Goal: Task Accomplishment & Management: Complete application form

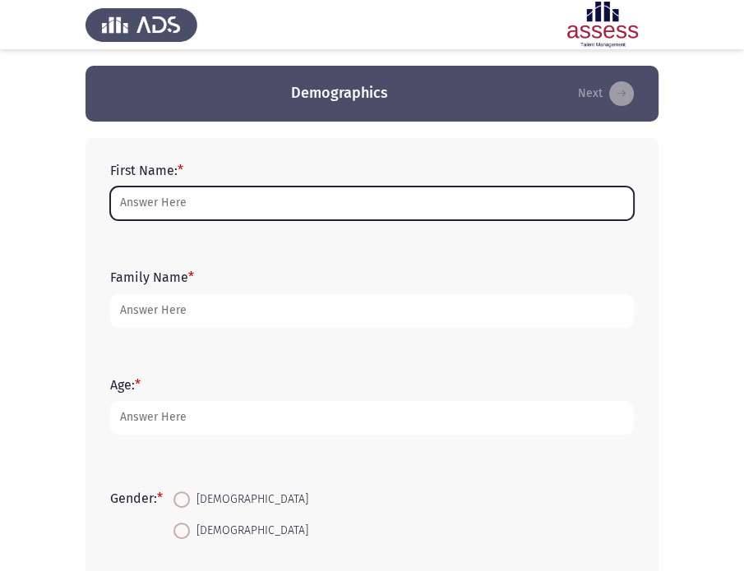
click at [200, 202] on input "First Name: *" at bounding box center [371, 204] width 523 height 34
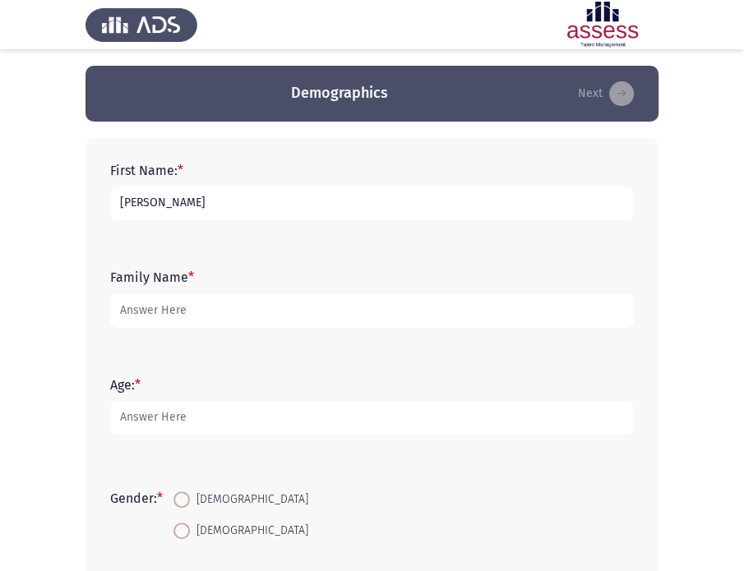
drag, startPoint x: 244, startPoint y: 200, endPoint x: 170, endPoint y: 206, distance: 74.2
click at [170, 206] on input "[PERSON_NAME]" at bounding box center [371, 204] width 523 height 34
type input "Marehan"
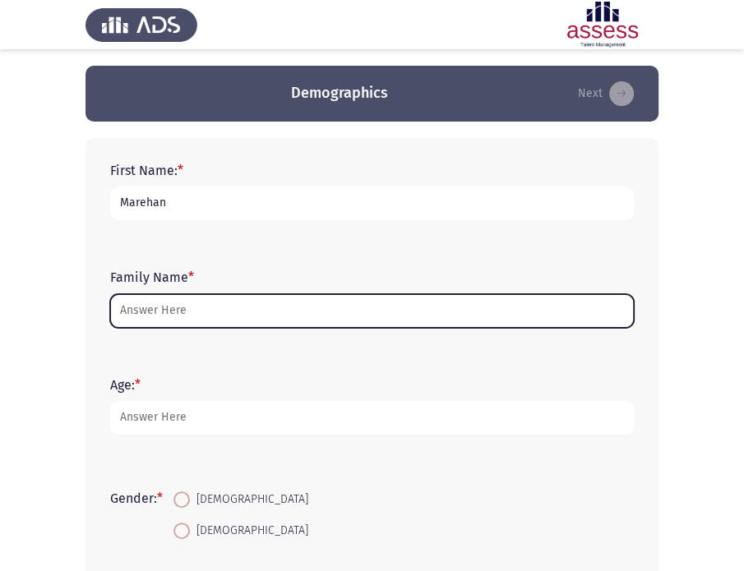
click at [157, 307] on input "Family Name *" at bounding box center [371, 311] width 523 height 34
click at [194, 316] on input "Family Name *" at bounding box center [371, 311] width 523 height 34
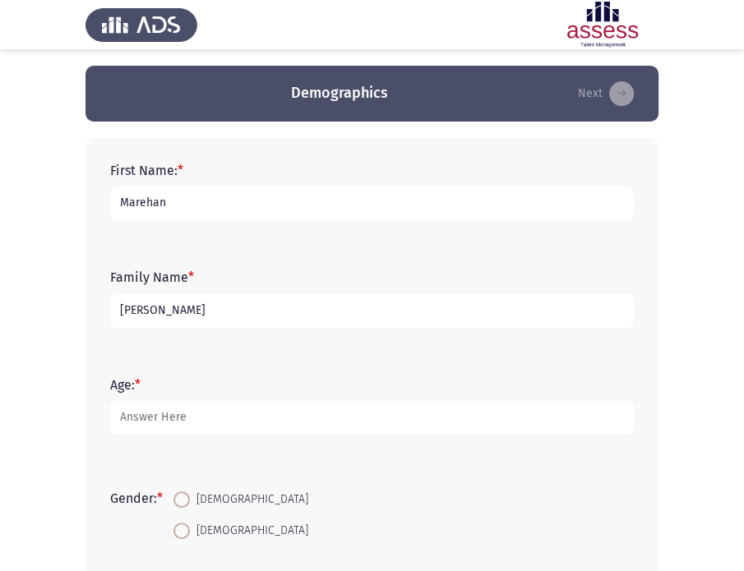
type input "[PERSON_NAME]"
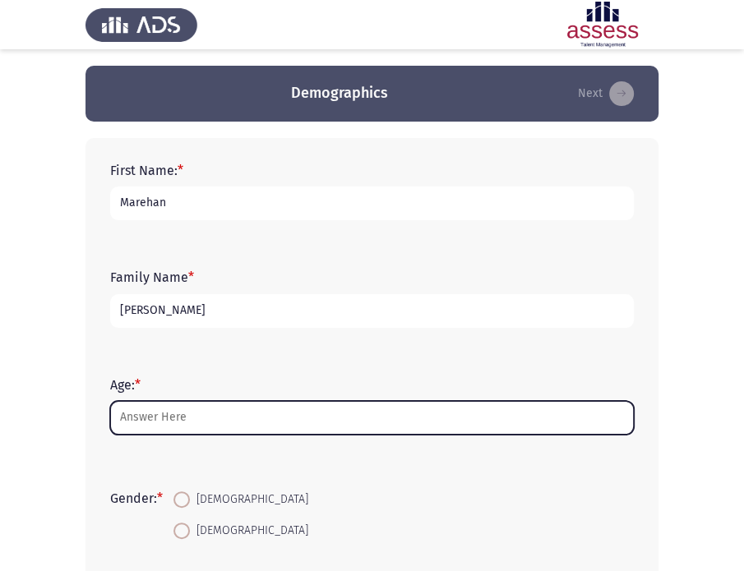
click at [170, 426] on input "Age: *" at bounding box center [371, 418] width 523 height 34
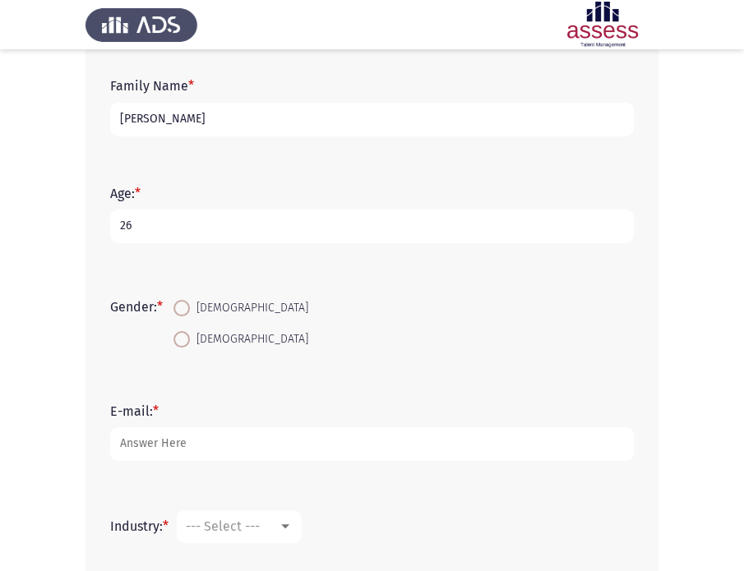
scroll to position [329, 0]
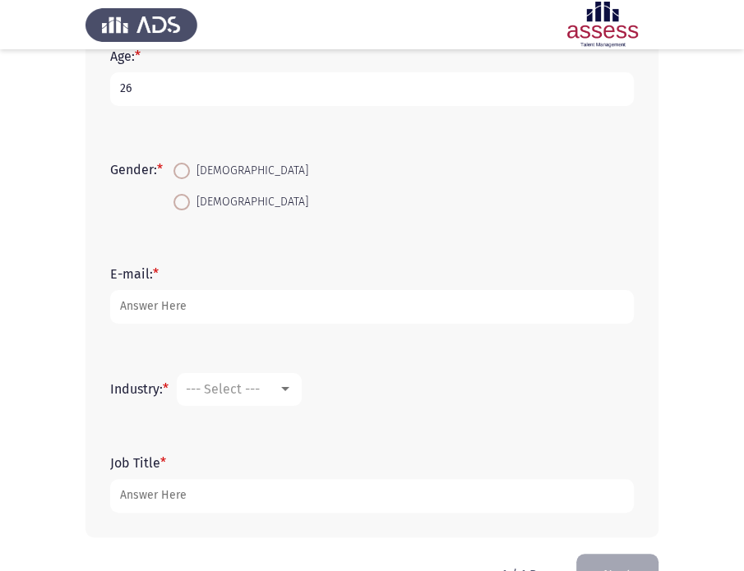
type input "26"
click at [190, 196] on span at bounding box center [181, 202] width 16 height 16
click at [190, 196] on input "[DEMOGRAPHIC_DATA]" at bounding box center [181, 202] width 16 height 16
radio input "true"
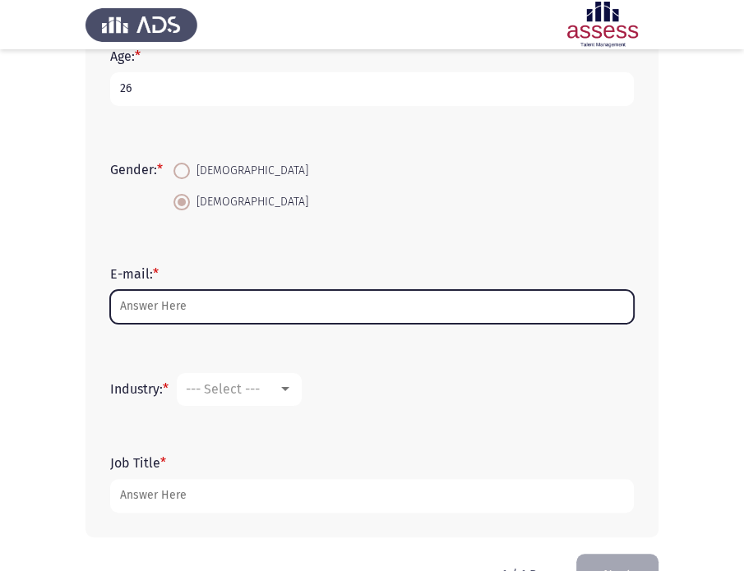
click at [158, 312] on input "E-mail: *" at bounding box center [371, 307] width 523 height 34
drag, startPoint x: 185, startPoint y: 302, endPoint x: 94, endPoint y: 306, distance: 90.5
click at [94, 306] on div "First Name: * Marehan Family Name * Maher Age: * 26 Gender: * Male Female E-mai…" at bounding box center [371, 173] width 573 height 728
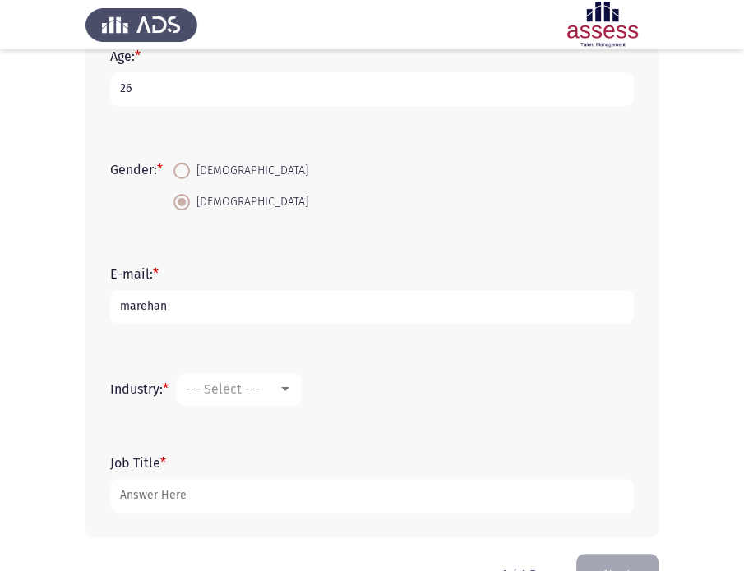
click at [81, 288] on app-assessment-container "Demographics Next First Name: * Marehan Family Name * Maher Age: * 26 Gender: *…" at bounding box center [372, 145] width 744 height 817
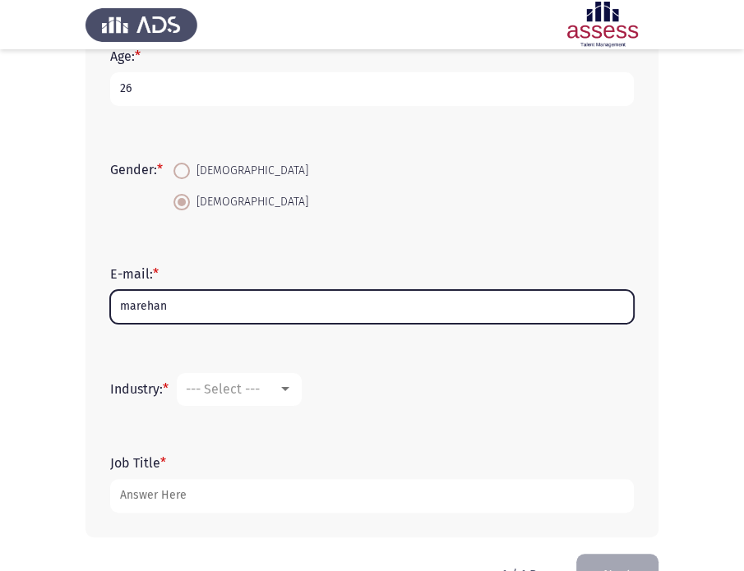
click at [183, 311] on input "marehan" at bounding box center [371, 307] width 523 height 34
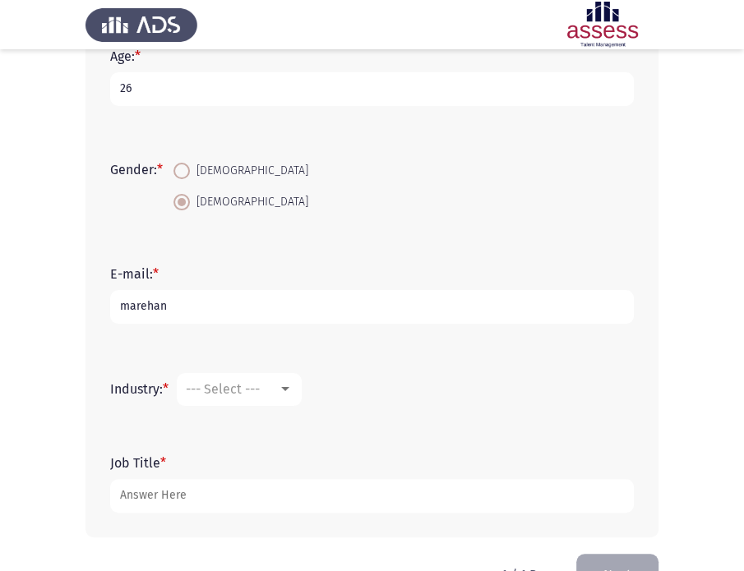
drag, startPoint x: 145, startPoint y: 270, endPoint x: 126, endPoint y: 270, distance: 19.7
click at [126, 270] on label "E-mail: *" at bounding box center [134, 274] width 48 height 16
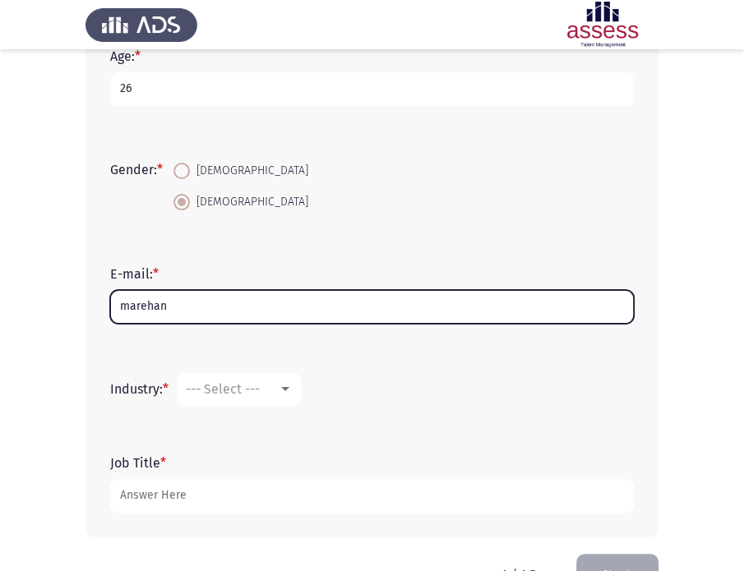
click at [126, 290] on input "marehan" at bounding box center [371, 307] width 523 height 34
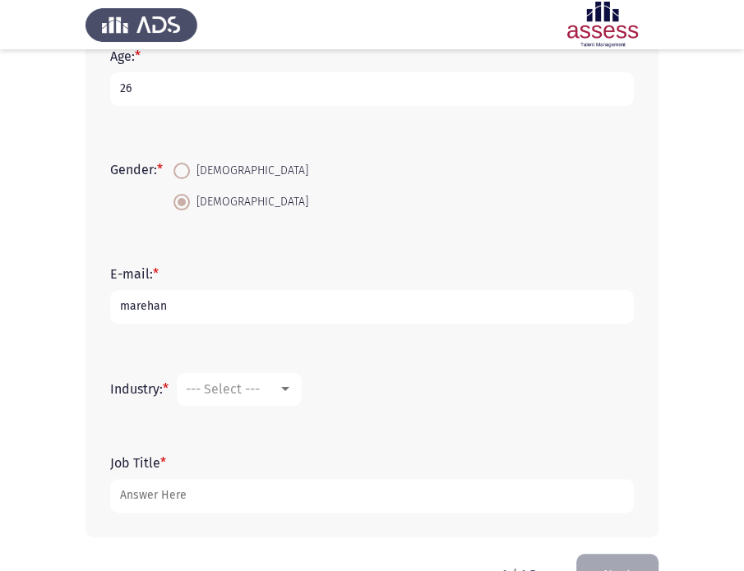
click at [122, 168] on label "Gender: *" at bounding box center [136, 170] width 53 height 16
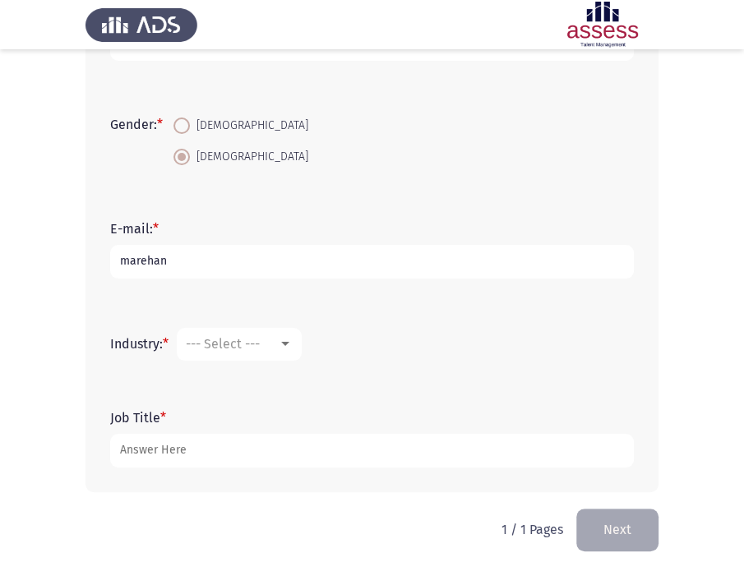
scroll to position [376, 0]
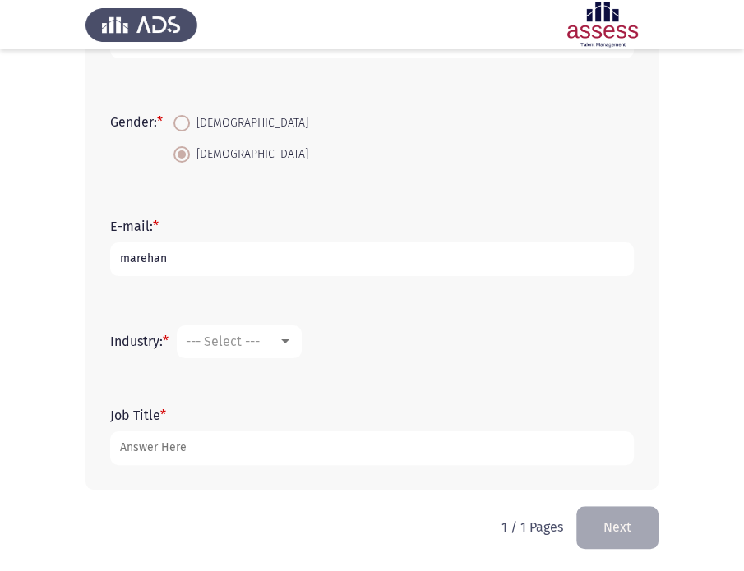
drag, startPoint x: 118, startPoint y: 413, endPoint x: 179, endPoint y: 416, distance: 61.7
click at [179, 416] on form "Job Title *" at bounding box center [371, 437] width 523 height 58
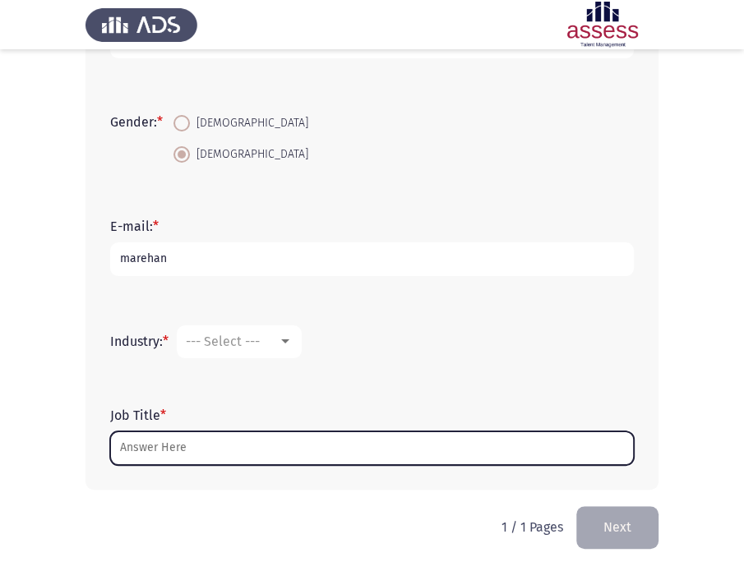
click at [172, 441] on input "Job Title *" at bounding box center [371, 448] width 523 height 34
drag, startPoint x: 172, startPoint y: 441, endPoint x: 78, endPoint y: 446, distance: 93.8
click at [78, 446] on app-assessment-container "Demographics Next First Name: * Marehan Family Name * Maher Age: * 26 Gender: *…" at bounding box center [372, 97] width 744 height 817
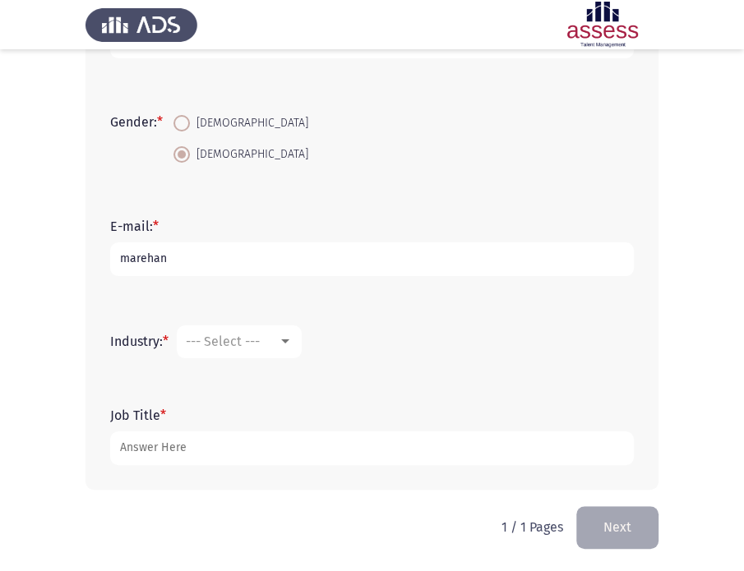
drag, startPoint x: 126, startPoint y: 340, endPoint x: 214, endPoint y: 357, distance: 89.6
click at [214, 357] on form "Industry: * --- Select ---" at bounding box center [371, 341] width 523 height 33
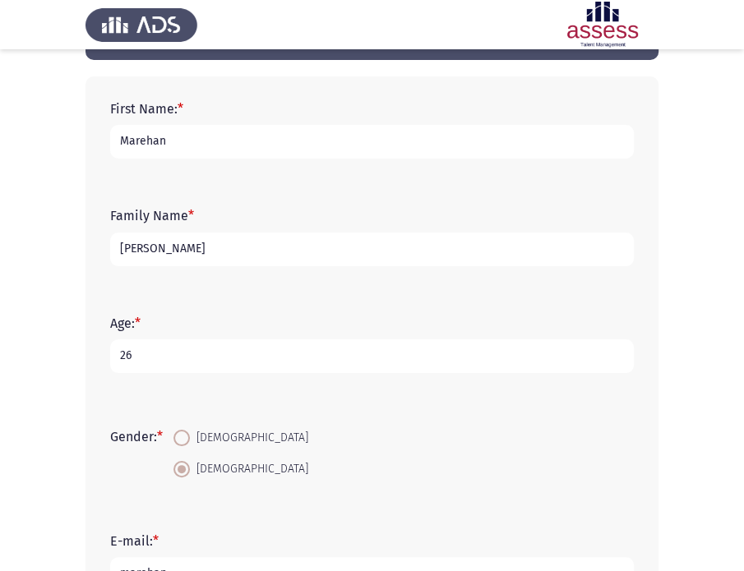
scroll to position [0, 0]
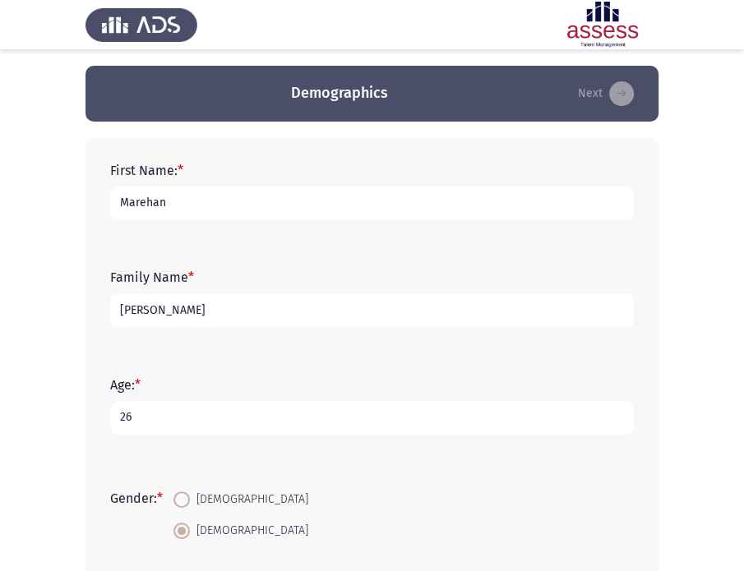
drag, startPoint x: 113, startPoint y: 169, endPoint x: 265, endPoint y: 194, distance: 154.0
click at [265, 194] on form "First Name: * Marehan" at bounding box center [371, 192] width 523 height 58
drag, startPoint x: 309, startPoint y: 88, endPoint x: 389, endPoint y: 110, distance: 83.5
click at [389, 110] on header "Demographics Next" at bounding box center [371, 94] width 573 height 56
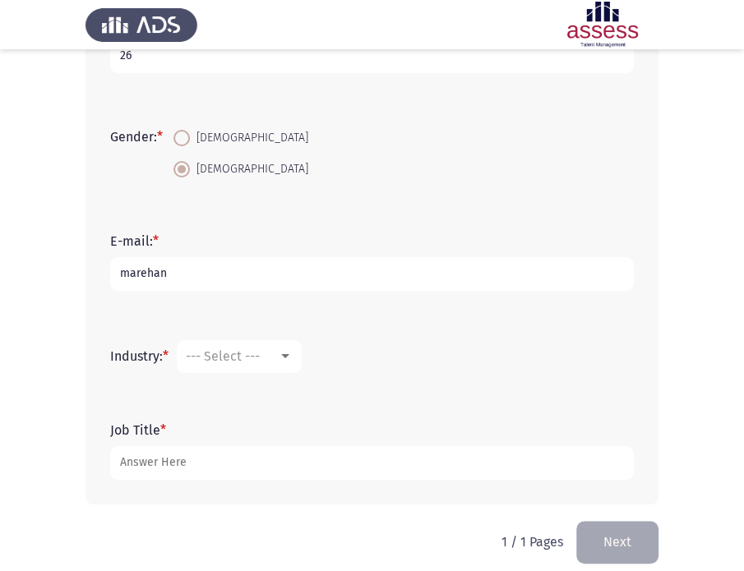
scroll to position [376, 0]
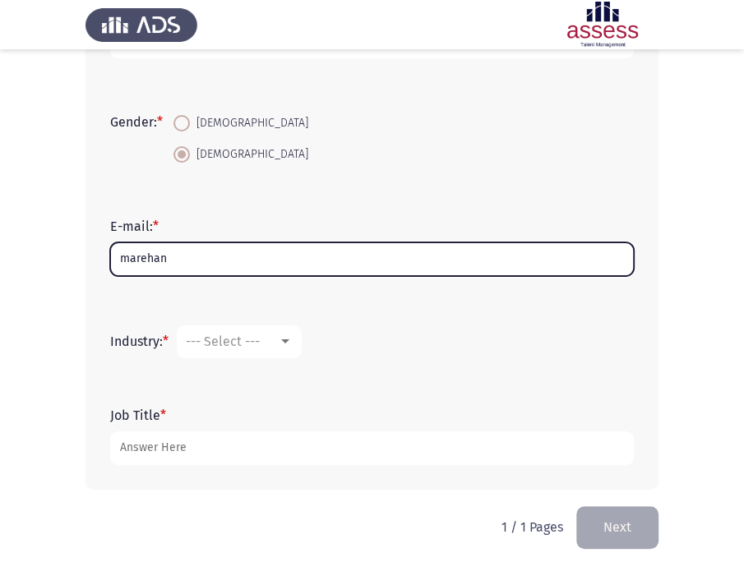
click at [224, 259] on input "marehan" at bounding box center [371, 259] width 523 height 34
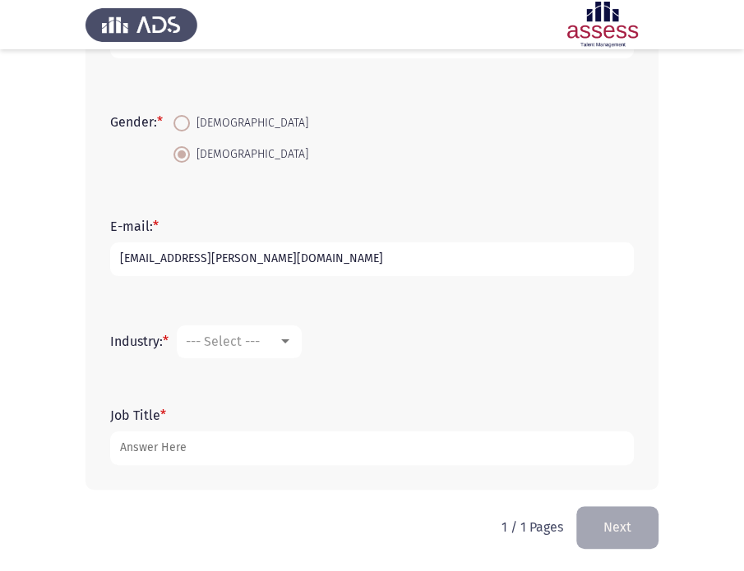
type input "[EMAIL_ADDRESS][DOMAIN_NAME]"
click at [260, 341] on span "--- Select ---" at bounding box center [223, 342] width 74 height 16
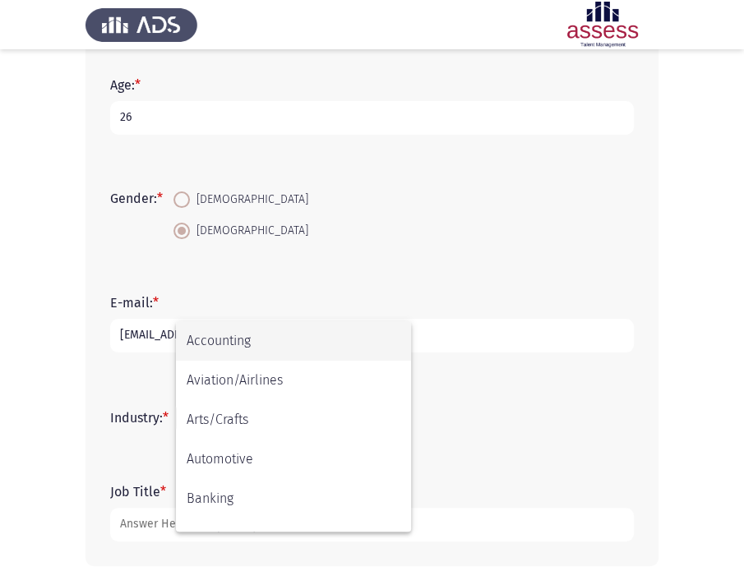
scroll to position [294, 0]
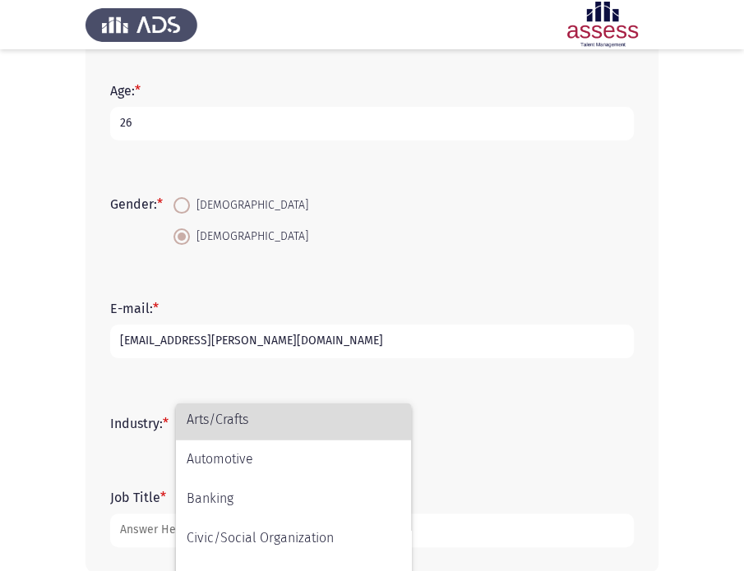
click at [228, 422] on span "Arts/Crafts" at bounding box center [294, 419] width 214 height 39
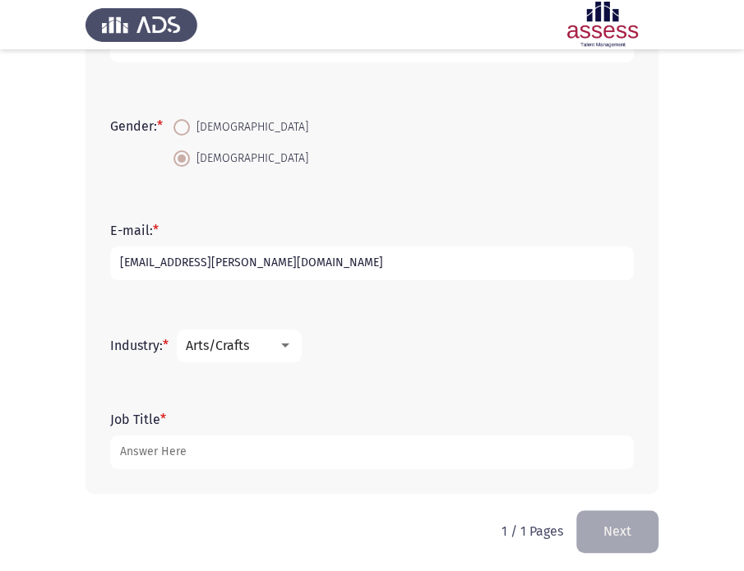
scroll to position [376, 0]
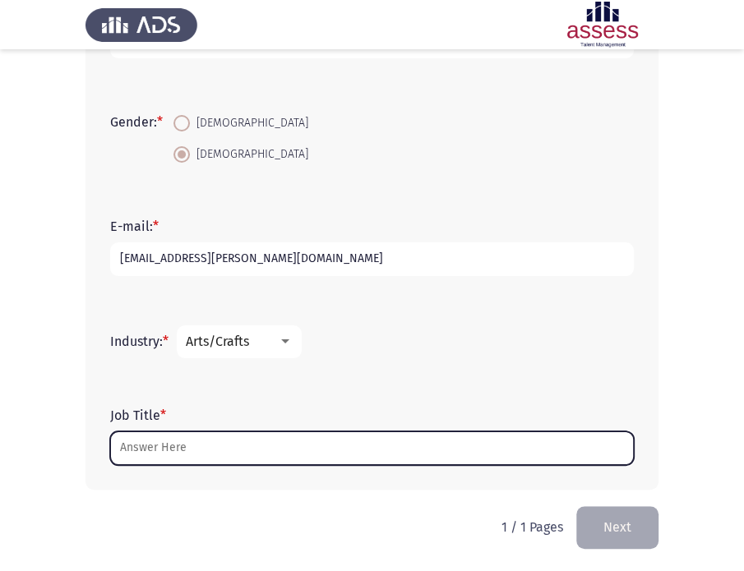
click at [243, 456] on input "Job Title *" at bounding box center [371, 448] width 523 height 34
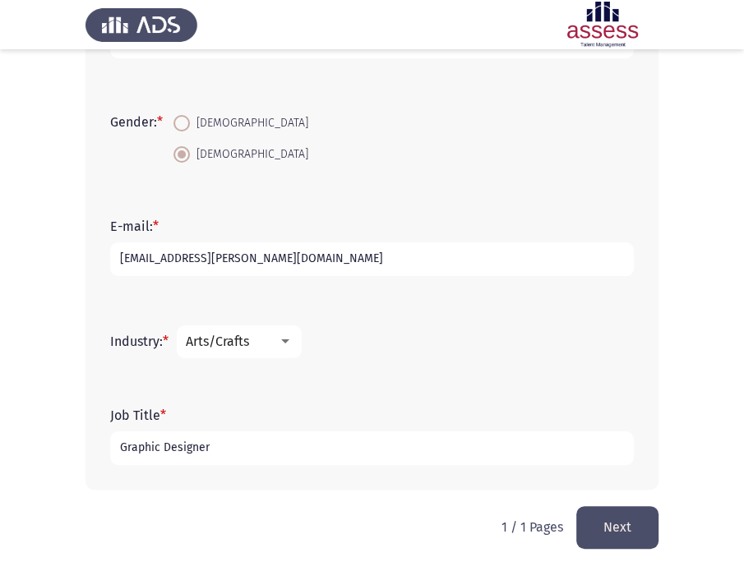
type input "Graphic Designer"
drag, startPoint x: 333, startPoint y: 327, endPoint x: 141, endPoint y: 348, distance: 193.4
click at [141, 348] on form "Industry: * Arts/Crafts" at bounding box center [371, 341] width 523 height 33
click at [113, 336] on label "Industry: *" at bounding box center [139, 342] width 58 height 16
drag, startPoint x: 113, startPoint y: 336, endPoint x: 121, endPoint y: 357, distance: 21.8
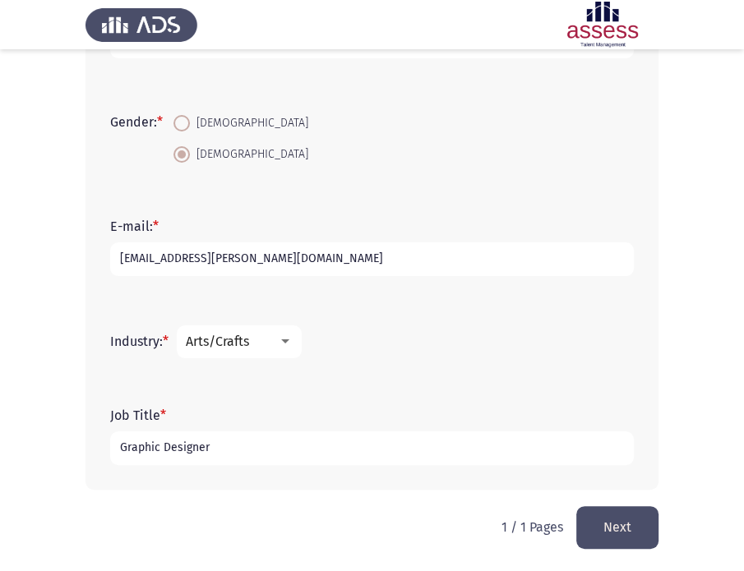
click at [121, 357] on form "Industry: * Arts/Crafts" at bounding box center [371, 341] width 523 height 33
drag, startPoint x: 120, startPoint y: 336, endPoint x: 140, endPoint y: 340, distance: 20.1
click at [270, 334] on div "Arts/Crafts" at bounding box center [232, 342] width 92 height 16
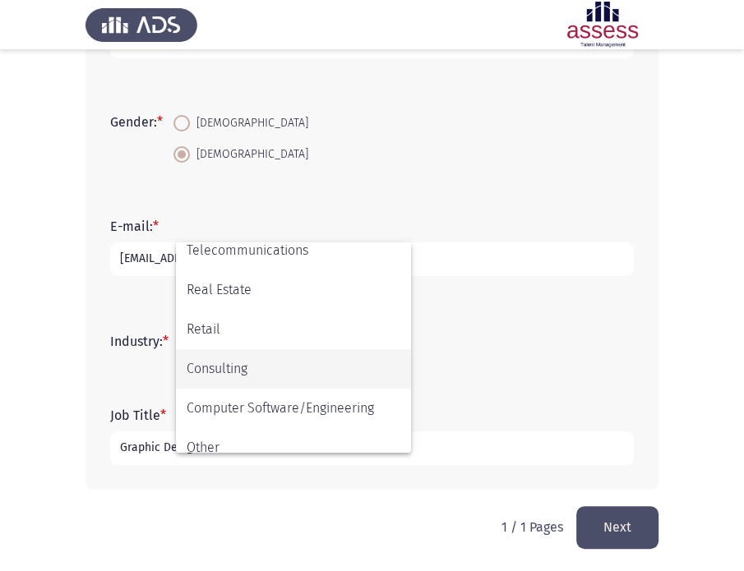
scroll to position [539, 0]
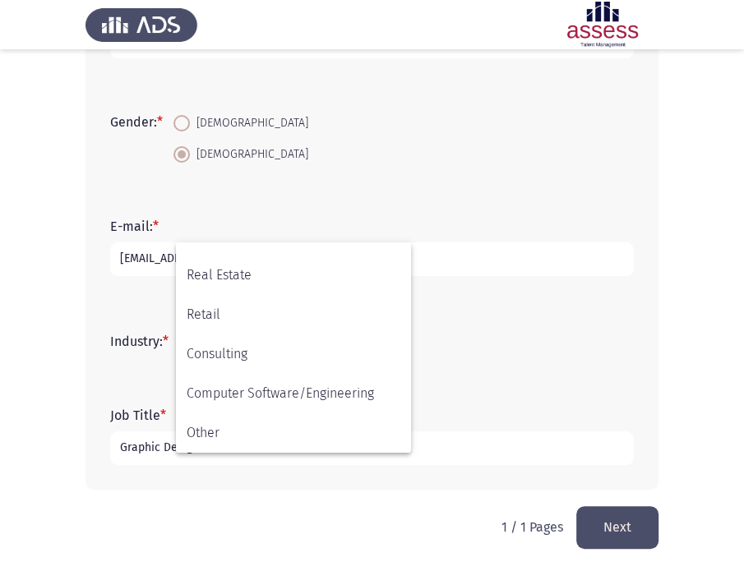
click at [49, 401] on div at bounding box center [372, 285] width 744 height 571
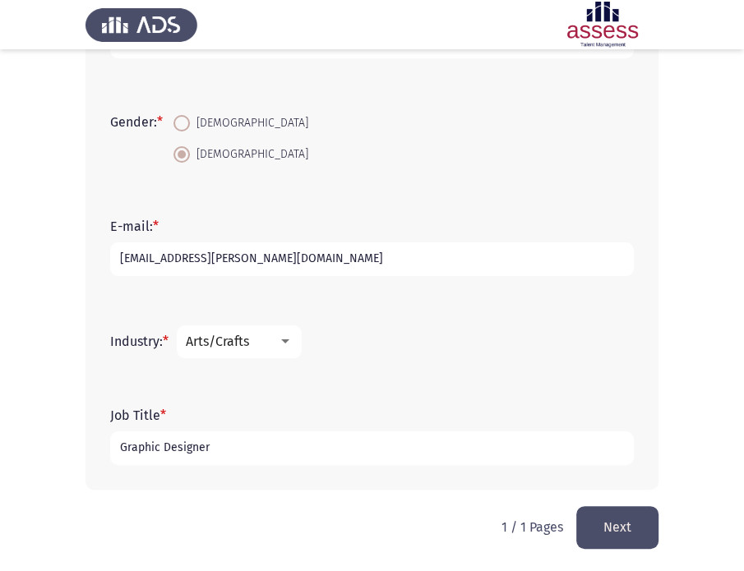
click at [613, 514] on button "Next" at bounding box center [617, 527] width 82 height 42
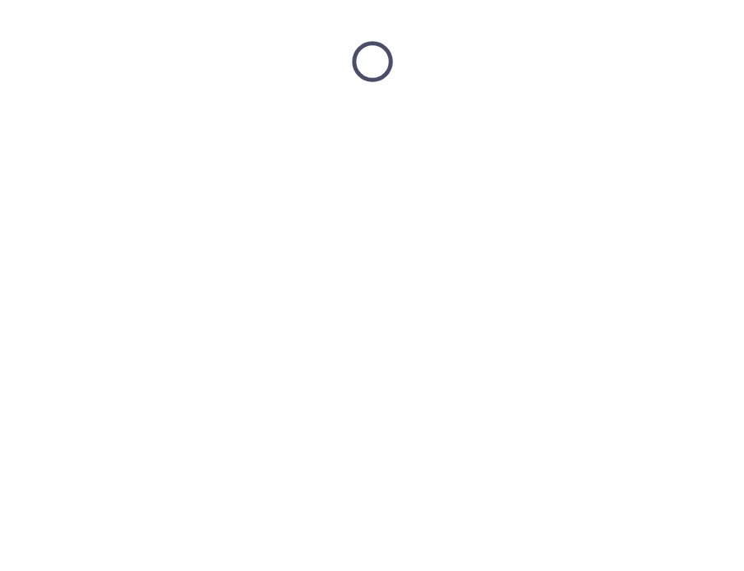
scroll to position [0, 0]
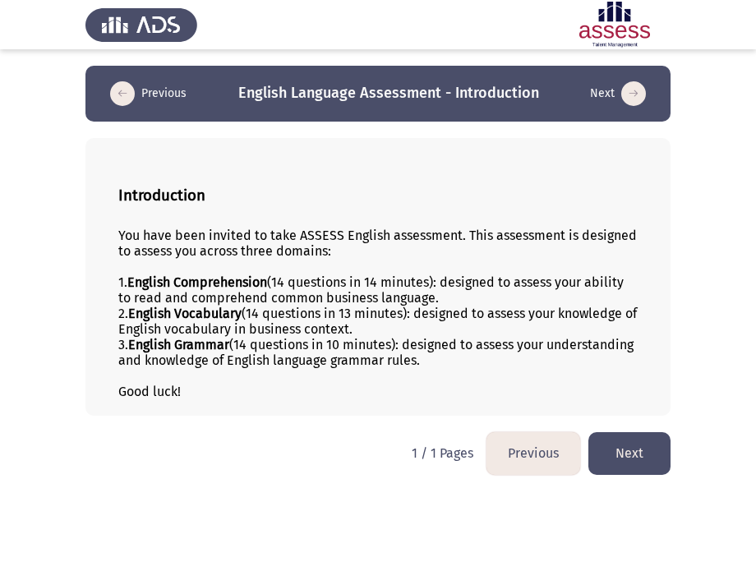
drag, startPoint x: 115, startPoint y: 228, endPoint x: 214, endPoint y: 272, distance: 108.9
click at [216, 272] on div "Introduction You have been invited to take ASSESS English assessment. This asse…" at bounding box center [377, 277] width 585 height 278
click at [174, 247] on div "You have been invited to take ASSESS English assessment. This assessment is des…" at bounding box center [377, 243] width 519 height 31
drag, startPoint x: 174, startPoint y: 247, endPoint x: 324, endPoint y: 172, distance: 167.2
click at [392, 283] on div "You have been invited to take ASSESS English assessment. This assessment is des…" at bounding box center [377, 314] width 519 height 172
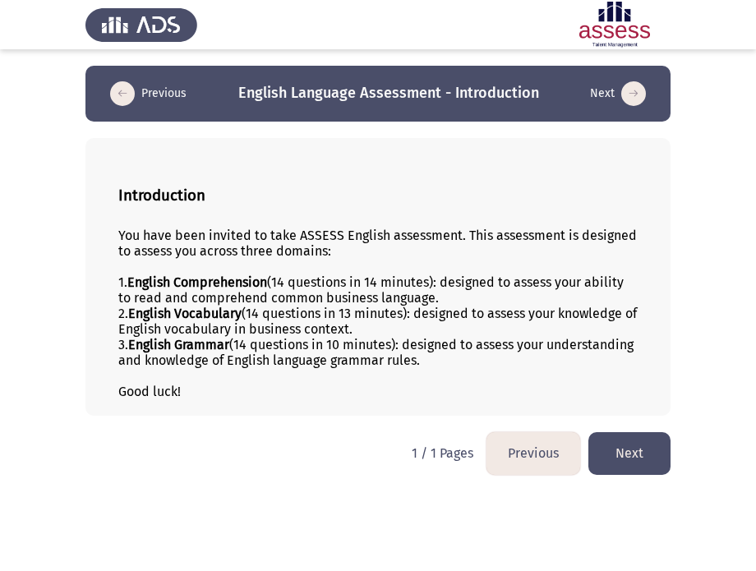
drag, startPoint x: 563, startPoint y: 15, endPoint x: 228, endPoint y: 270, distance: 421.5
click at [228, 270] on div at bounding box center [377, 267] width 519 height 16
click at [365, 259] on div at bounding box center [377, 267] width 519 height 16
drag, startPoint x: 230, startPoint y: 259, endPoint x: 227, endPoint y: 315, distance: 56.0
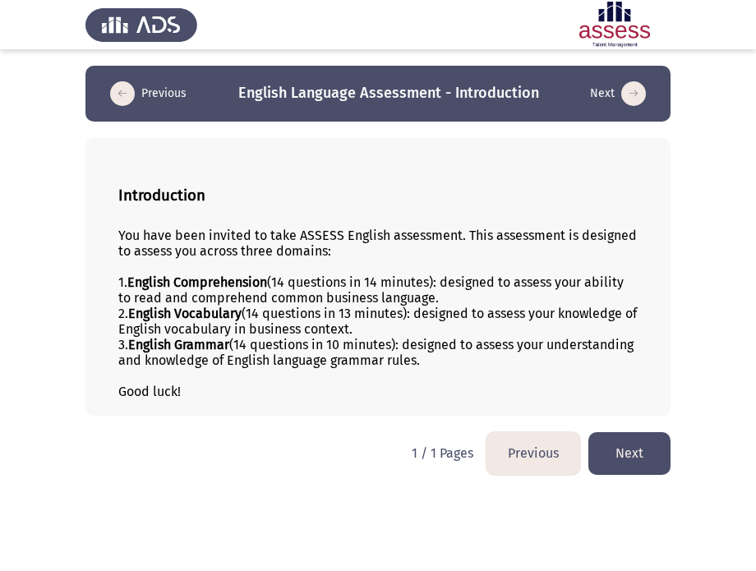
click at [227, 315] on div "You have been invited to take ASSESS English assessment. This assessment is des…" at bounding box center [377, 314] width 519 height 172
click at [624, 462] on button "Next" at bounding box center [629, 453] width 82 height 42
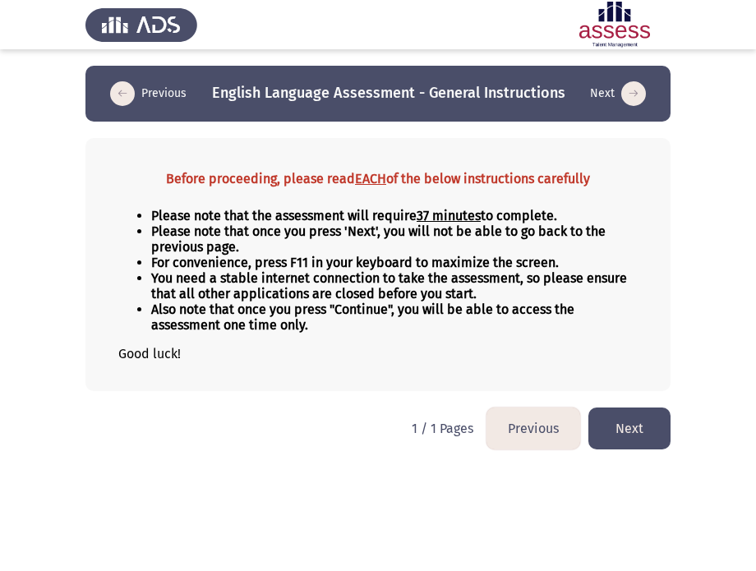
drag, startPoint x: 461, startPoint y: 262, endPoint x: 383, endPoint y: 301, distance: 87.1
click at [383, 301] on ul "Please note that the assessment will require 37 minutes to complete. Please not…" at bounding box center [377, 270] width 519 height 125
click at [628, 433] on button "Next" at bounding box center [629, 429] width 82 height 42
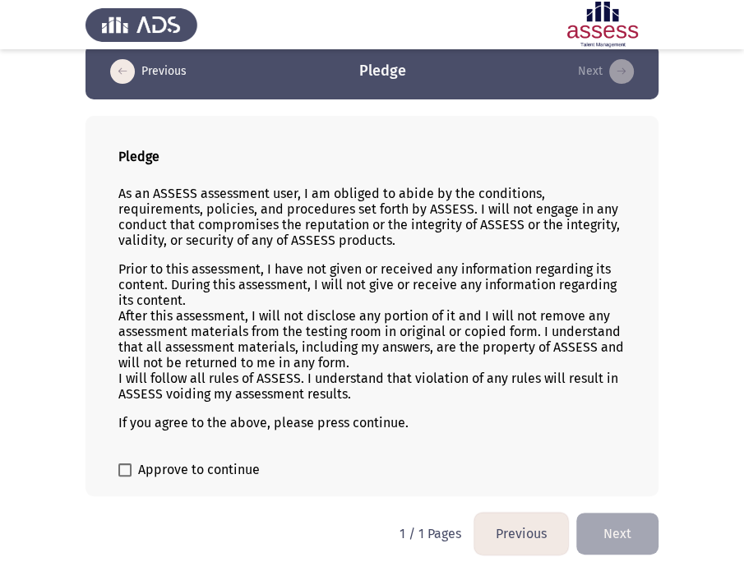
scroll to position [25, 0]
drag, startPoint x: 165, startPoint y: 286, endPoint x: 268, endPoint y: 293, distance: 102.9
click at [268, 293] on p "Prior to this assessment, I have not given or received any information regardin…" at bounding box center [371, 331] width 507 height 141
click at [131, 468] on span at bounding box center [124, 469] width 13 height 13
click at [125, 477] on input "Approve to continue" at bounding box center [124, 477] width 1 height 1
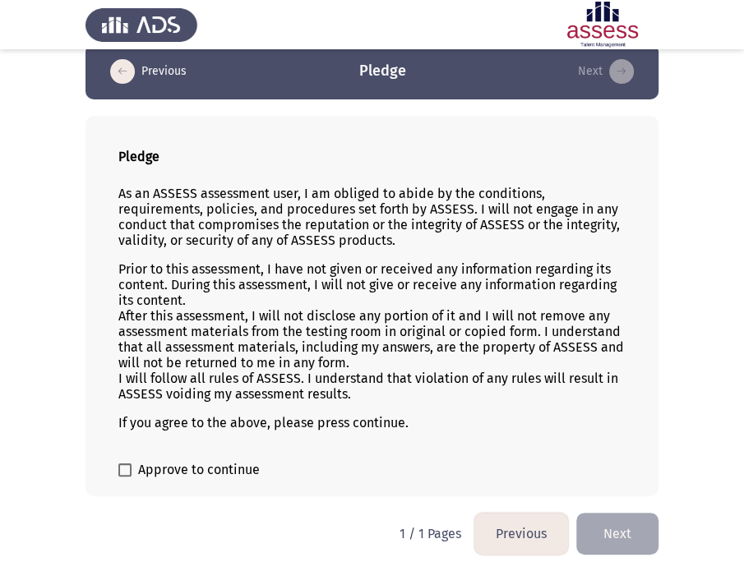
checkbox input "true"
click at [620, 528] on button "Next" at bounding box center [617, 534] width 82 height 42
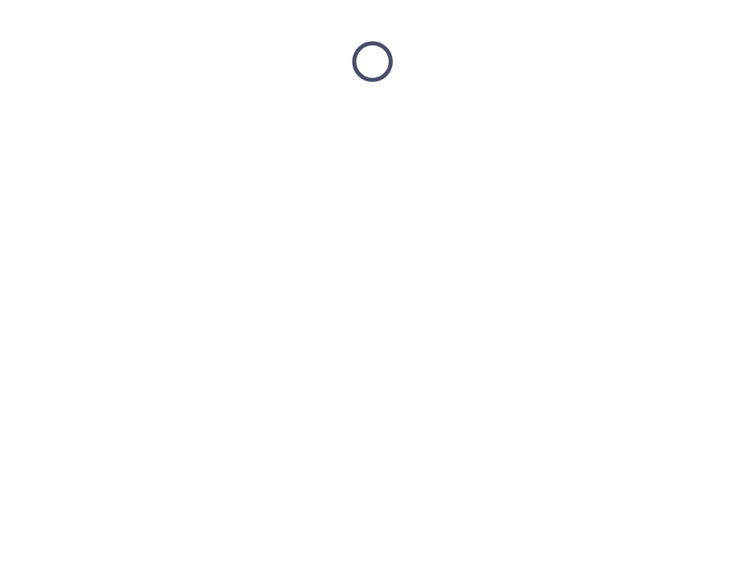
scroll to position [0, 0]
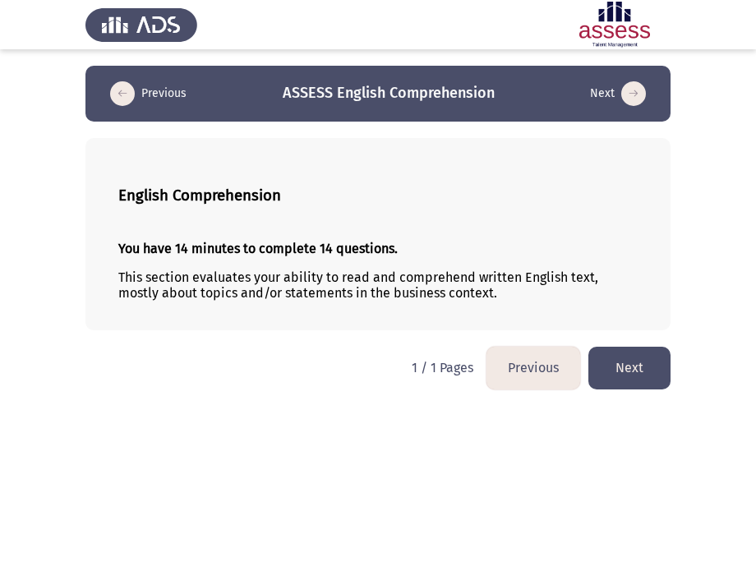
click at [616, 364] on button "Next" at bounding box center [629, 368] width 82 height 42
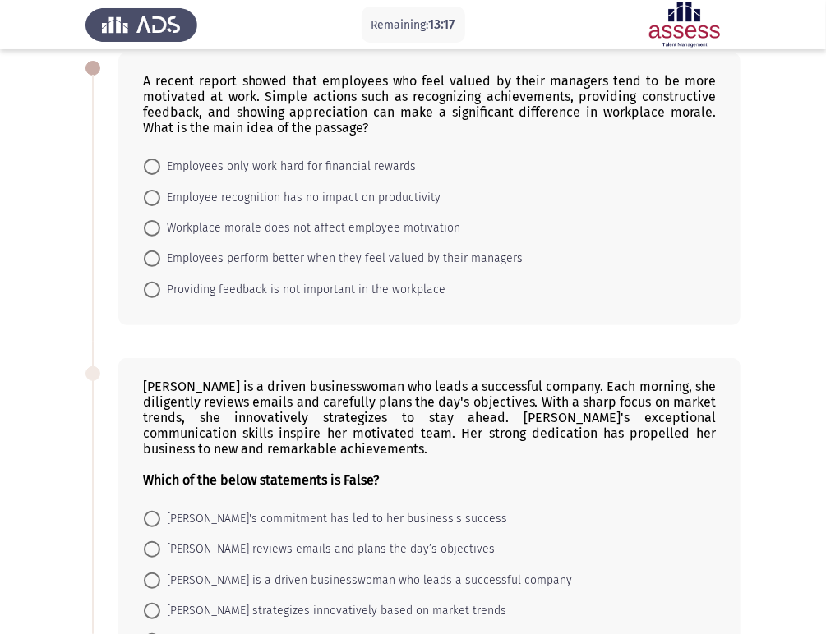
scroll to position [91, 0]
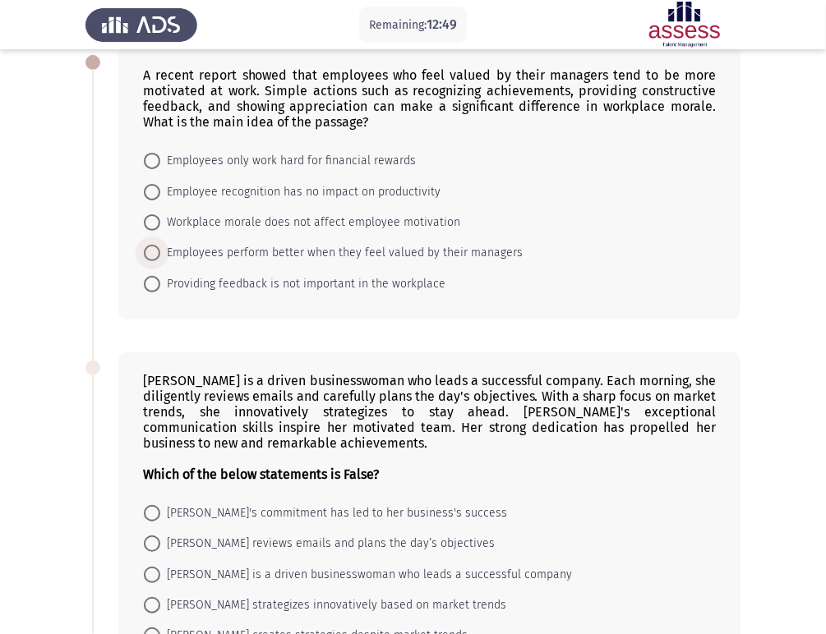
click at [166, 251] on span "Employees perform better when they feel valued by their managers" at bounding box center [341, 253] width 362 height 20
click at [160, 251] on input "Employees perform better when they feel valued by their managers" at bounding box center [152, 253] width 16 height 16
radio input "true"
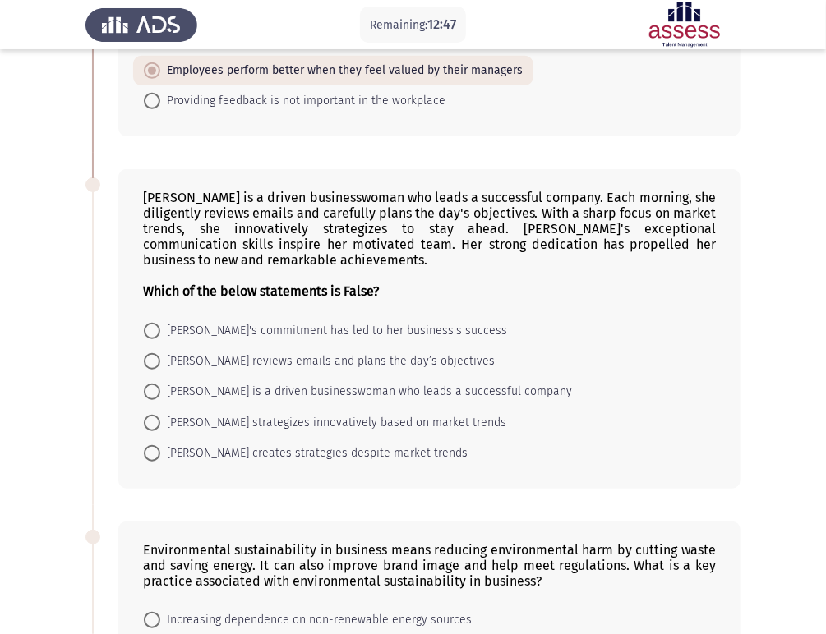
scroll to position [274, 0]
click at [273, 458] on span "Emily creates strategies despite market trends" at bounding box center [313, 453] width 307 height 20
click at [160, 458] on input "Emily creates strategies despite market trends" at bounding box center [152, 453] width 16 height 16
radio input "true"
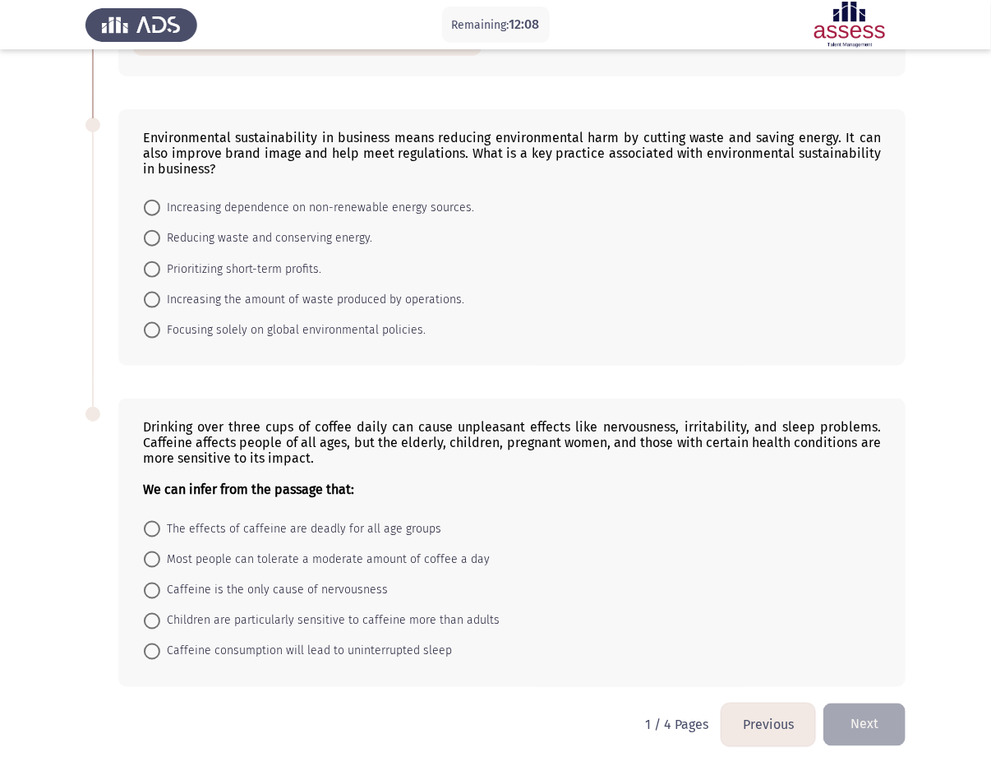
scroll to position [665, 0]
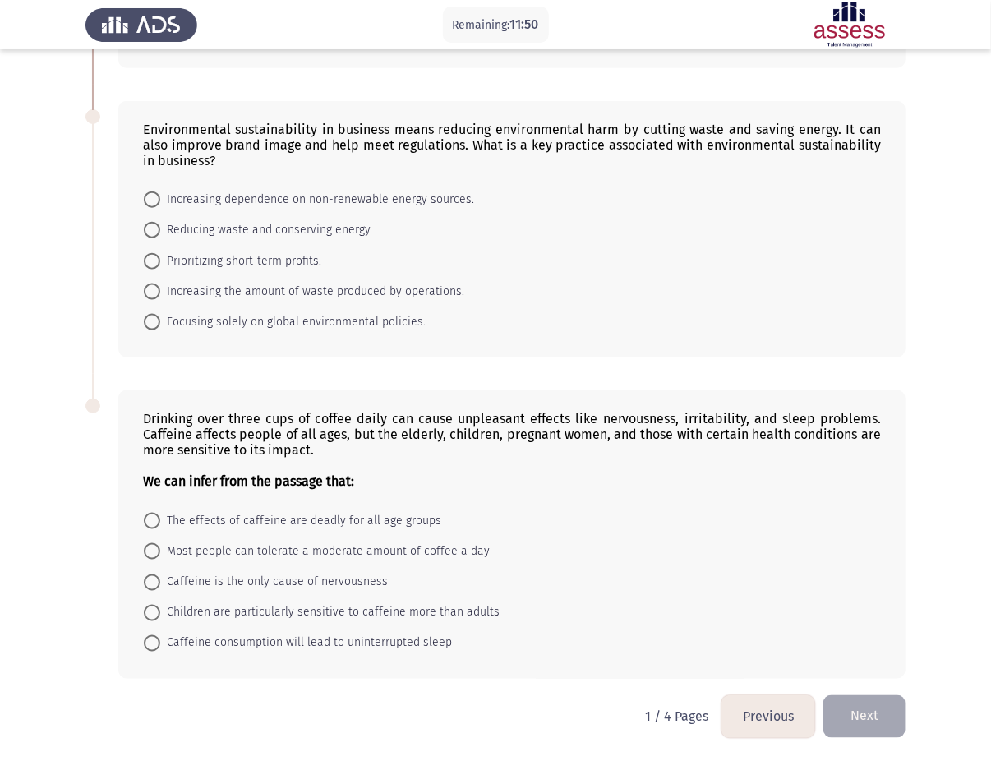
click at [323, 227] on span "Reducing waste and conserving energy." at bounding box center [266, 230] width 212 height 20
click at [160, 227] on input "Reducing waste and conserving energy." at bounding box center [152, 230] width 16 height 16
radio input "true"
click at [226, 549] on span "Most people can tolerate a moderate amount of coffee a day" at bounding box center [324, 551] width 329 height 20
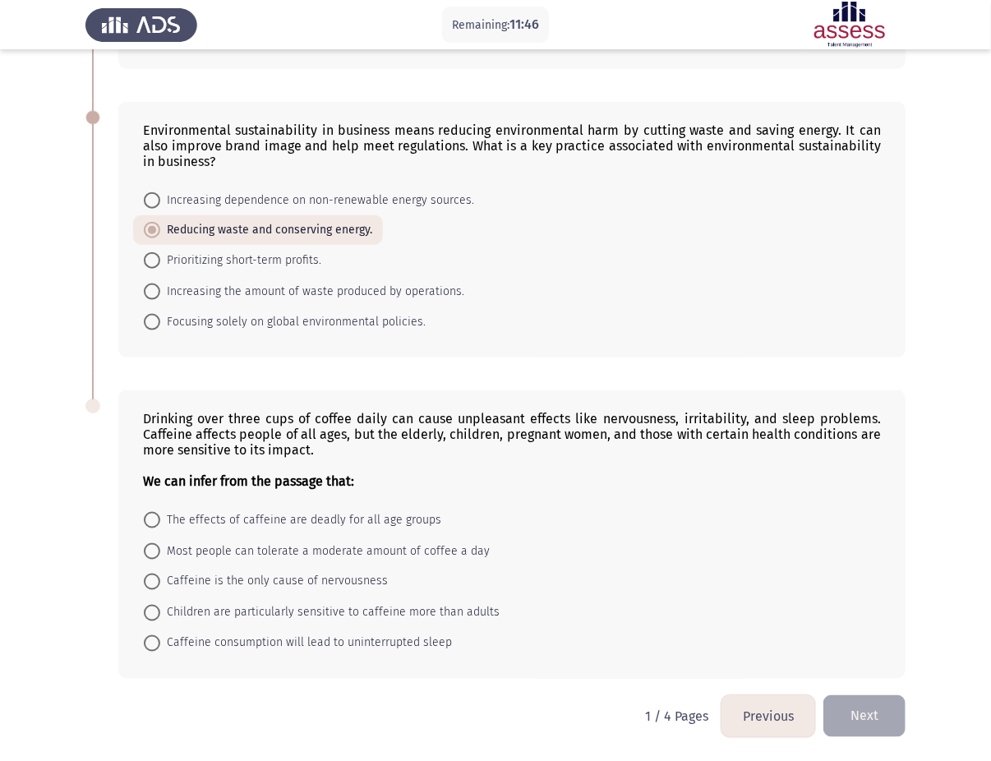
click at [160, 549] on input "Most people can tolerate a moderate amount of coffee a day" at bounding box center [152, 551] width 16 height 16
radio input "true"
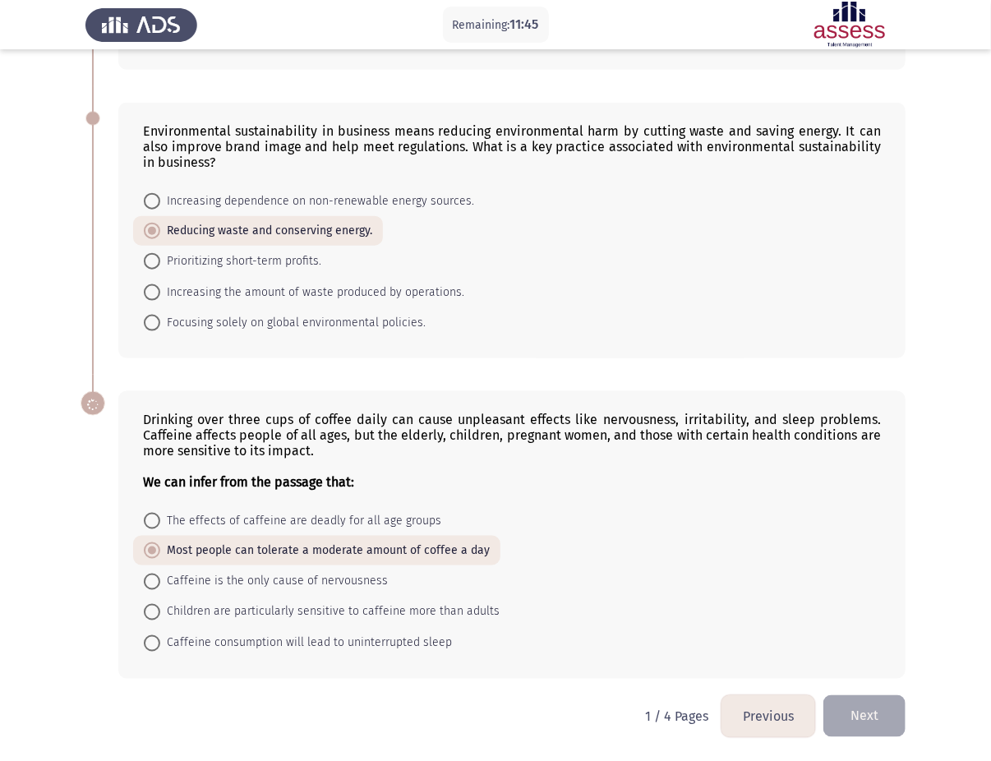
scroll to position [662, 0]
click at [743, 570] on button "Next" at bounding box center [864, 716] width 82 height 42
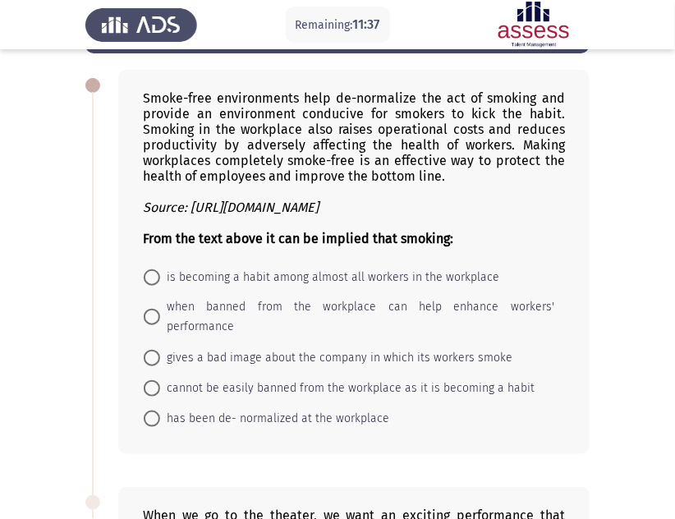
scroll to position [74, 0]
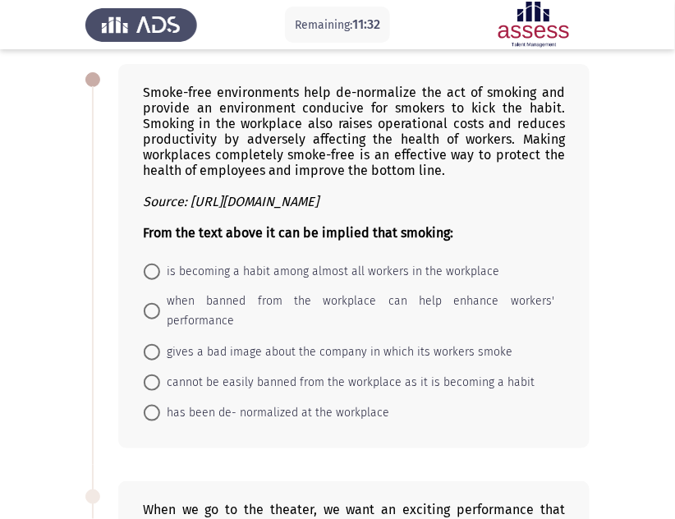
drag, startPoint x: 146, startPoint y: 89, endPoint x: 275, endPoint y: 123, distance: 133.5
click at [275, 123] on div "Smoke-free environments help de-normalize the act of smoking and provide an env…" at bounding box center [354, 163] width 422 height 156
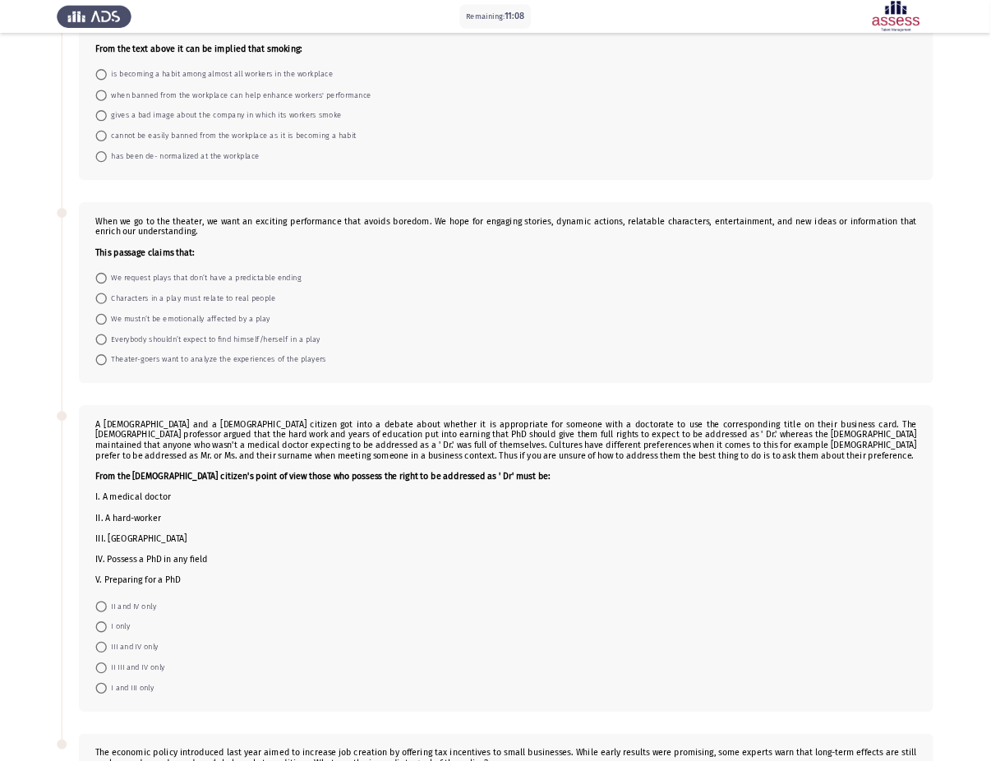
scroll to position [0, 0]
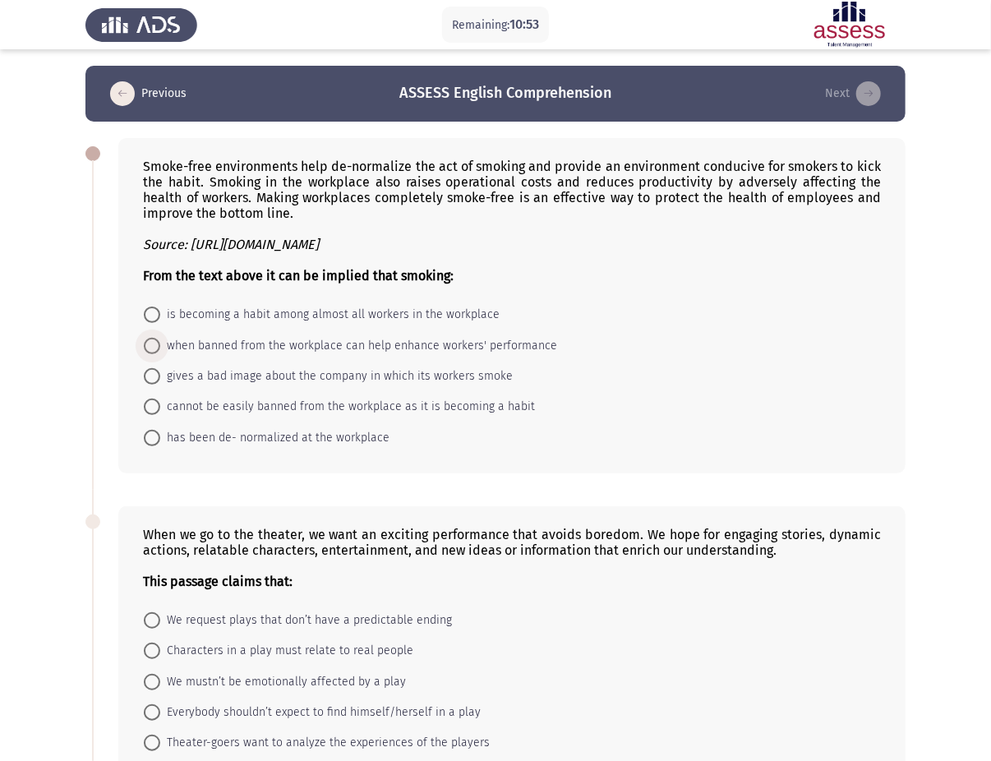
click at [220, 351] on span "when banned from the workplace can help enhance workers' performance" at bounding box center [358, 346] width 397 height 20
click at [160, 351] on input "when banned from the workplace can help enhance workers' performance" at bounding box center [152, 346] width 16 height 16
radio input "true"
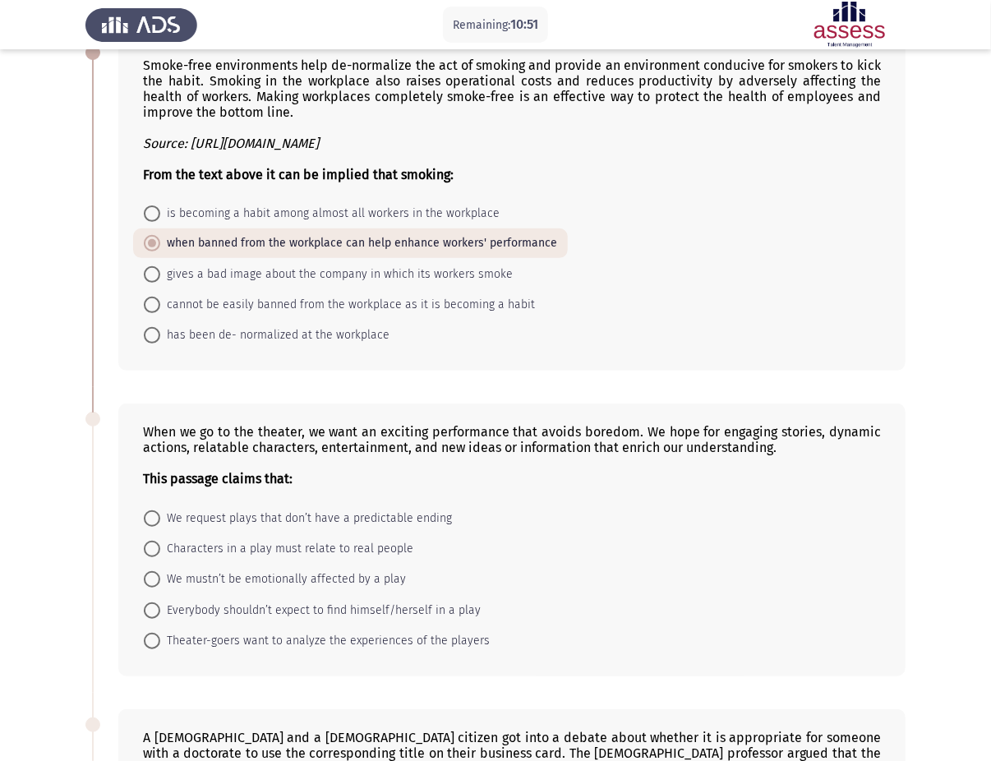
scroll to position [109, 0]
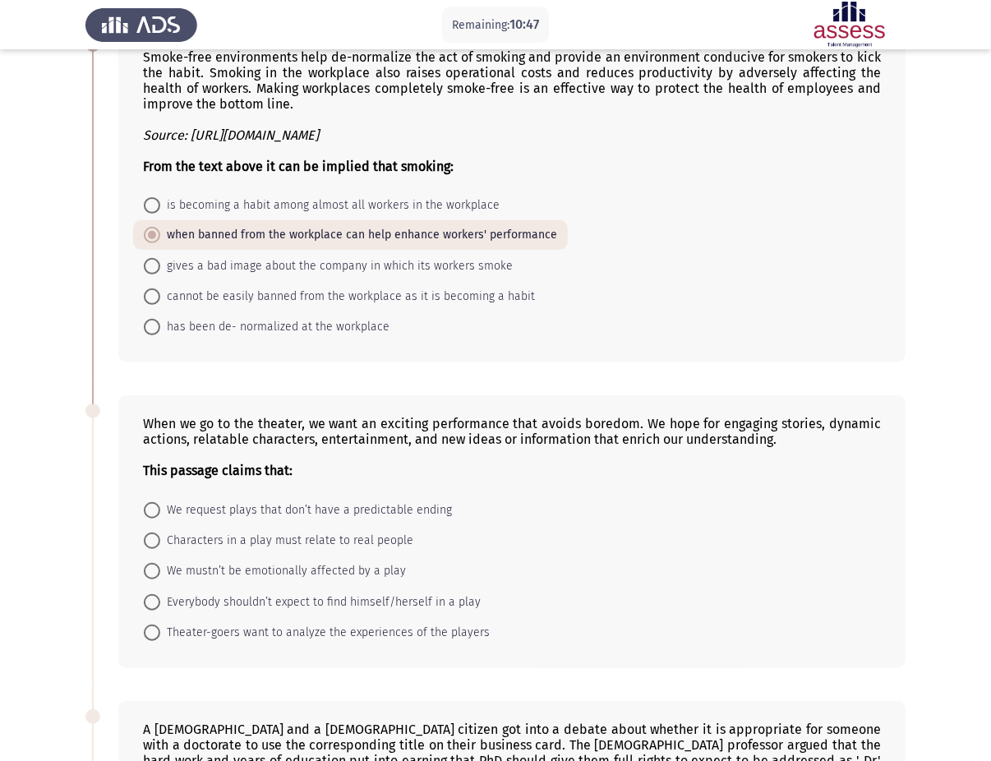
click at [242, 541] on span "Characters in a play must relate to real people" at bounding box center [286, 541] width 253 height 20
click at [160, 541] on input "Characters in a play must relate to real people" at bounding box center [152, 540] width 16 height 16
radio input "true"
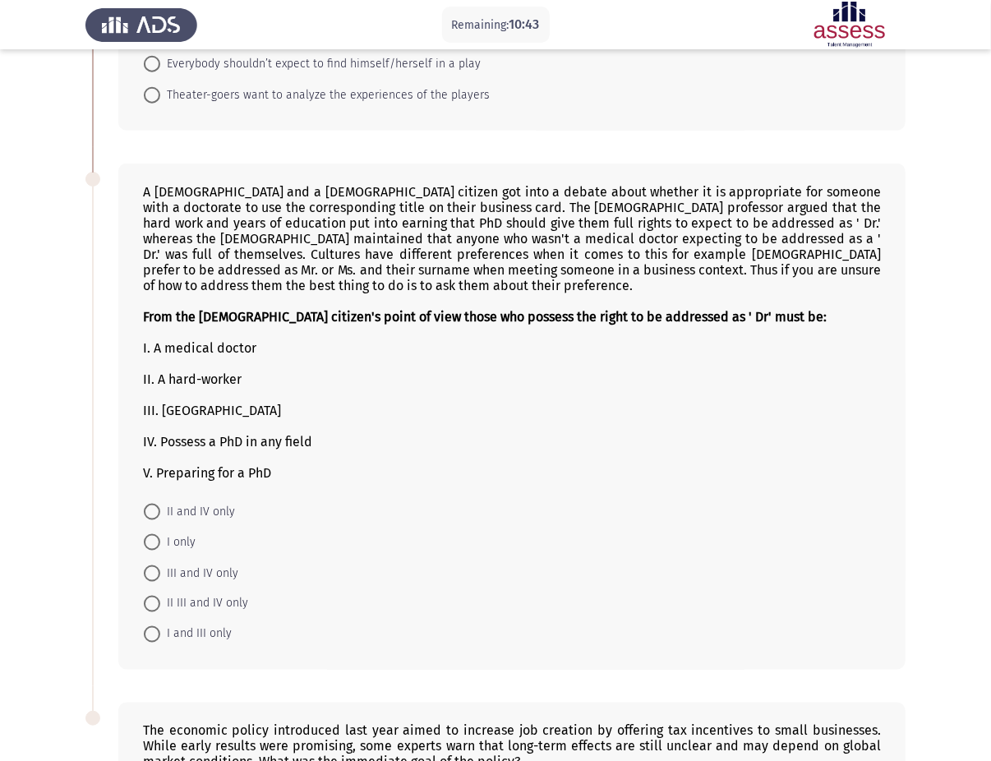
scroll to position [657, 0]
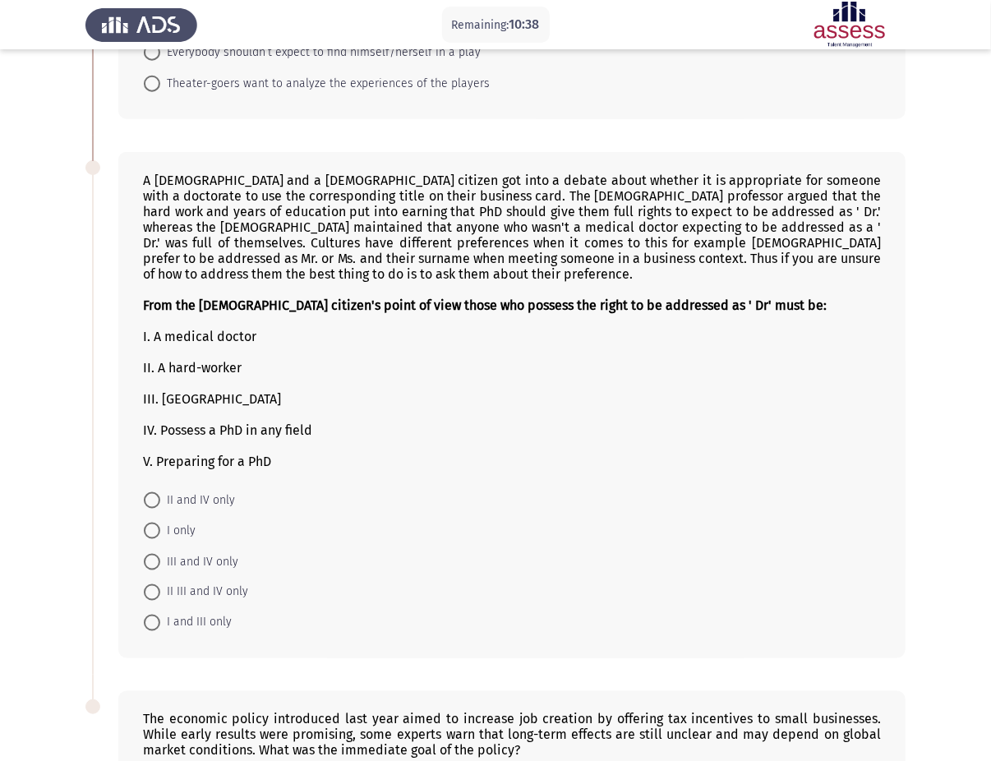
click at [206, 570] on span "I and III only" at bounding box center [195, 623] width 71 height 20
click at [160, 570] on input "I and III only" at bounding box center [152, 623] width 16 height 16
radio input "true"
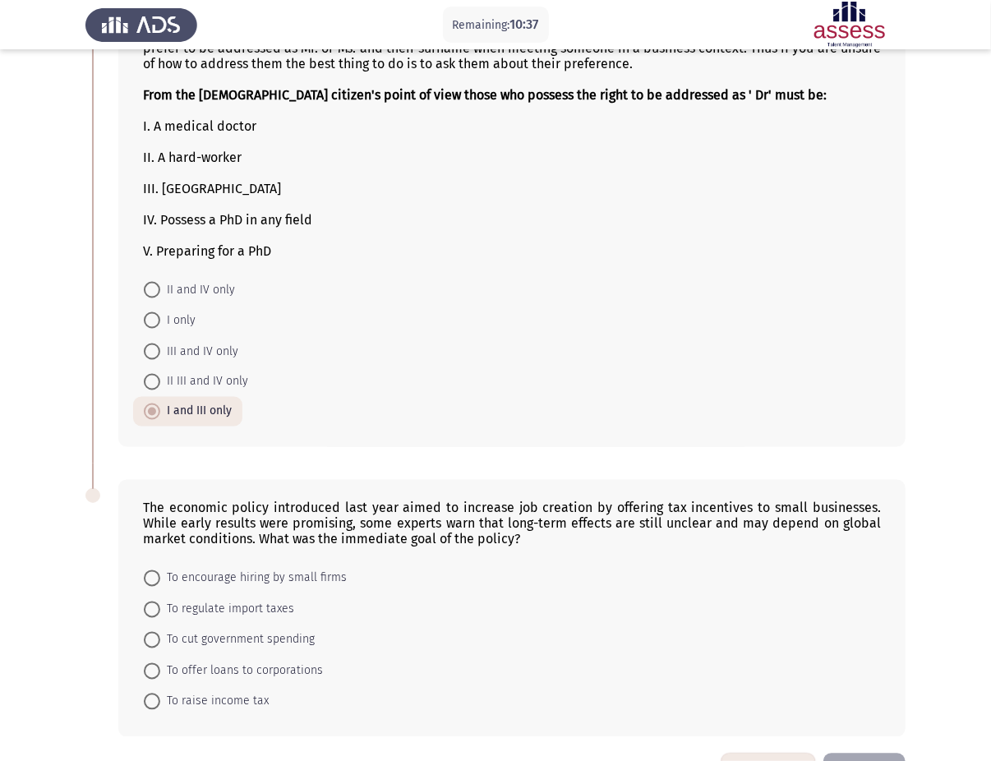
scroll to position [932, 0]
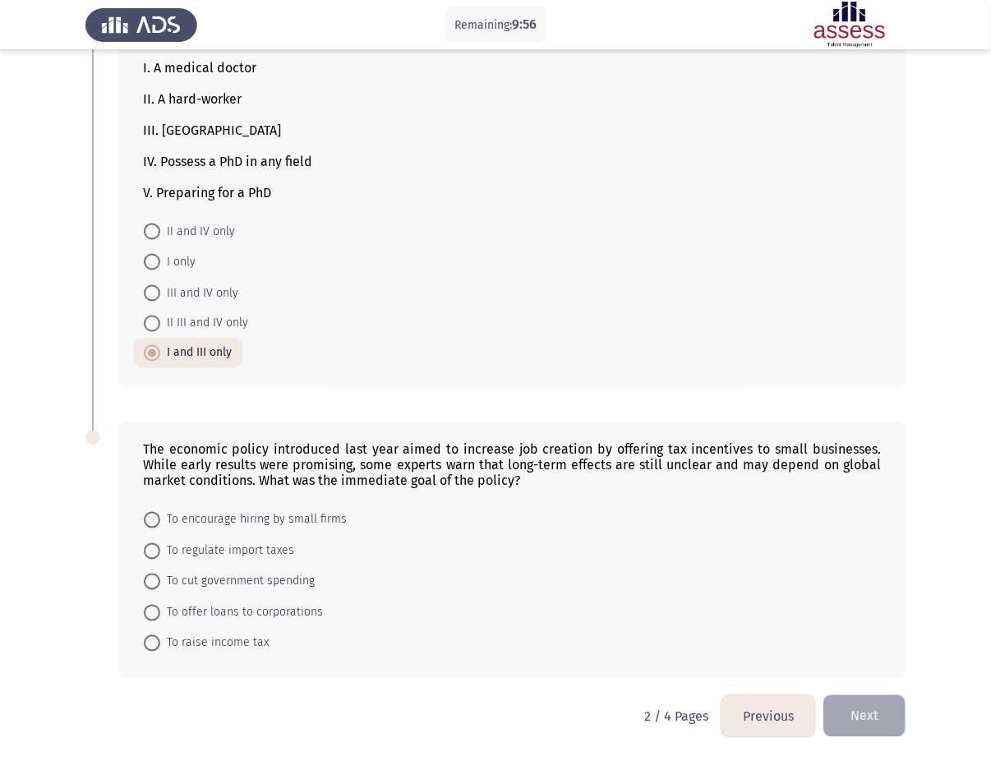
click at [329, 519] on span "To encourage hiring by small firms" at bounding box center [253, 520] width 187 height 20
click at [160, 519] on input "To encourage hiring by small firms" at bounding box center [152, 520] width 16 height 16
radio input "true"
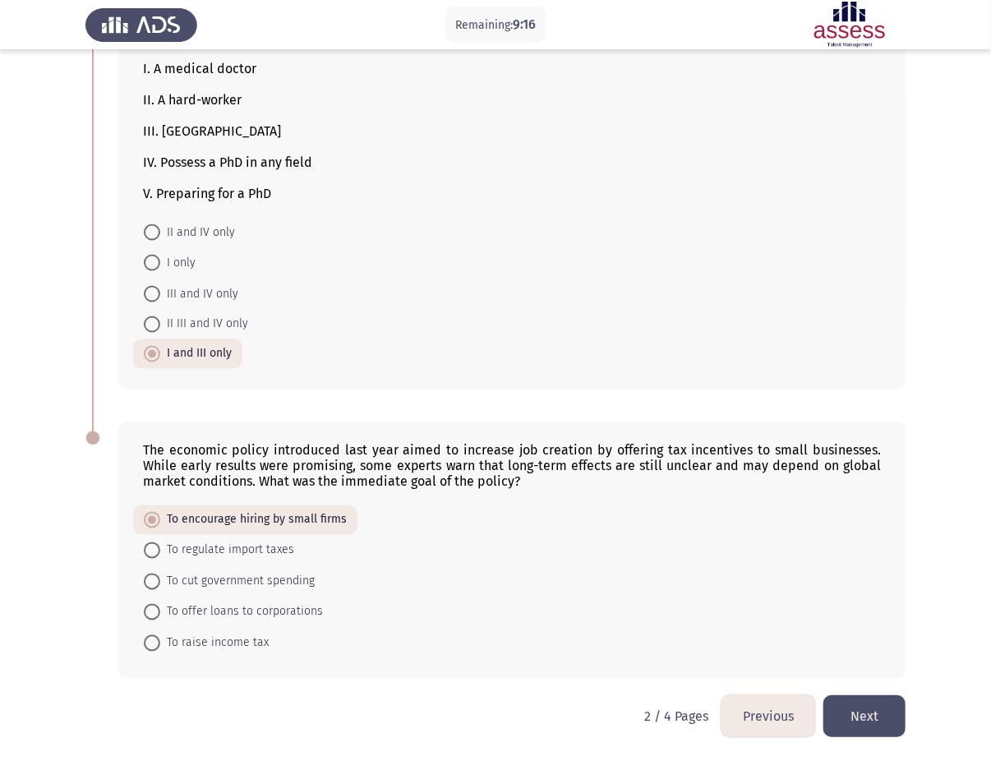
click at [454, 570] on form "To encourage hiring by small firms To regulate import taxes To cut government s…" at bounding box center [512, 581] width 738 height 152
click at [743, 570] on button "Next" at bounding box center [864, 716] width 82 height 42
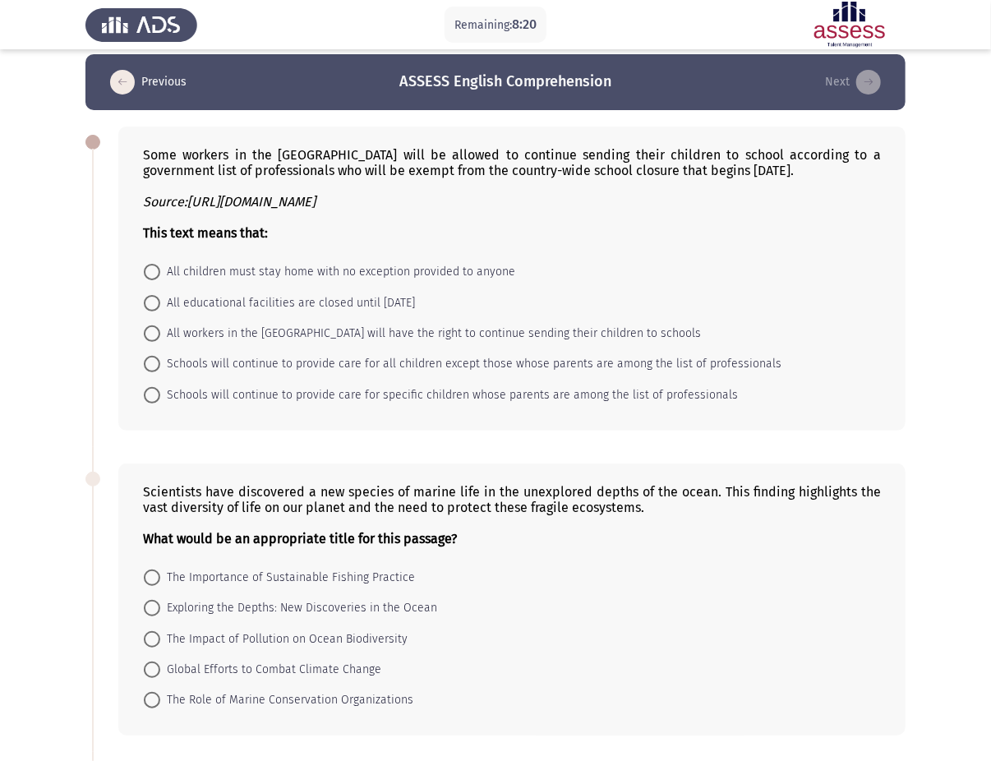
scroll to position [0, 0]
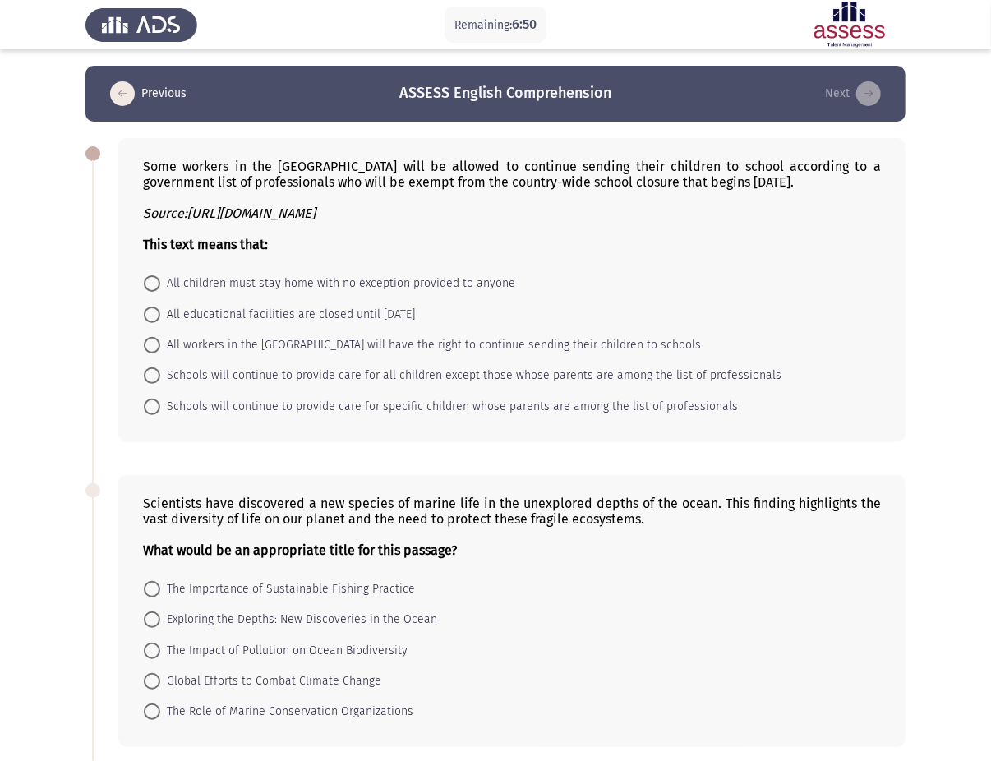
click at [186, 347] on span "All workers in the City of London will have the right to continue sending their…" at bounding box center [430, 345] width 541 height 20
click at [160, 347] on input "All workers in the City of London will have the right to continue sending their…" at bounding box center [152, 345] width 16 height 16
radio input "true"
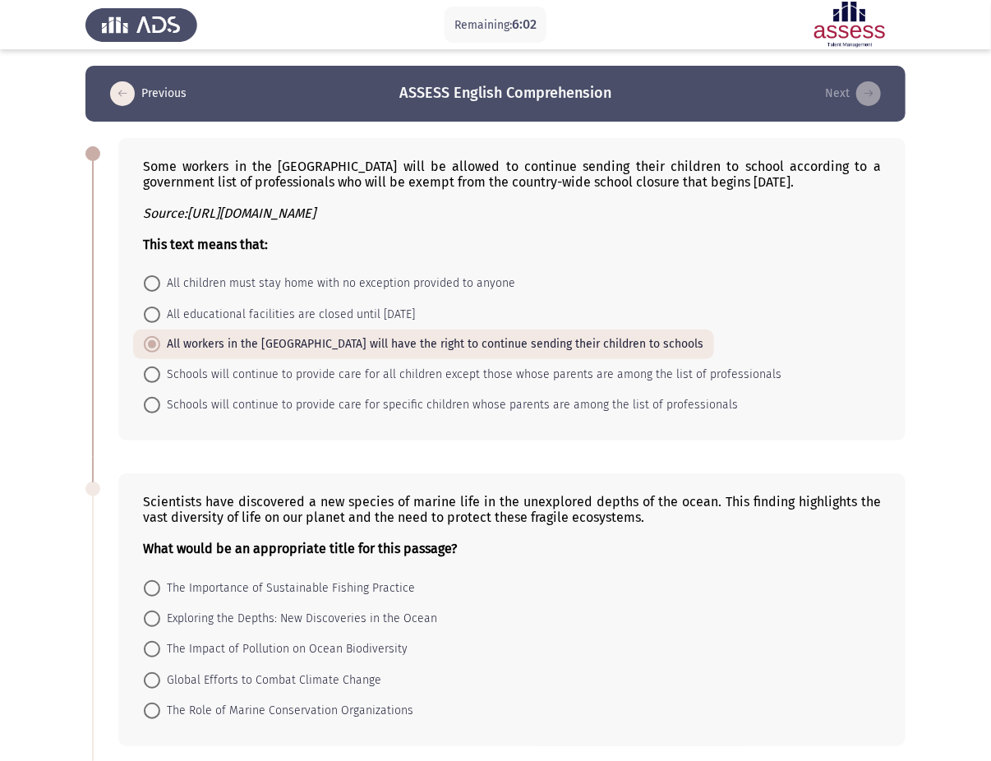
click at [218, 405] on span "Schools will continue to provide care for specific children whose parents are a…" at bounding box center [449, 405] width 578 height 20
click at [160, 405] on input "Schools will continue to provide care for specific children whose parents are a…" at bounding box center [152, 405] width 16 height 16
radio input "true"
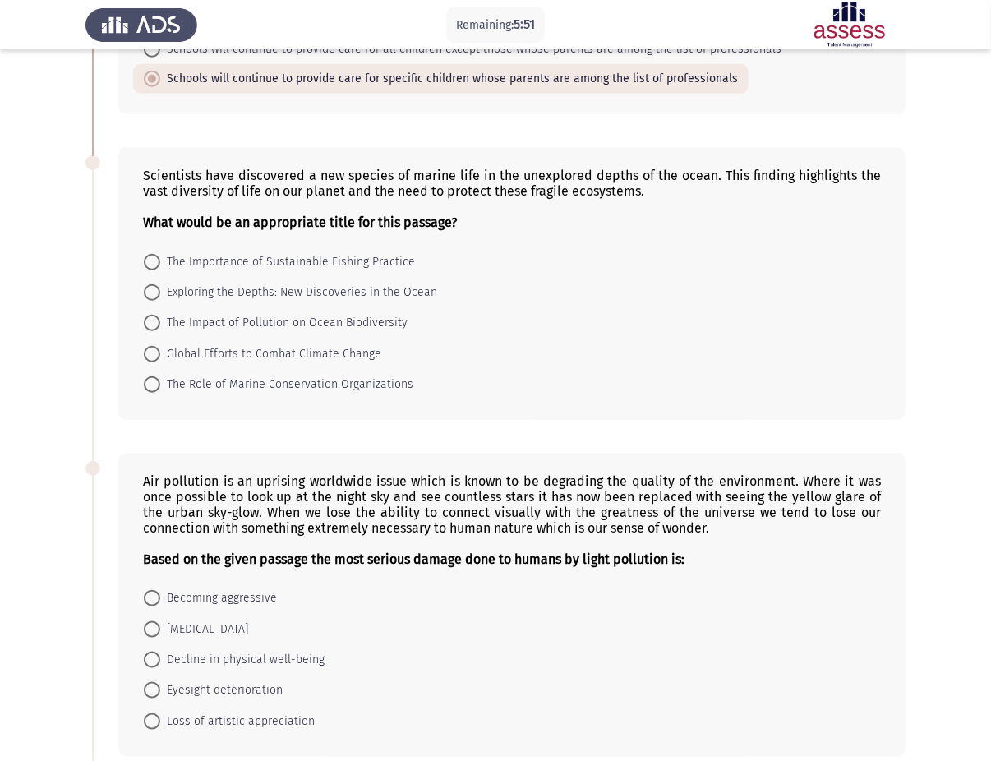
scroll to position [329, 0]
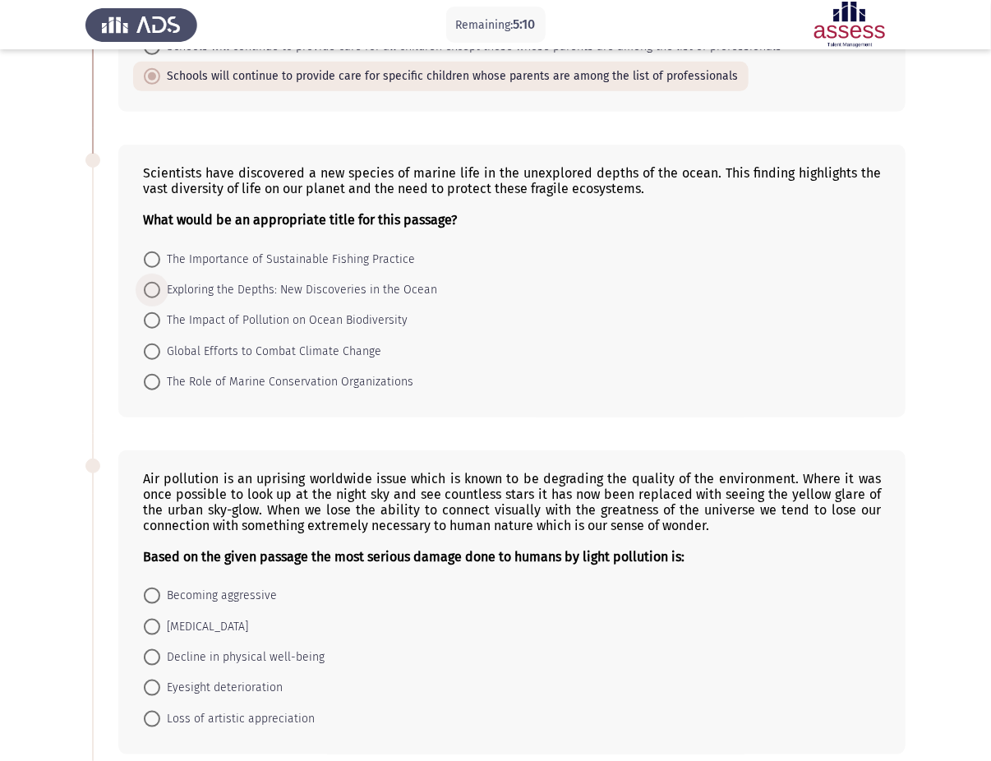
click at [158, 293] on span at bounding box center [152, 290] width 16 height 16
click at [158, 293] on input "Exploring the Depths: New Discoveries in the Ocean" at bounding box center [152, 290] width 16 height 16
radio input "true"
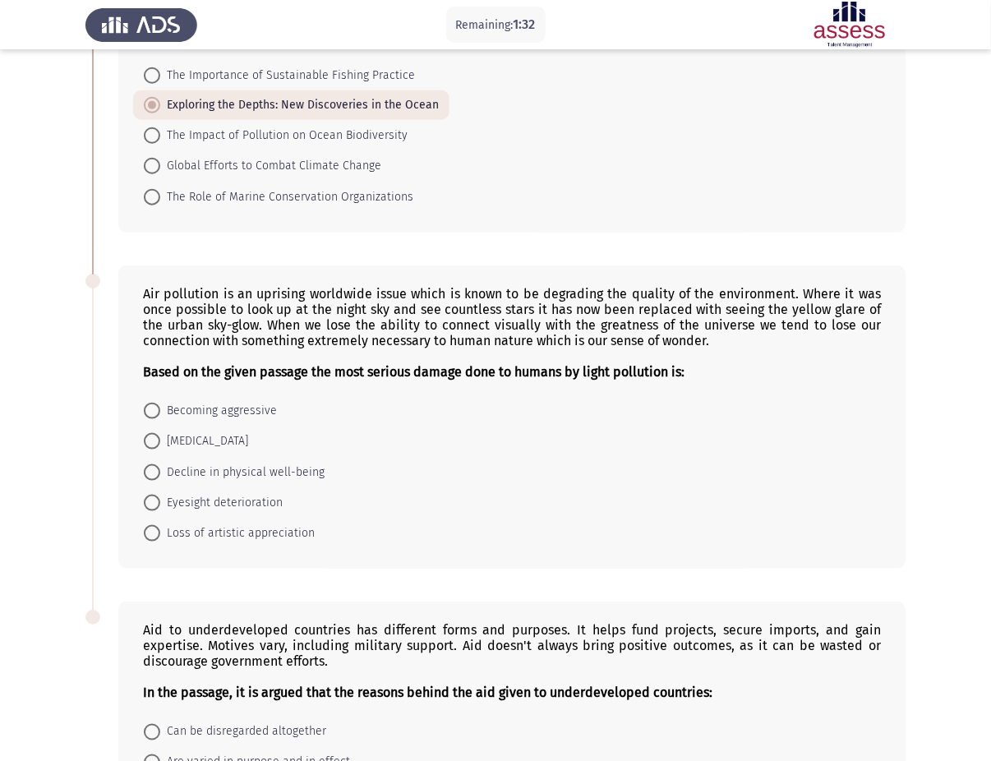
scroll to position [509, 0]
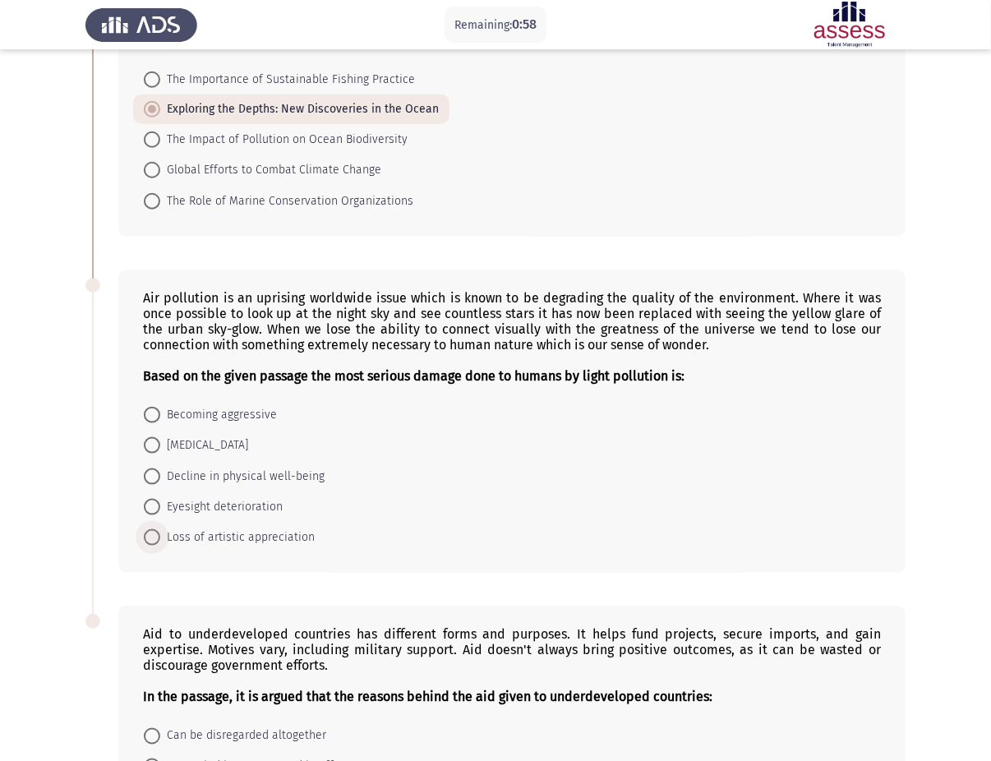
click at [247, 540] on span "Loss of artistic appreciation" at bounding box center [237, 538] width 154 height 20
click at [160, 540] on input "Loss of artistic appreciation" at bounding box center [152, 537] width 16 height 16
radio input "true"
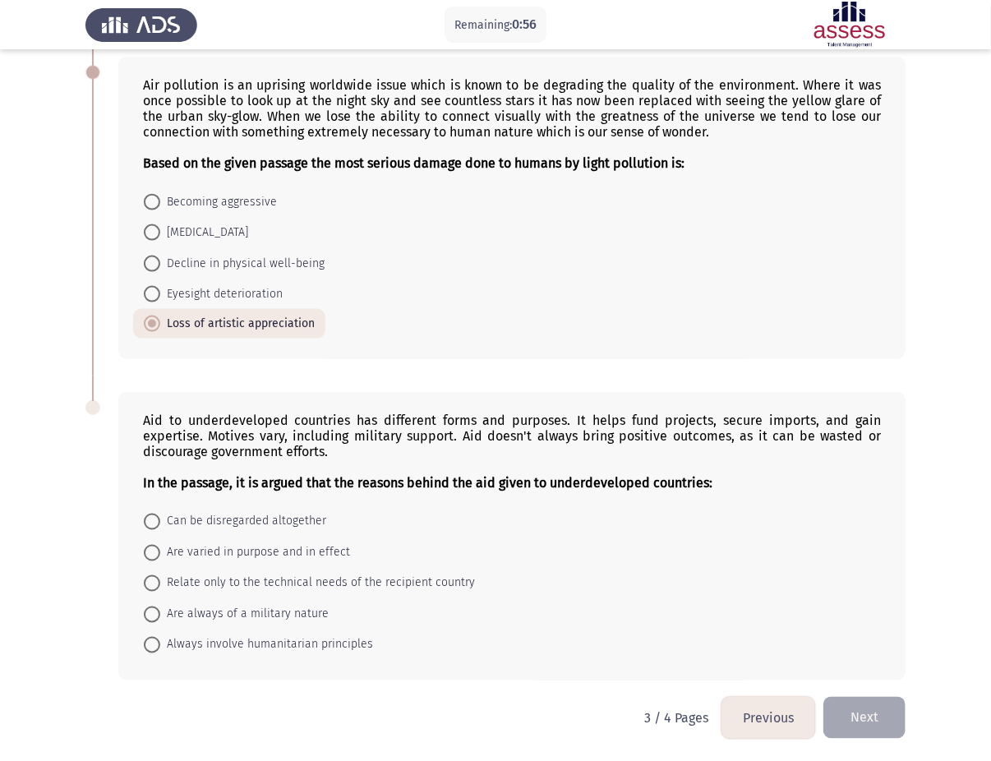
scroll to position [727, 0]
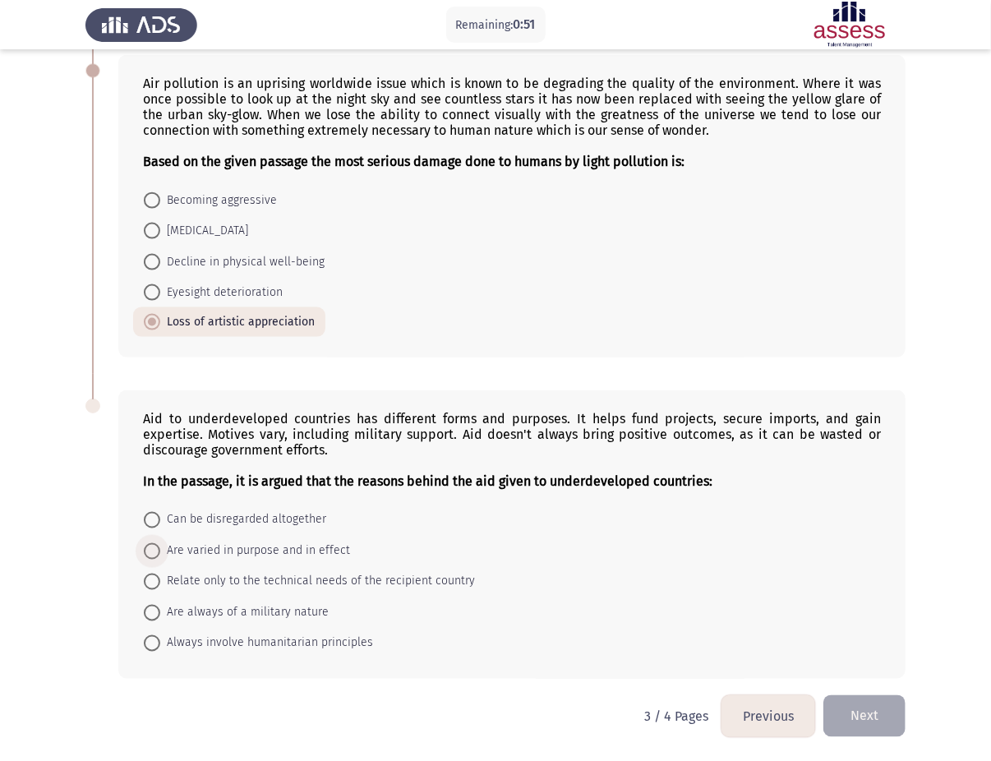
click at [228, 553] on span "Are varied in purpose and in effect" at bounding box center [255, 551] width 190 height 20
click at [160, 553] on input "Are varied in purpose and in effect" at bounding box center [152, 551] width 16 height 16
radio input "true"
click at [743, 570] on button "Next" at bounding box center [864, 716] width 82 height 42
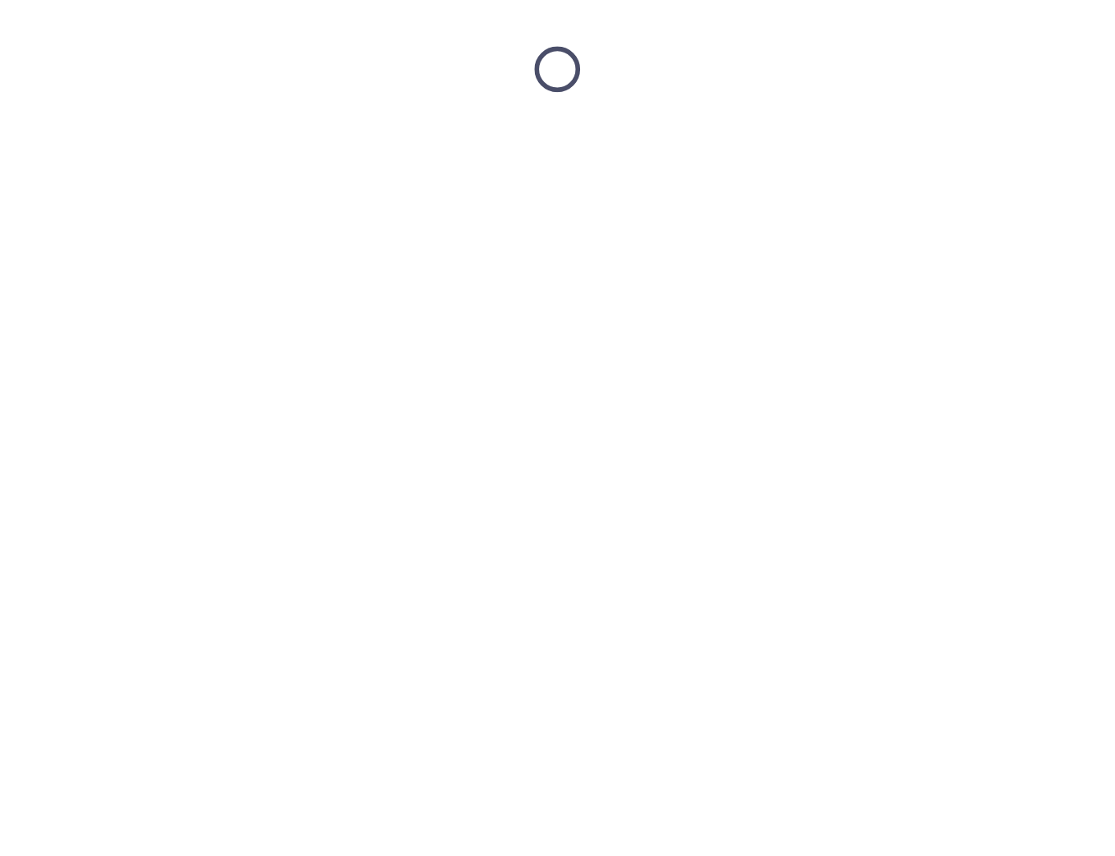
scroll to position [0, 0]
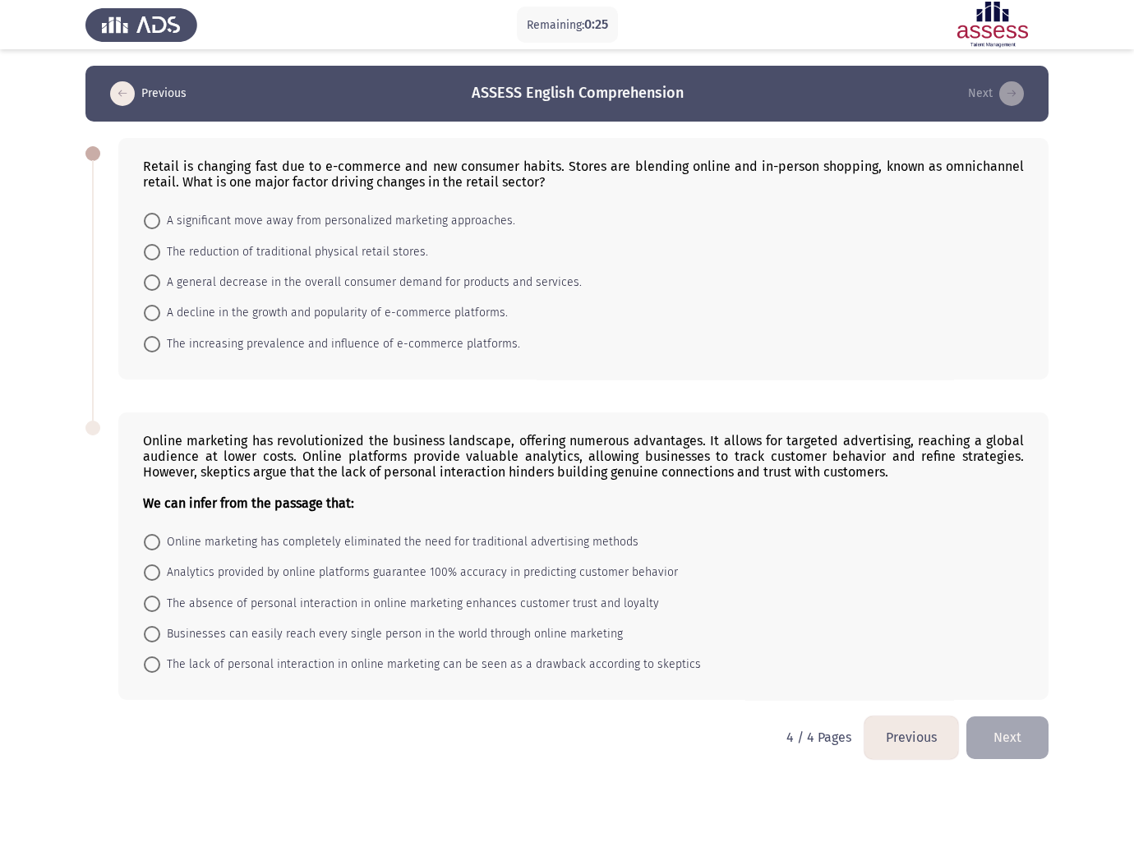
click at [237, 342] on span "The increasing prevalence and influence of e-commerce platforms." at bounding box center [340, 344] width 360 height 20
click at [160, 342] on input "The increasing prevalence and influence of e-commerce platforms." at bounding box center [152, 344] width 16 height 16
radio input "true"
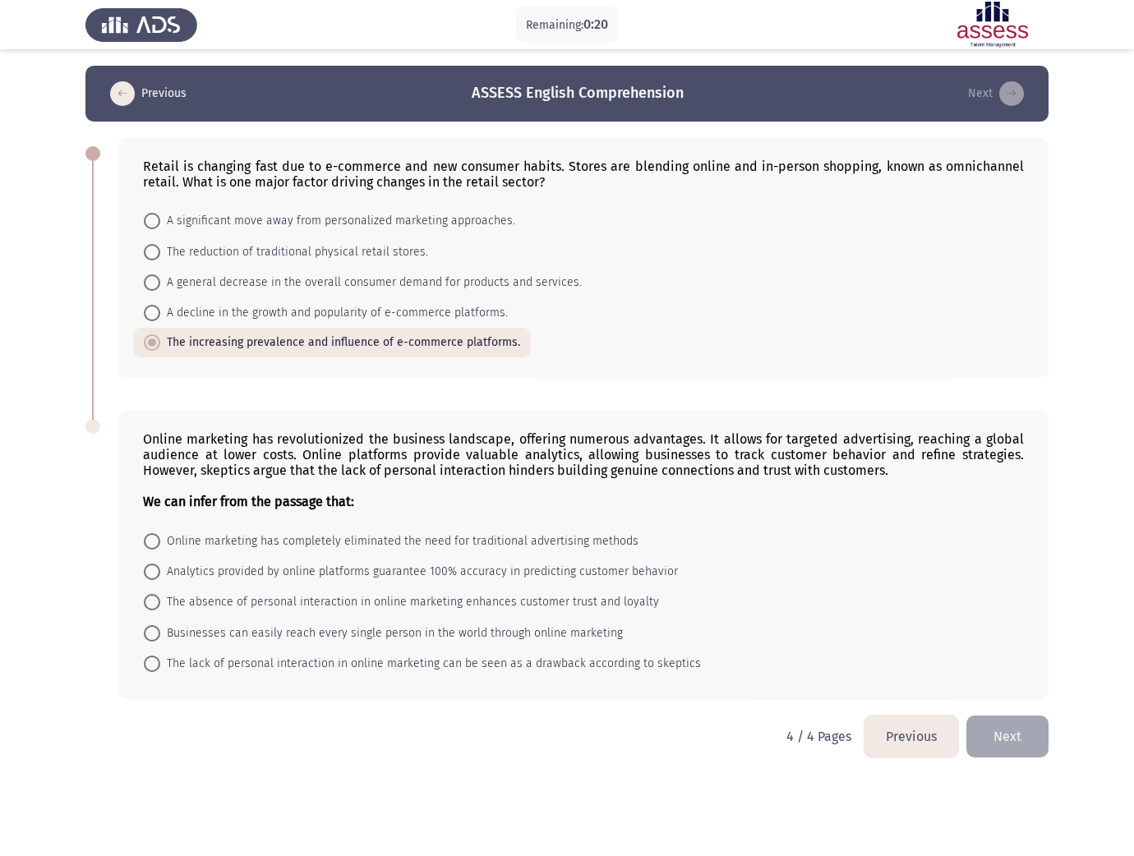
click at [248, 570] on span "The lack of personal interaction in online marketing can be seen as a drawback …" at bounding box center [430, 664] width 541 height 20
click at [160, 570] on input "The lack of personal interaction in online marketing can be seen as a drawback …" at bounding box center [152, 664] width 16 height 16
radio input "true"
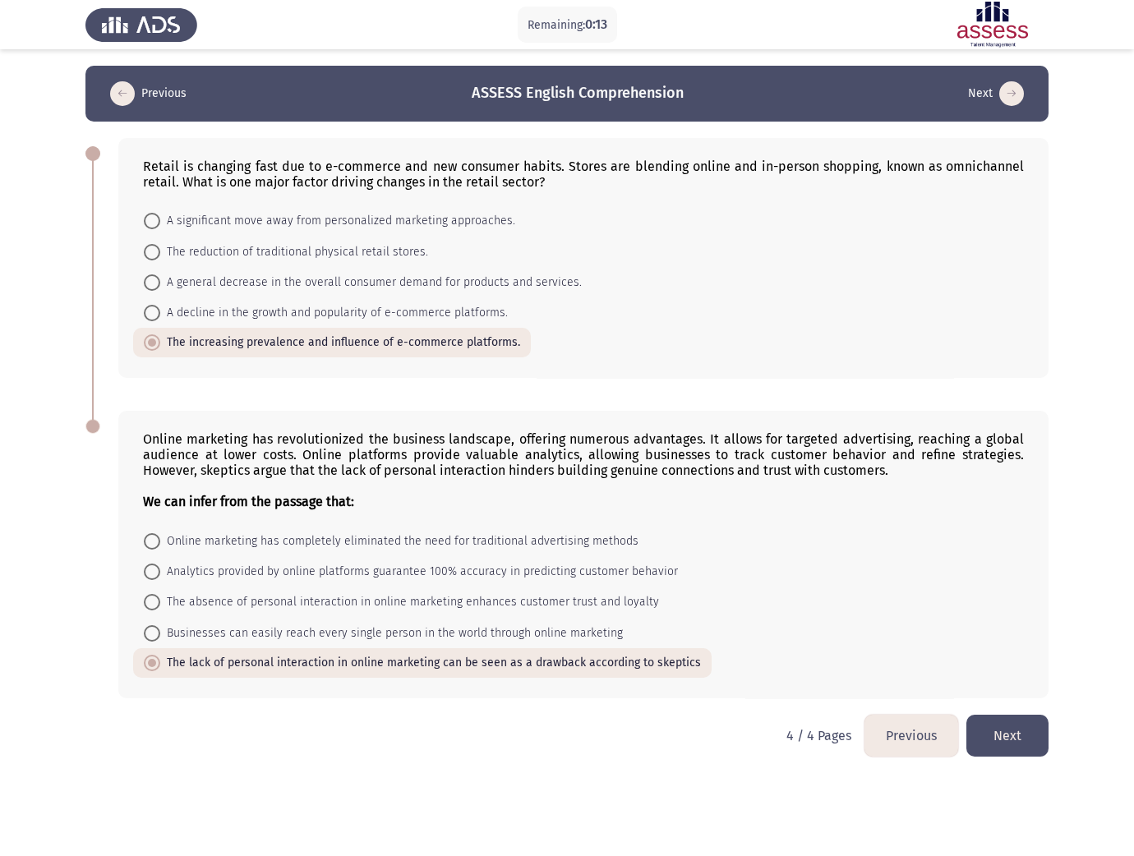
click at [743, 570] on button "Next" at bounding box center [1007, 736] width 82 height 42
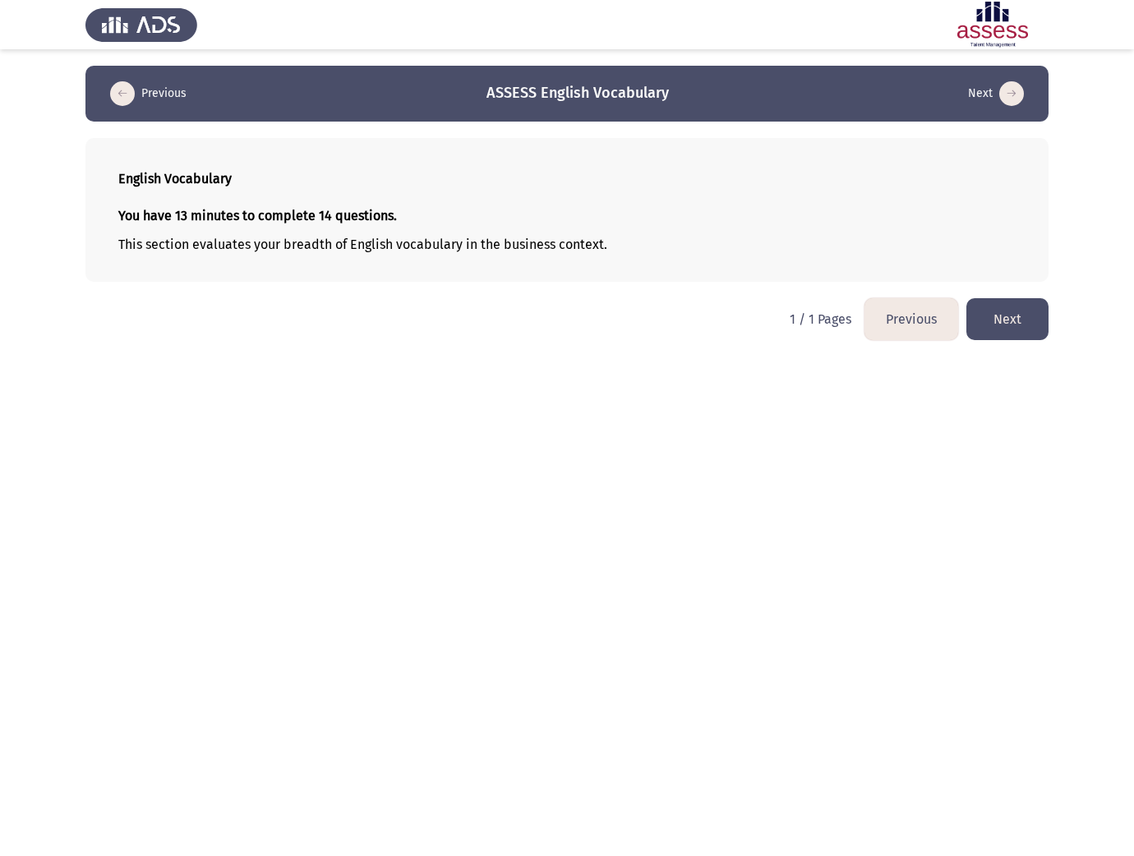
drag, startPoint x: 318, startPoint y: 244, endPoint x: 181, endPoint y: 241, distance: 137.3
click at [181, 241] on p "This section evaluates your breadth of English vocabulary in the business conte…" at bounding box center [566, 245] width 897 height 16
click at [743, 325] on button "Next" at bounding box center [1007, 319] width 82 height 42
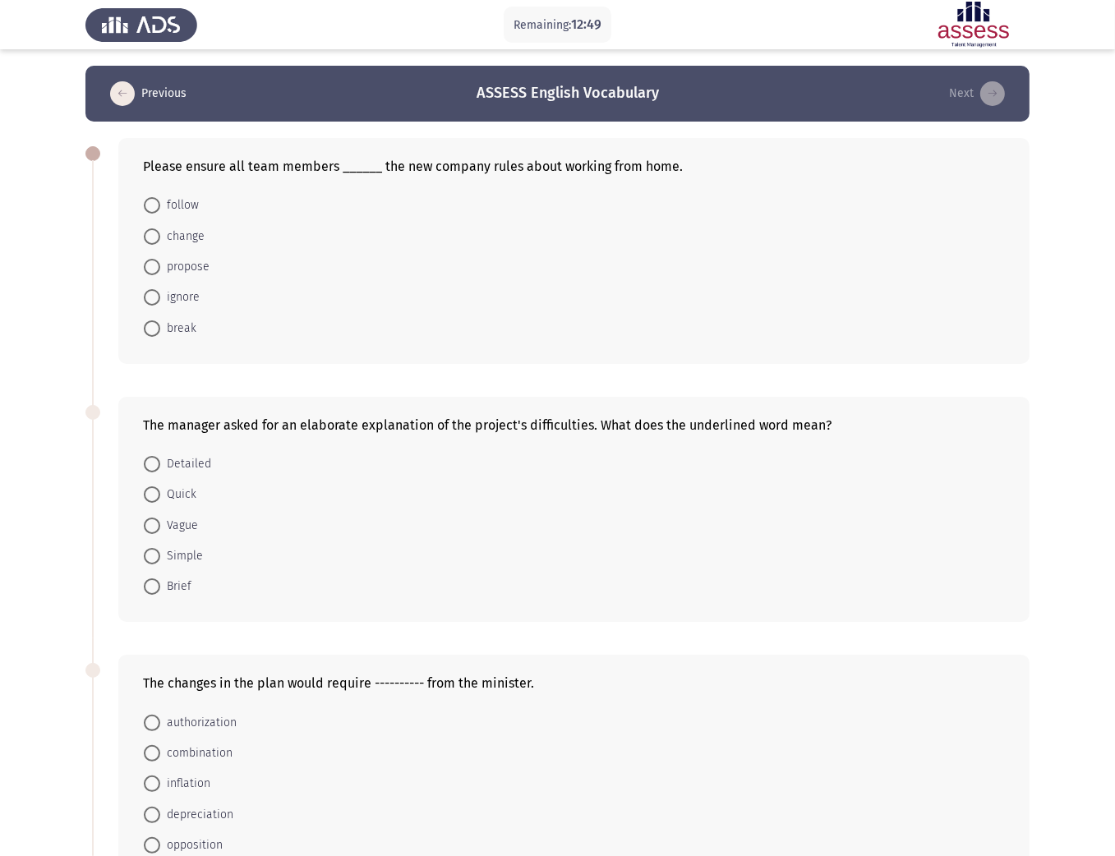
click at [182, 207] on span "follow" at bounding box center [179, 206] width 39 height 20
click at [160, 207] on input "follow" at bounding box center [152, 205] width 16 height 16
radio input "true"
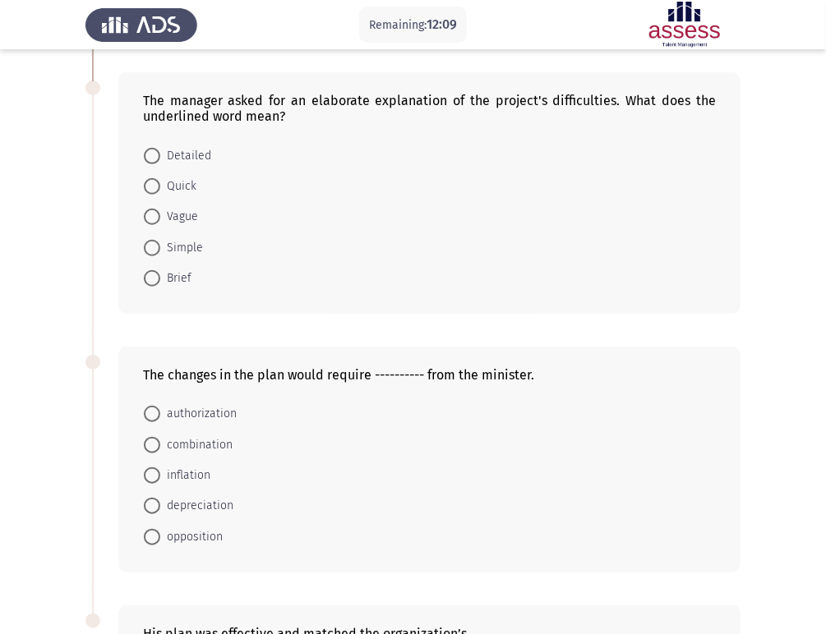
scroll to position [329, 0]
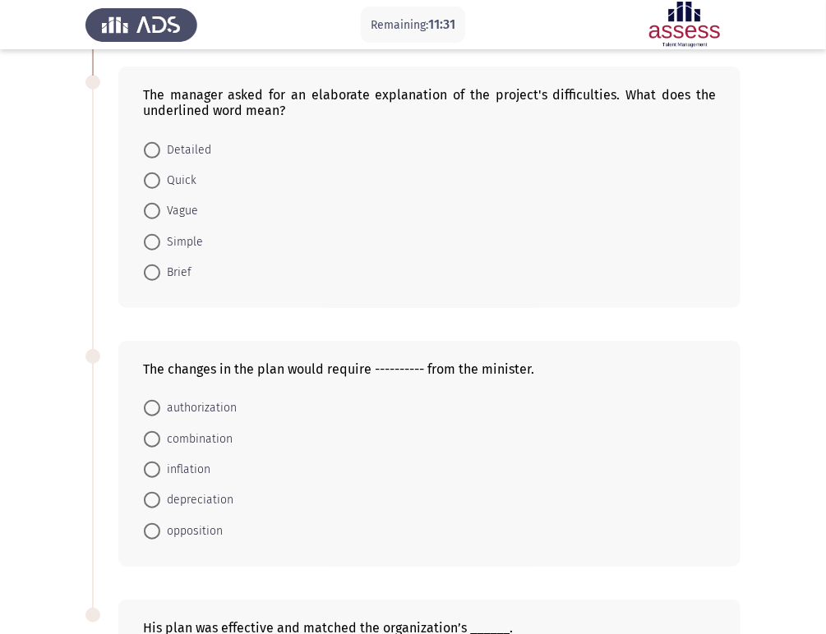
click at [159, 210] on span at bounding box center [152, 211] width 16 height 16
click at [159, 210] on input "Vague" at bounding box center [152, 211] width 16 height 16
radio input "true"
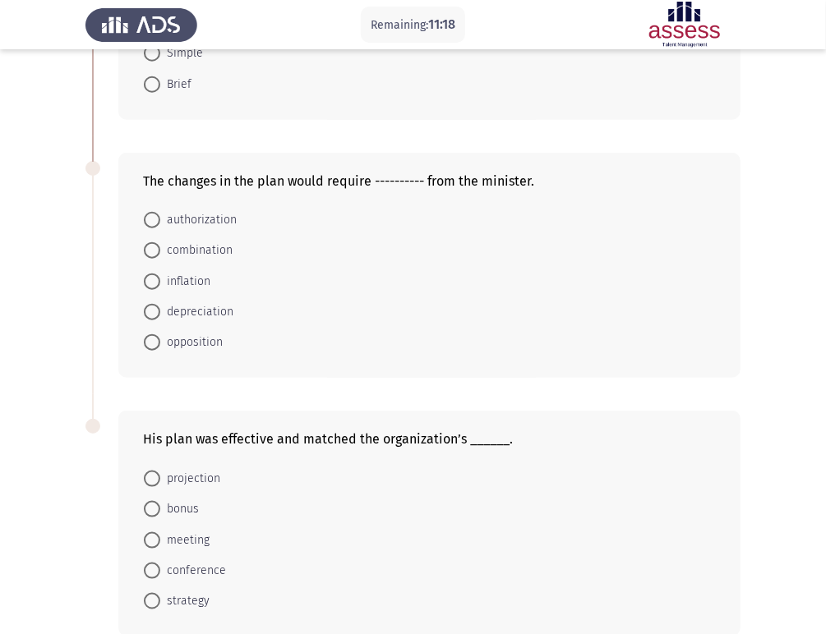
scroll to position [511, 0]
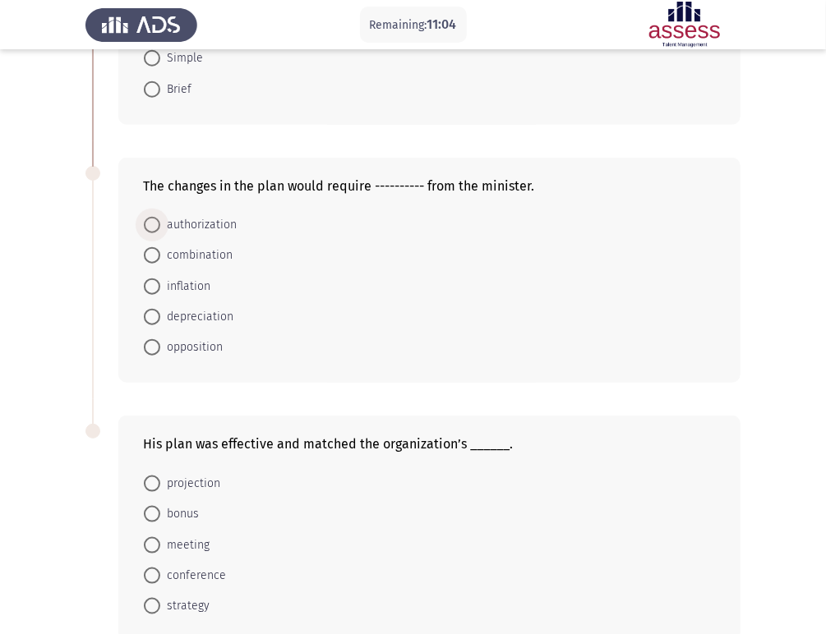
click at [150, 223] on span at bounding box center [152, 225] width 16 height 16
click at [150, 223] on input "authorization" at bounding box center [152, 225] width 16 height 16
radio input "true"
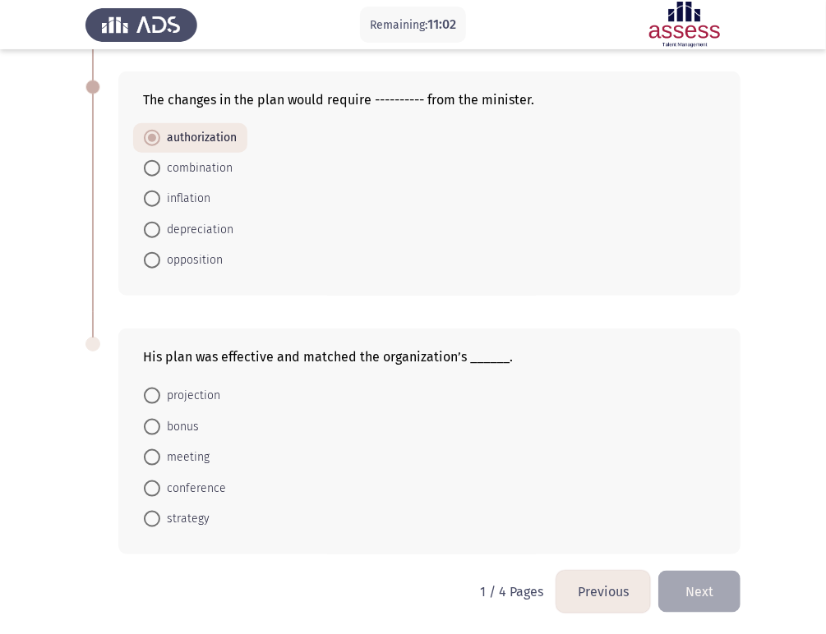
scroll to position [601, 0]
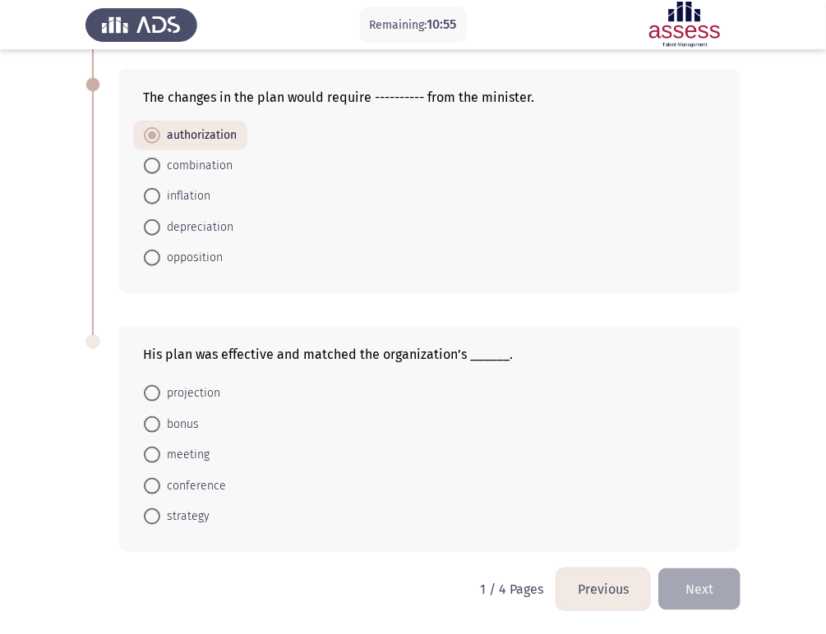
click at [149, 514] on span at bounding box center [152, 517] width 16 height 16
click at [149, 514] on input "strategy" at bounding box center [152, 517] width 16 height 16
radio input "true"
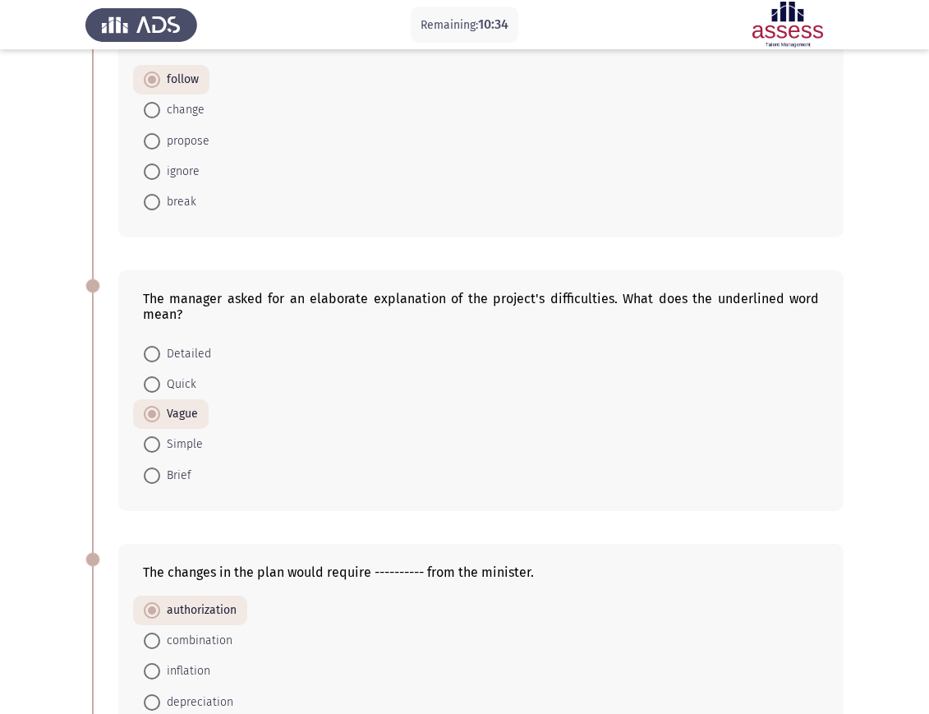
scroll to position [108, 0]
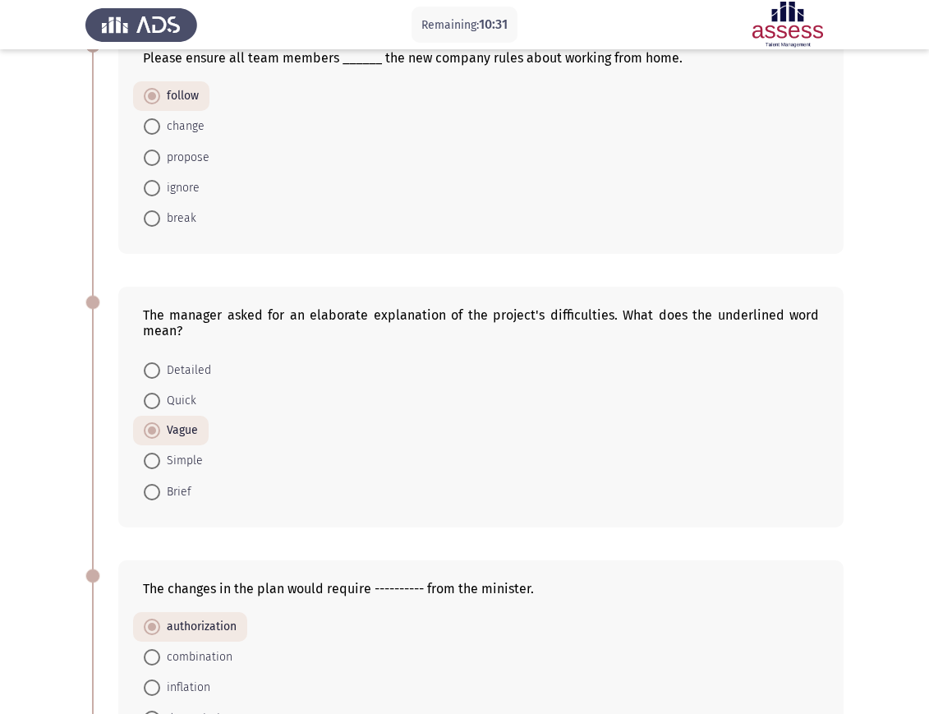
click at [199, 373] on span "Detailed" at bounding box center [185, 371] width 51 height 20
click at [160, 373] on input "Detailed" at bounding box center [152, 370] width 16 height 16
radio input "true"
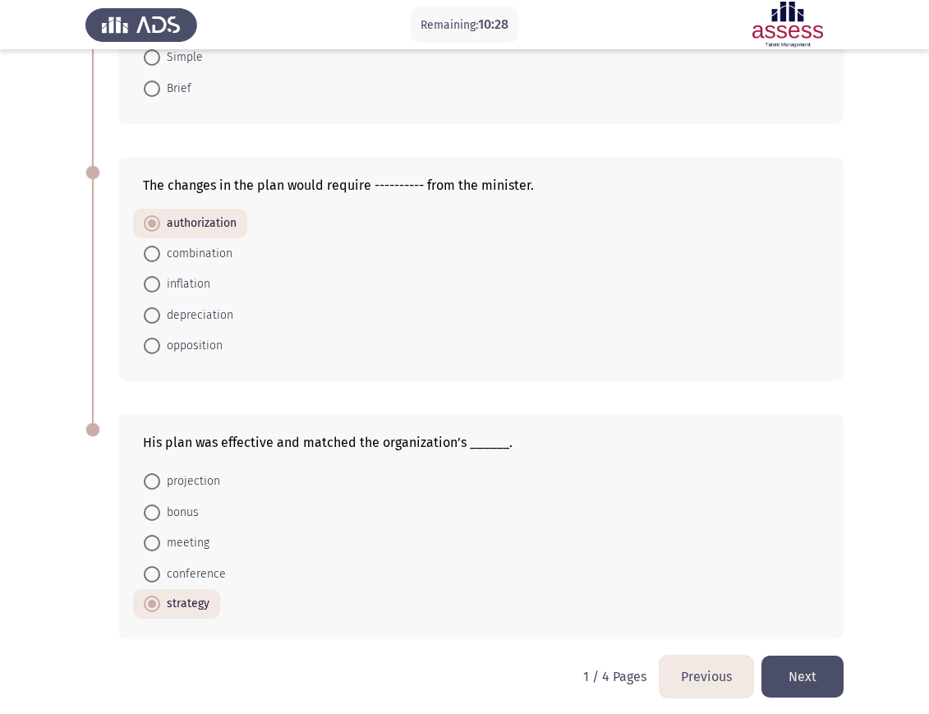
scroll to position [519, 0]
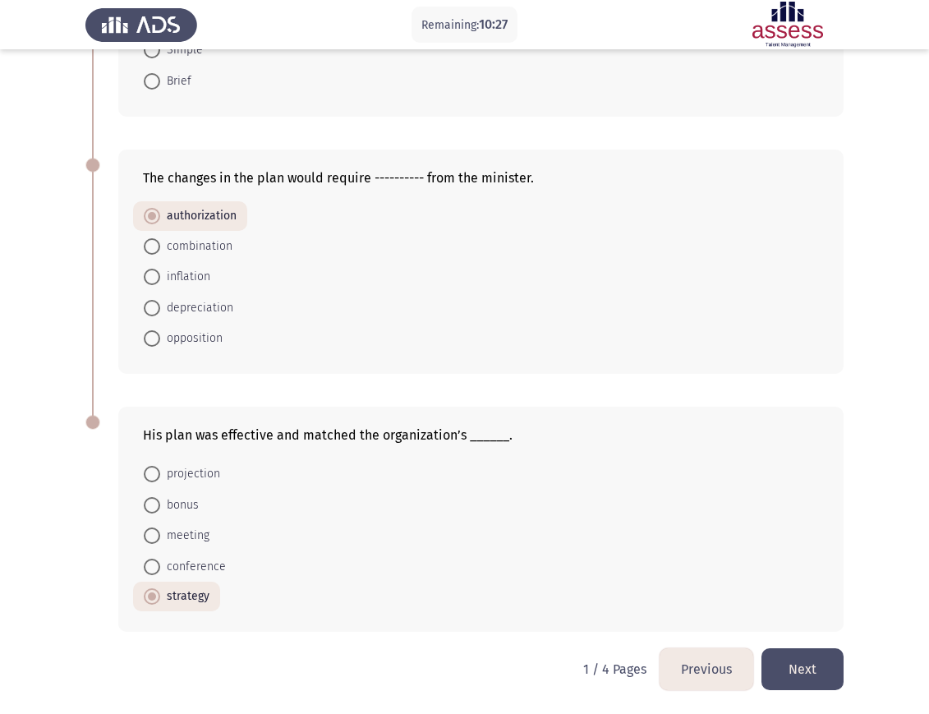
click at [743, 570] on button "Next" at bounding box center [803, 669] width 82 height 42
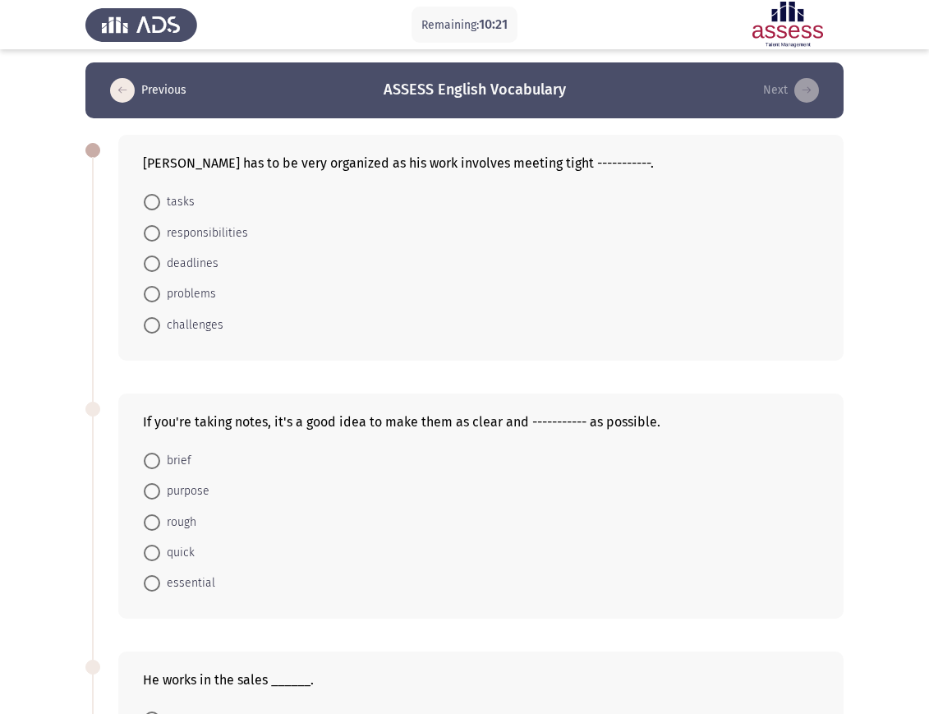
scroll to position [0, 0]
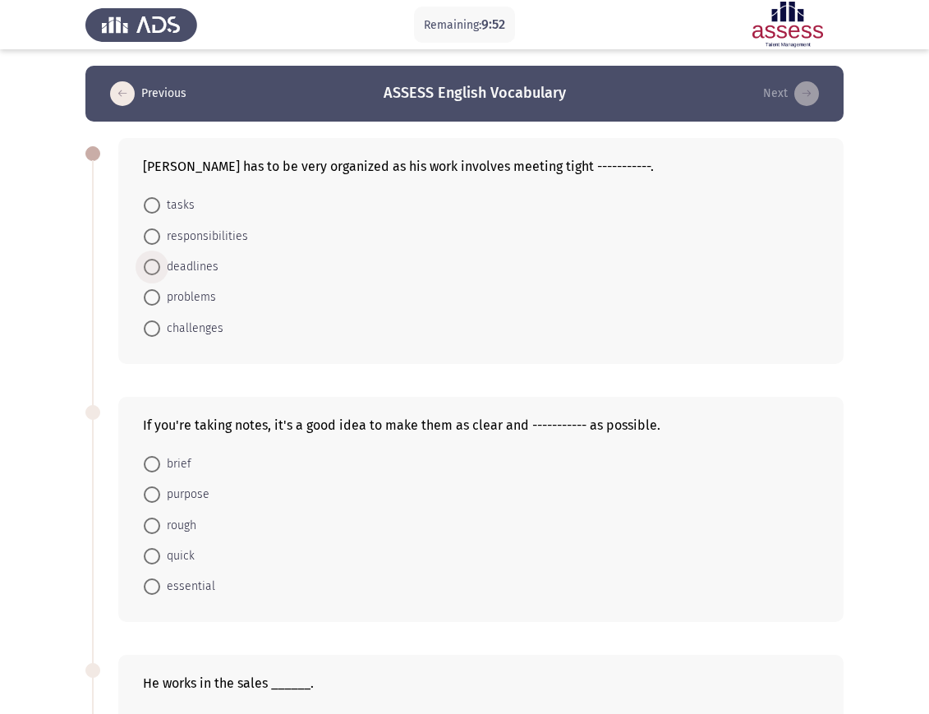
click at [187, 265] on span "deadlines" at bounding box center [189, 267] width 58 height 20
click at [160, 265] on input "deadlines" at bounding box center [152, 267] width 16 height 16
radio input "true"
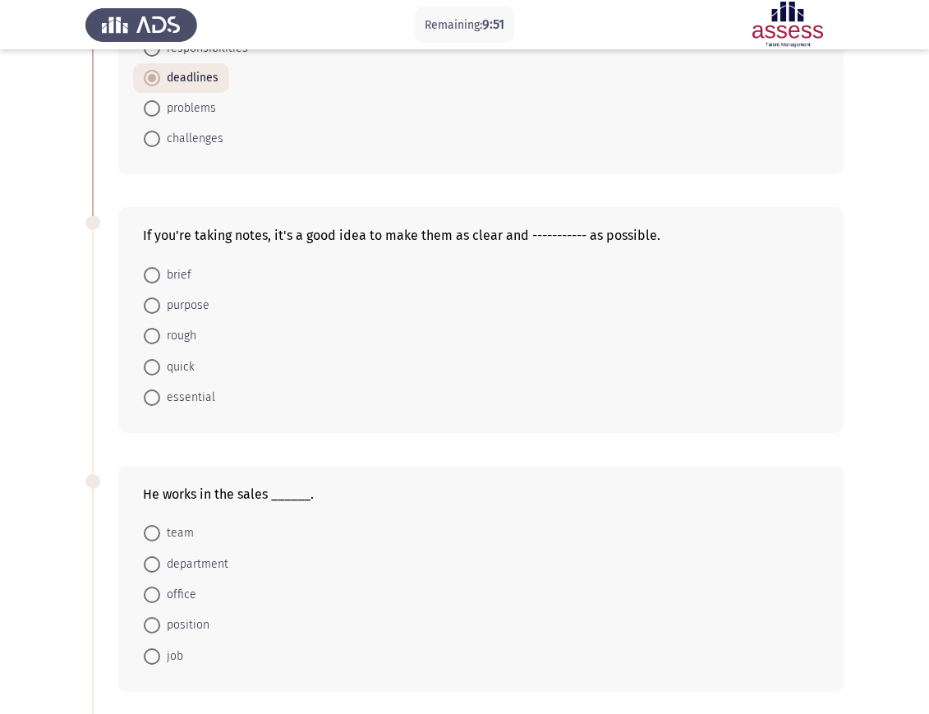
scroll to position [308, 0]
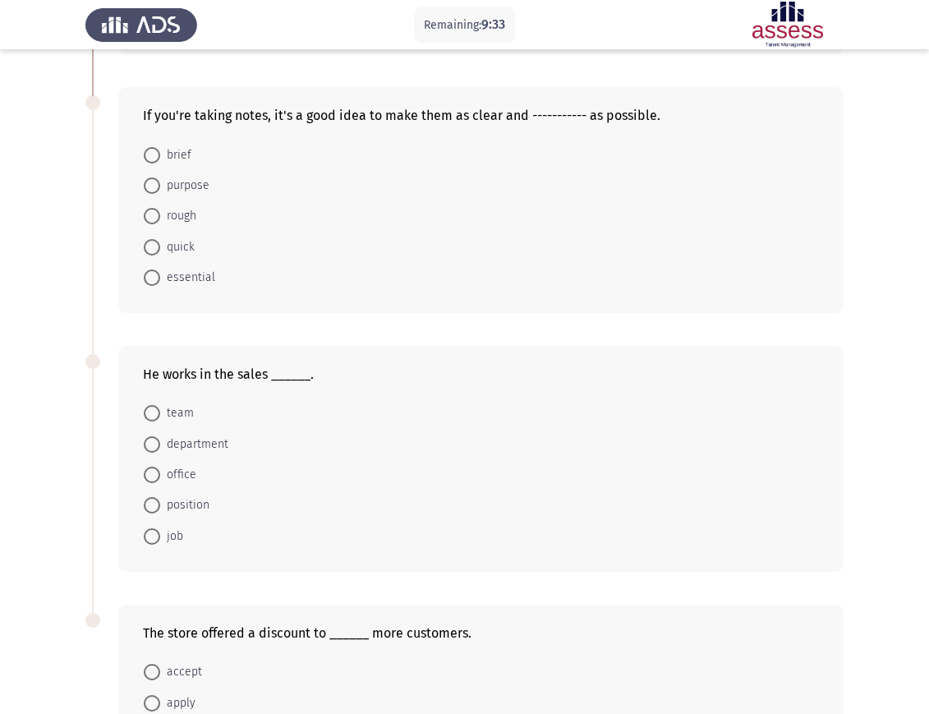
click at [201, 274] on span "essential" at bounding box center [187, 278] width 55 height 20
click at [160, 274] on input "essential" at bounding box center [152, 278] width 16 height 16
radio input "true"
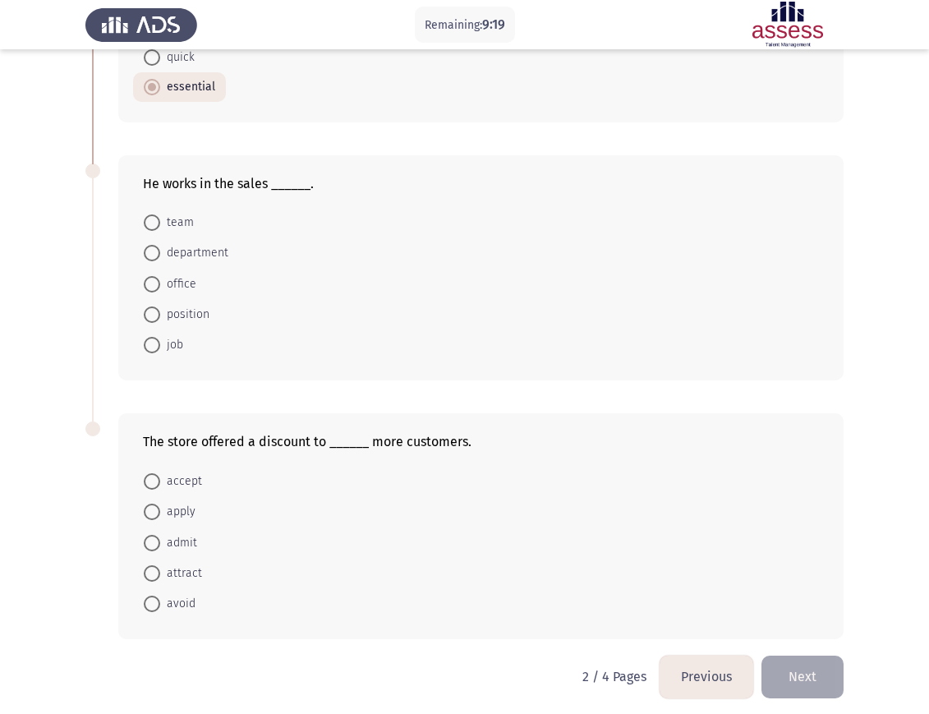
scroll to position [505, 0]
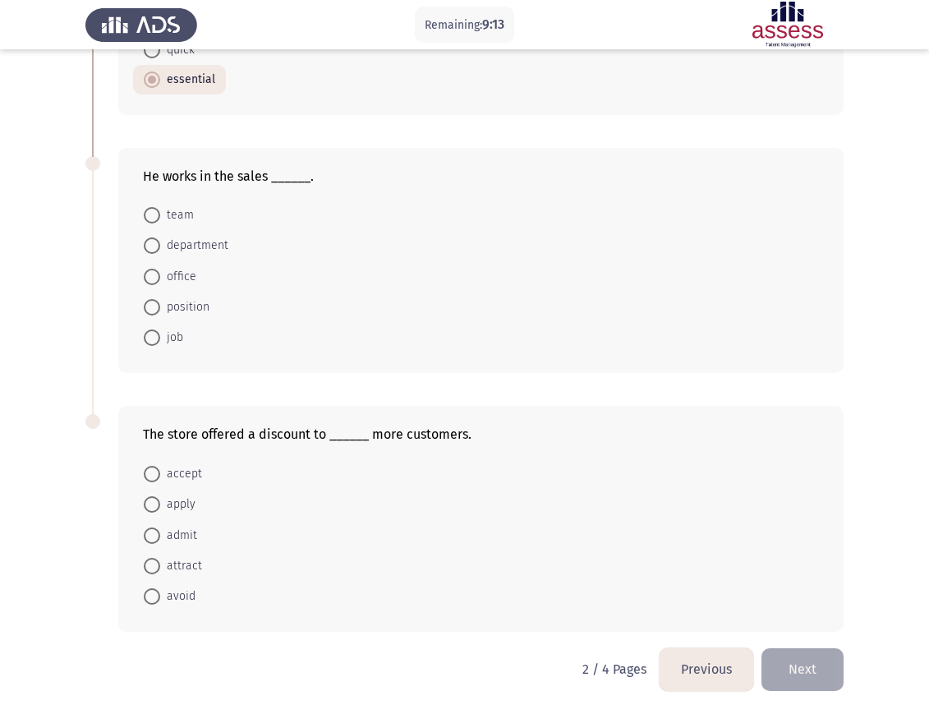
click at [187, 242] on span "department" at bounding box center [194, 246] width 68 height 20
click at [160, 242] on input "department" at bounding box center [152, 245] width 16 height 16
radio input "true"
click at [178, 564] on span "attract" at bounding box center [181, 566] width 42 height 20
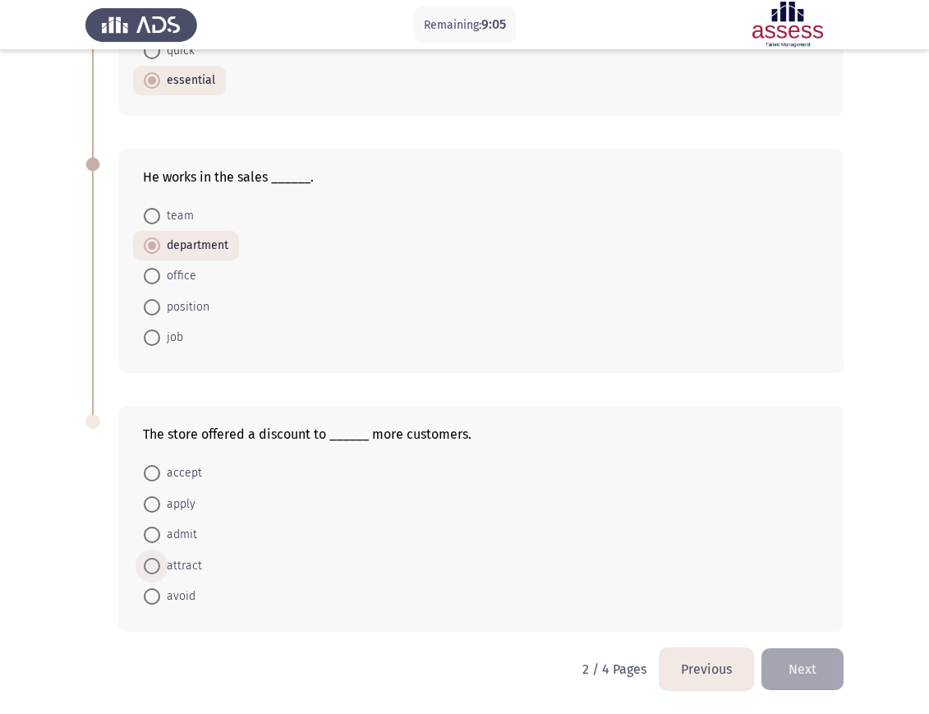
click at [160, 564] on input "attract" at bounding box center [152, 566] width 16 height 16
radio input "true"
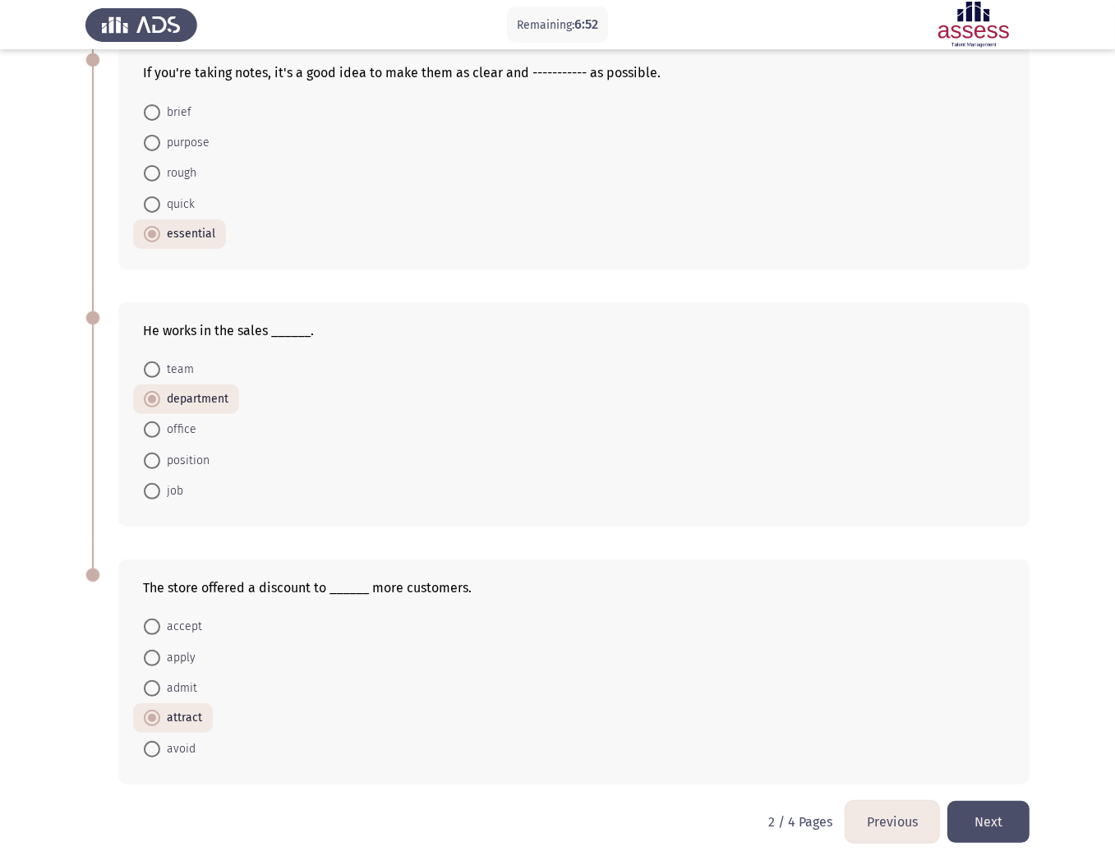
scroll to position [358, 0]
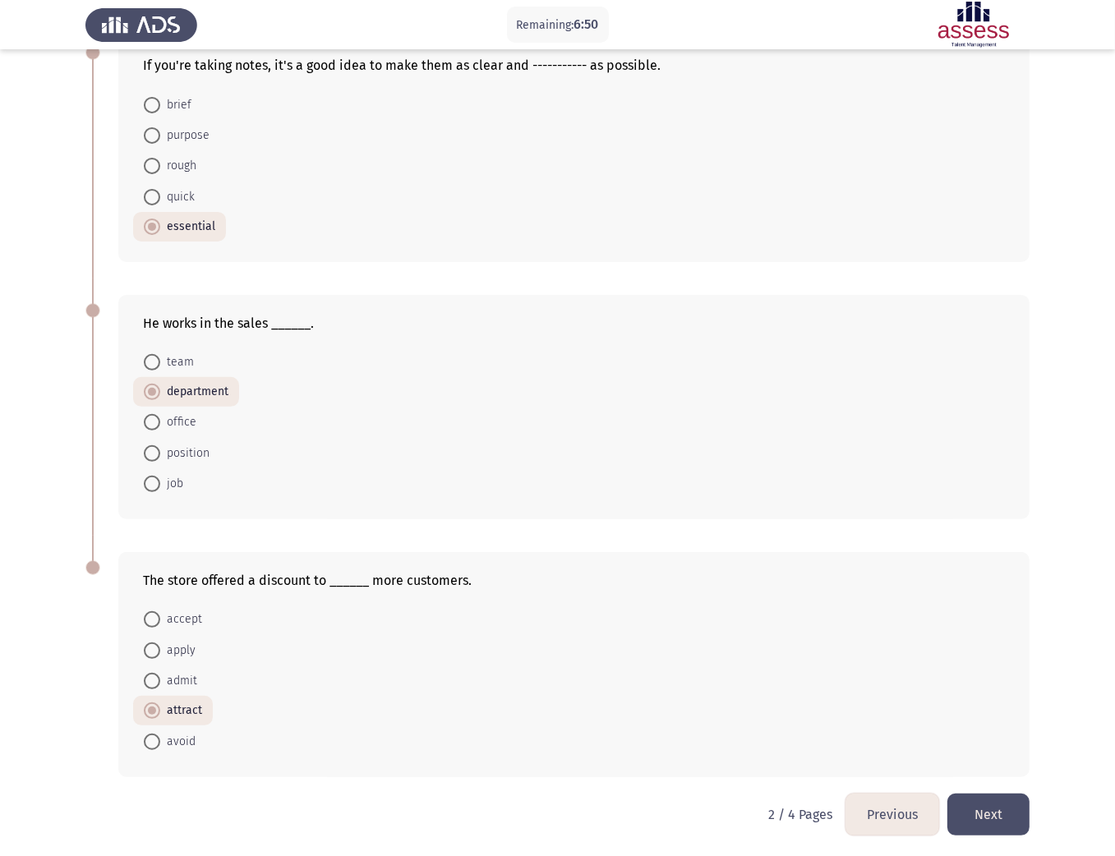
click at [743, 570] on button "Next" at bounding box center [988, 815] width 82 height 42
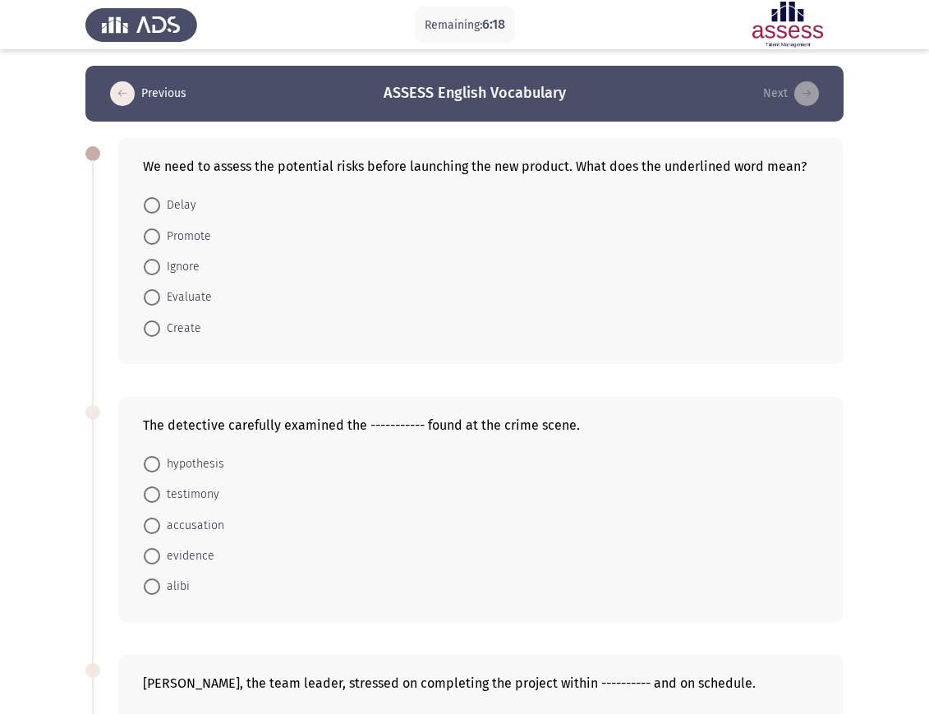
click at [196, 291] on span "Evaluate" at bounding box center [186, 298] width 52 height 20
click at [160, 291] on input "Evaluate" at bounding box center [152, 297] width 16 height 16
radio input "true"
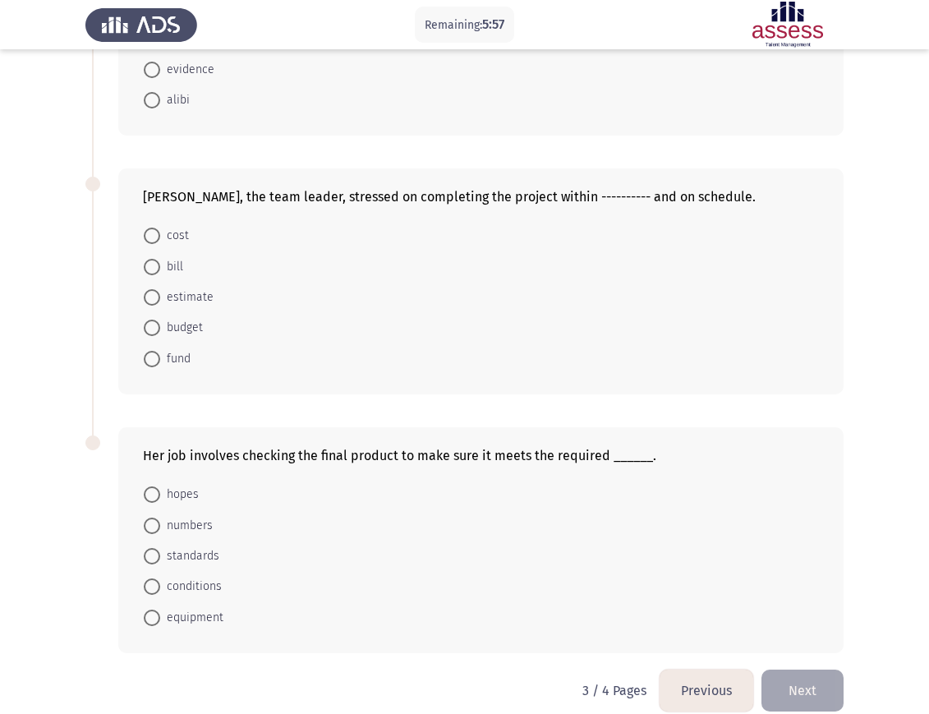
scroll to position [507, 0]
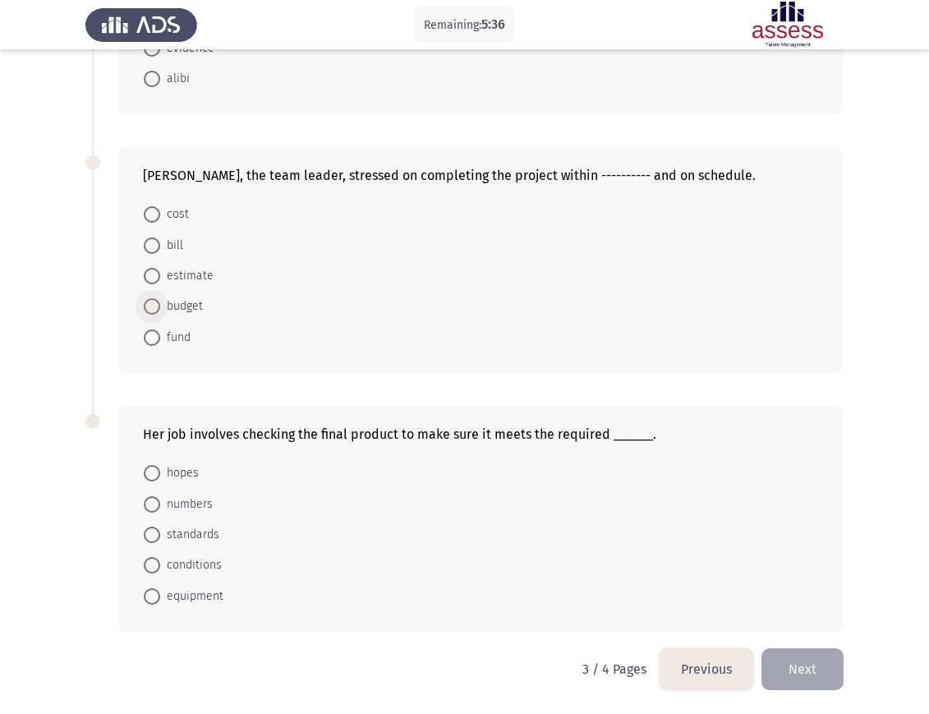
click at [173, 306] on span "budget" at bounding box center [181, 307] width 43 height 20
click at [160, 306] on input "budget" at bounding box center [152, 306] width 16 height 16
radio input "true"
click at [209, 532] on span "standards" at bounding box center [189, 536] width 59 height 20
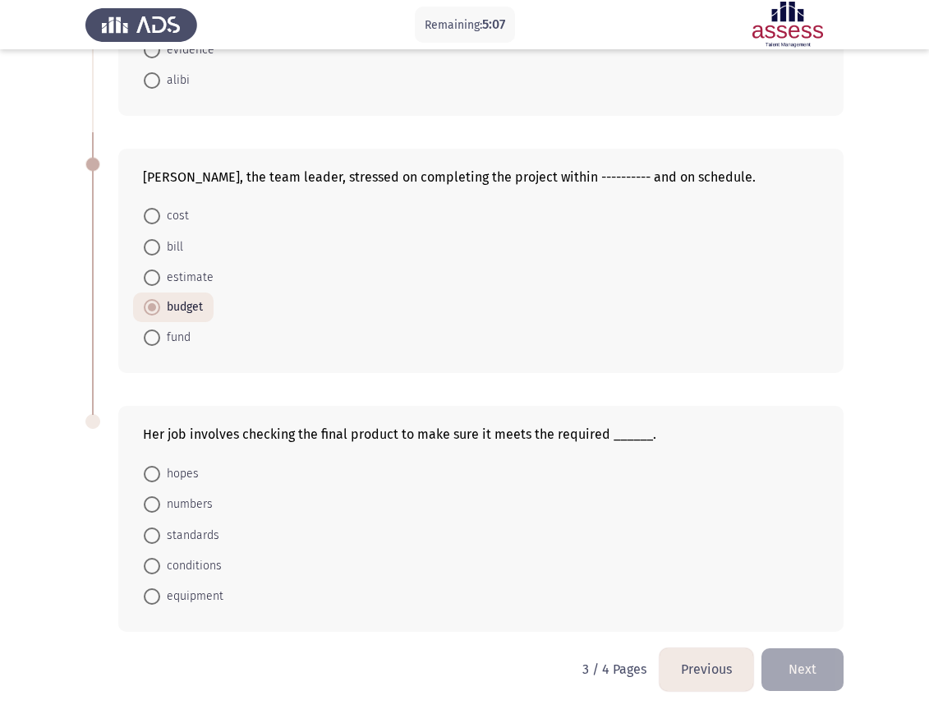
click at [160, 532] on input "standards" at bounding box center [152, 536] width 16 height 16
radio input "true"
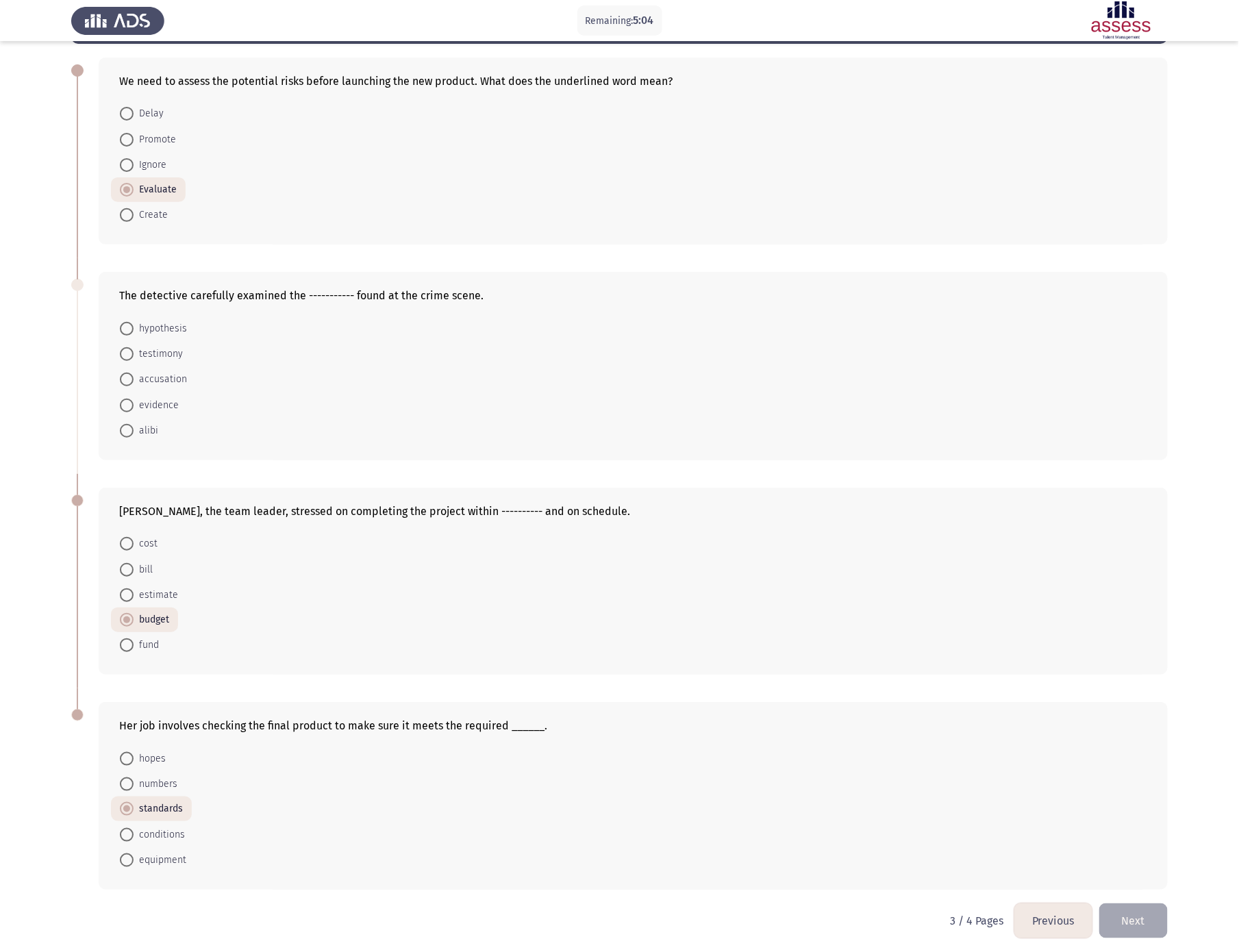
scroll to position [61, 0]
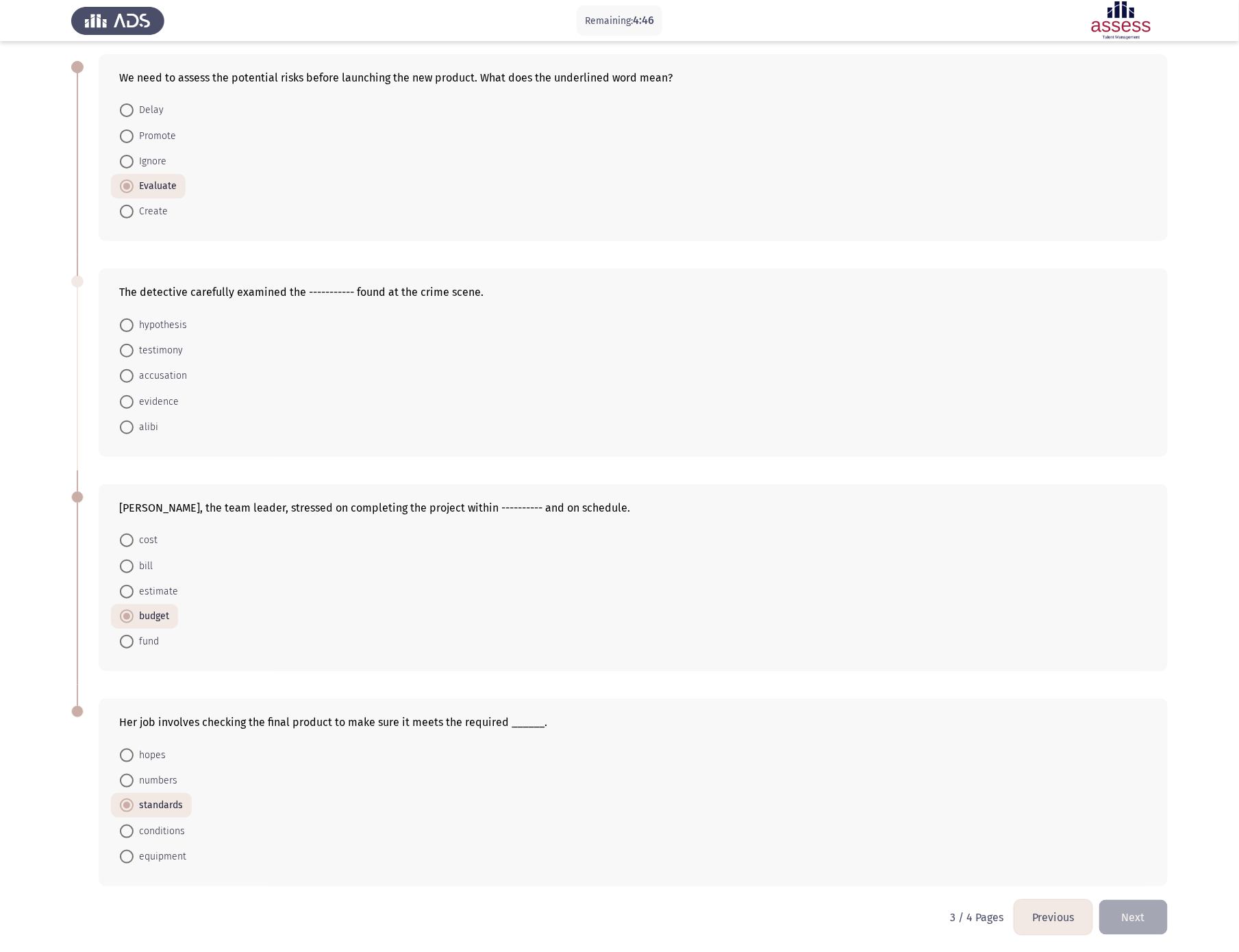
click at [167, 393] on span "evidence" at bounding box center [156, 402] width 45 height 17
click at [133, 395] on input "evidence" at bounding box center [127, 402] width 13 height 13
radio input "true"
click at [620, 475] on button "Next" at bounding box center [1134, 918] width 68 height 35
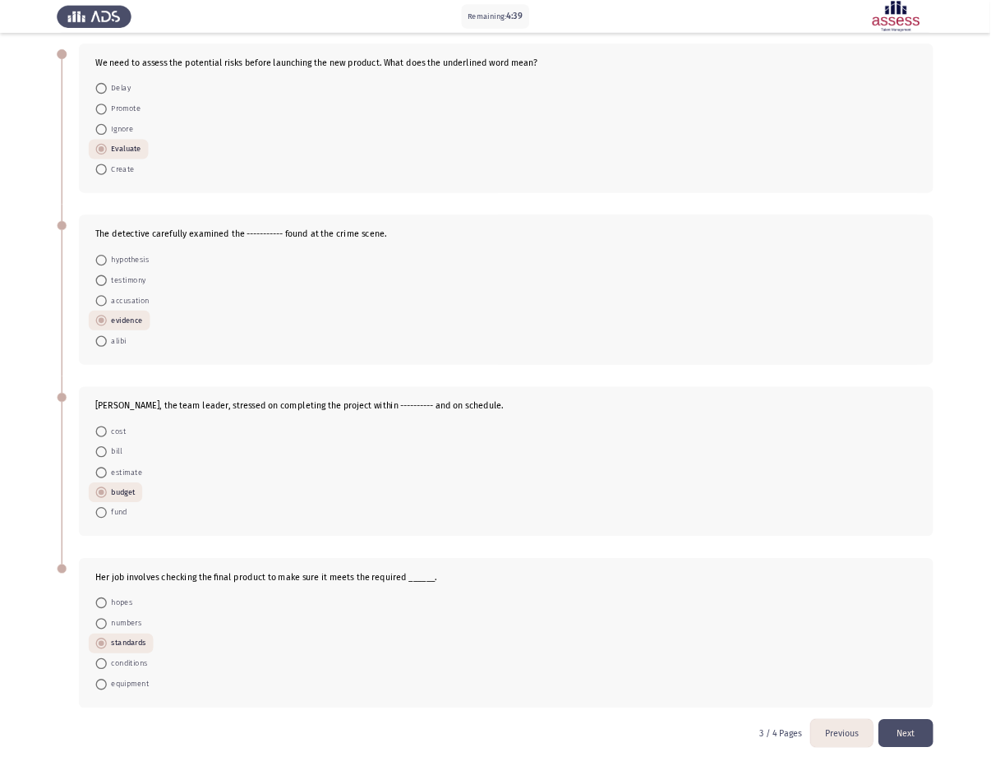
scroll to position [0, 0]
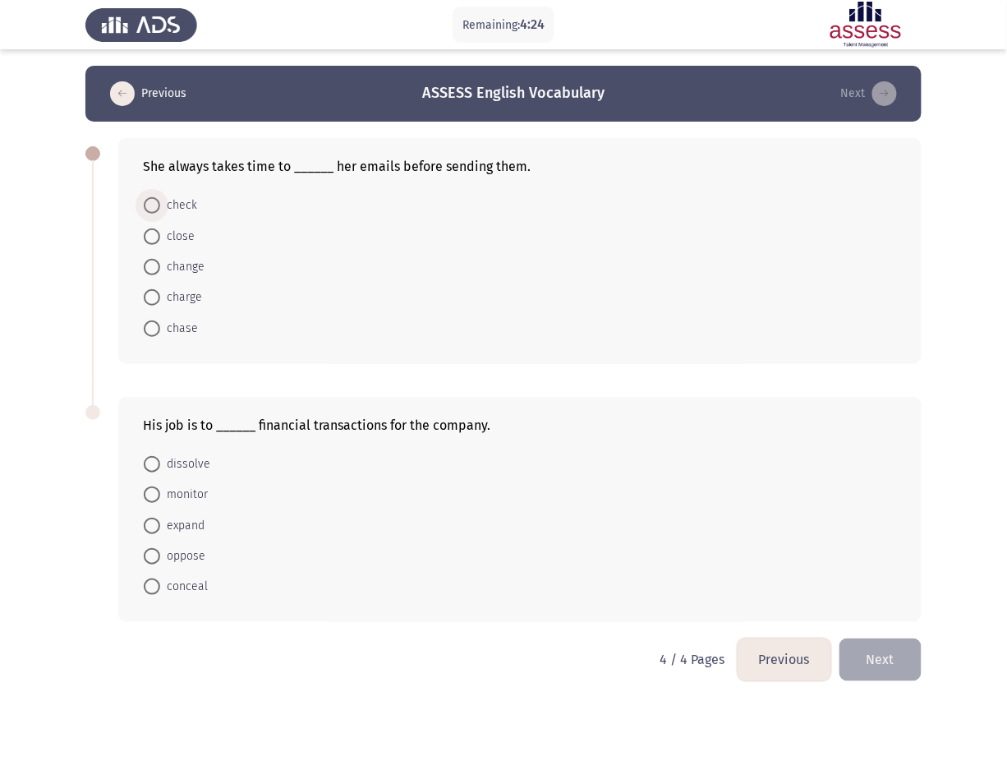
click at [174, 205] on span "check" at bounding box center [178, 206] width 37 height 20
click at [160, 205] on input "check" at bounding box center [152, 205] width 16 height 16
radio input "true"
click at [172, 491] on span "monitor" at bounding box center [184, 494] width 48 height 20
click at [160, 491] on input "monitor" at bounding box center [152, 494] width 16 height 16
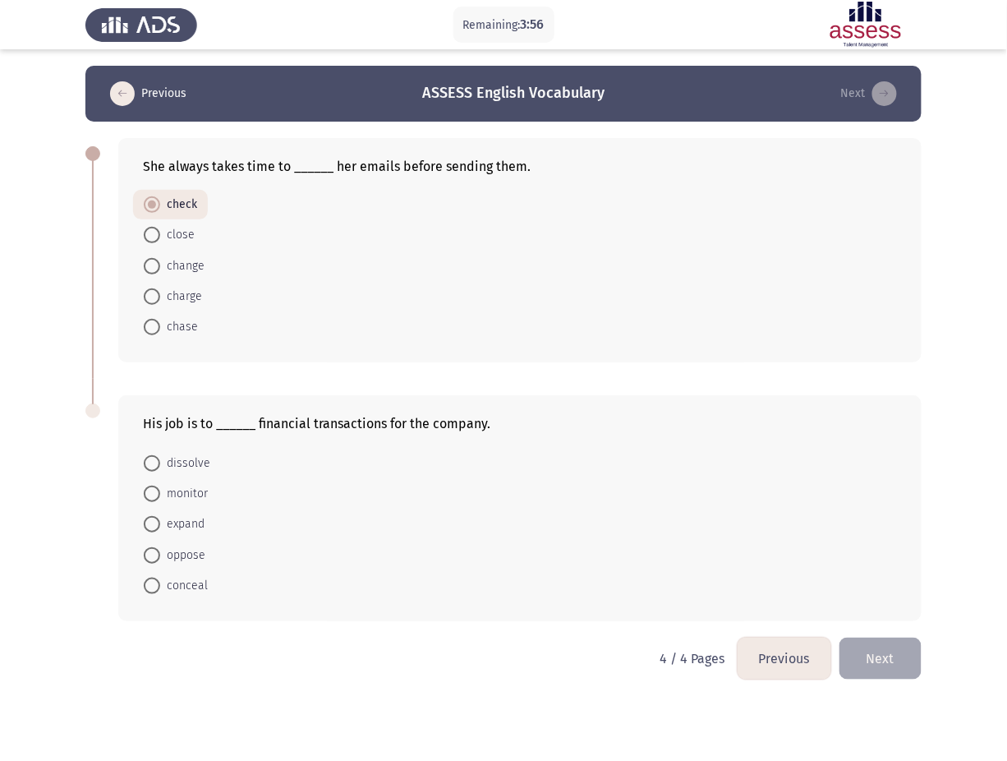
radio input "true"
click at [743, 570] on button "Previous" at bounding box center [785, 658] width 94 height 42
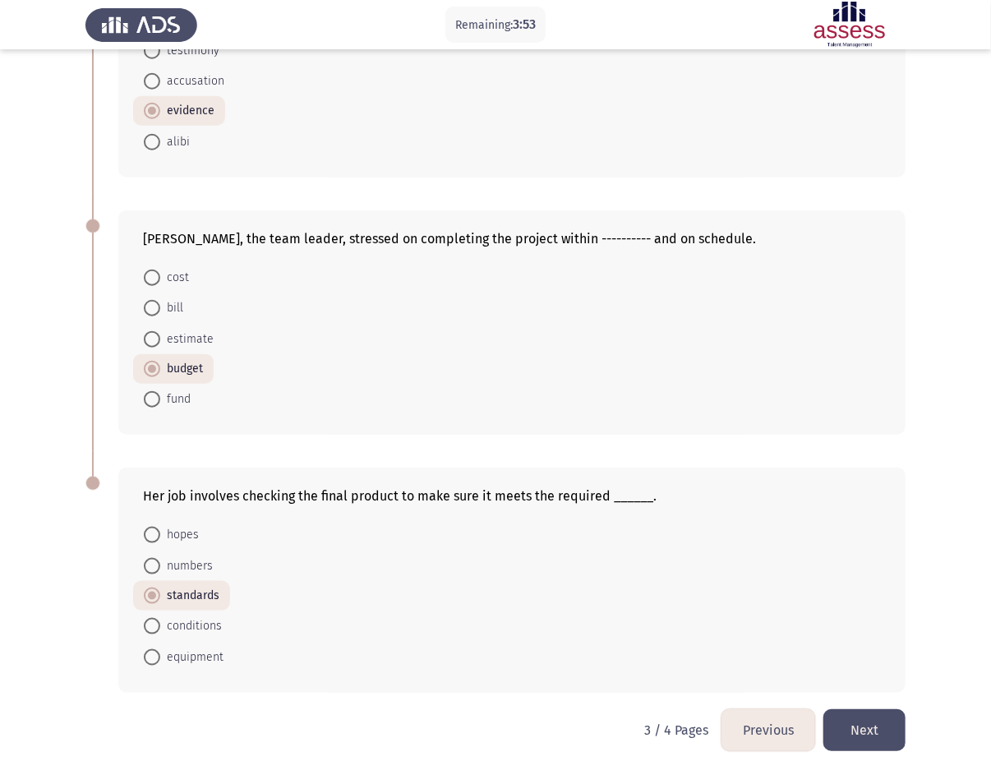
scroll to position [457, 0]
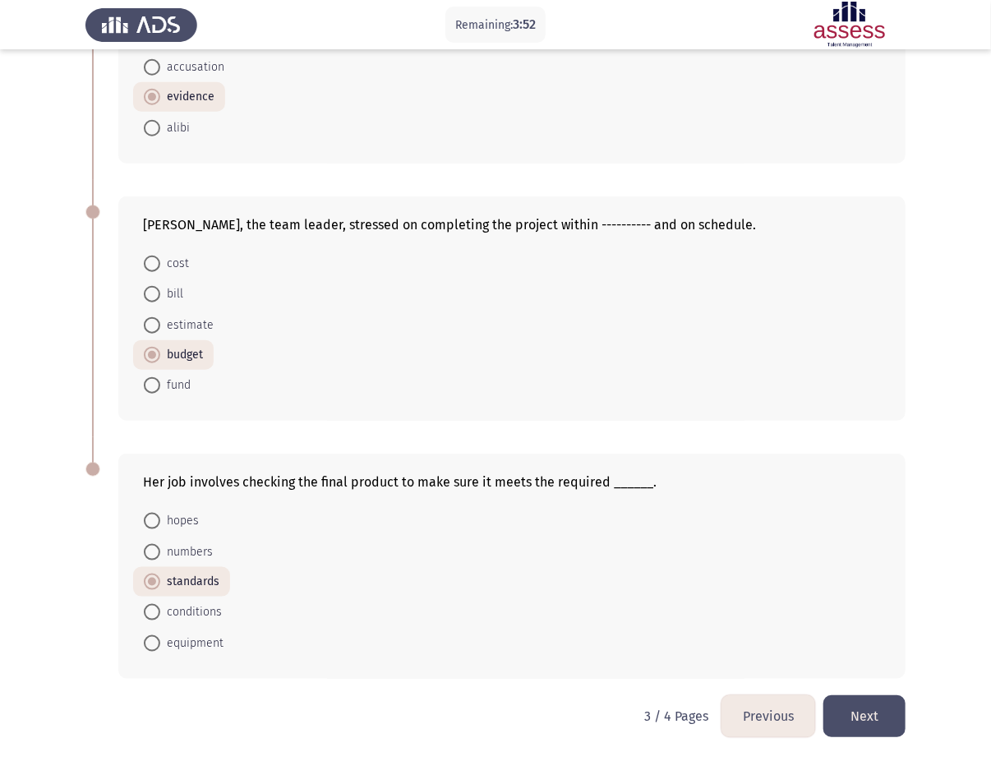
click at [743, 570] on button "Previous" at bounding box center [768, 716] width 94 height 42
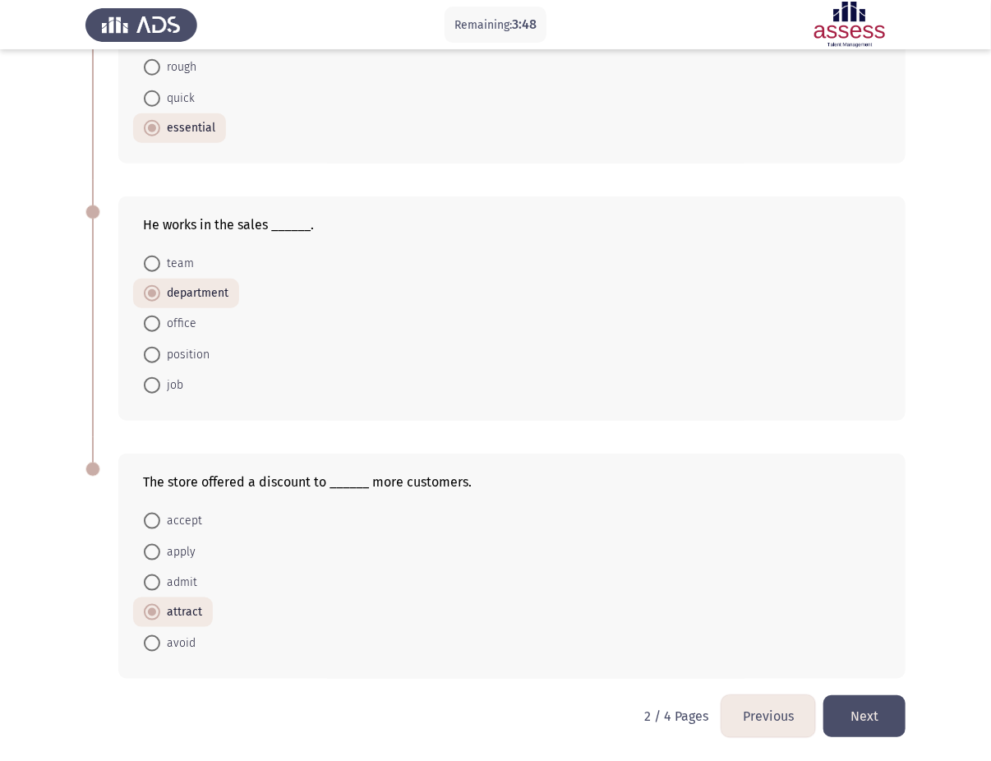
click at [743, 570] on button "Previous" at bounding box center [768, 716] width 94 height 42
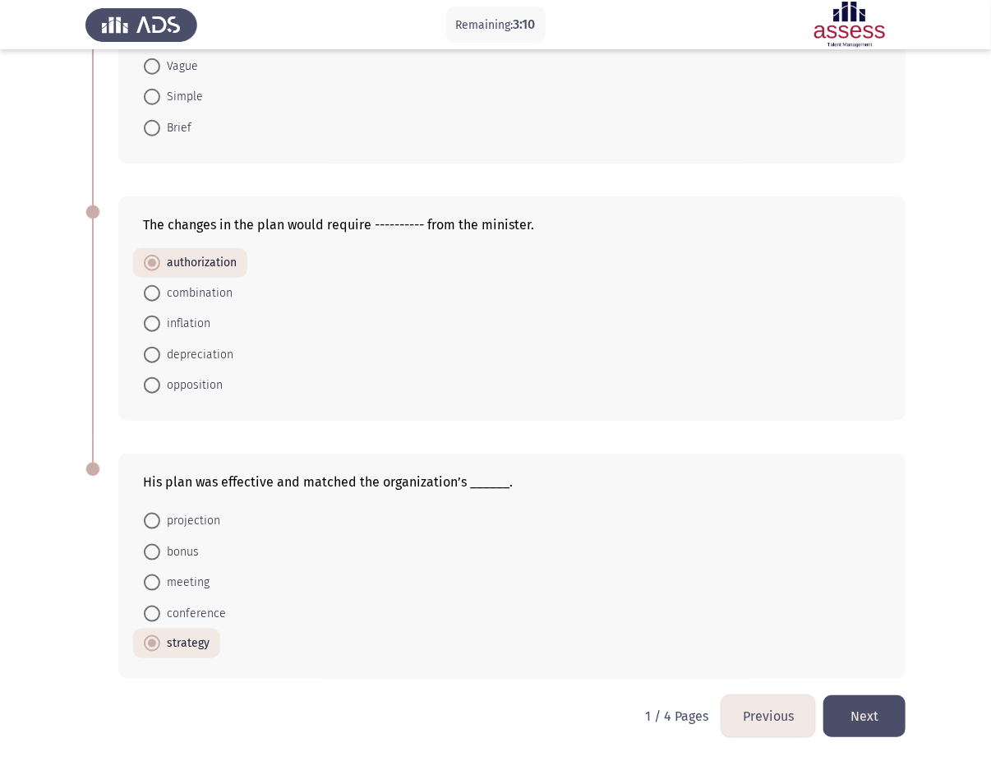
click at [743, 570] on button "Next" at bounding box center [864, 716] width 82 height 42
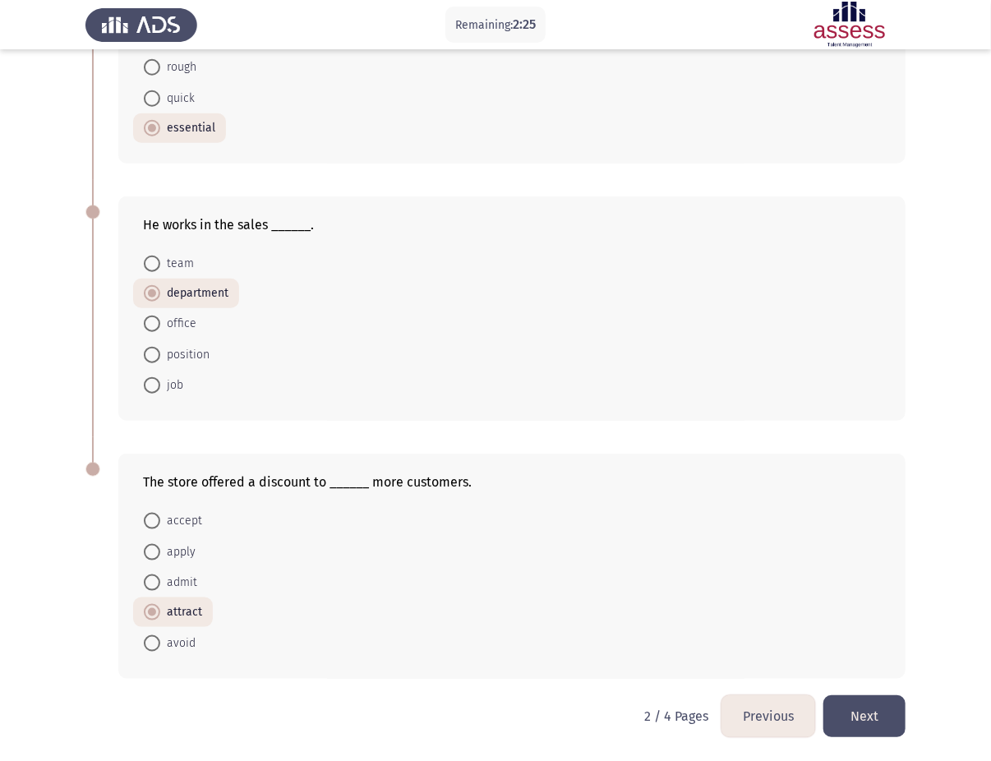
click at [743, 570] on button "Next" at bounding box center [864, 716] width 82 height 42
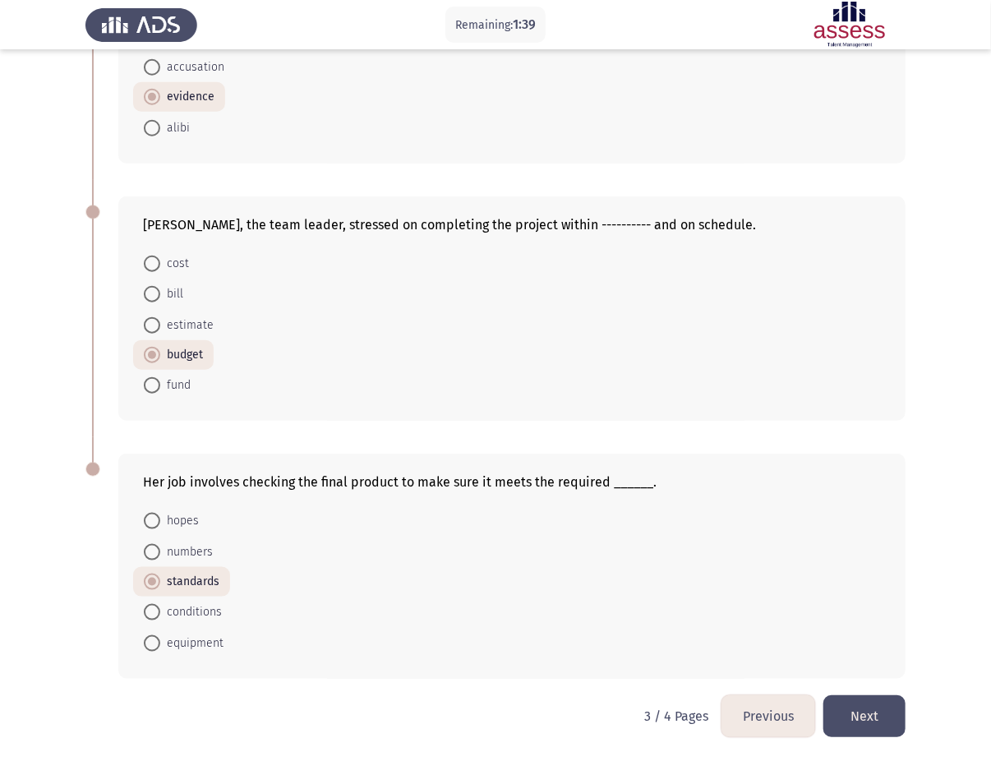
click at [743, 570] on button "Next" at bounding box center [864, 716] width 82 height 42
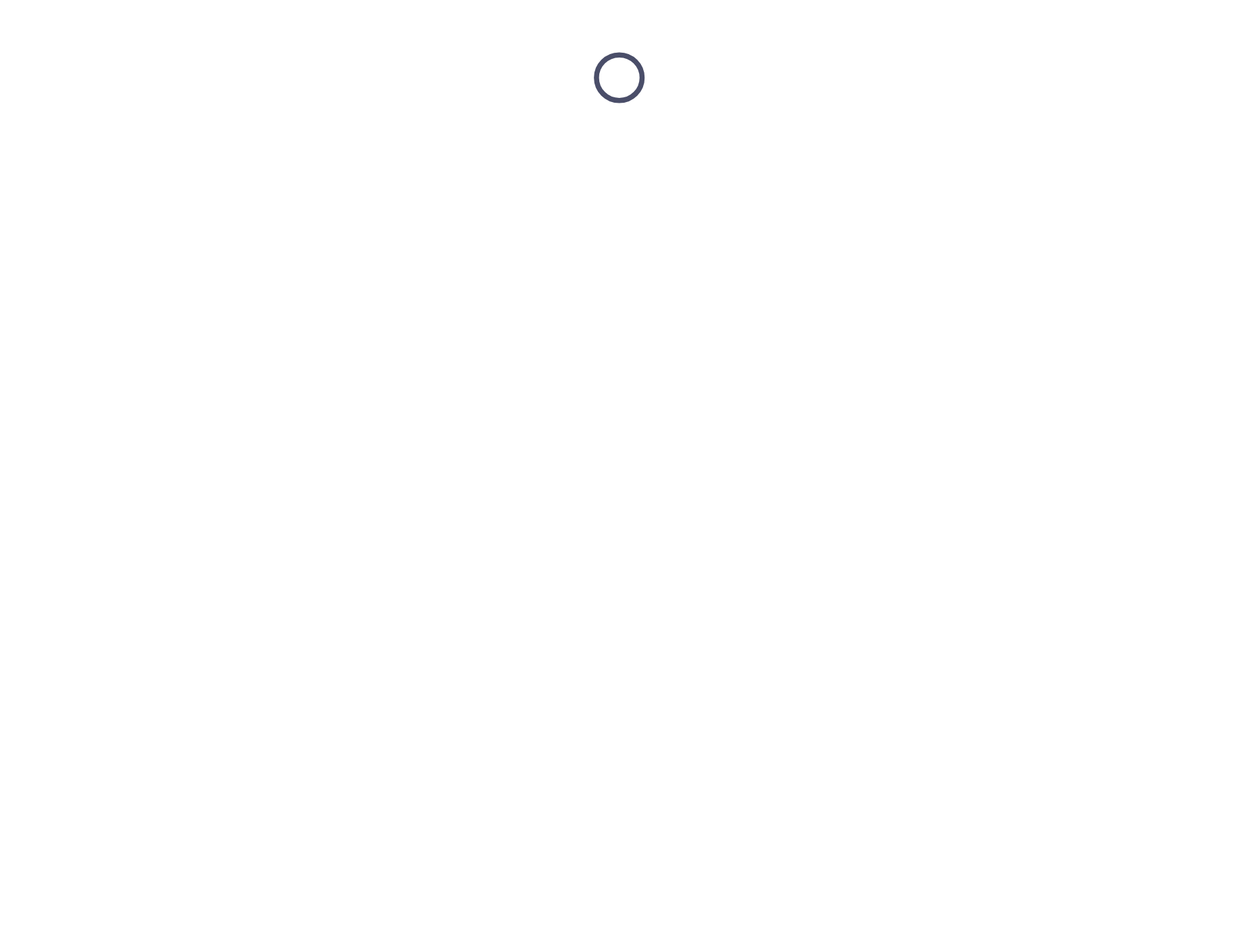
scroll to position [0, 0]
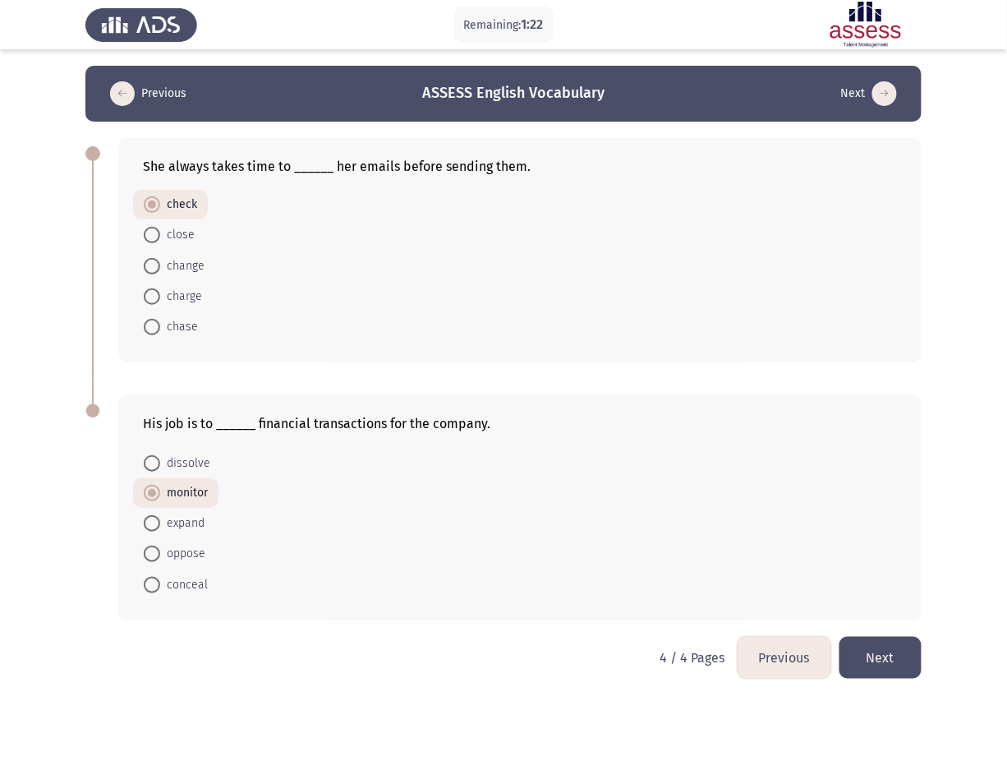
click at [743, 570] on button "Next" at bounding box center [881, 658] width 82 height 42
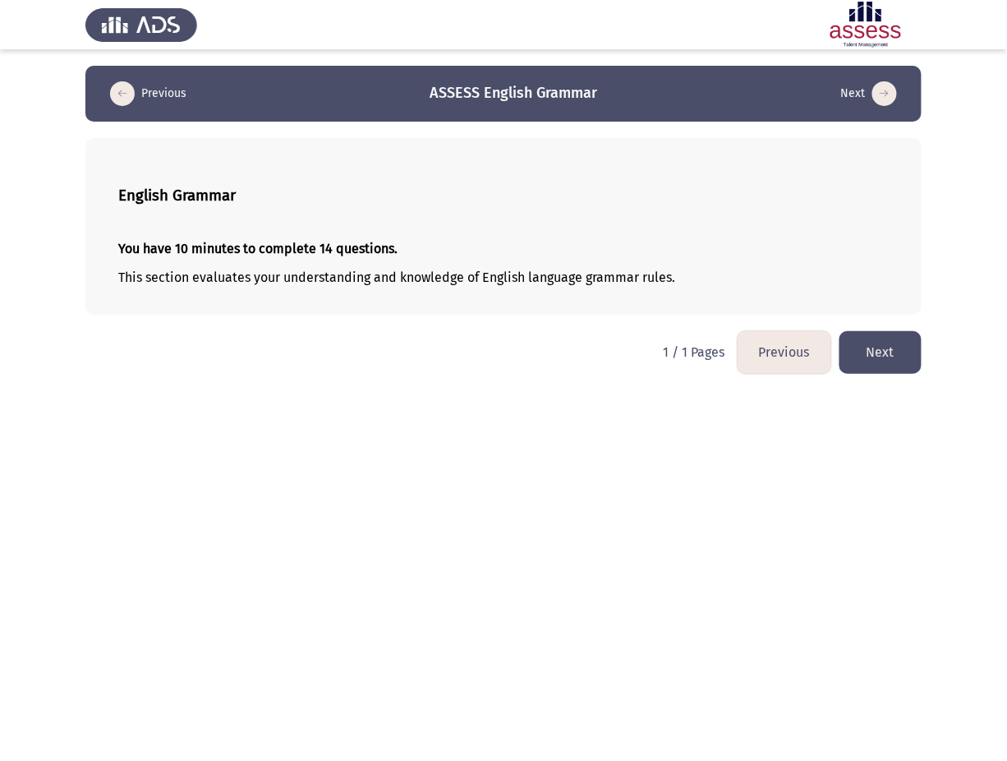
click at [743, 348] on button "Next" at bounding box center [881, 352] width 82 height 42
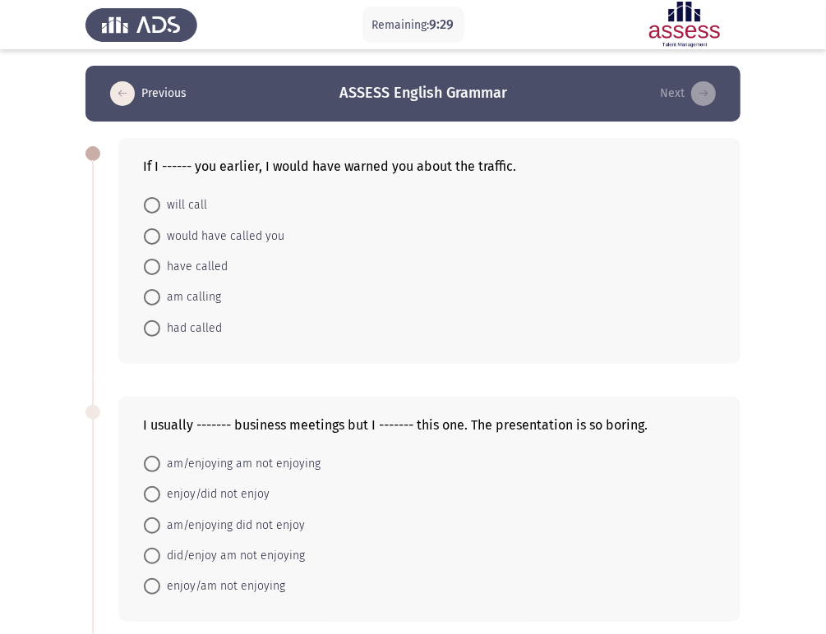
click at [204, 269] on span "have called" at bounding box center [193, 267] width 67 height 20
click at [160, 269] on input "have called" at bounding box center [152, 267] width 16 height 16
radio input "true"
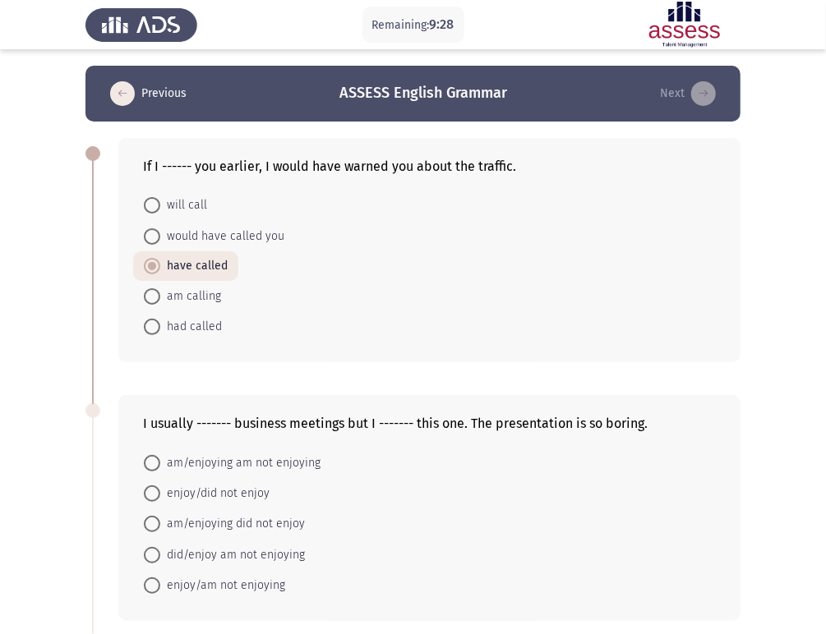
click at [201, 327] on span "had called" at bounding box center [191, 327] width 62 height 20
click at [160, 327] on input "had called" at bounding box center [152, 327] width 16 height 16
radio input "true"
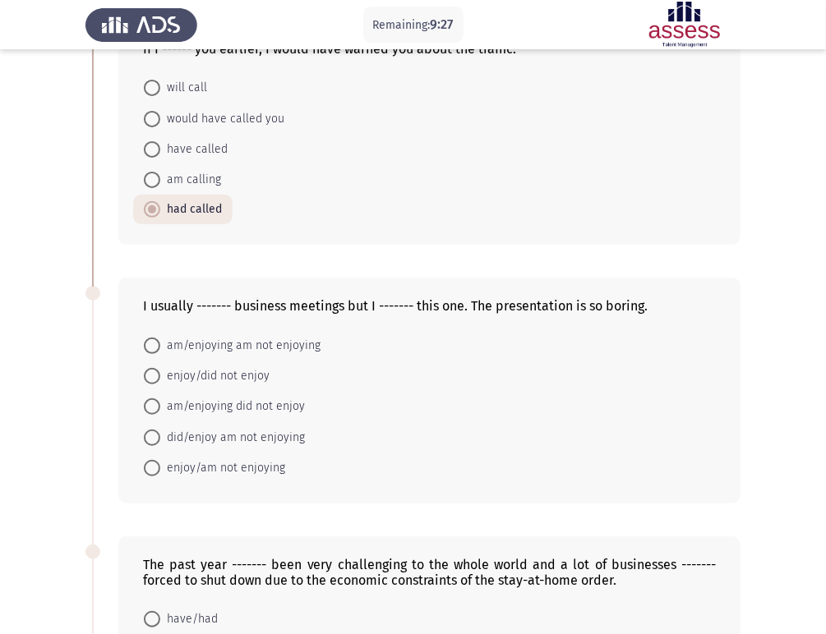
scroll to position [182, 0]
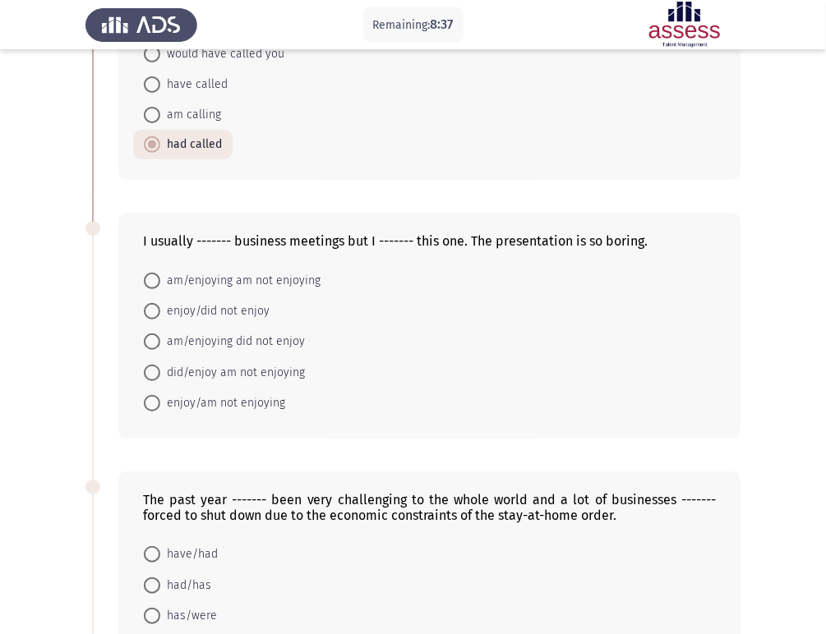
click at [240, 406] on span "enjoy/am not enjoying" at bounding box center [222, 404] width 125 height 20
click at [160, 406] on input "enjoy/am not enjoying" at bounding box center [152, 403] width 16 height 16
radio input "true"
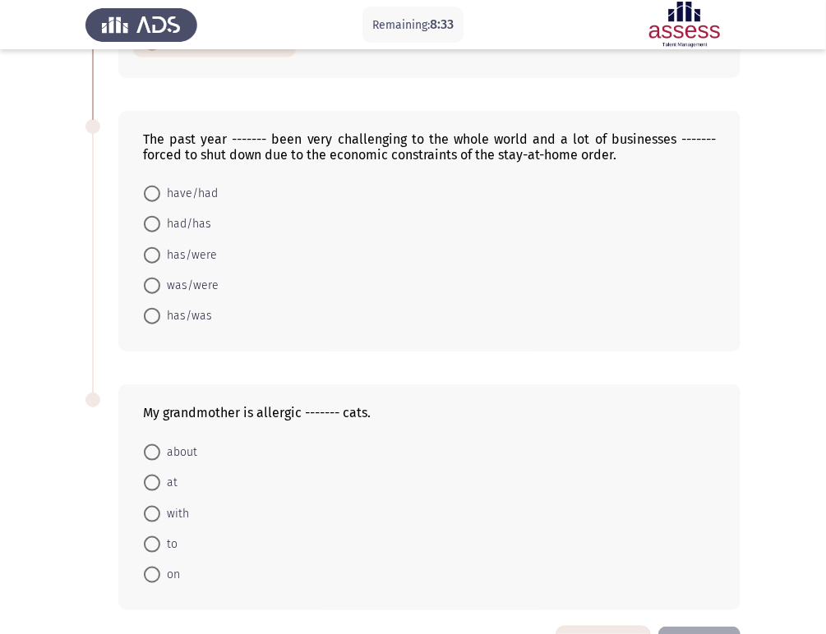
scroll to position [547, 0]
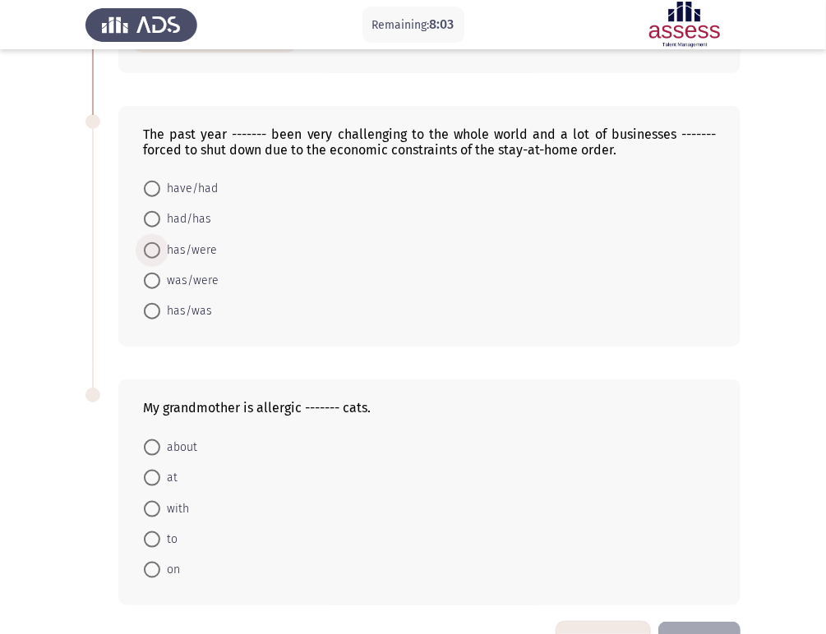
click at [198, 250] on span "has/were" at bounding box center [188, 251] width 57 height 20
click at [160, 250] on input "has/were" at bounding box center [152, 250] width 16 height 16
radio input "true"
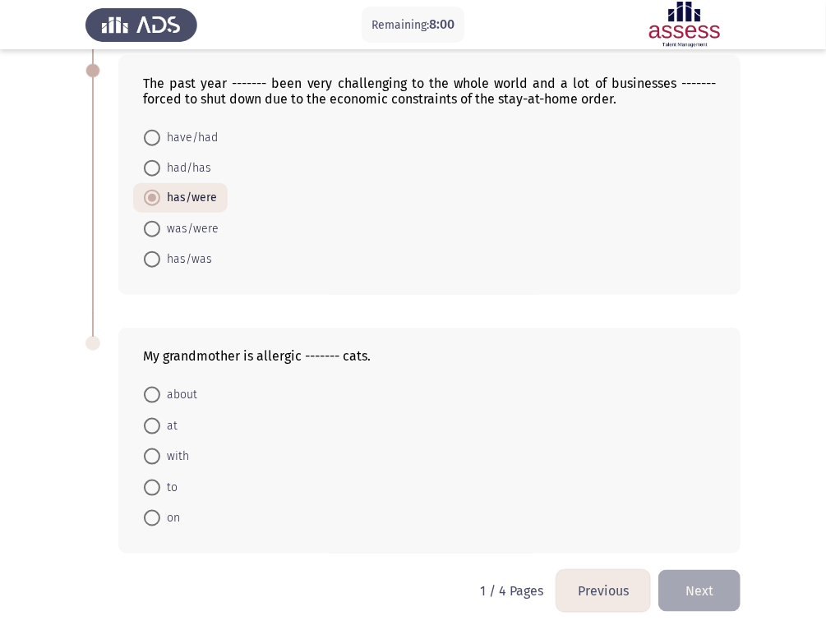
scroll to position [601, 0]
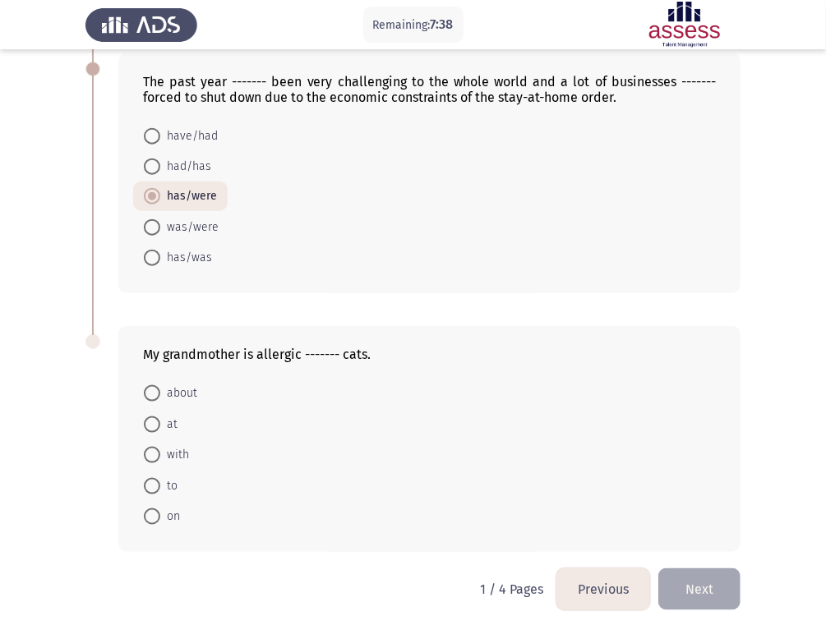
click at [150, 486] on span at bounding box center [152, 486] width 16 height 16
click at [150, 486] on input "to" at bounding box center [152, 486] width 16 height 16
radio input "true"
click at [711, 570] on button "Next" at bounding box center [699, 590] width 82 height 42
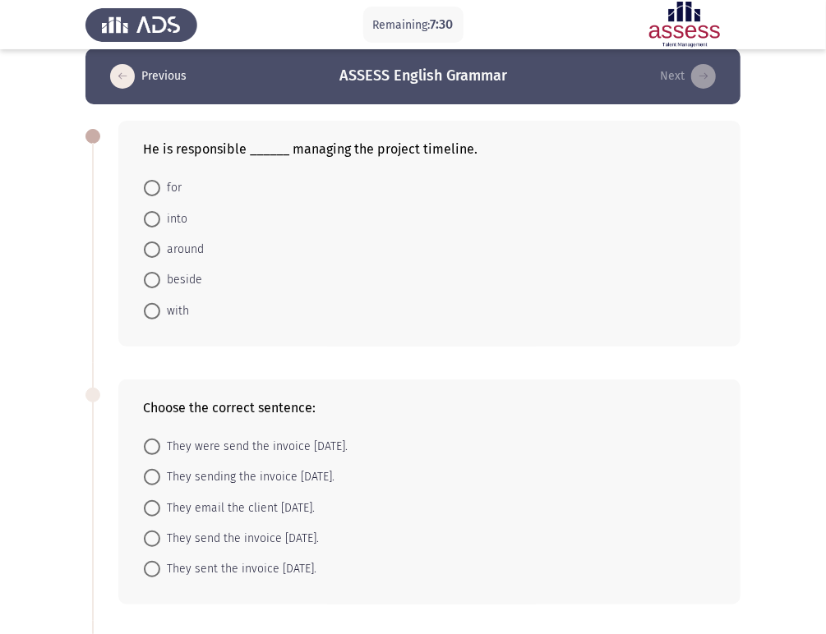
scroll to position [0, 0]
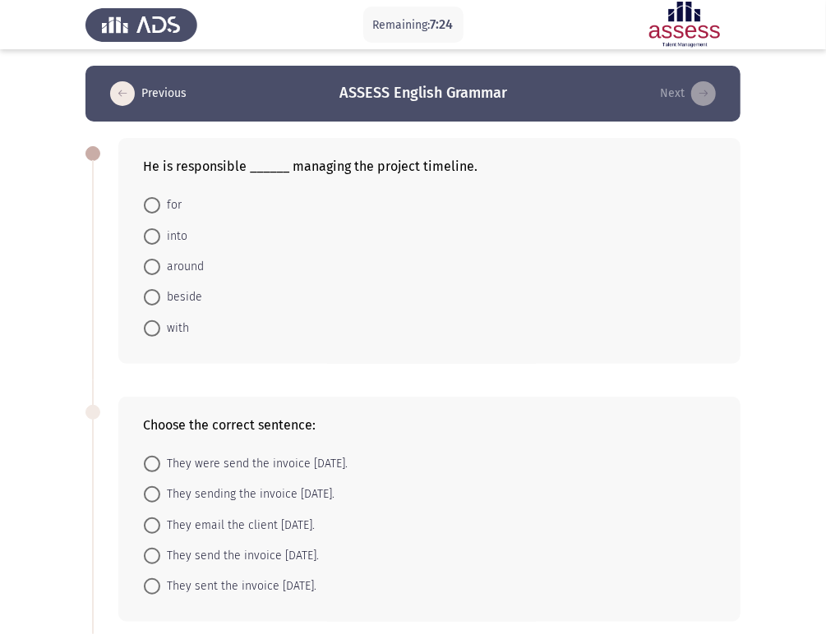
click at [150, 206] on span at bounding box center [152, 205] width 16 height 16
click at [150, 206] on input "for" at bounding box center [152, 205] width 16 height 16
radio input "true"
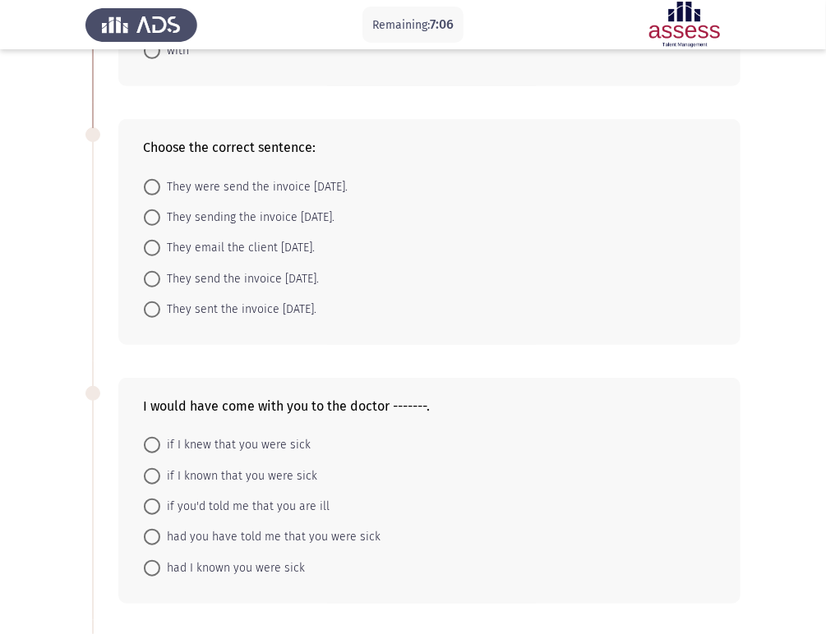
scroll to position [274, 0]
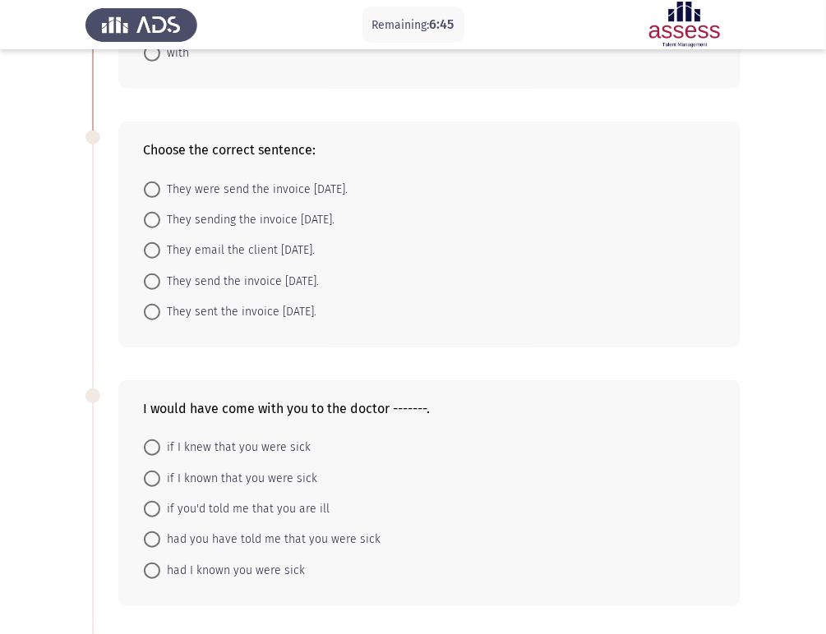
click at [158, 281] on span at bounding box center [152, 282] width 16 height 16
click at [158, 281] on input "They send the invoice yesterday." at bounding box center [152, 282] width 16 height 16
radio input "true"
click at [246, 310] on span "They sent the invoice yesterday." at bounding box center [238, 312] width 156 height 20
click at [160, 310] on input "They sent the invoice yesterday." at bounding box center [152, 311] width 16 height 16
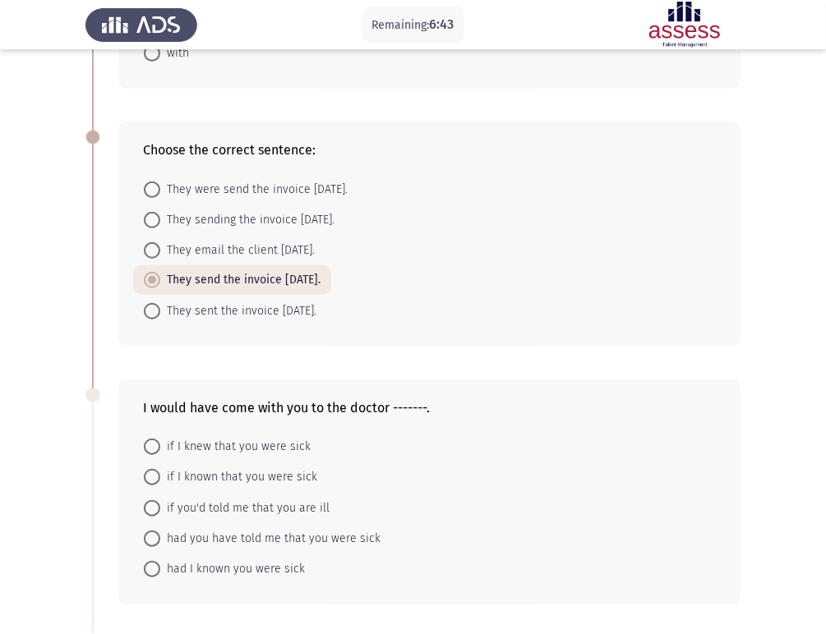
radio input "true"
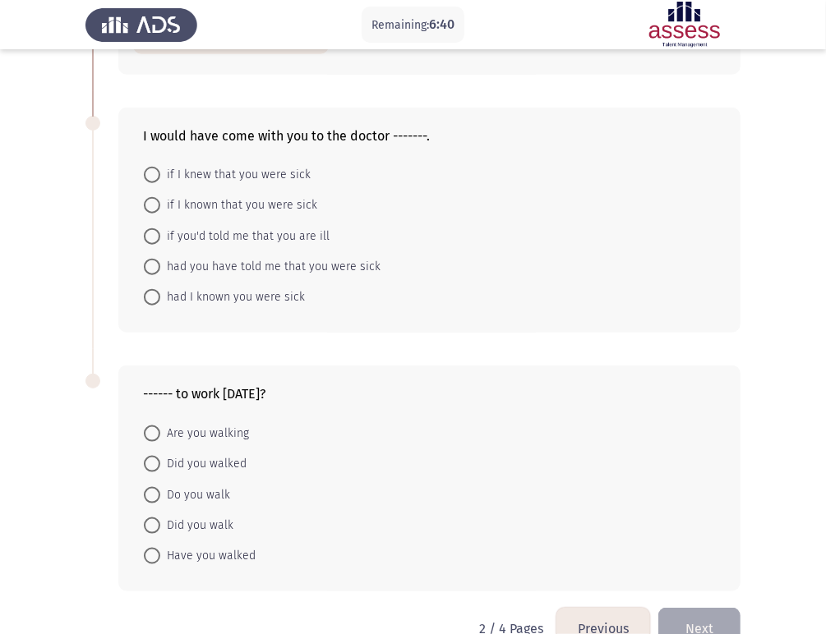
scroll to position [547, 0]
click at [188, 235] on span "if you'd told me that you are ill" at bounding box center [244, 235] width 169 height 20
click at [160, 235] on input "if you'd told me that you are ill" at bounding box center [152, 235] width 16 height 16
radio input "true"
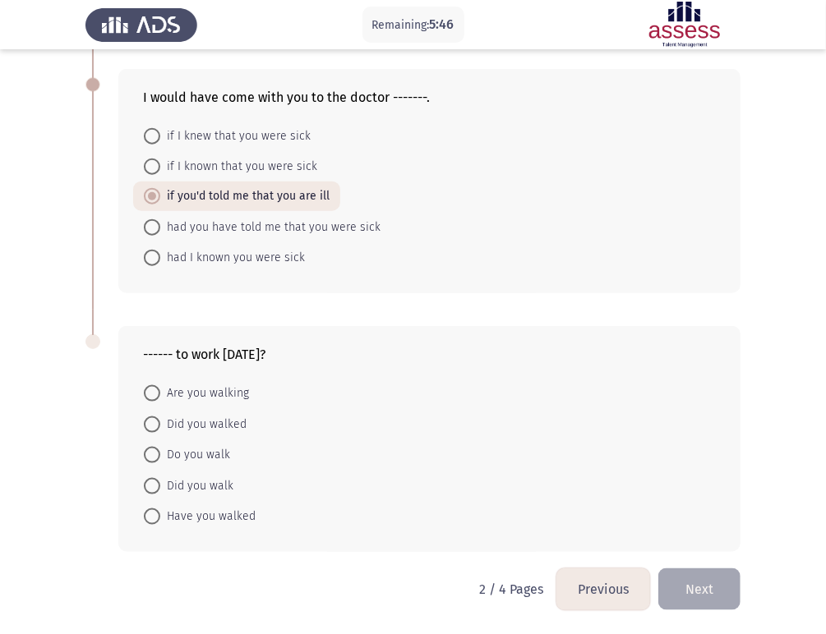
scroll to position [585, 0]
click at [151, 490] on span at bounding box center [152, 486] width 16 height 16
click at [151, 490] on input "Did you walk" at bounding box center [152, 486] width 16 height 16
radio input "true"
click at [718, 570] on button "Next" at bounding box center [699, 590] width 82 height 42
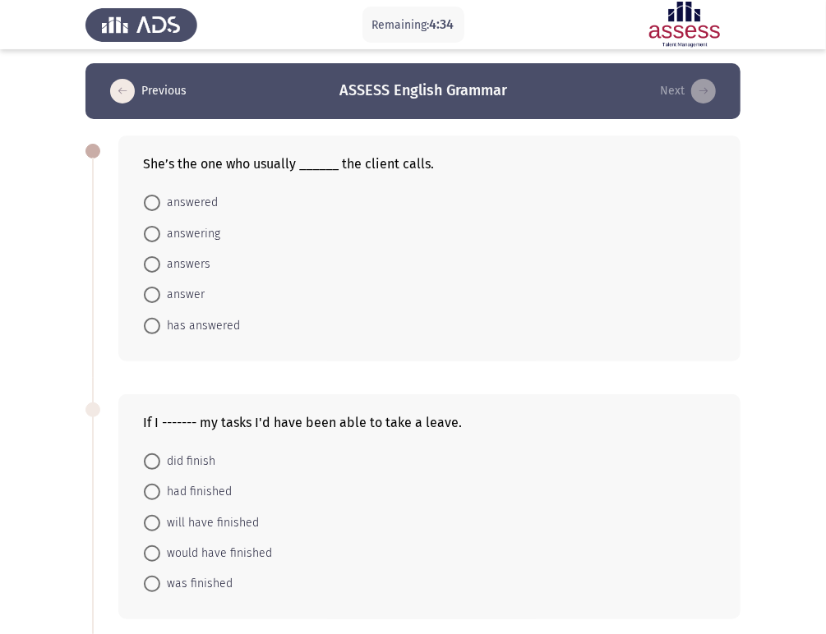
scroll to position [0, 0]
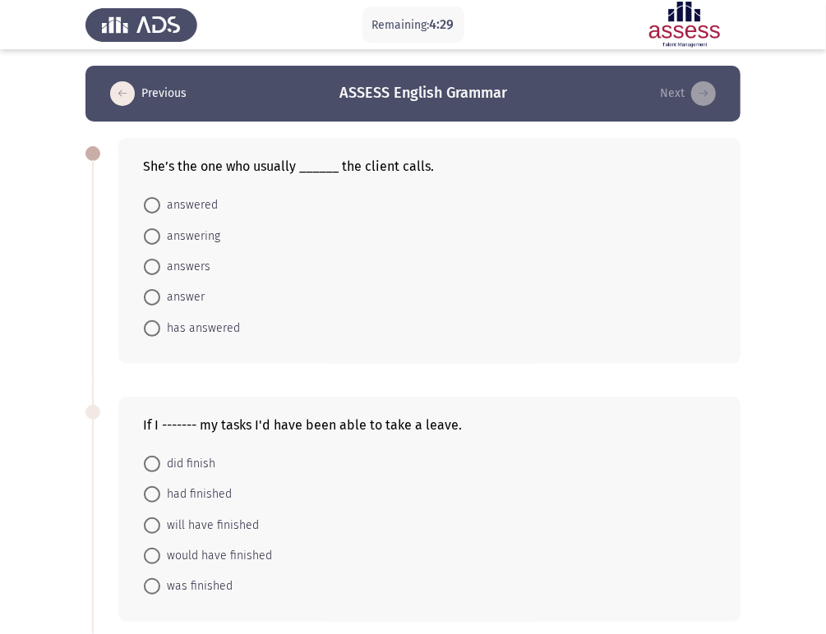
drag, startPoint x: 154, startPoint y: 202, endPoint x: 164, endPoint y: 224, distance: 23.2
click at [154, 202] on span at bounding box center [152, 205] width 16 height 16
click at [154, 202] on input "answered" at bounding box center [152, 205] width 16 height 16
radio input "true"
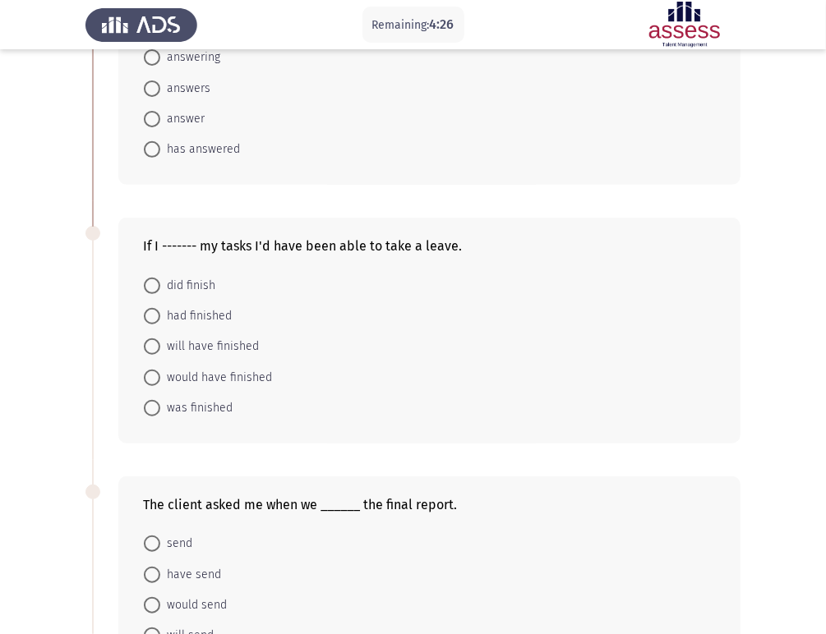
scroll to position [182, 0]
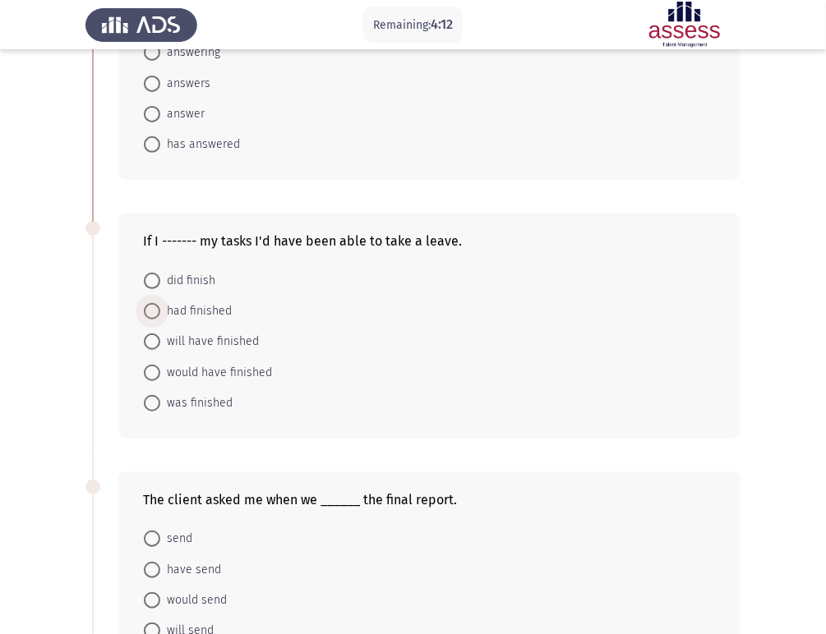
click at [215, 320] on span "had finished" at bounding box center [195, 312] width 71 height 20
click at [160, 320] on input "had finished" at bounding box center [152, 311] width 16 height 16
radio input "true"
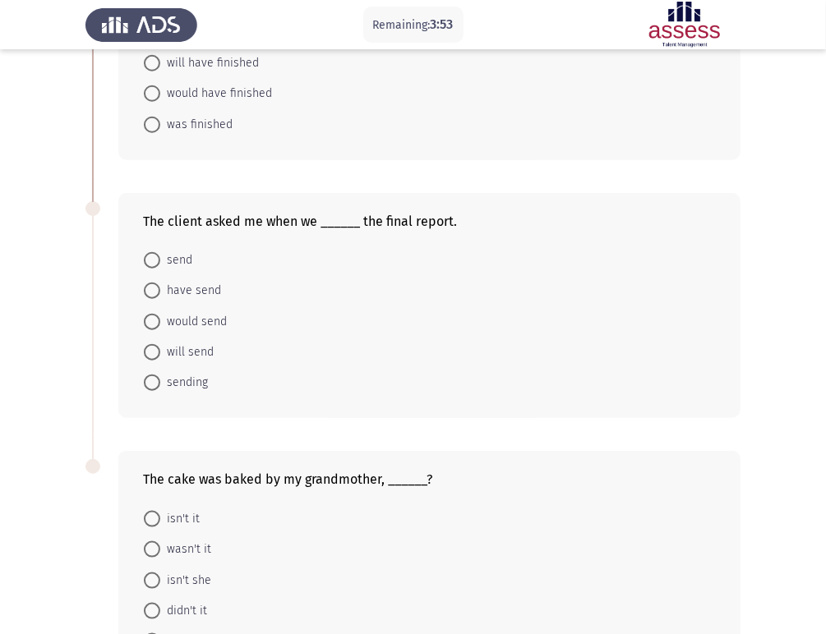
scroll to position [547, 0]
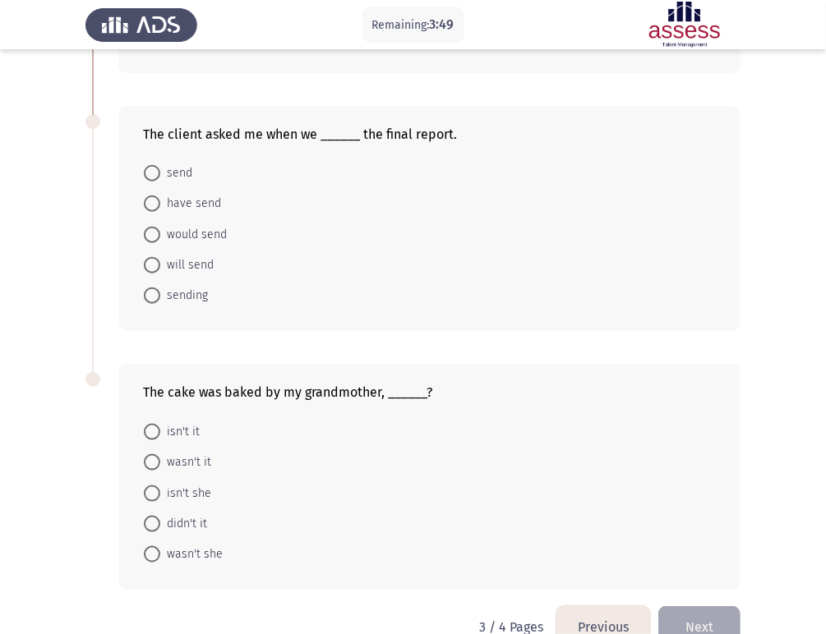
click at [187, 239] on span "would send" at bounding box center [193, 235] width 67 height 20
click at [160, 239] on input "would send" at bounding box center [152, 235] width 16 height 16
radio input "true"
click at [182, 172] on span "send" at bounding box center [176, 174] width 32 height 20
click at [160, 172] on input "send" at bounding box center [152, 173] width 16 height 16
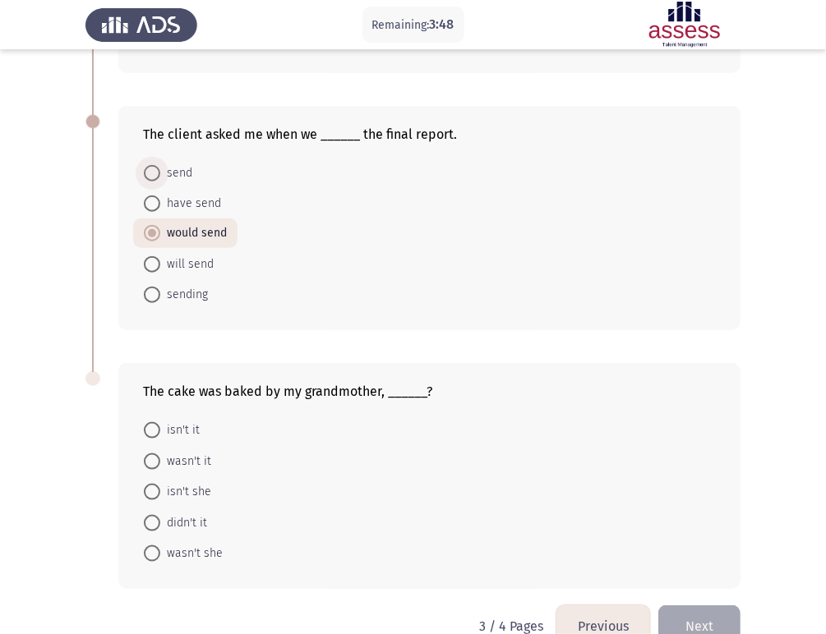
radio input "true"
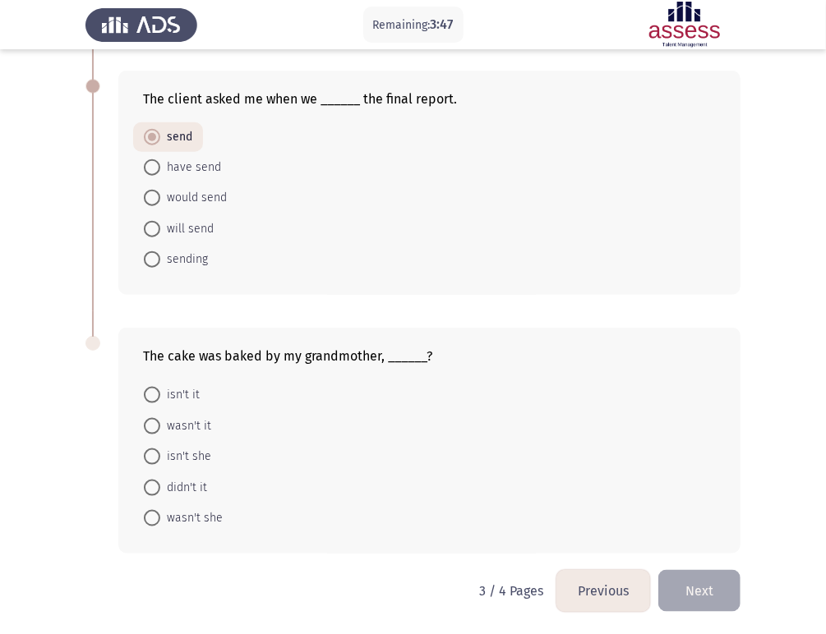
scroll to position [585, 0]
click at [174, 426] on span "wasn't it" at bounding box center [185, 425] width 51 height 20
click at [160, 426] on input "wasn't it" at bounding box center [152, 425] width 16 height 16
radio input "true"
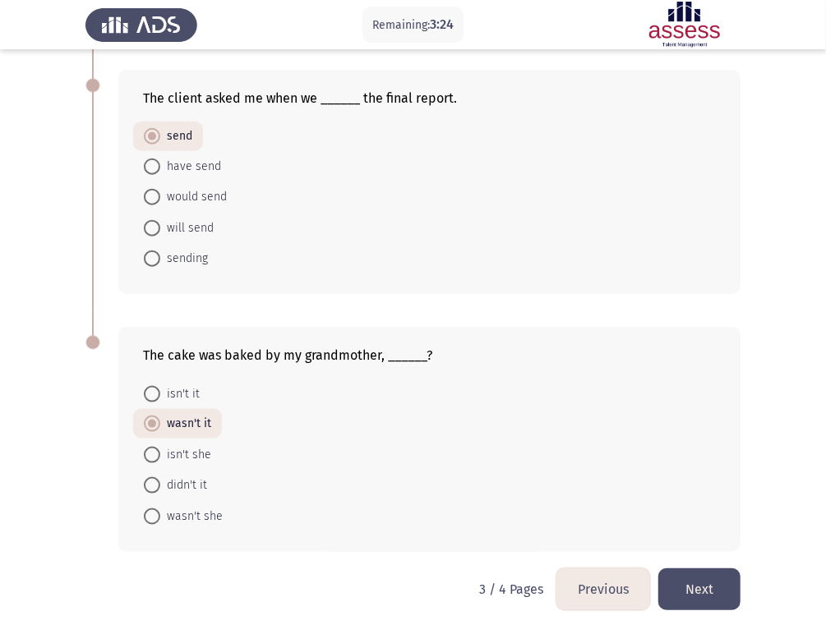
click at [200, 197] on span "would send" at bounding box center [193, 197] width 67 height 20
click at [160, 197] on input "would send" at bounding box center [152, 197] width 16 height 16
radio input "true"
click at [712, 570] on button "Next" at bounding box center [699, 590] width 82 height 42
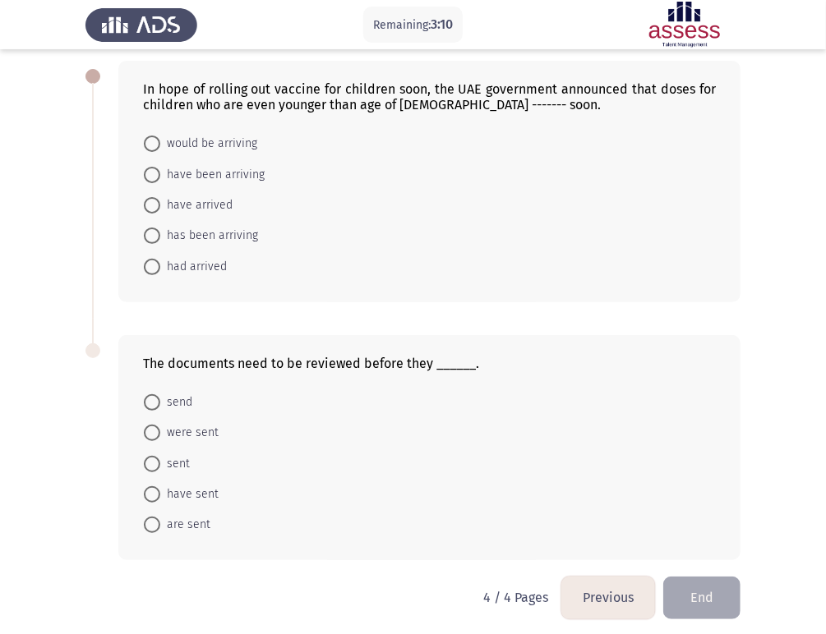
scroll to position [86, 0]
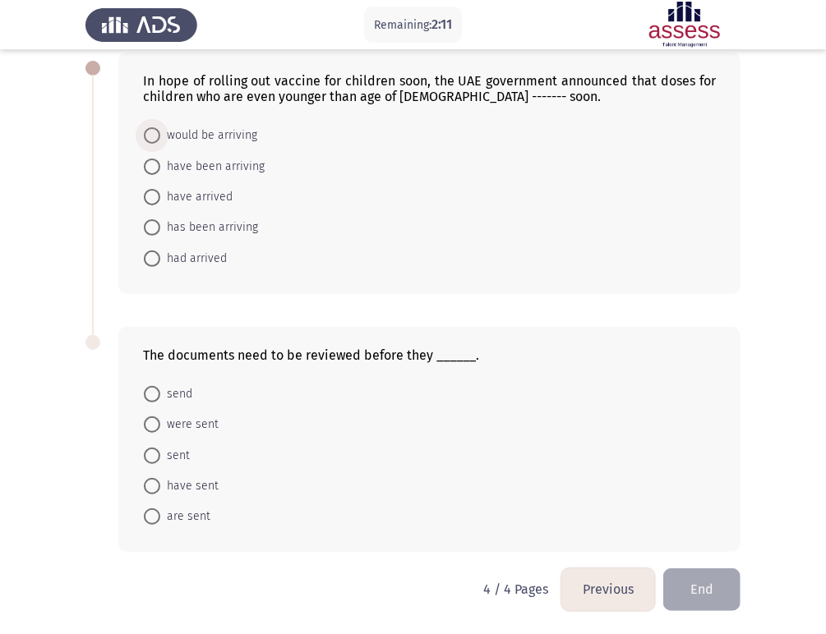
click at [233, 136] on span "would be arriving" at bounding box center [208, 136] width 97 height 20
click at [160, 136] on input "would be arriving" at bounding box center [152, 135] width 16 height 16
radio input "true"
click at [170, 393] on span "send" at bounding box center [176, 395] width 32 height 20
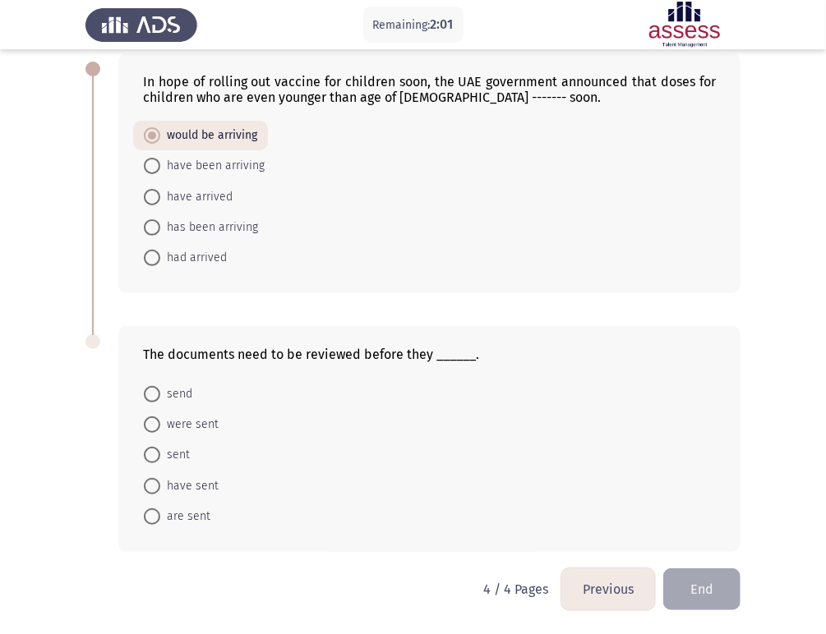
click at [160, 393] on input "send" at bounding box center [152, 394] width 16 height 16
radio input "true"
click at [204, 522] on span "are sent" at bounding box center [185, 517] width 50 height 20
click at [160, 522] on input "are sent" at bounding box center [152, 517] width 16 height 16
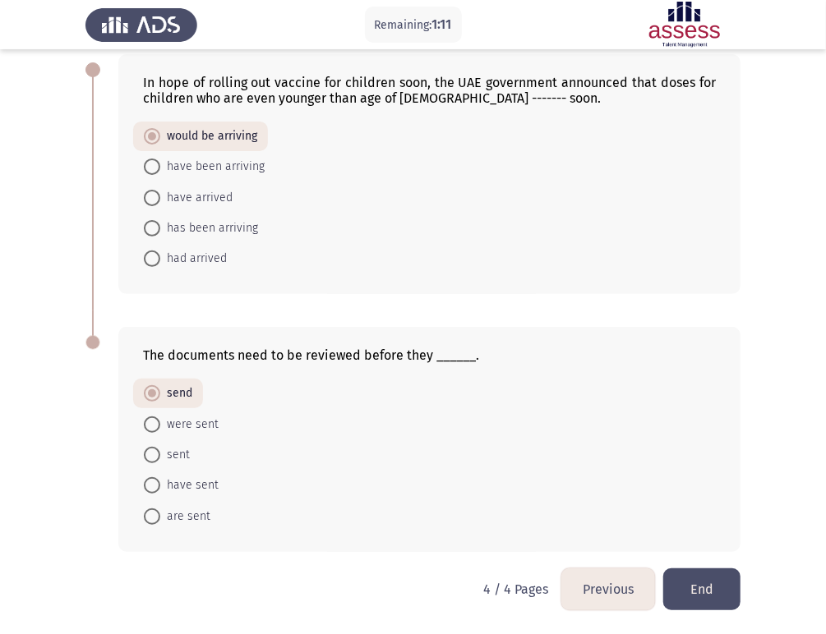
radio input "true"
click at [628, 570] on button "Previous" at bounding box center [608, 590] width 94 height 42
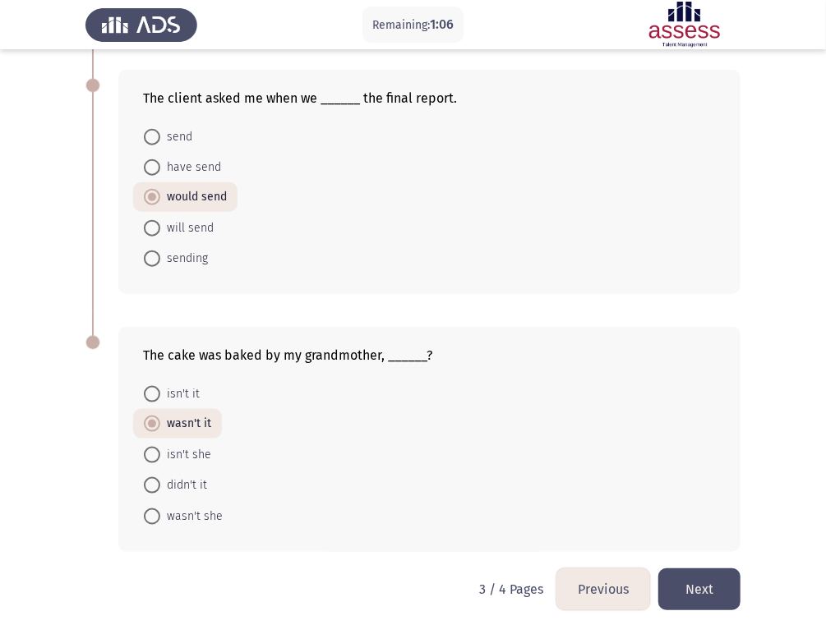
scroll to position [585, 0]
click at [602, 570] on button "Previous" at bounding box center [603, 590] width 94 height 42
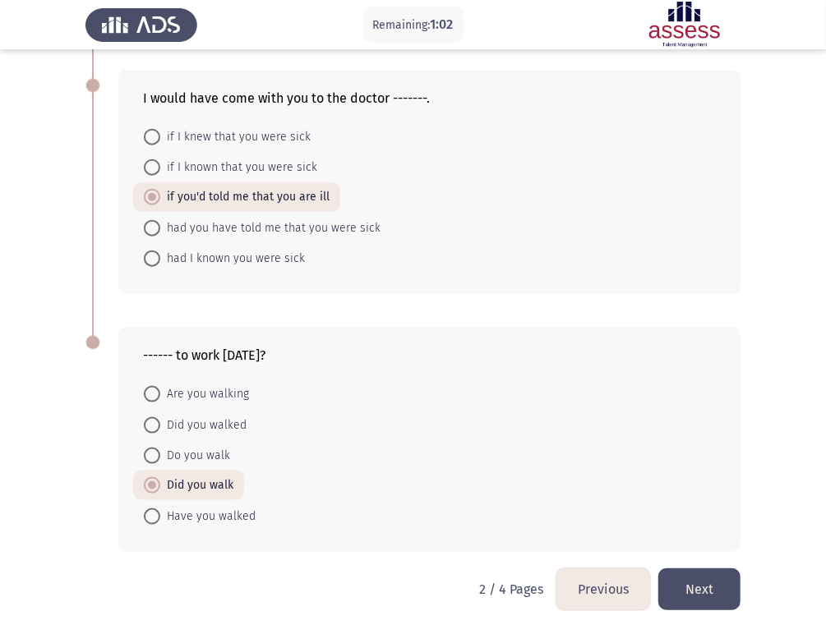
click at [605, 570] on button "Previous" at bounding box center [603, 590] width 94 height 42
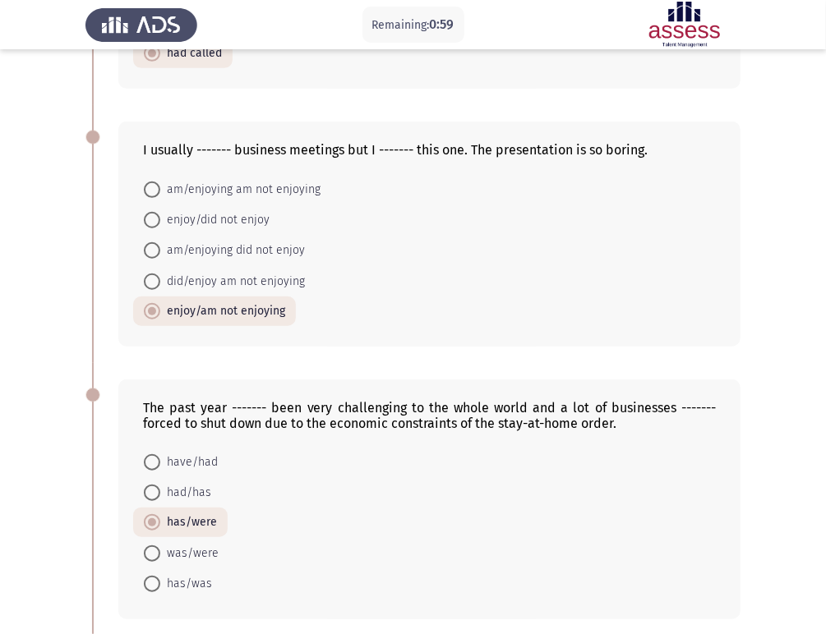
scroll to position [601, 0]
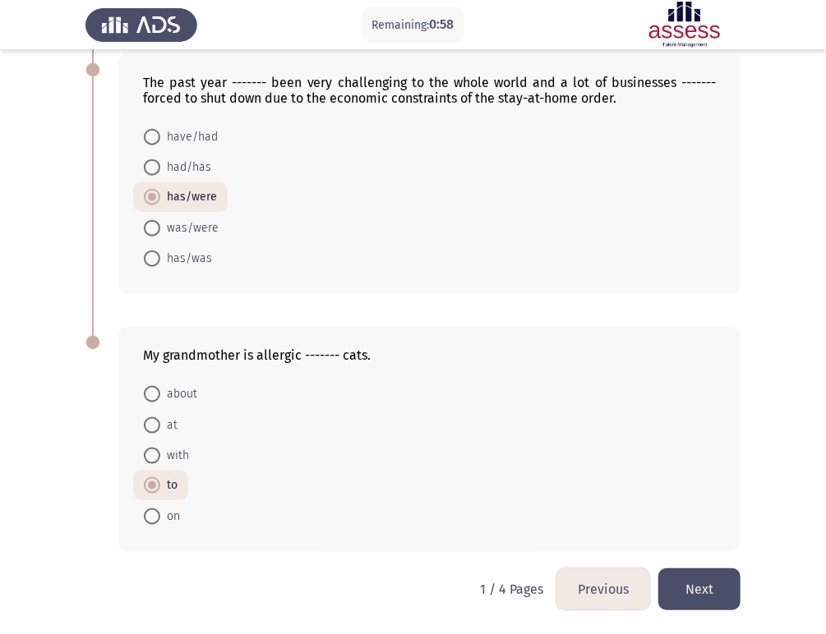
click at [717, 570] on button "Next" at bounding box center [699, 590] width 82 height 42
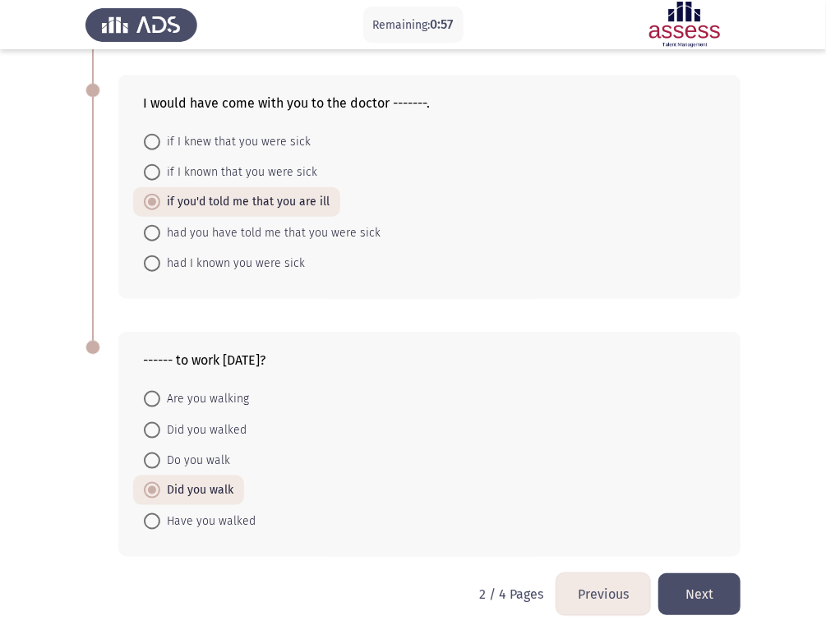
scroll to position [585, 0]
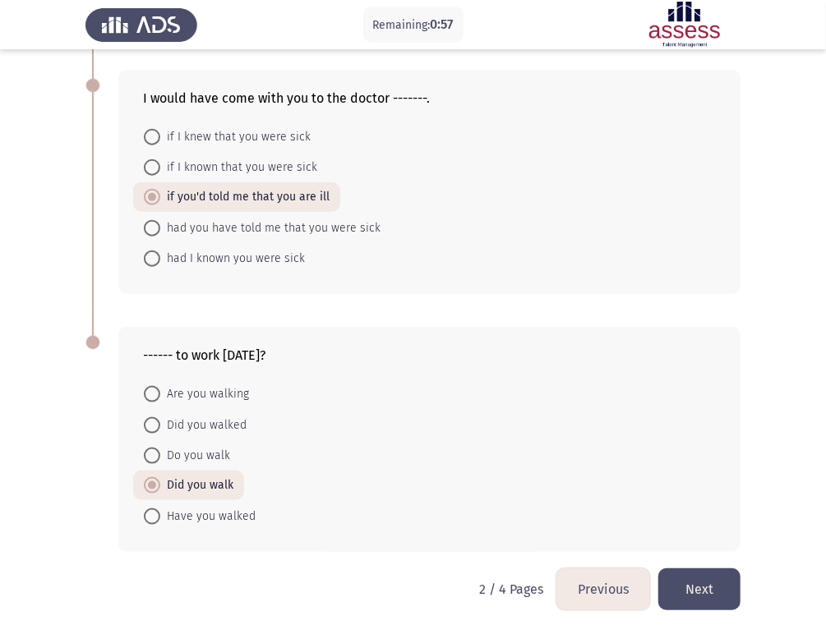
click at [724, 570] on button "Next" at bounding box center [699, 590] width 82 height 42
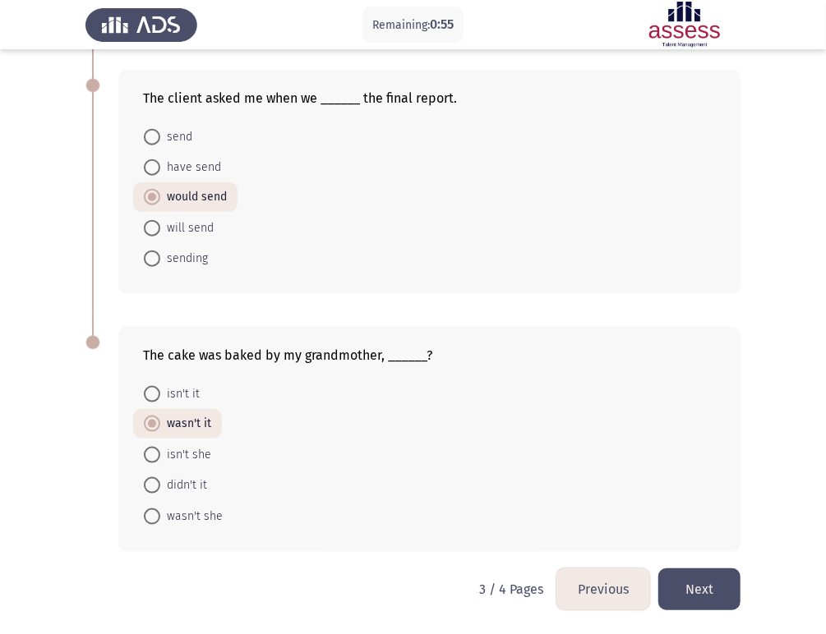
drag, startPoint x: 712, startPoint y: 583, endPoint x: 707, endPoint y: 564, distance: 20.3
click at [712, 570] on button "Next" at bounding box center [699, 590] width 82 height 42
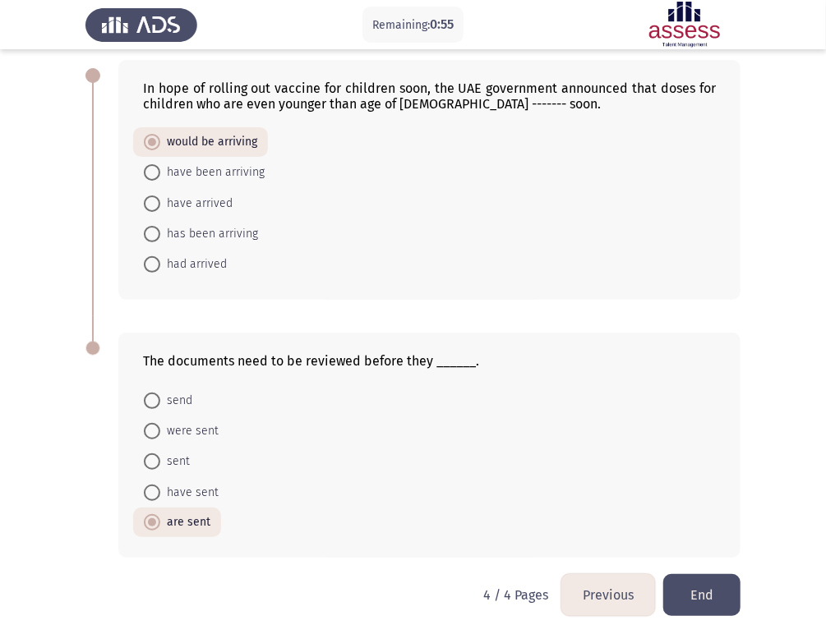
scroll to position [85, 0]
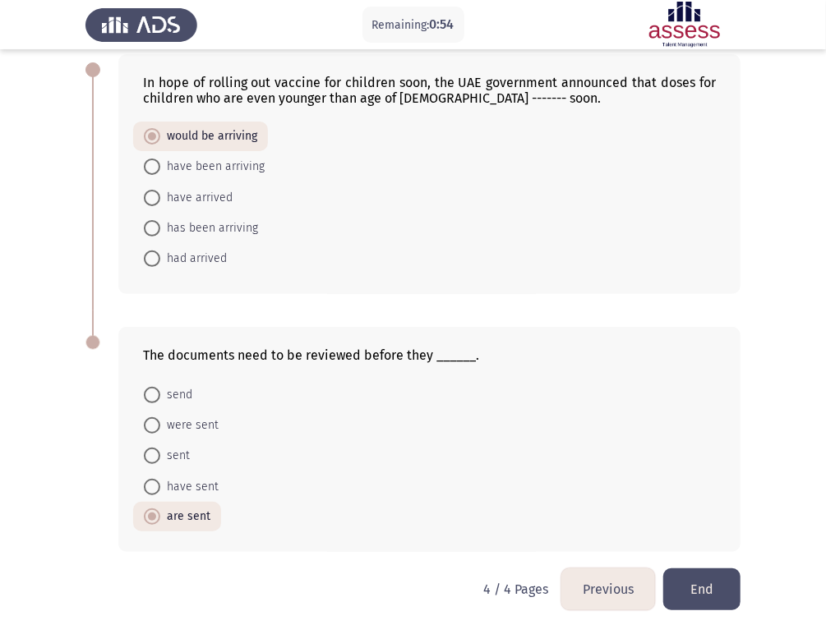
click at [693, 570] on button "End" at bounding box center [701, 590] width 77 height 42
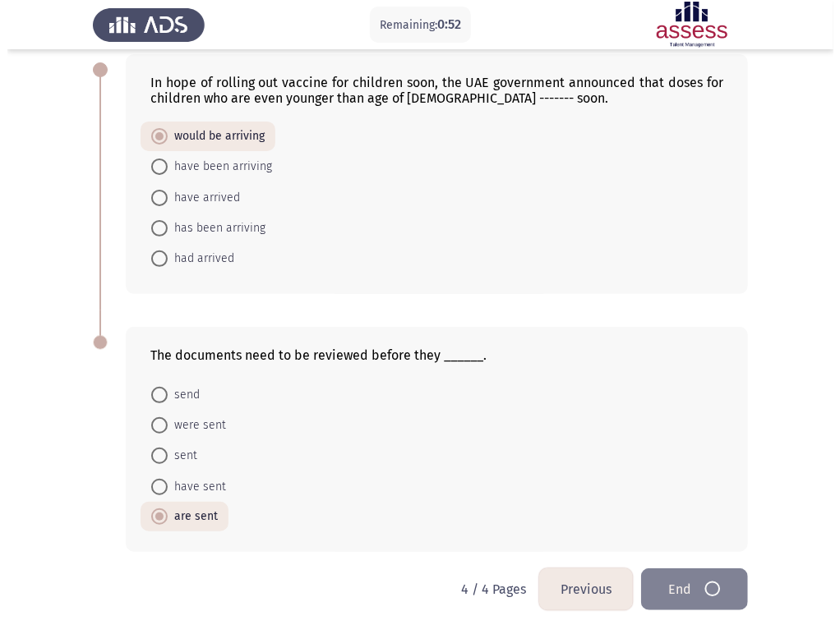
scroll to position [0, 0]
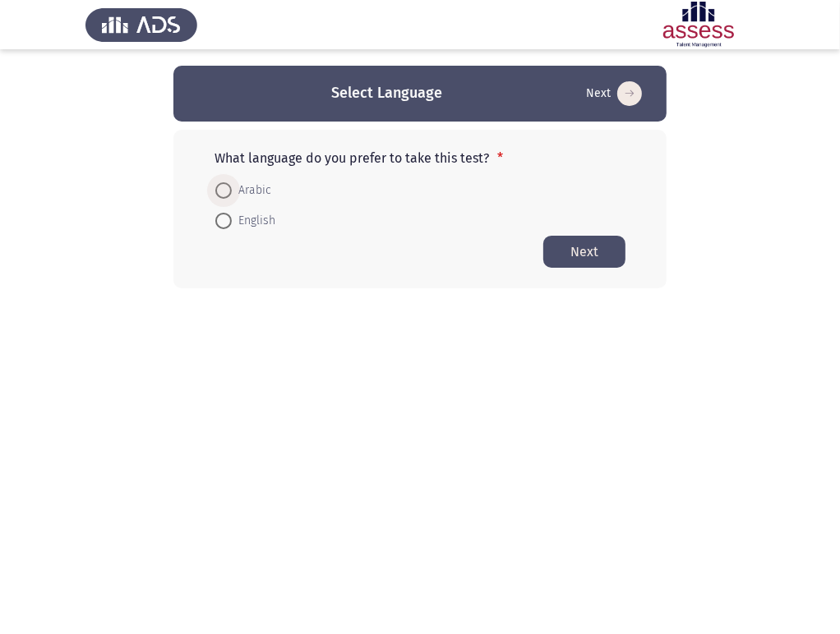
click at [264, 187] on span "Arabic" at bounding box center [251, 191] width 39 height 20
click at [232, 187] on input "Arabic" at bounding box center [223, 190] width 16 height 16
radio input "true"
click at [589, 251] on button "Next" at bounding box center [584, 251] width 82 height 32
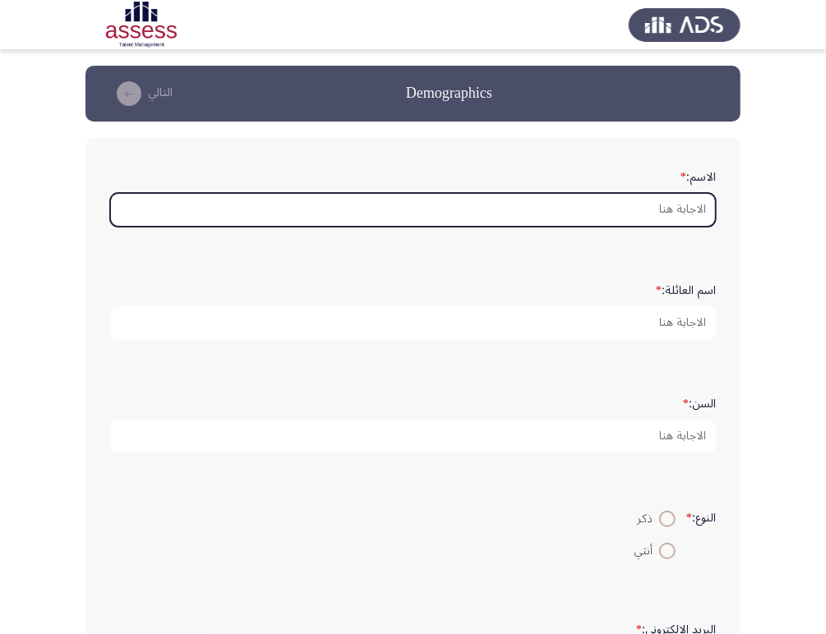
click at [606, 217] on input "الاسم: *" at bounding box center [413, 210] width 606 height 34
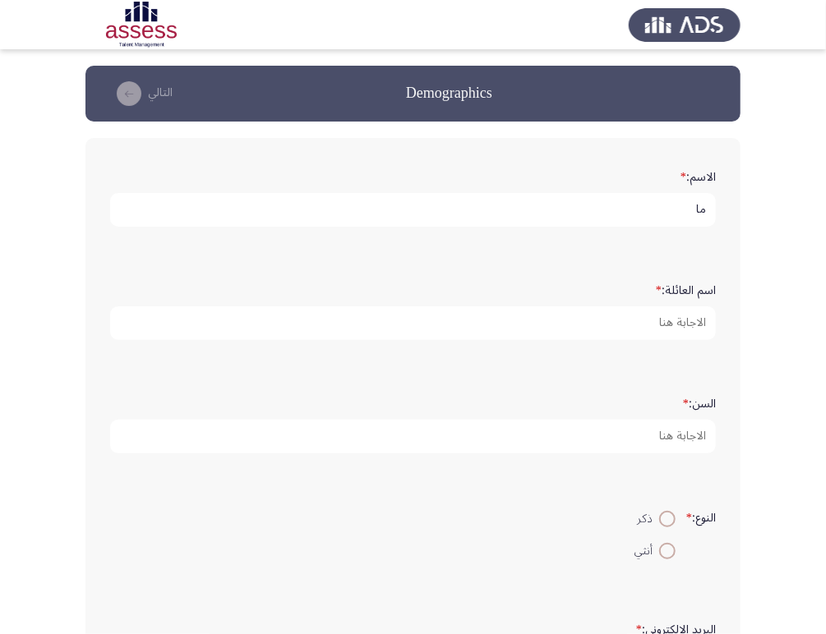
type input "م"
type input "Marehan"
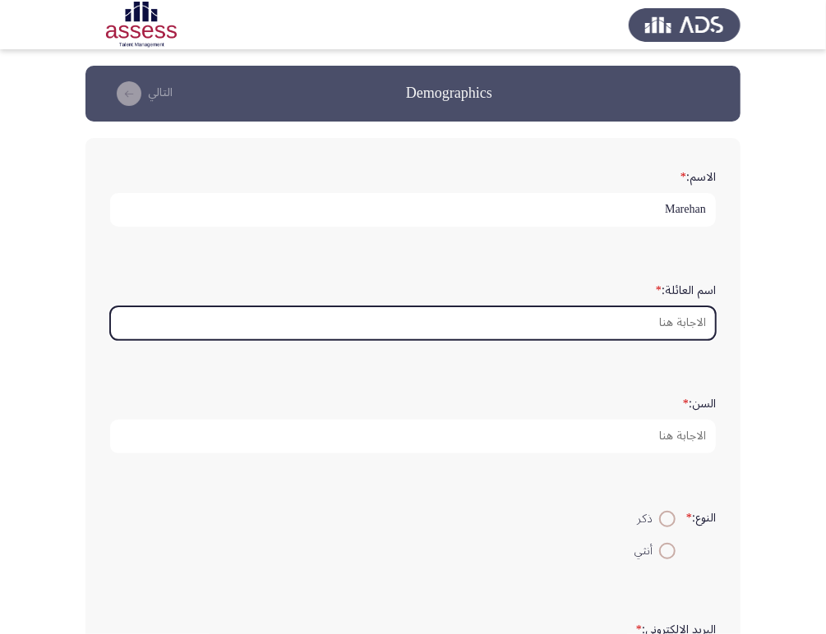
click at [634, 324] on input "اسم العائلة: *" at bounding box center [413, 323] width 606 height 34
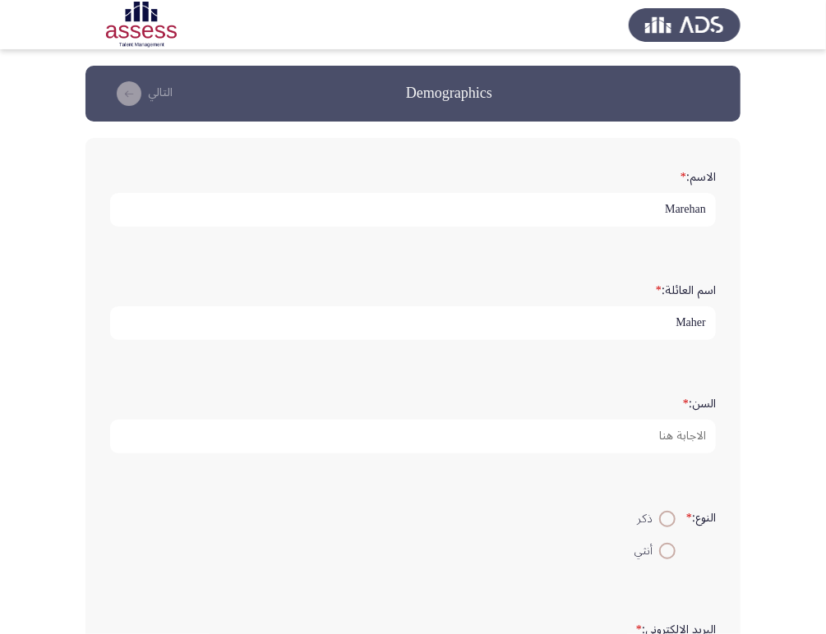
type input "Maher"
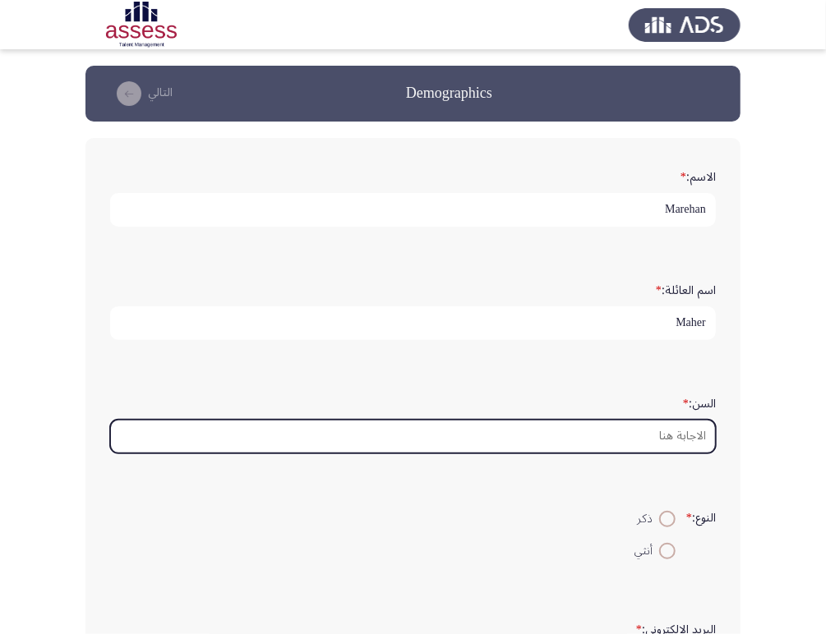
click at [651, 426] on input "السن: *" at bounding box center [413, 437] width 606 height 34
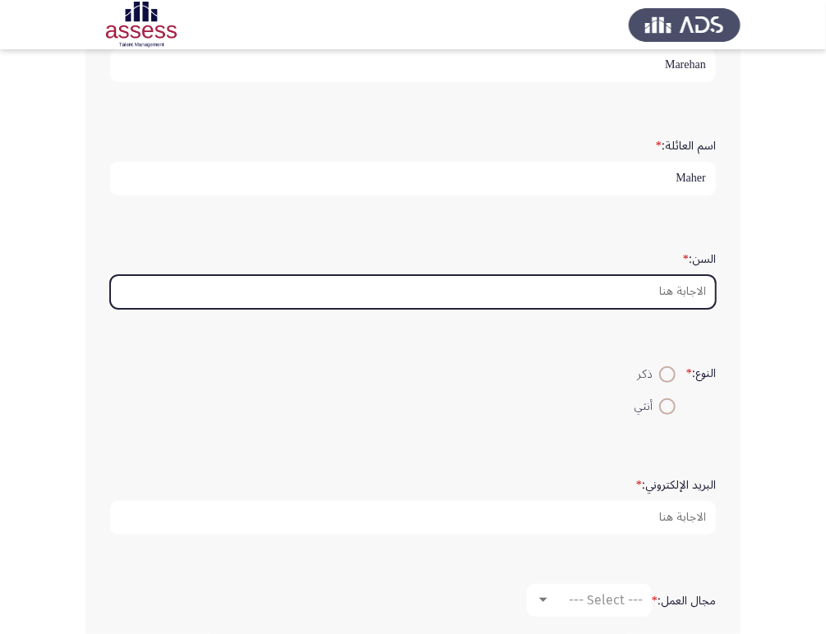
scroll to position [182, 0]
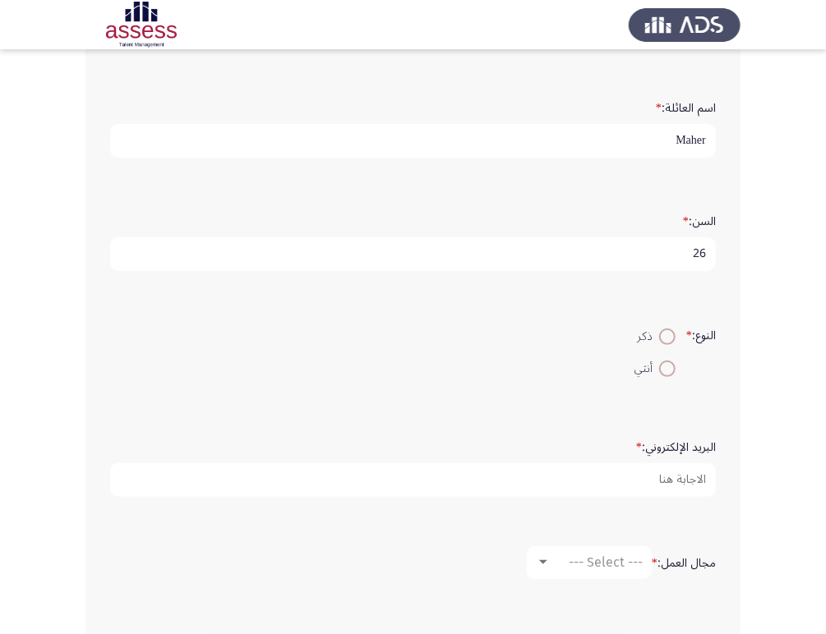
type input "26"
click at [660, 366] on span at bounding box center [667, 369] width 16 height 16
click at [660, 366] on input "أنثي" at bounding box center [667, 369] width 16 height 16
radio input "true"
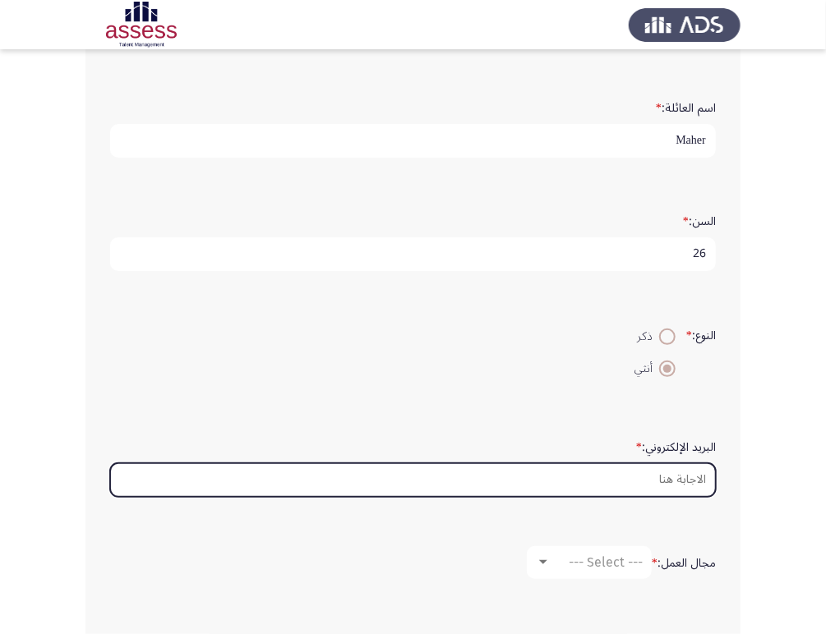
click at [675, 478] on input "البريد الإلكتروني: *" at bounding box center [413, 480] width 606 height 34
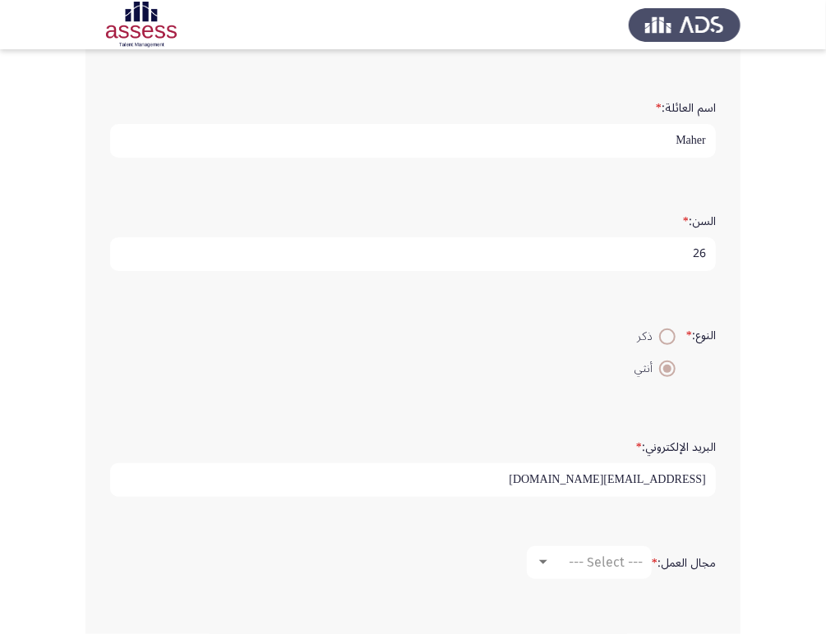
type input "[EMAIL_ADDRESS][DOMAIN_NAME]"
click at [579, 560] on span "--- Select ---" at bounding box center [606, 563] width 74 height 16
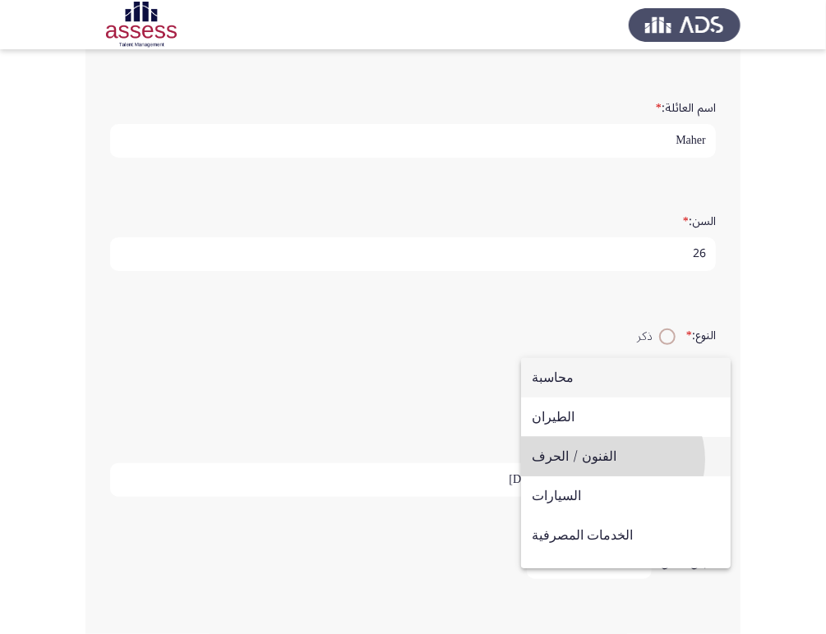
click at [611, 460] on span "الفنون / الحرف" at bounding box center [626, 456] width 188 height 39
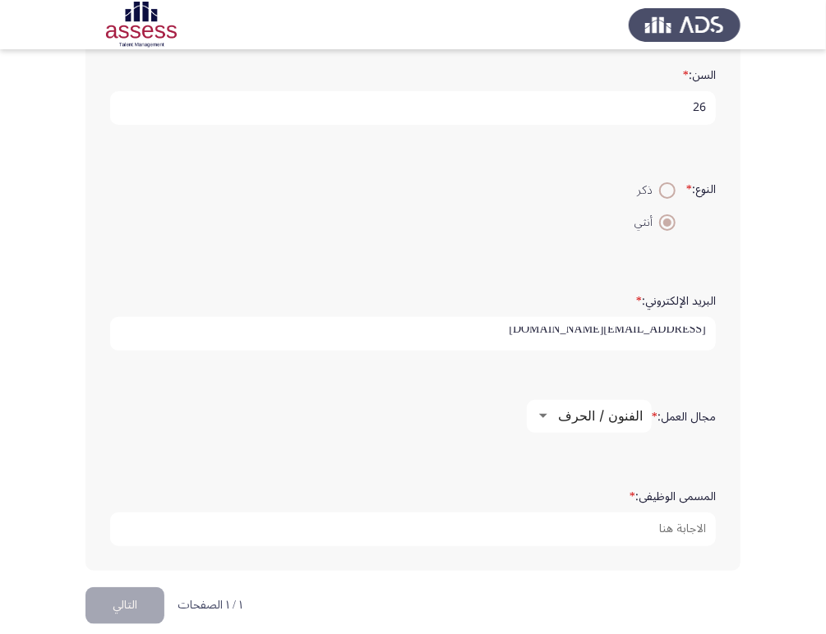
scroll to position [345, 0]
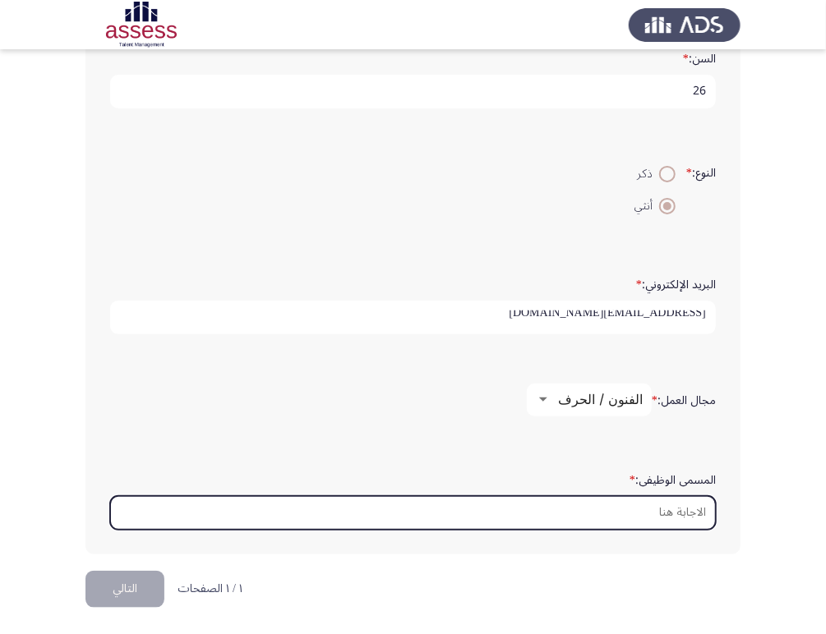
click at [677, 515] on input "المسمى الوظيفى: *" at bounding box center [413, 513] width 606 height 34
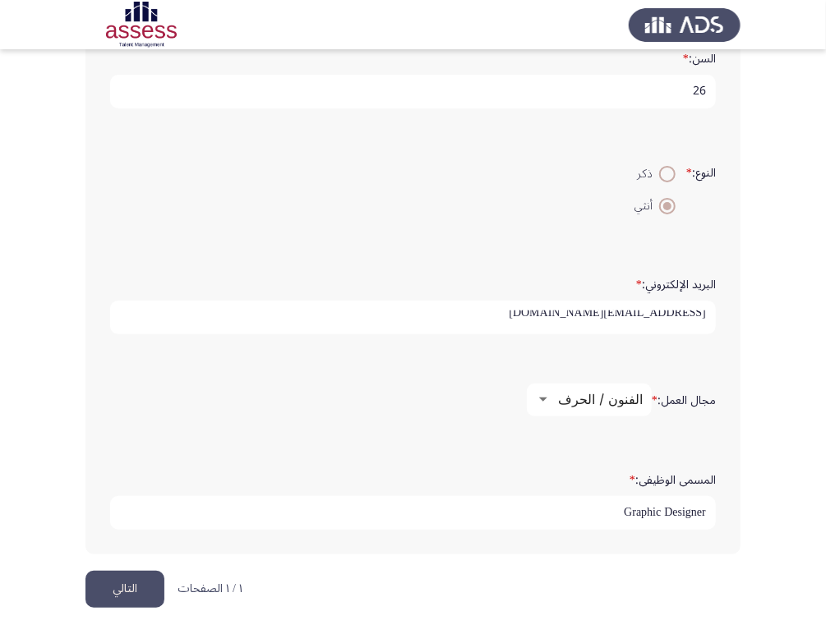
type input "Graphic Designer"
click at [131, 597] on button "التالي" at bounding box center [124, 589] width 79 height 37
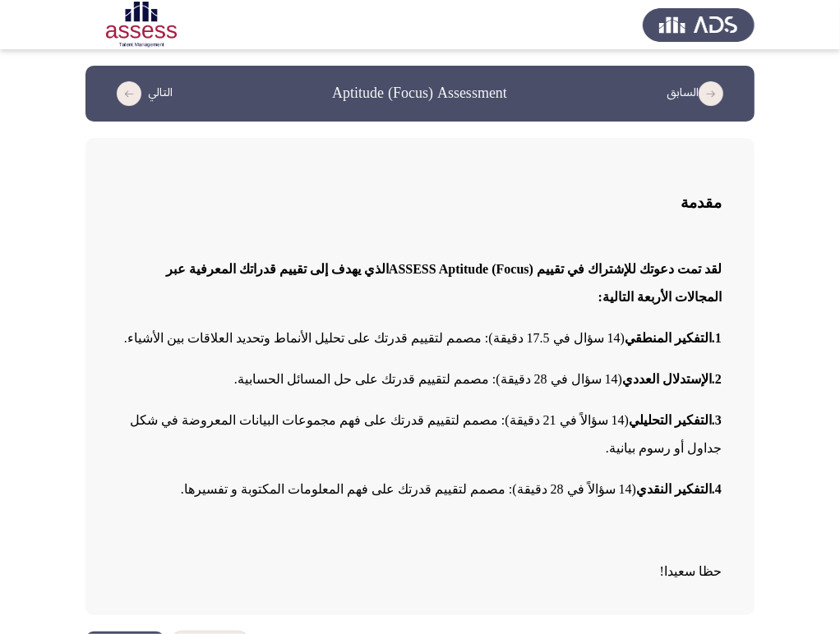
drag, startPoint x: 347, startPoint y: 391, endPoint x: 217, endPoint y: 391, distance: 129.8
click at [217, 413] on span "3.التفكير التحليلي (14 سؤالاً في 21 دقيقة): مصمم لتقييم قدرتك على فهم مجموعات ا…" at bounding box center [426, 434] width 592 height 42
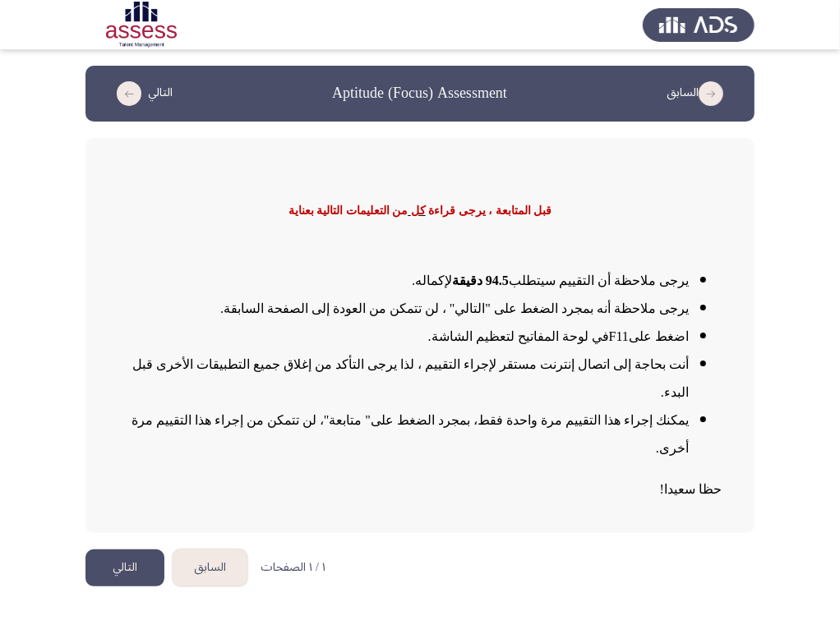
click at [127, 550] on button "التالي" at bounding box center [124, 568] width 79 height 37
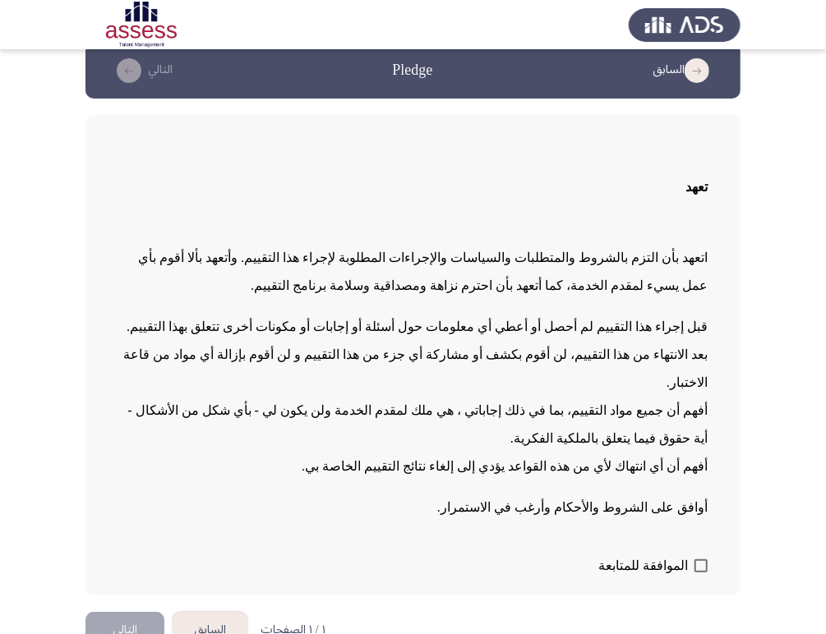
scroll to position [24, 0]
click at [615, 551] on form "الموافقة للمتابعة" at bounding box center [412, 565] width 589 height 28
click at [639, 555] on span "الموافقة للمتابعة" at bounding box center [643, 565] width 90 height 20
click at [700, 572] on input "الموافقة للمتابعة" at bounding box center [700, 572] width 1 height 1
checkbox input "true"
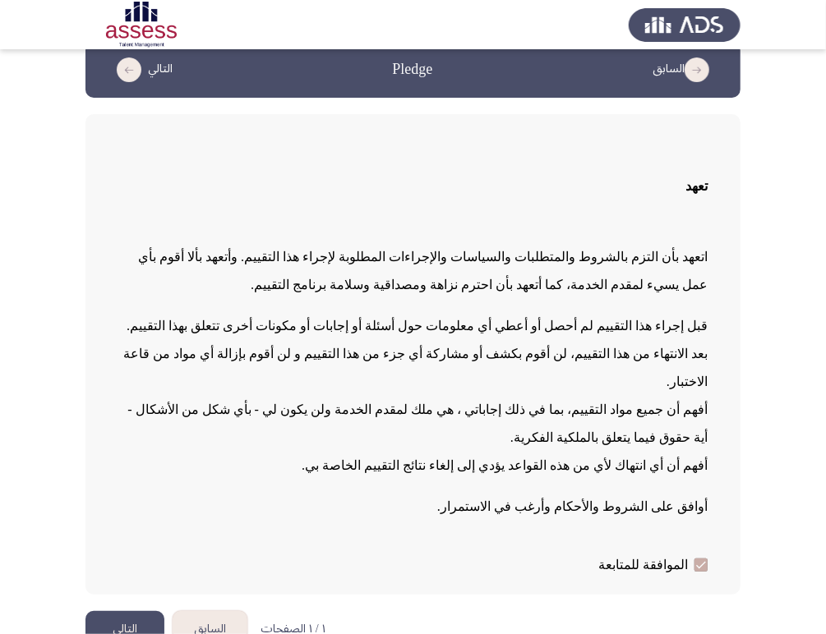
click at [113, 611] on button "التالي" at bounding box center [124, 629] width 79 height 37
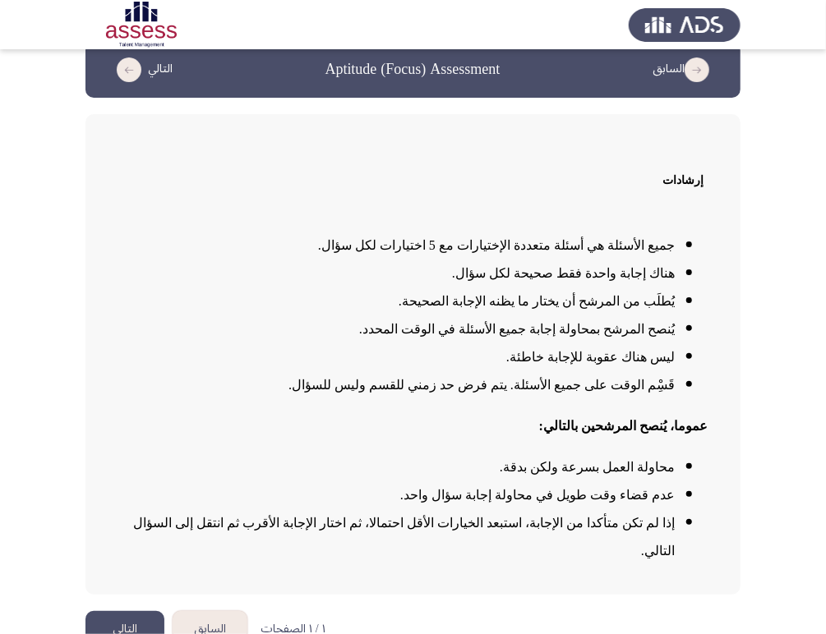
click at [762, 339] on app-assessment-container "السابق Aptitude (Focus) Assessment التالي إرشادات جميع الأسئلة هي أسئلة متعددة …" at bounding box center [413, 318] width 826 height 553
click at [120, 611] on button "التالي" at bounding box center [124, 629] width 79 height 37
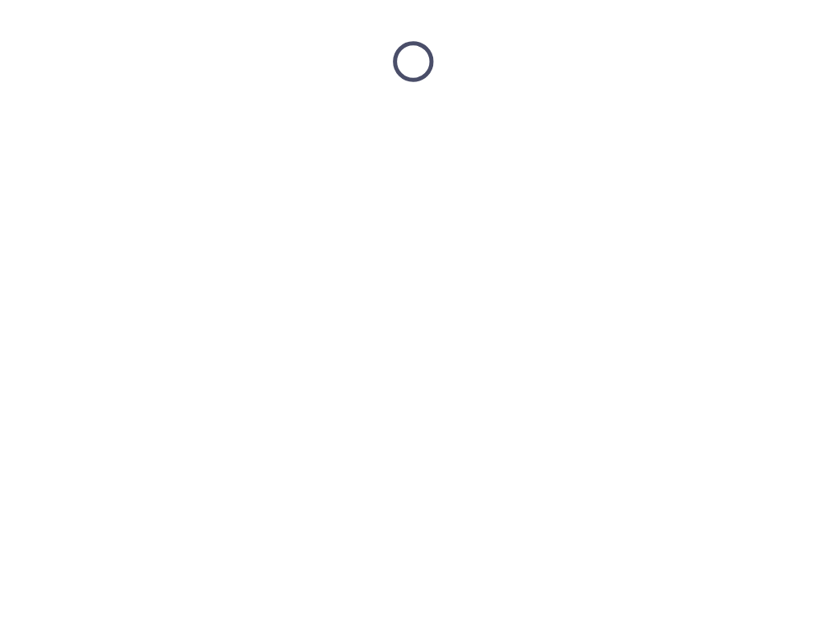
scroll to position [0, 0]
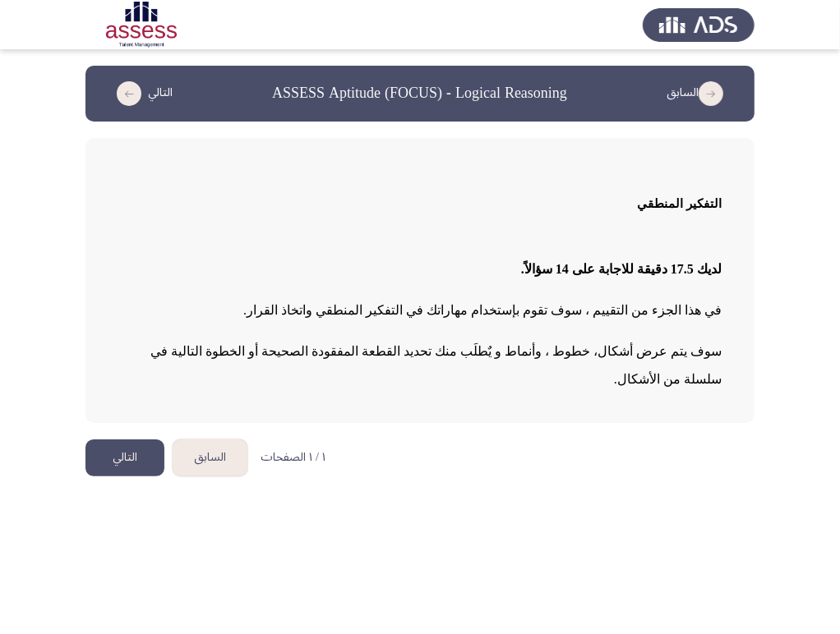
click at [128, 440] on button "التالي" at bounding box center [124, 458] width 79 height 37
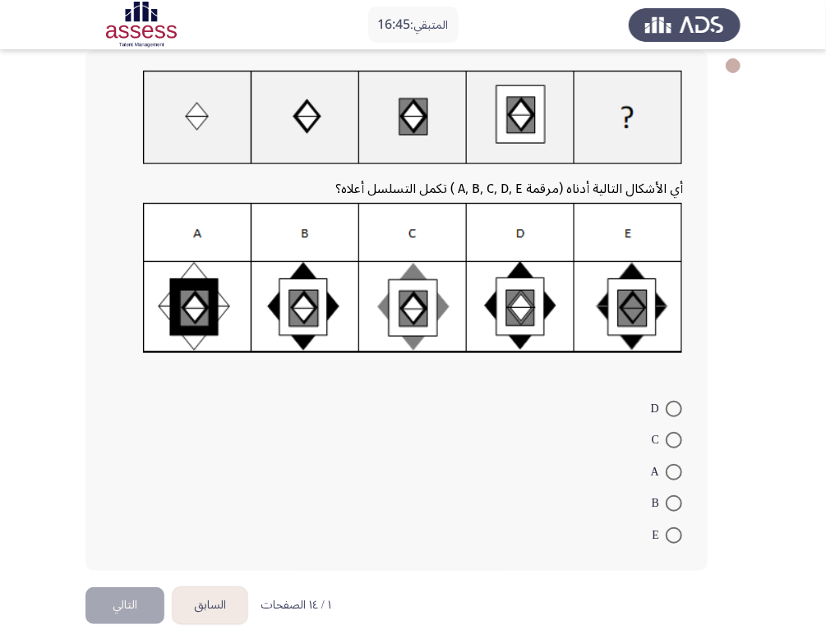
scroll to position [91, 0]
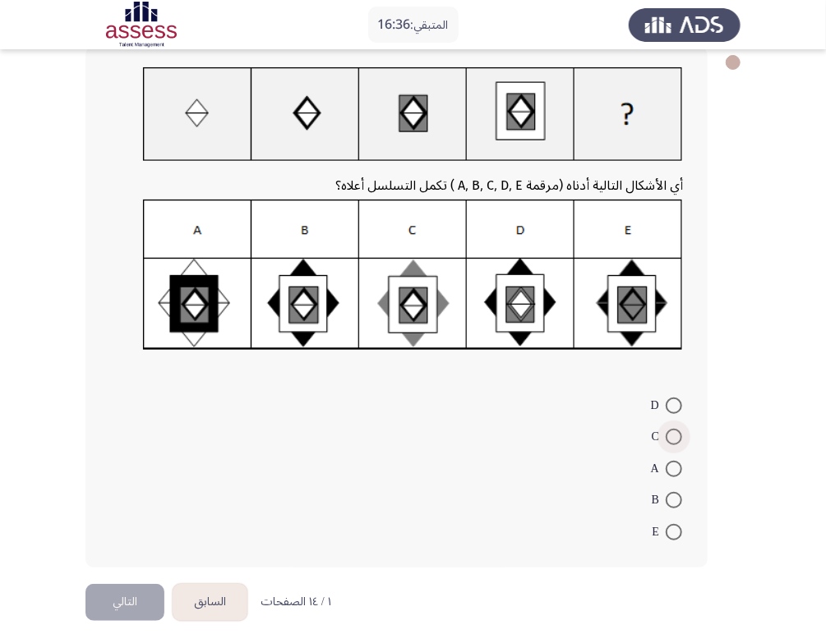
click at [671, 439] on span at bounding box center [674, 437] width 16 height 16
click at [671, 439] on input "C" at bounding box center [674, 437] width 16 height 16
radio input "true"
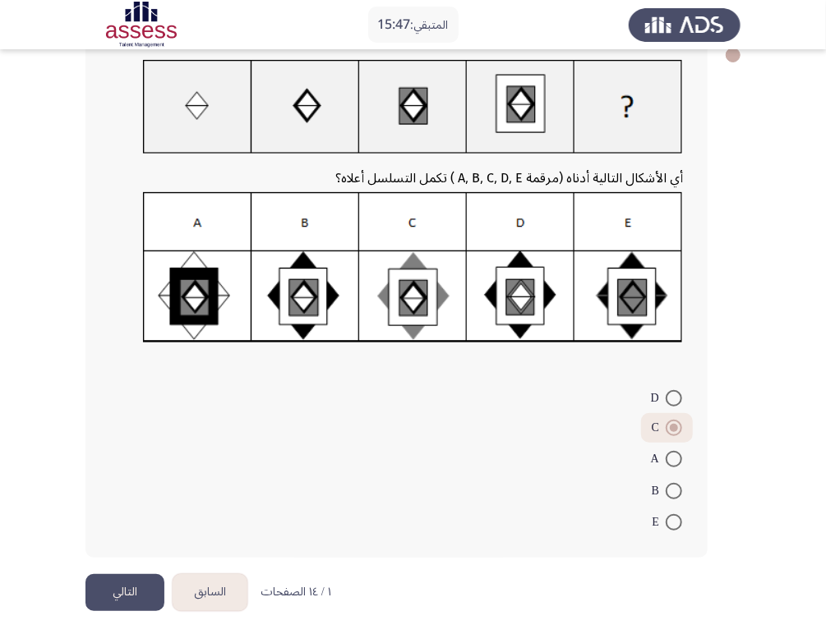
scroll to position [103, 0]
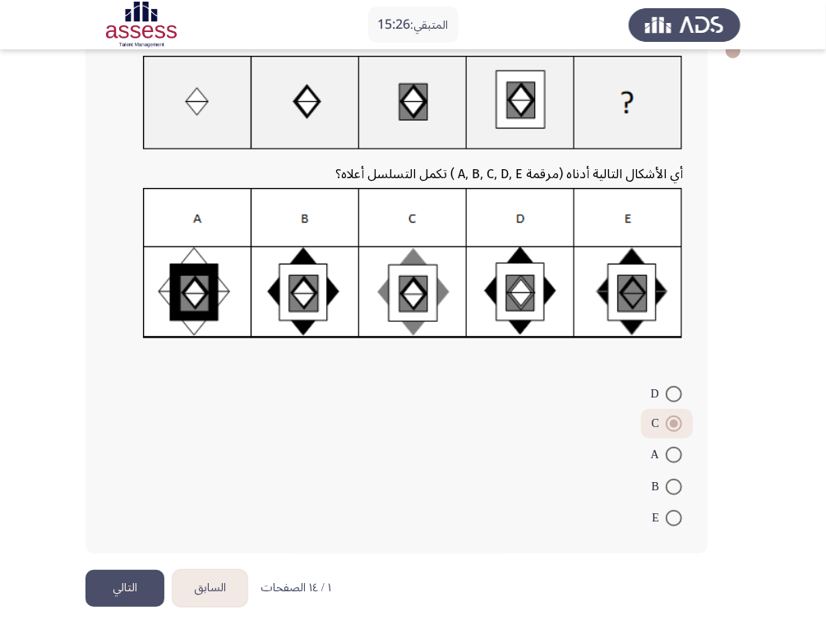
click at [673, 391] on span at bounding box center [674, 394] width 16 height 16
click at [673, 391] on input "D" at bounding box center [674, 394] width 16 height 16
radio input "true"
click at [666, 485] on span at bounding box center [674, 487] width 16 height 16
click at [666, 485] on input "B" at bounding box center [674, 487] width 16 height 16
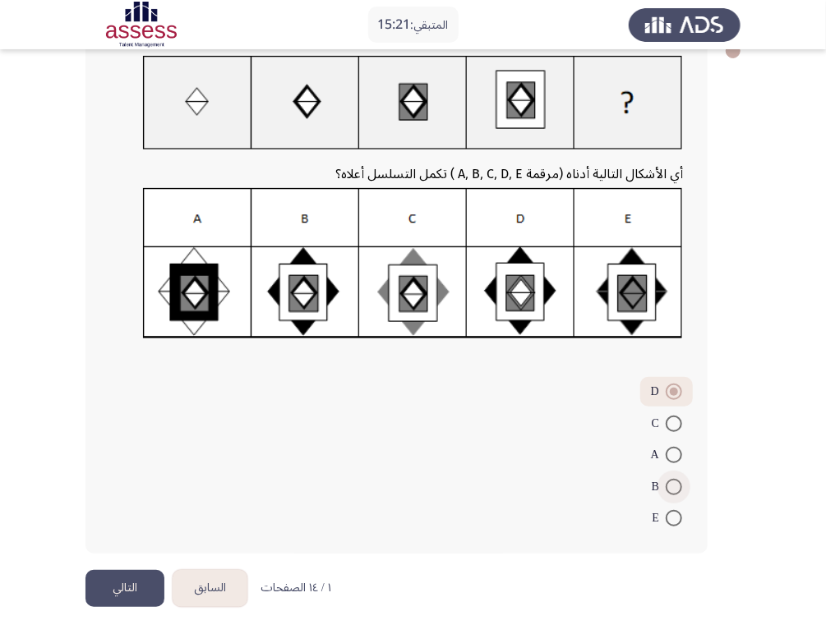
radio input "true"
click at [114, 591] on button "التالي" at bounding box center [124, 588] width 79 height 37
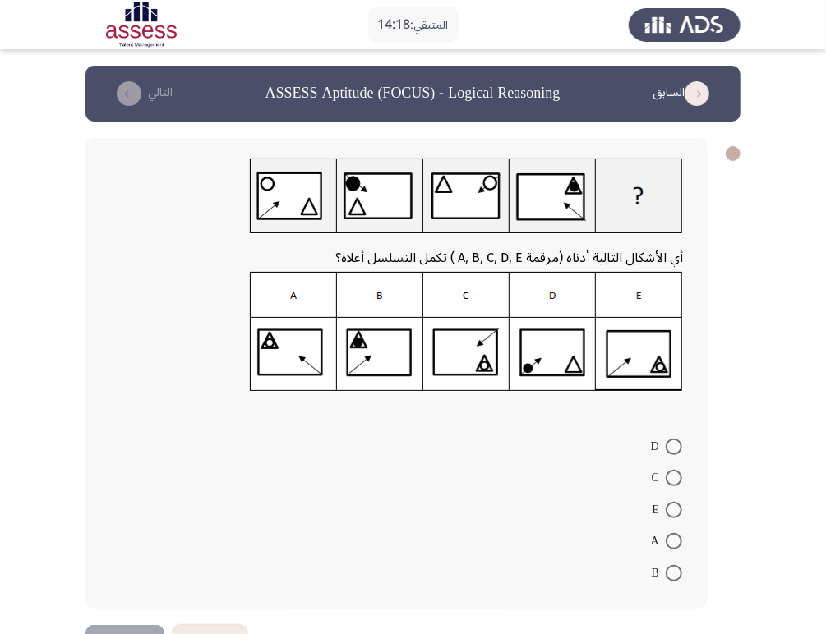
click at [672, 504] on span at bounding box center [674, 510] width 16 height 16
click at [672, 504] on input "E" at bounding box center [674, 510] width 16 height 16
radio input "true"
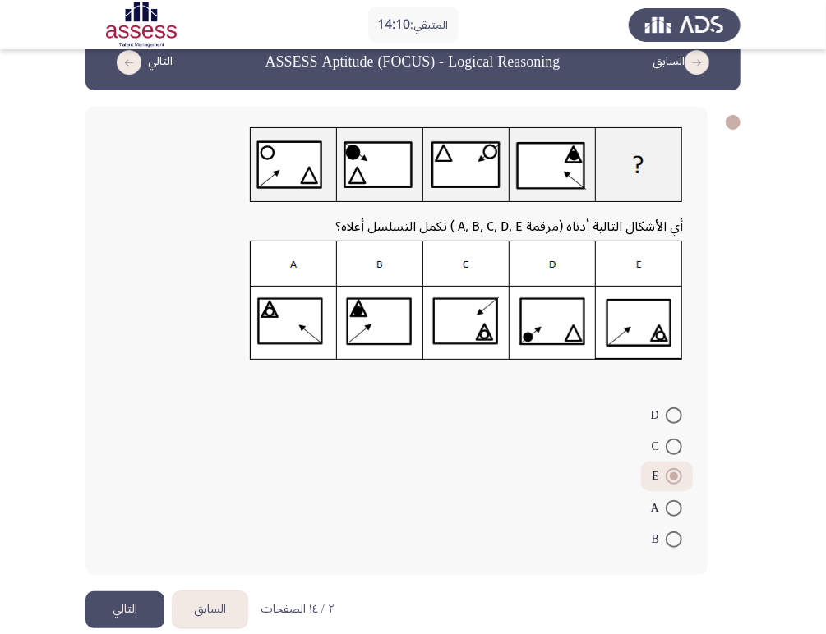
scroll to position [53, 0]
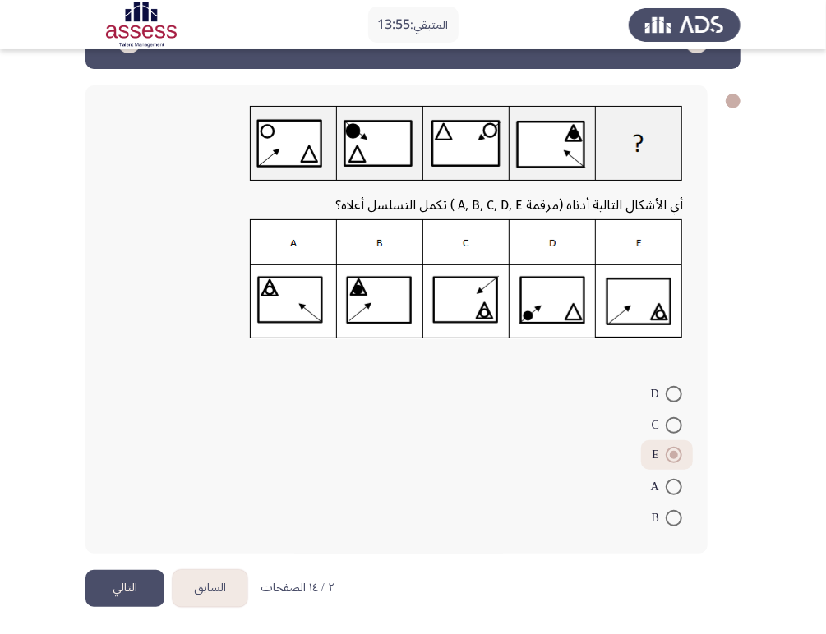
click at [135, 592] on button "التالي" at bounding box center [124, 588] width 79 height 37
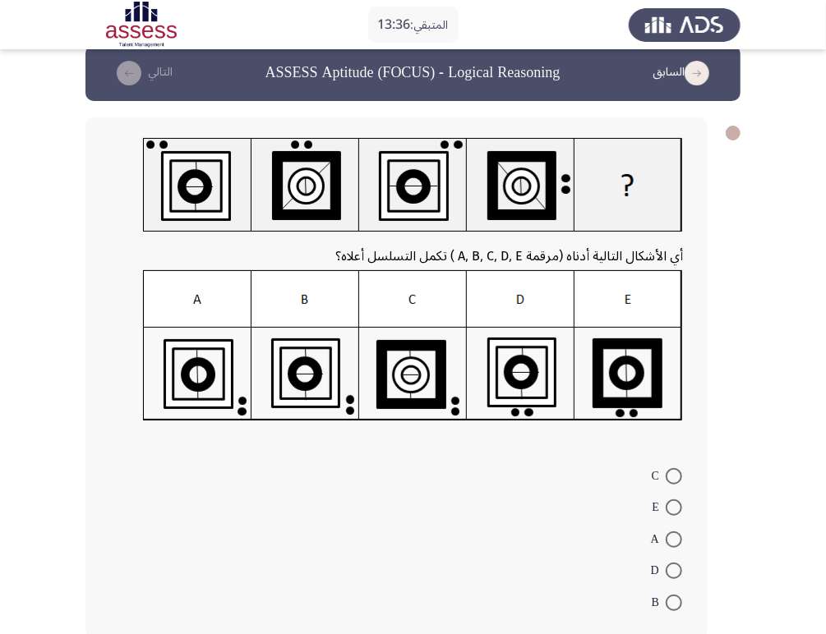
scroll to position [0, 0]
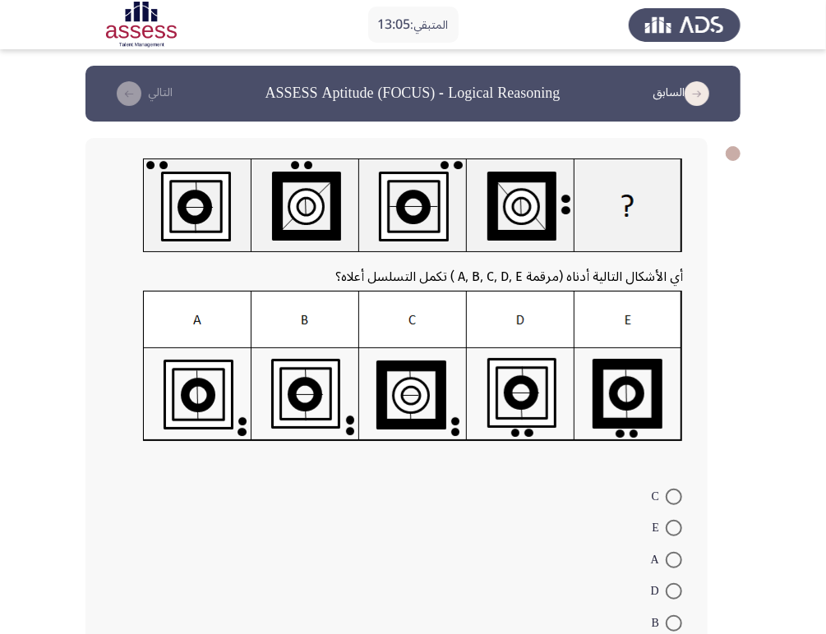
click at [313, 385] on img at bounding box center [413, 366] width 540 height 151
click at [677, 619] on span at bounding box center [674, 623] width 16 height 16
click at [677, 619] on input "B" at bounding box center [674, 623] width 16 height 16
radio input "true"
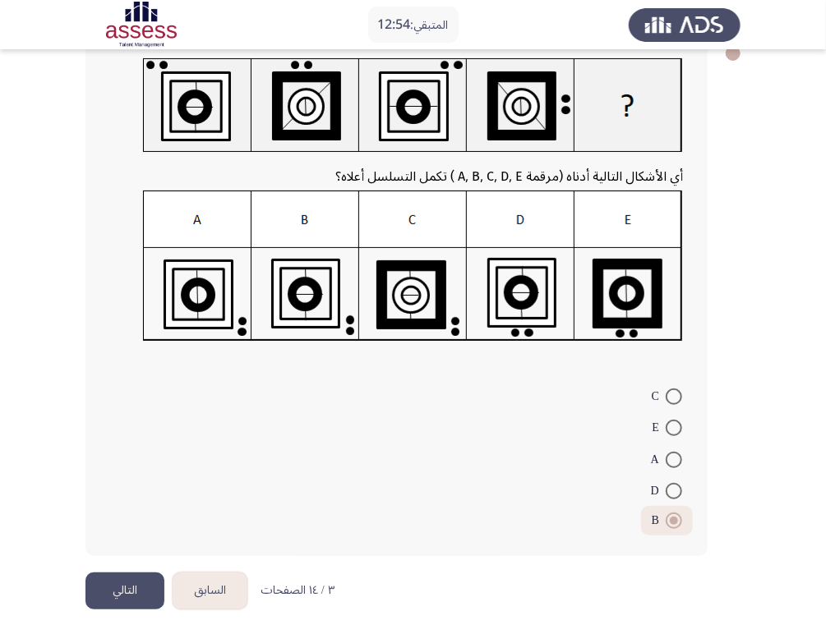
scroll to position [103, 0]
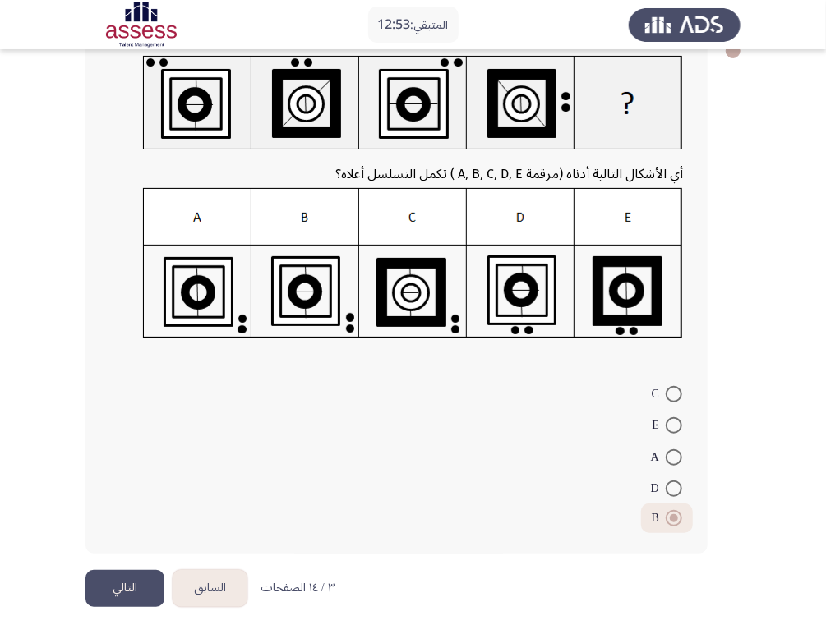
click at [144, 584] on button "التالي" at bounding box center [124, 588] width 79 height 37
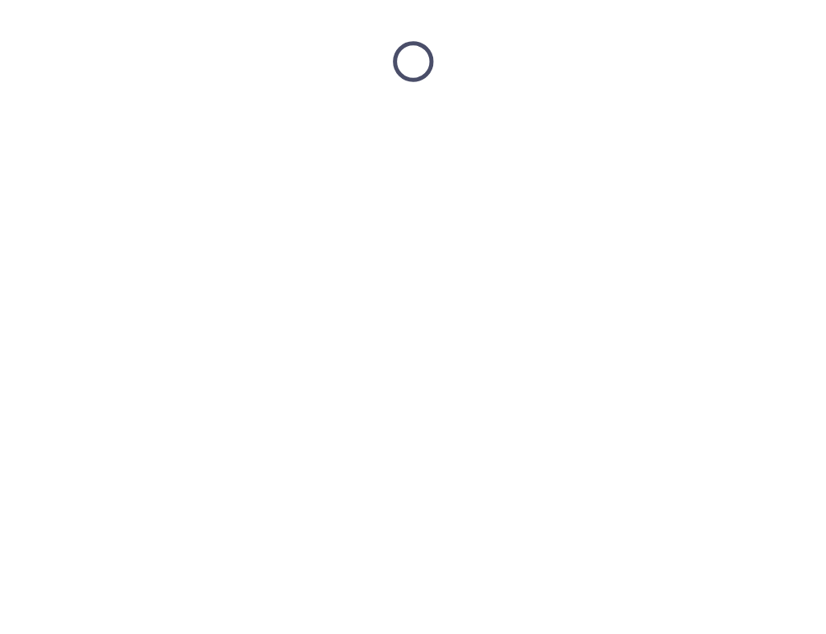
scroll to position [0, 0]
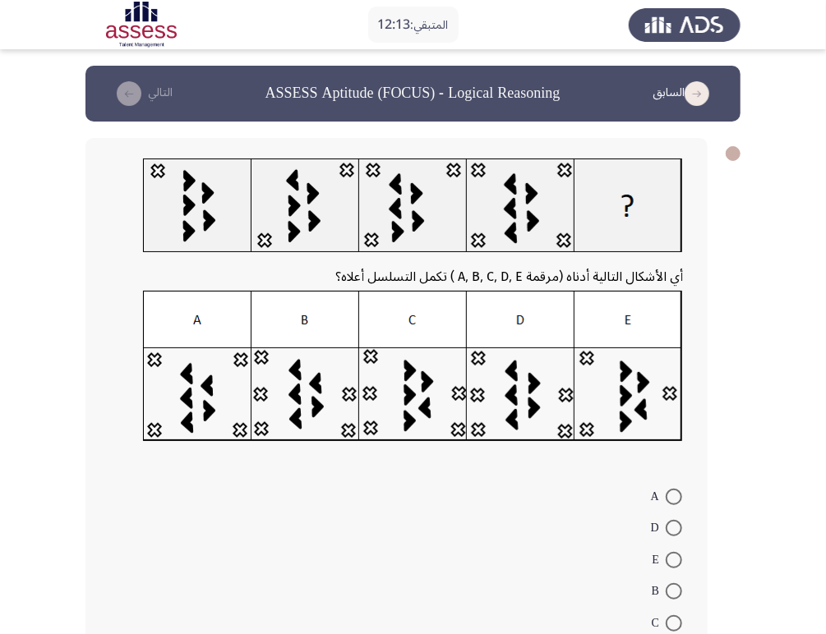
click at [671, 590] on span at bounding box center [674, 591] width 16 height 16
click at [671, 590] on input "B" at bounding box center [674, 591] width 16 height 16
radio input "true"
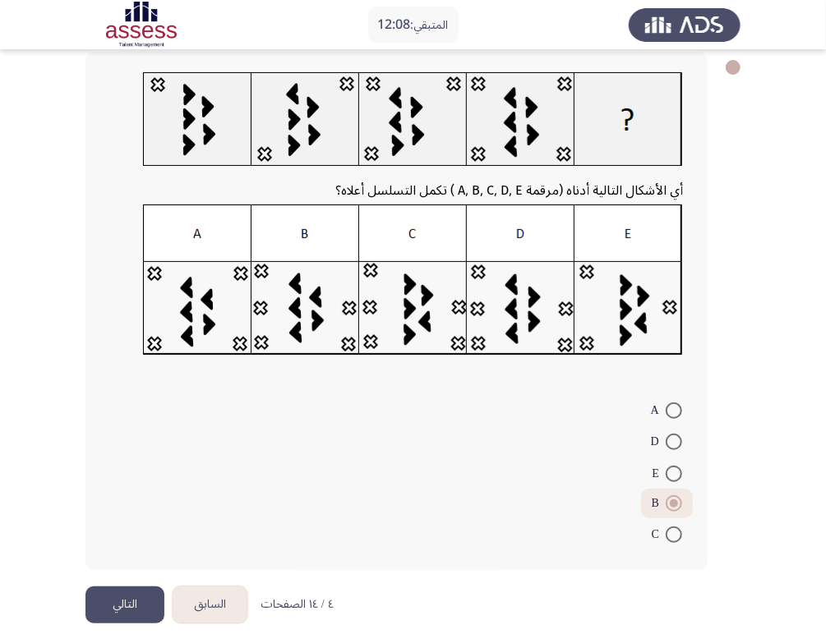
scroll to position [91, 0]
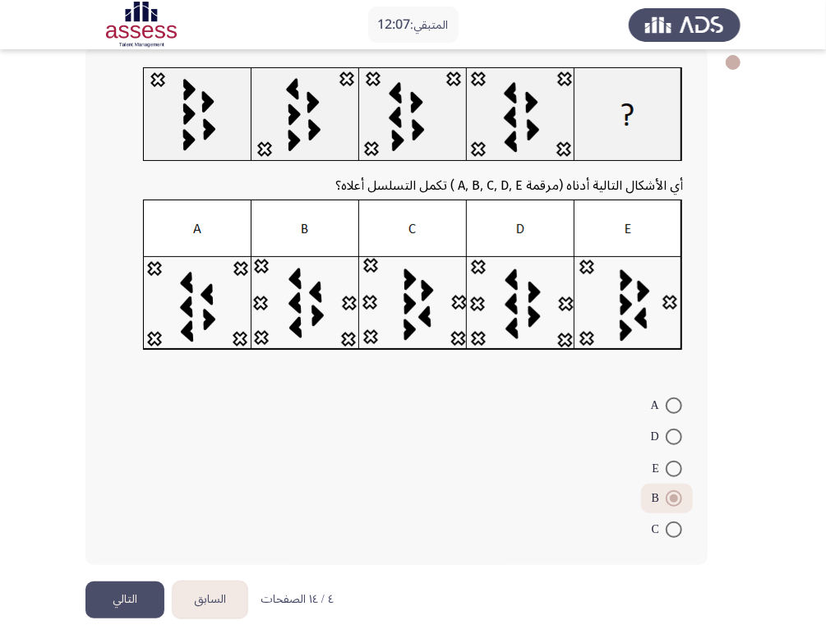
click at [116, 590] on button "التالي" at bounding box center [124, 600] width 79 height 37
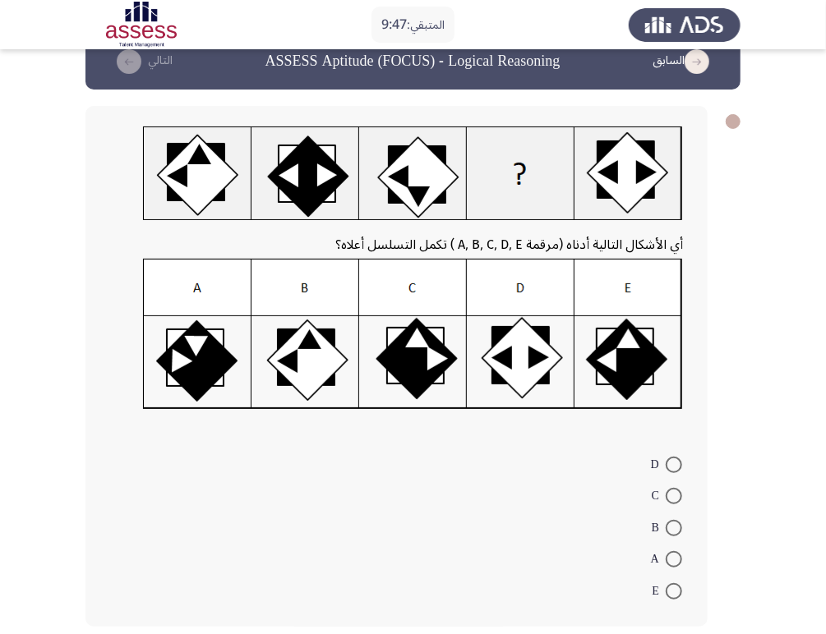
scroll to position [104, 0]
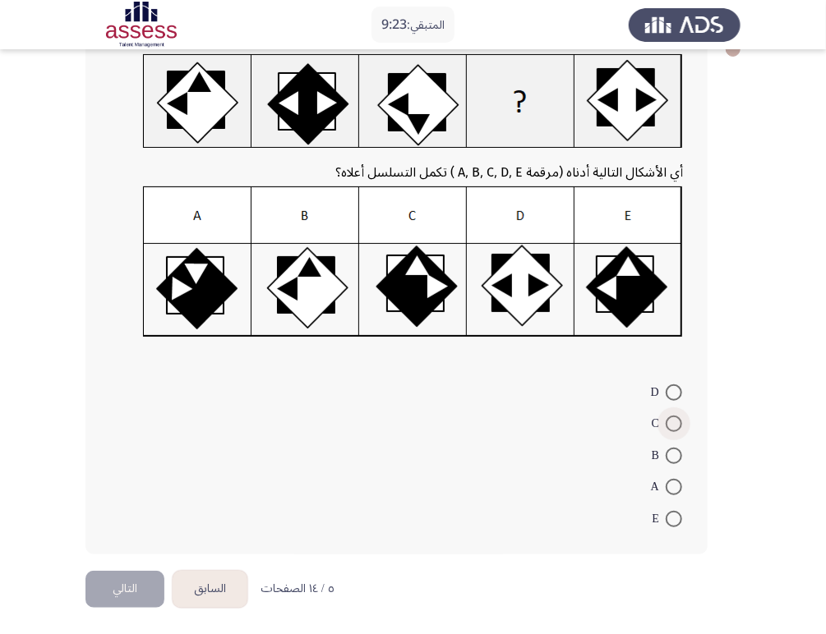
click at [668, 426] on span at bounding box center [674, 424] width 16 height 16
click at [668, 426] on input "C" at bounding box center [674, 424] width 16 height 16
radio input "true"
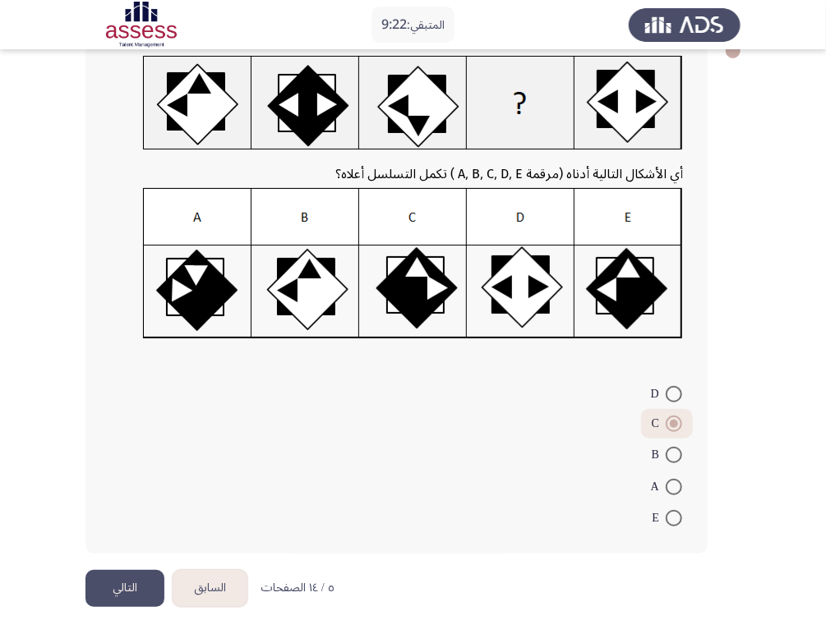
click at [129, 586] on button "التالي" at bounding box center [124, 588] width 79 height 37
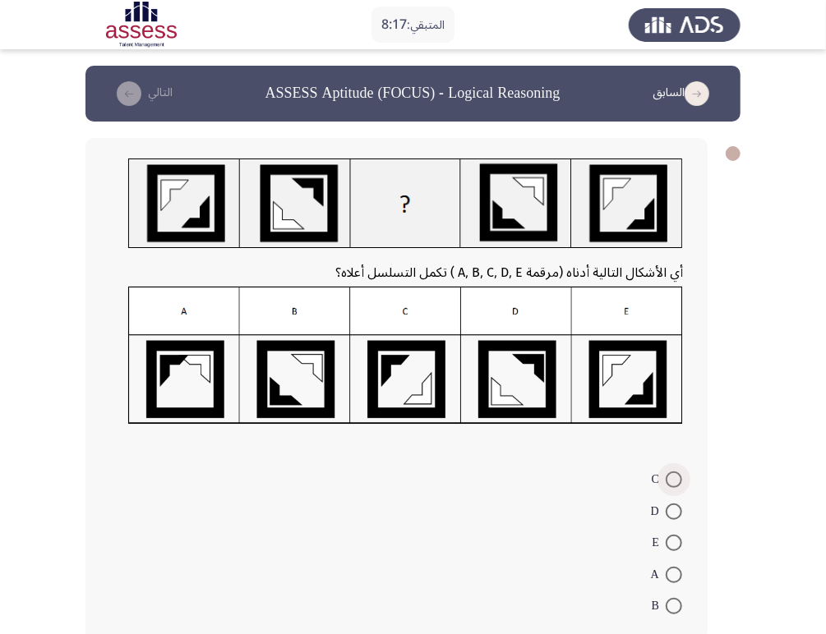
drag, startPoint x: 676, startPoint y: 482, endPoint x: 664, endPoint y: 480, distance: 12.4
click at [675, 479] on span at bounding box center [674, 480] width 16 height 16
click at [675, 479] on input "C" at bounding box center [674, 480] width 16 height 16
radio input "true"
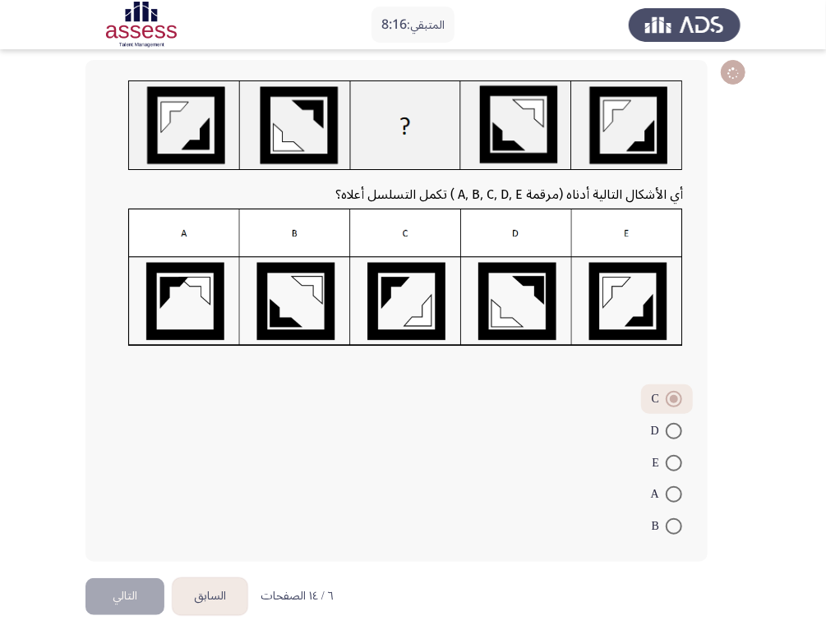
scroll to position [85, 0]
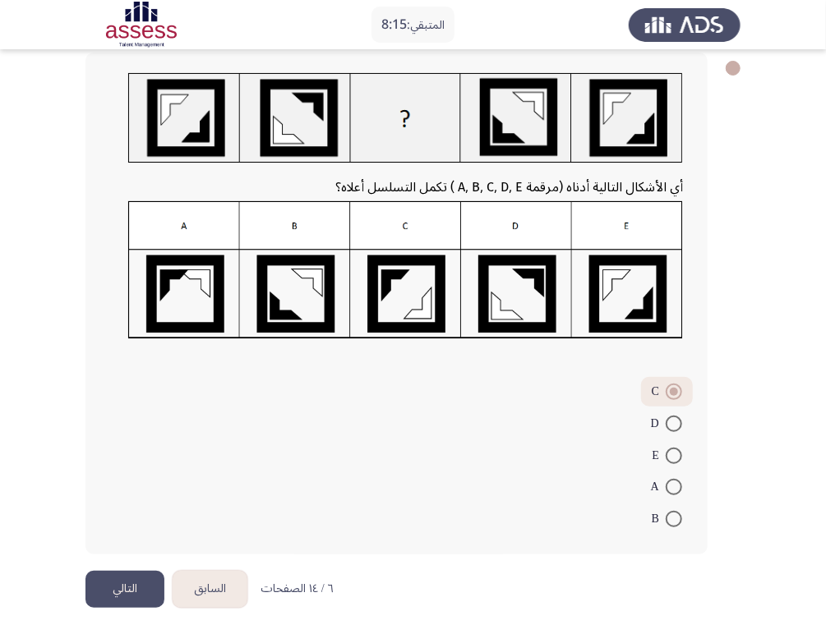
click at [133, 588] on button "التالي" at bounding box center [124, 589] width 79 height 37
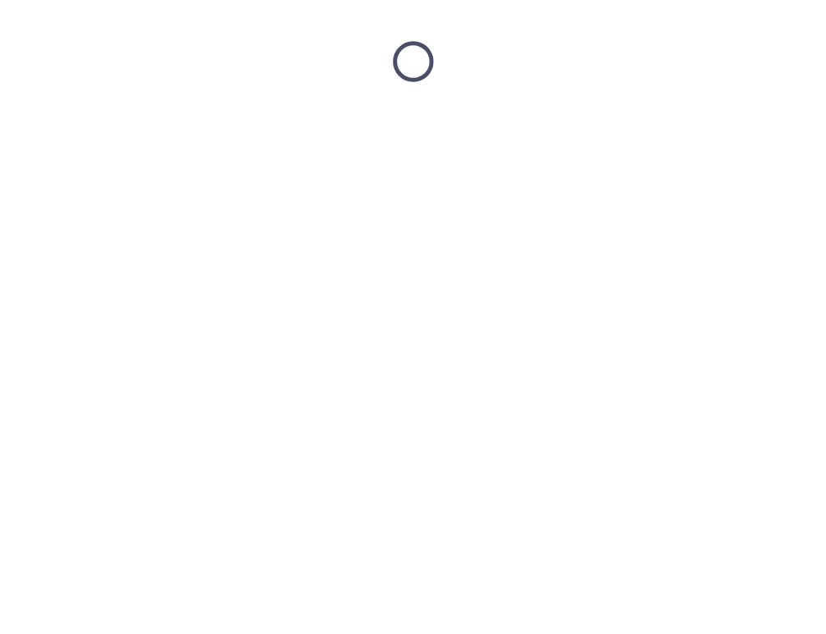
scroll to position [0, 0]
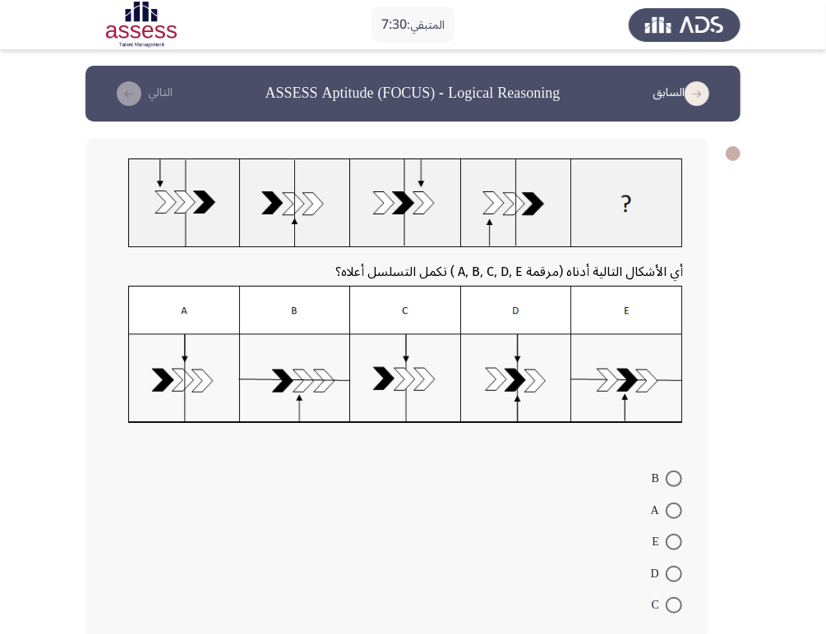
click at [677, 507] on span at bounding box center [674, 511] width 16 height 16
click at [677, 507] on input "A" at bounding box center [674, 511] width 16 height 16
radio input "true"
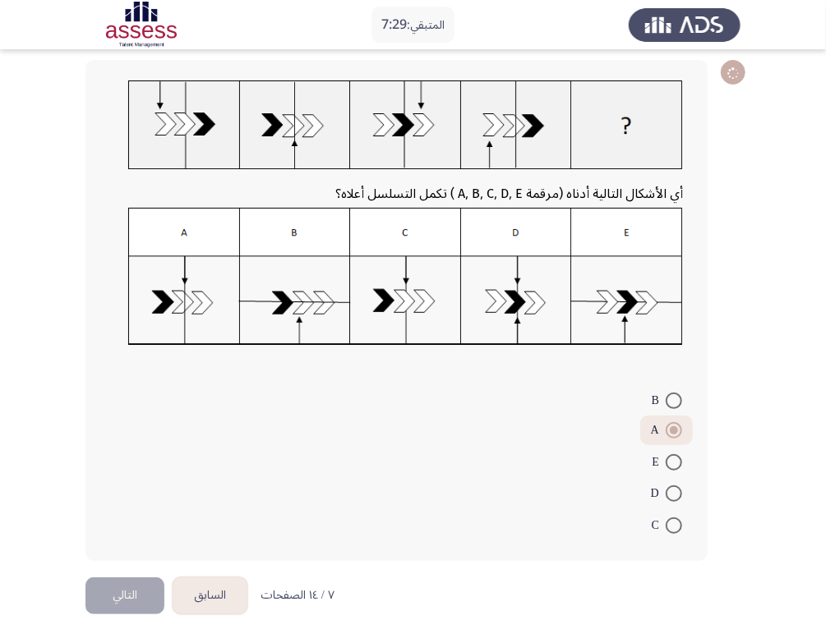
scroll to position [85, 0]
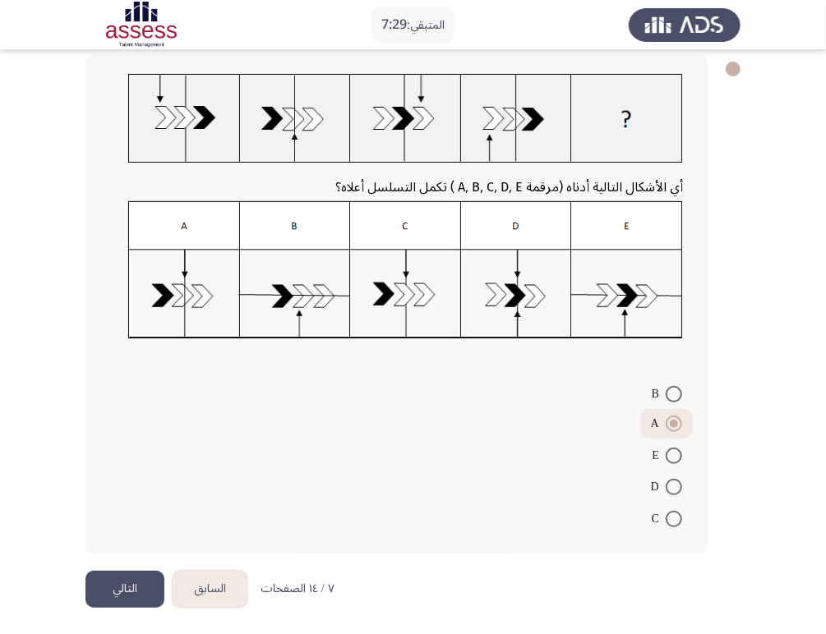
click at [134, 579] on button "التالي" at bounding box center [124, 589] width 79 height 37
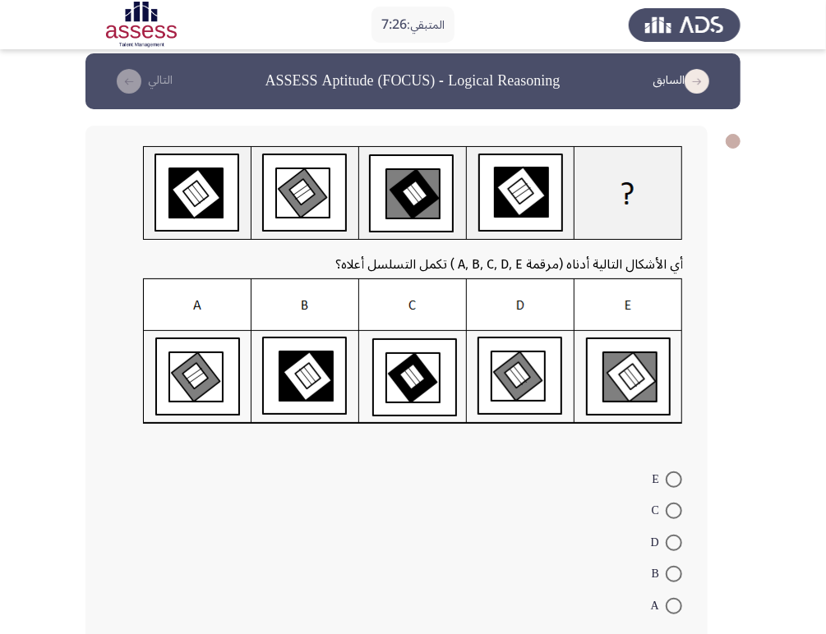
scroll to position [0, 0]
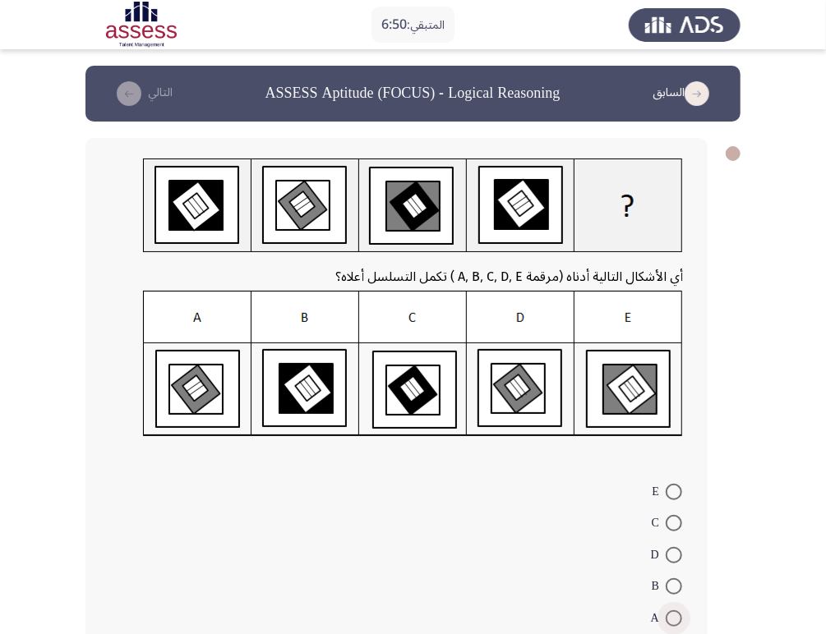
click at [672, 611] on span at bounding box center [674, 619] width 16 height 16
click at [672, 611] on input "A" at bounding box center [674, 619] width 16 height 16
radio input "true"
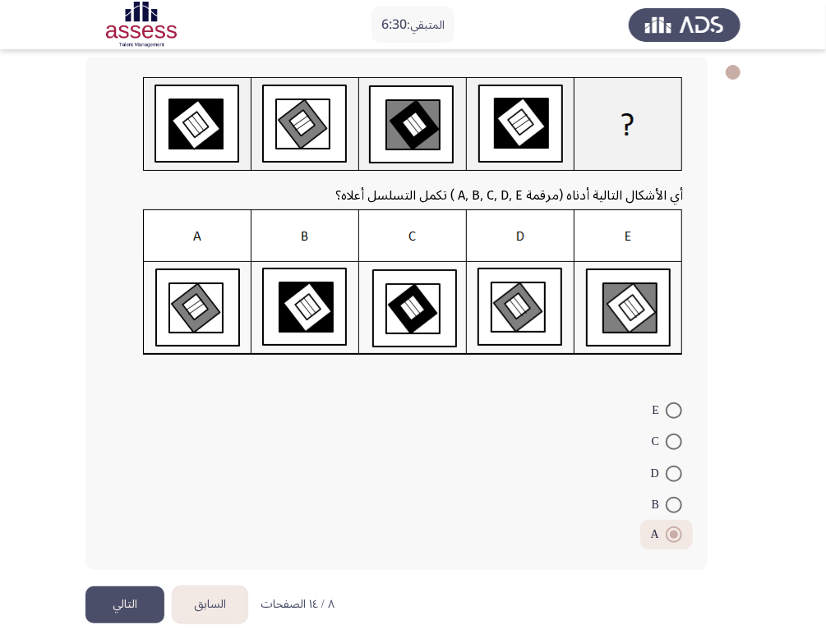
scroll to position [98, 0]
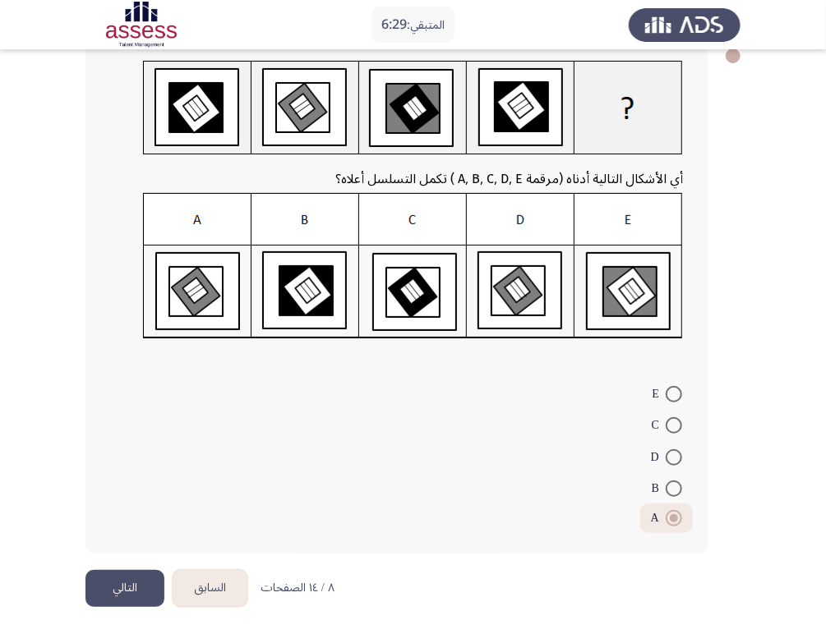
click at [131, 581] on button "التالي" at bounding box center [124, 588] width 79 height 37
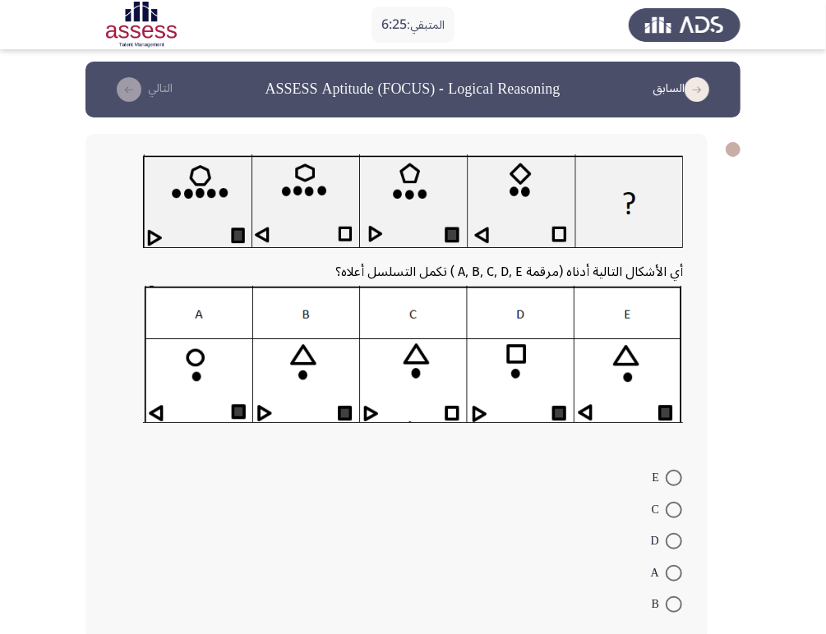
scroll to position [0, 0]
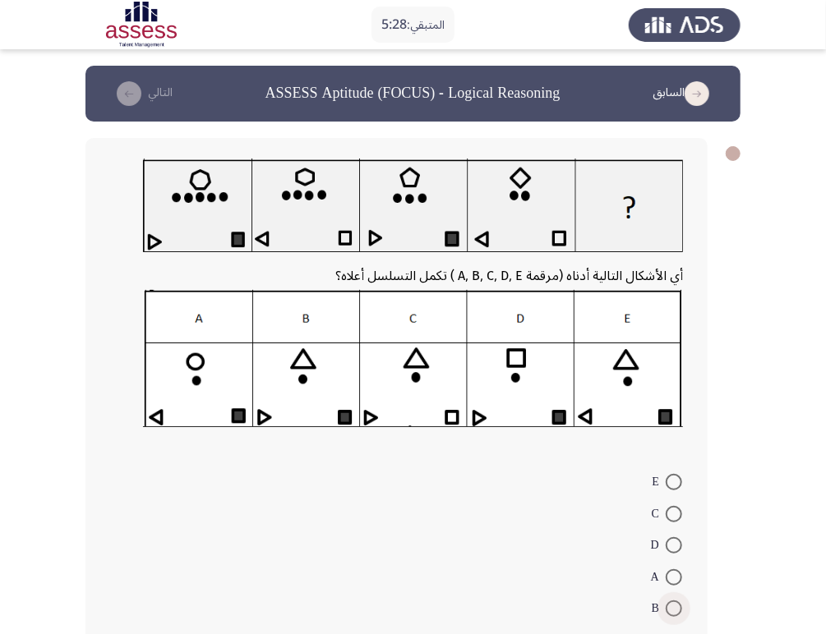
click at [670, 602] on span at bounding box center [674, 609] width 16 height 16
click at [670, 602] on input "B" at bounding box center [674, 609] width 16 height 16
radio input "true"
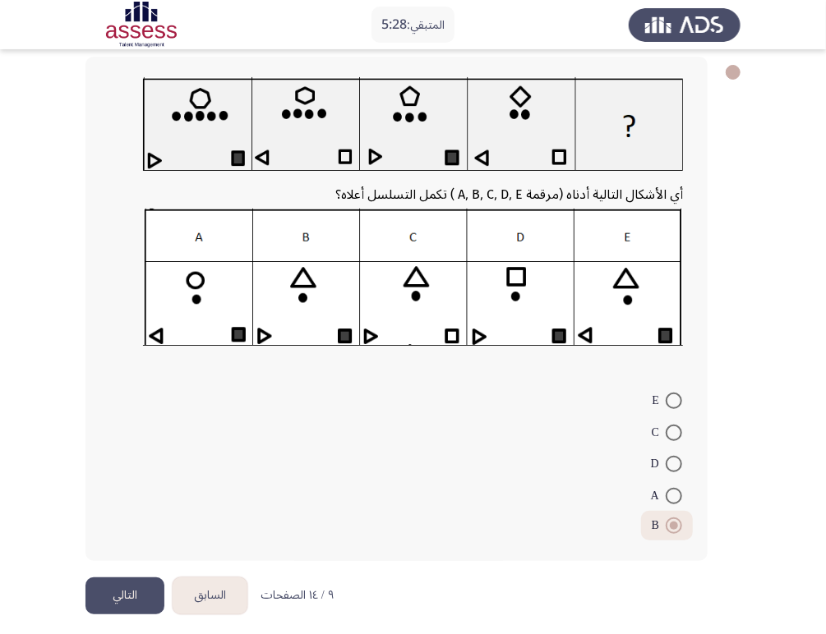
scroll to position [88, 0]
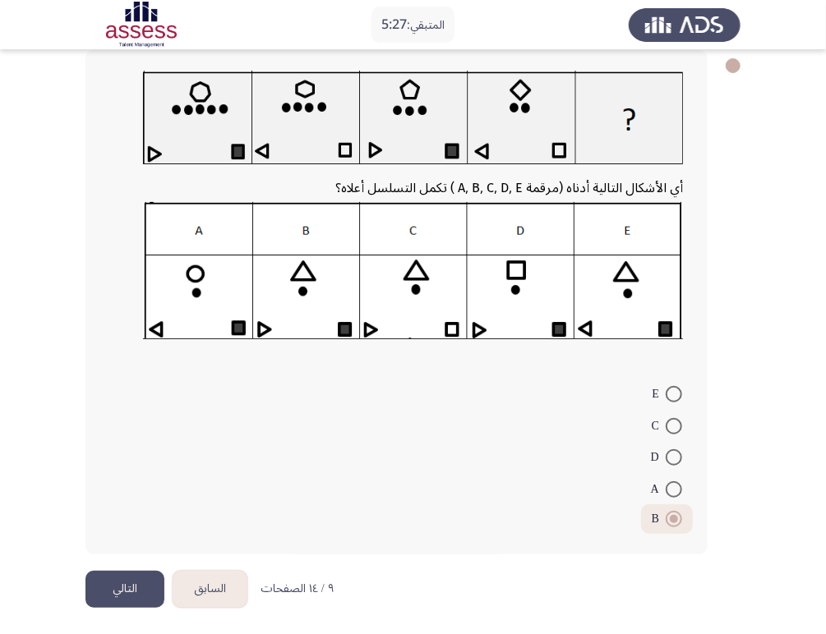
click at [147, 589] on button "التالي" at bounding box center [124, 589] width 79 height 37
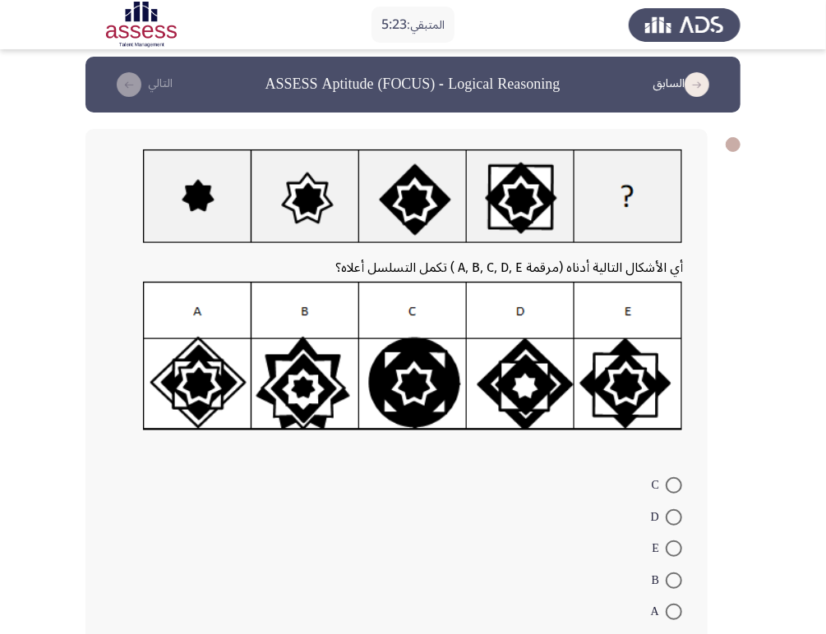
scroll to position [0, 0]
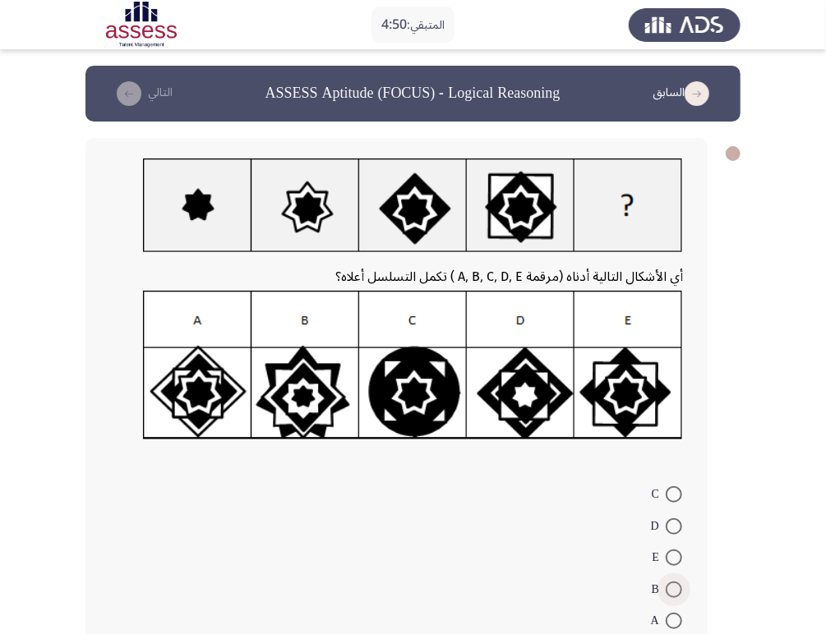
click at [668, 588] on span at bounding box center [674, 590] width 16 height 16
click at [668, 588] on input "B" at bounding box center [674, 590] width 16 height 16
radio input "true"
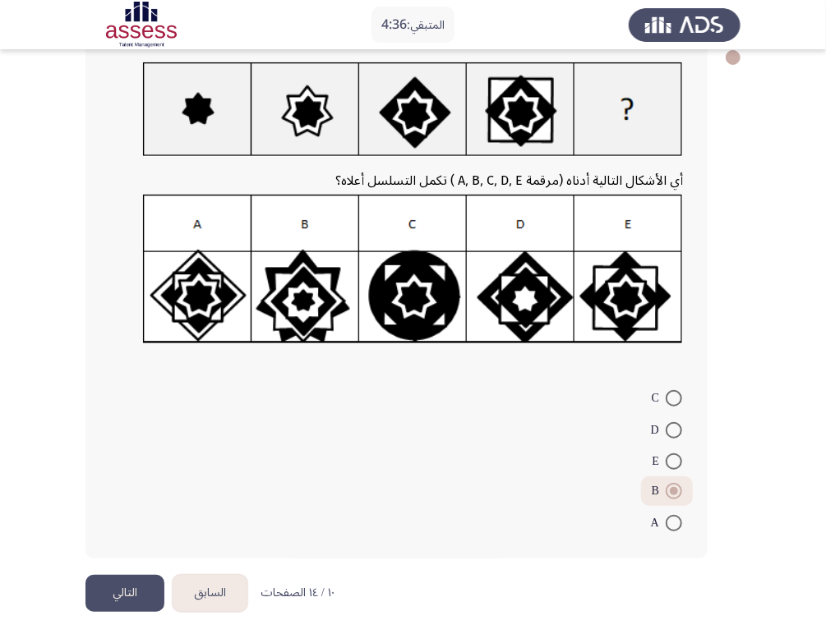
scroll to position [100, 0]
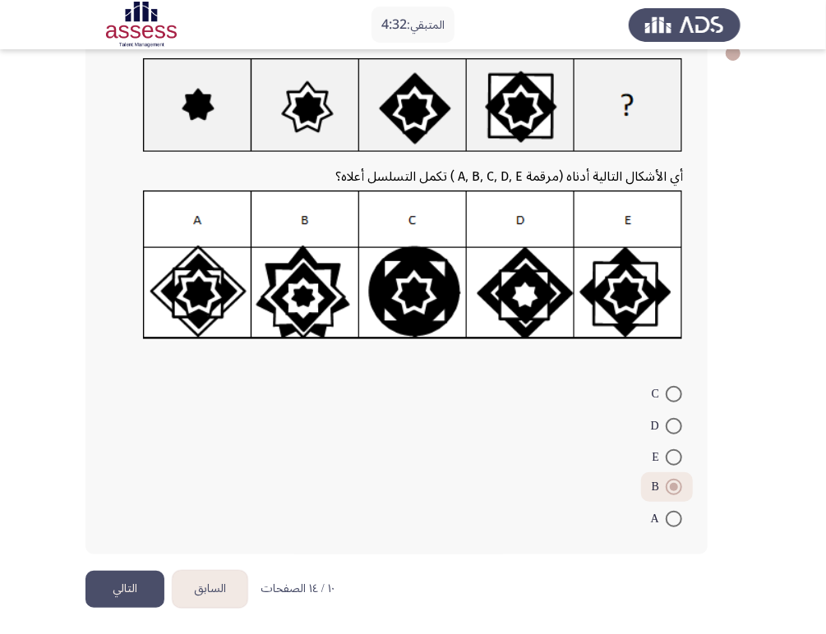
click at [128, 588] on button "التالي" at bounding box center [124, 589] width 79 height 37
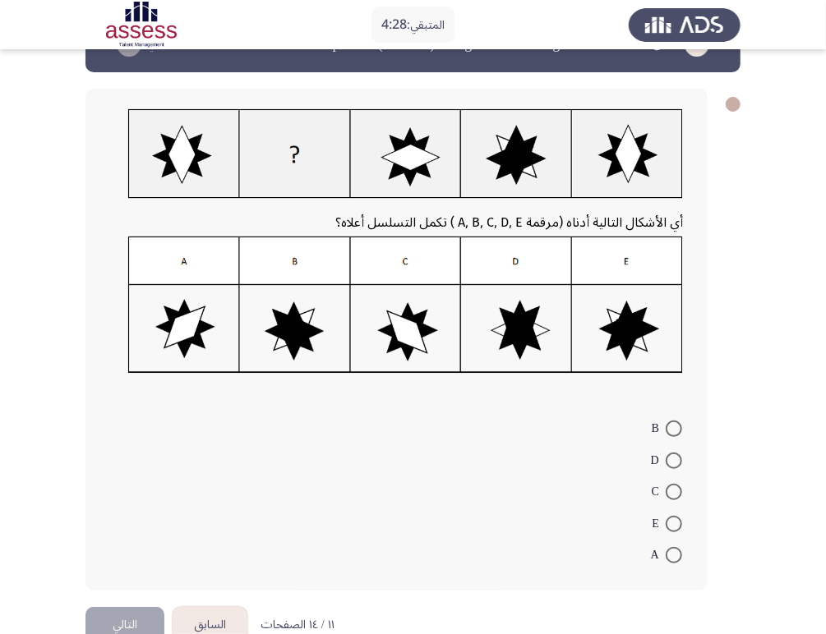
scroll to position [0, 0]
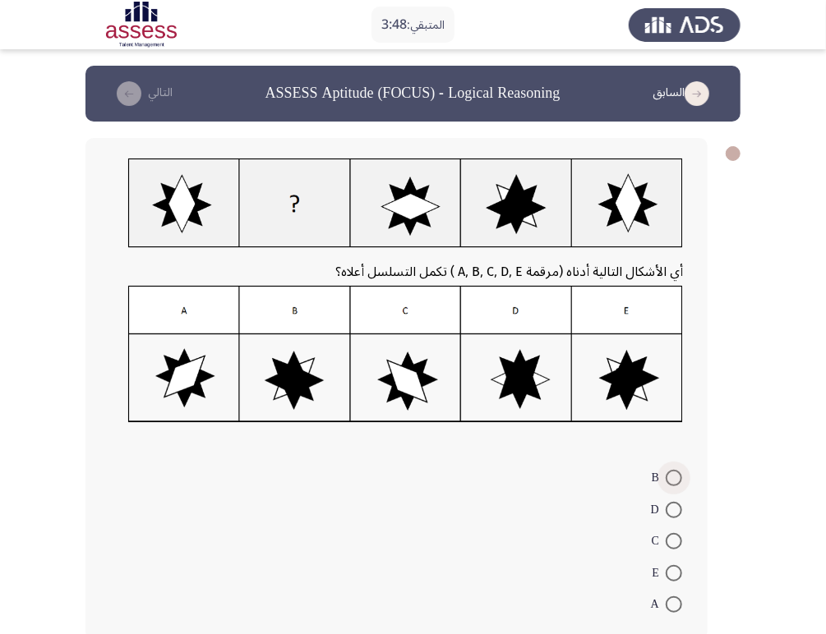
click at [676, 478] on span at bounding box center [674, 478] width 16 height 16
click at [676, 478] on input "B" at bounding box center [674, 478] width 16 height 16
radio input "true"
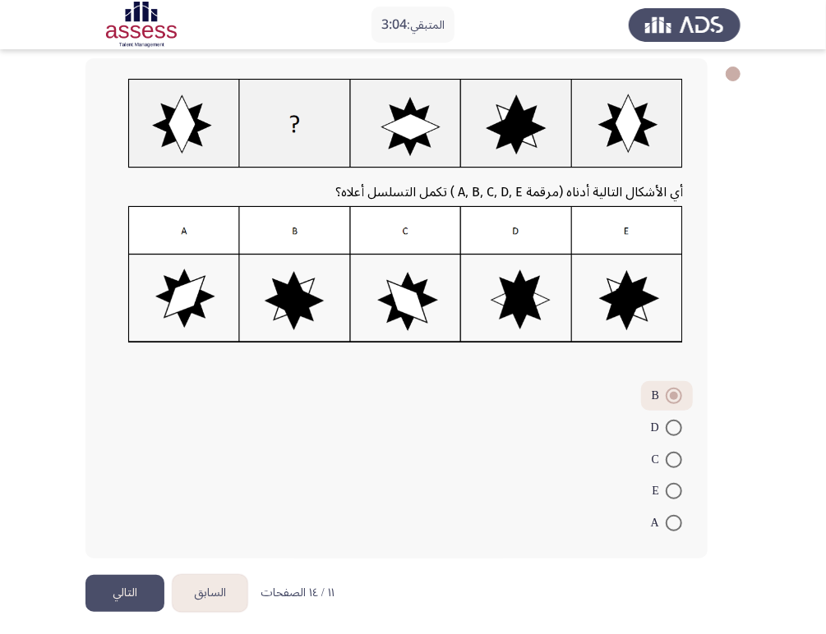
scroll to position [84, 0]
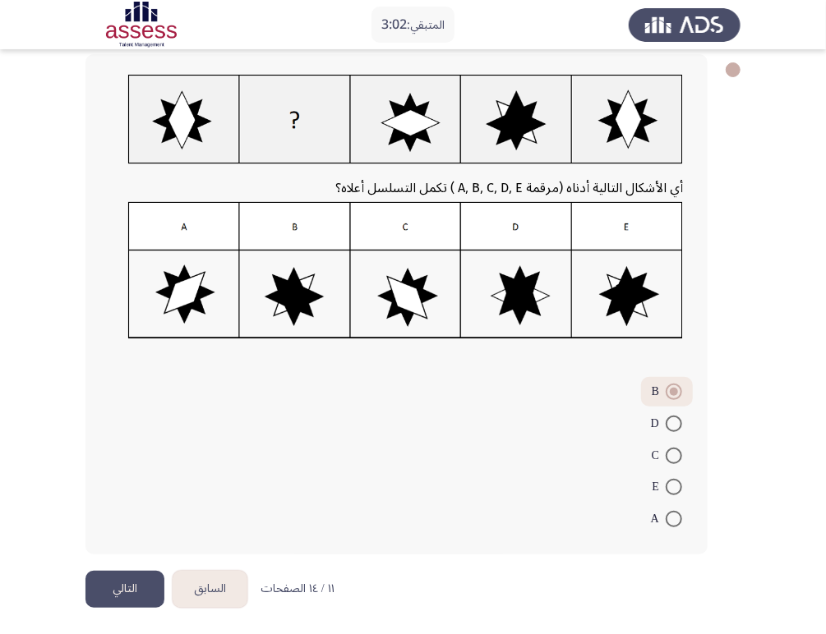
click at [142, 585] on button "التالي" at bounding box center [124, 589] width 79 height 37
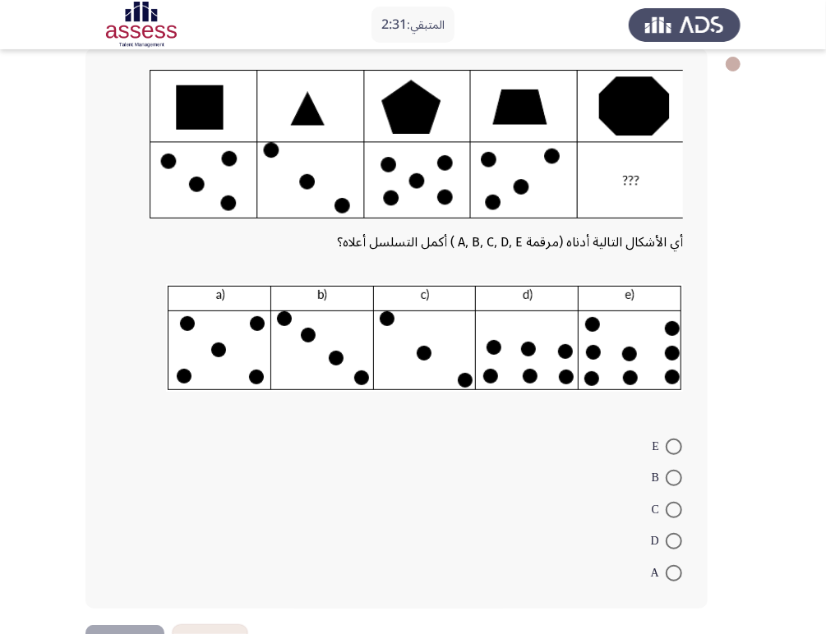
scroll to position [91, 0]
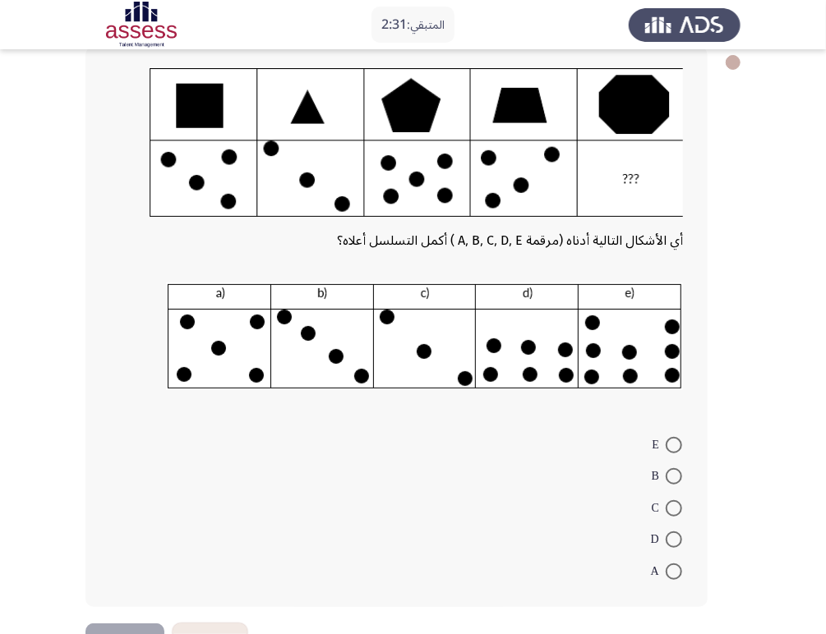
click at [676, 448] on span at bounding box center [674, 445] width 16 height 16
click at [676, 448] on input "E" at bounding box center [674, 445] width 16 height 16
radio input "true"
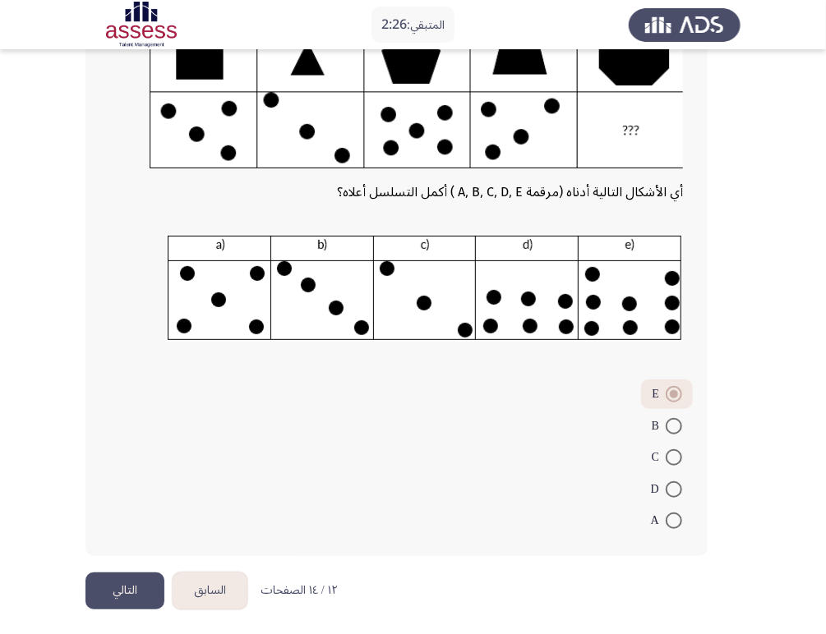
scroll to position [142, 0]
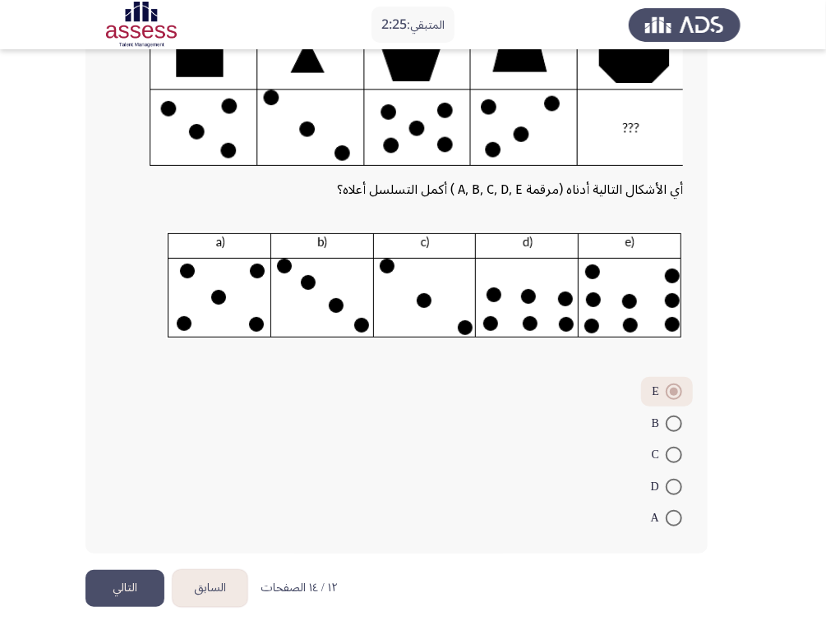
click at [136, 583] on button "التالي" at bounding box center [124, 588] width 79 height 37
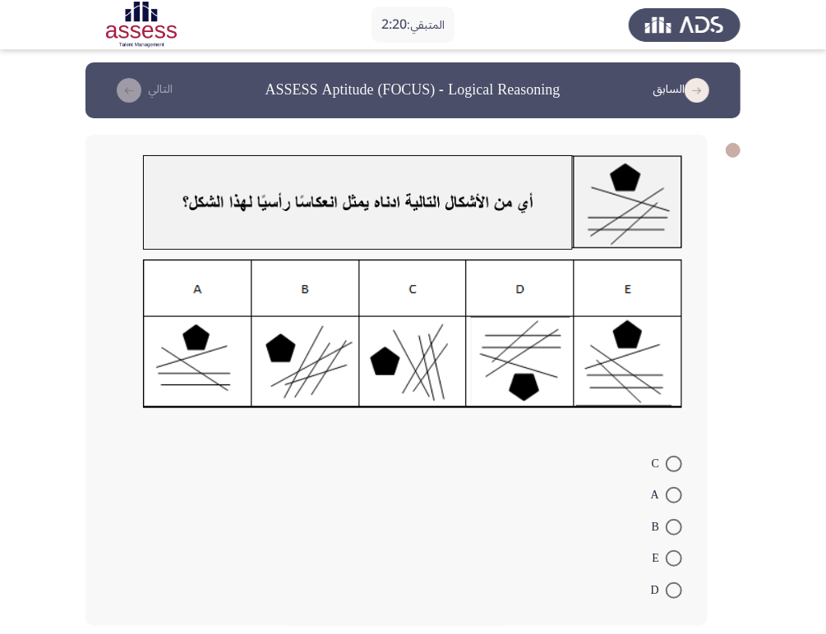
scroll to position [0, 0]
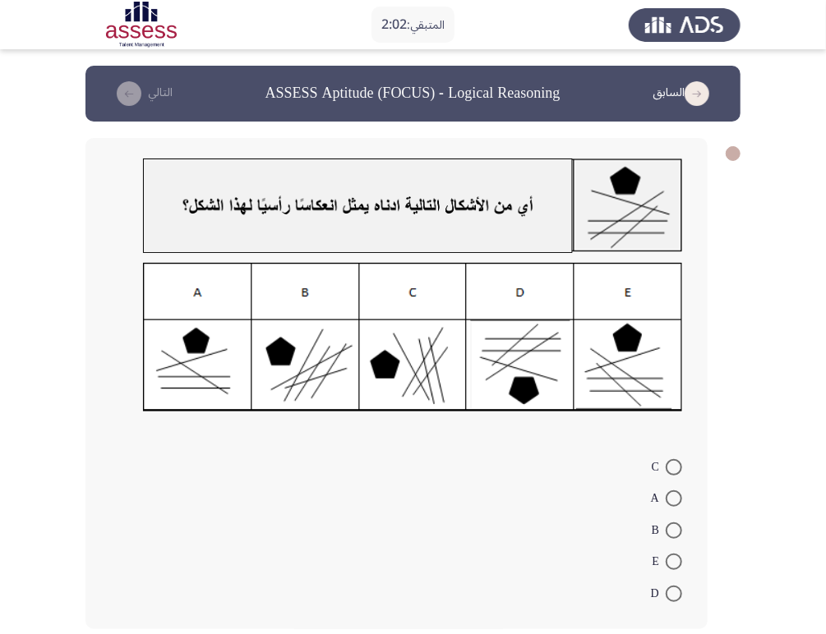
click at [665, 603] on mat-radio-button "D" at bounding box center [666, 593] width 53 height 32
click at [673, 587] on span at bounding box center [674, 594] width 16 height 16
click at [673, 587] on input "D" at bounding box center [674, 594] width 16 height 16
radio input "true"
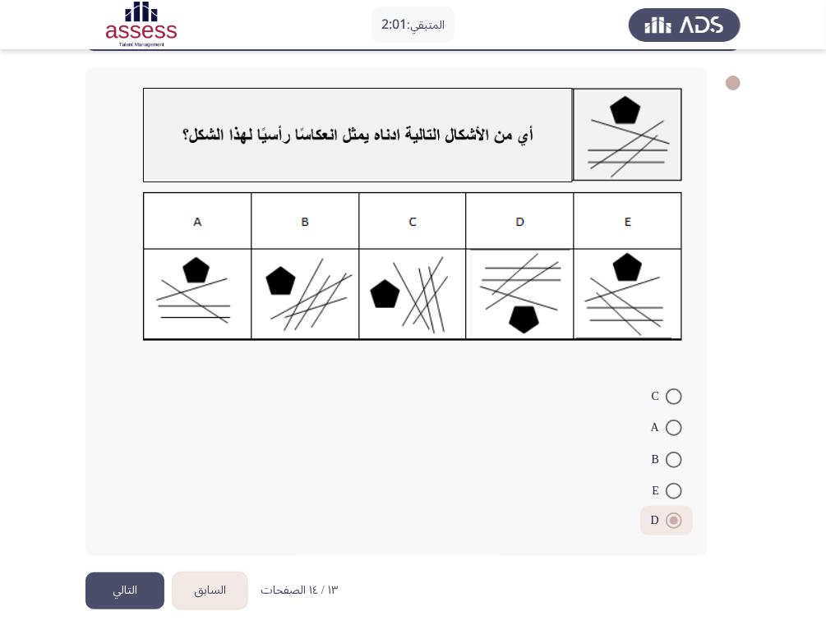
scroll to position [72, 0]
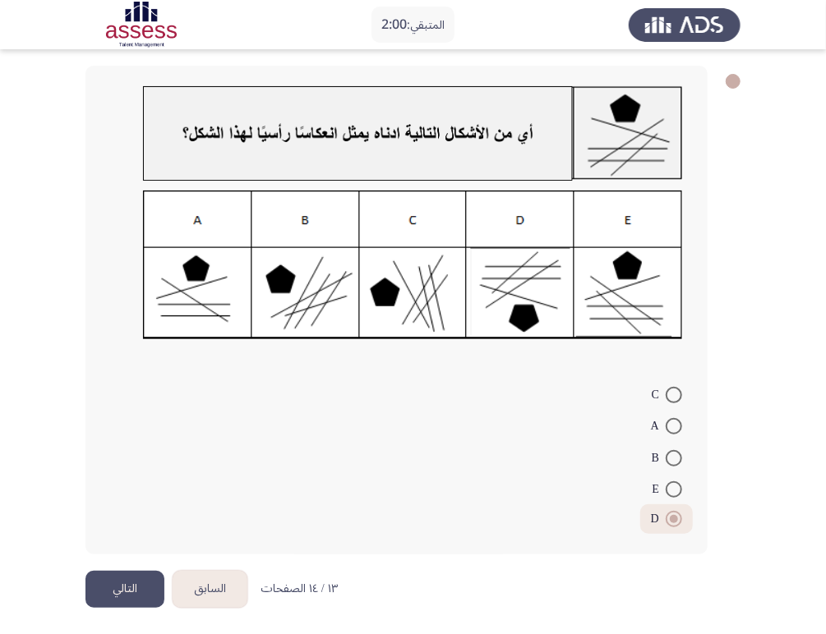
click at [122, 575] on button "التالي" at bounding box center [124, 589] width 79 height 37
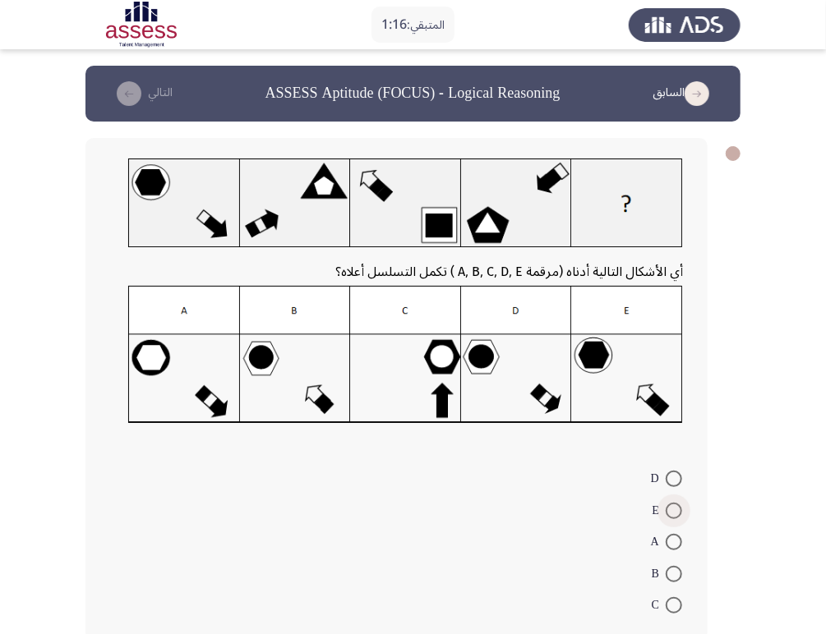
click at [675, 508] on span at bounding box center [674, 511] width 16 height 16
click at [675, 508] on input "E" at bounding box center [674, 511] width 16 height 16
radio input "true"
click at [659, 505] on span "E" at bounding box center [659, 509] width 14 height 20
click at [666, 505] on input "E" at bounding box center [674, 508] width 16 height 16
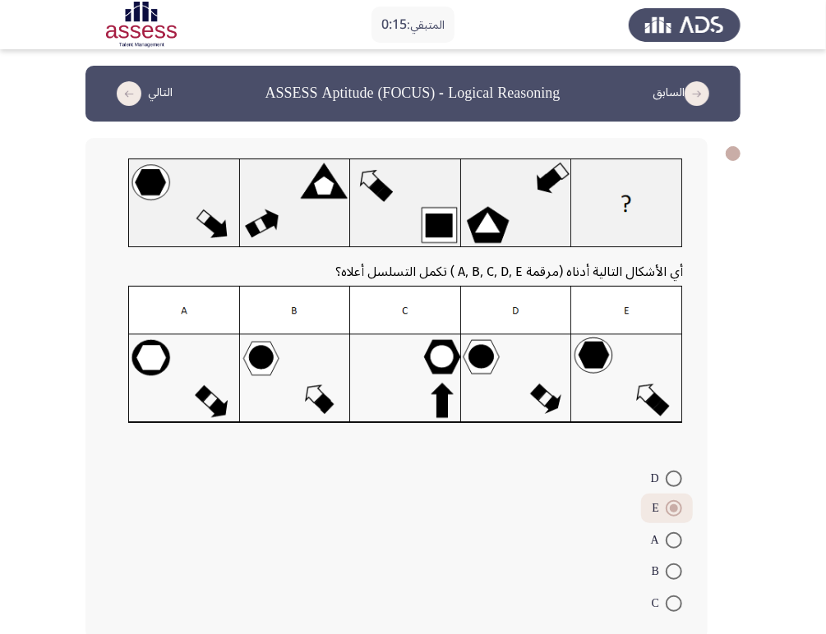
click at [671, 477] on span at bounding box center [674, 479] width 16 height 16
click at [671, 477] on input "D" at bounding box center [674, 479] width 16 height 16
radio input "true"
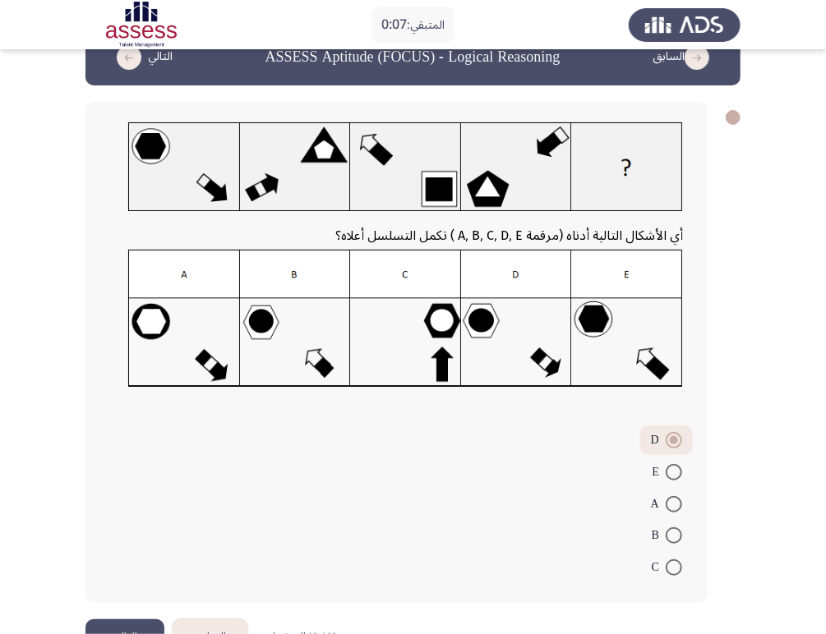
scroll to position [85, 0]
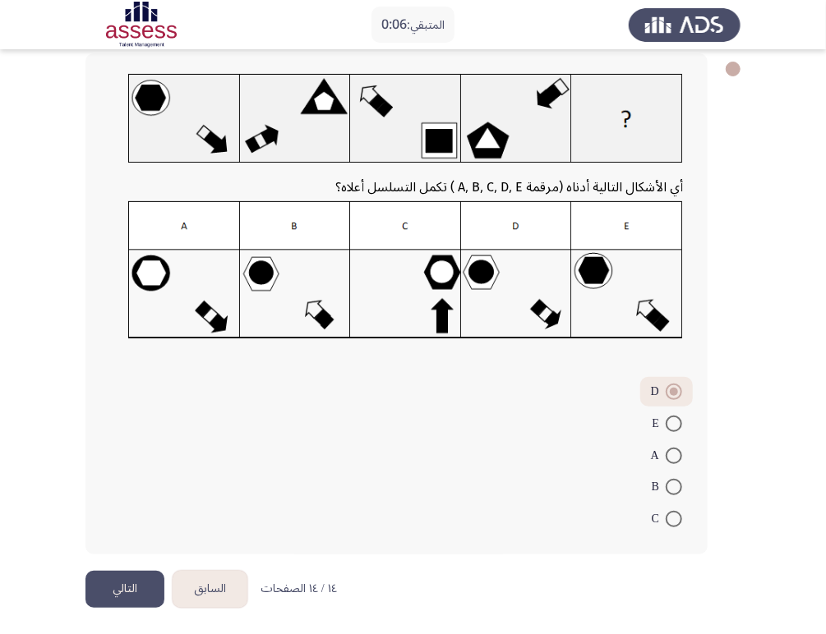
click at [154, 583] on button "التالي" at bounding box center [124, 589] width 79 height 37
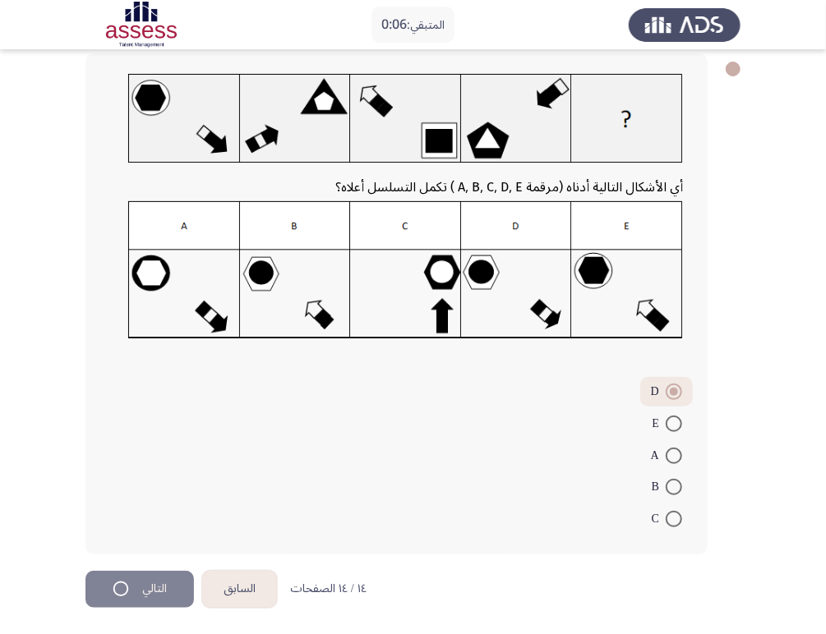
scroll to position [0, 0]
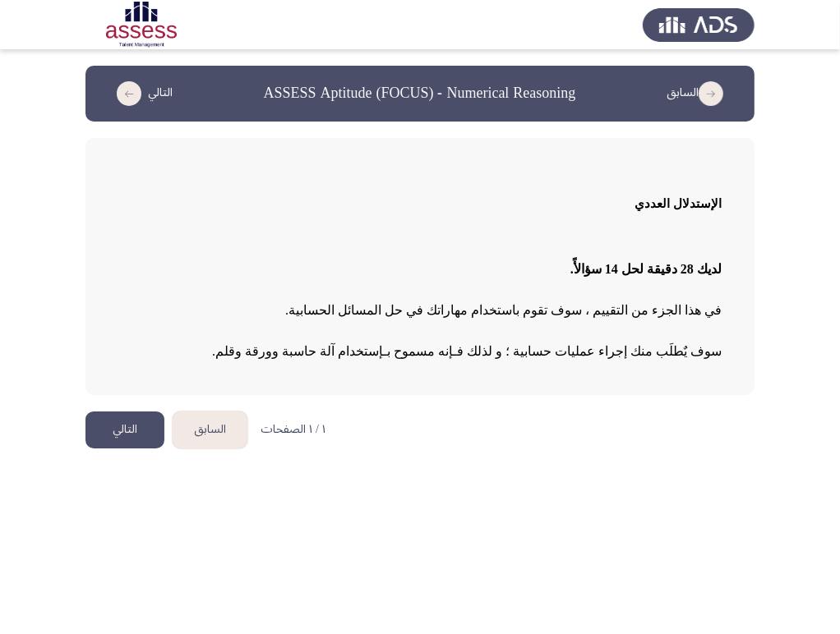
click at [118, 436] on button "التالي" at bounding box center [124, 430] width 79 height 37
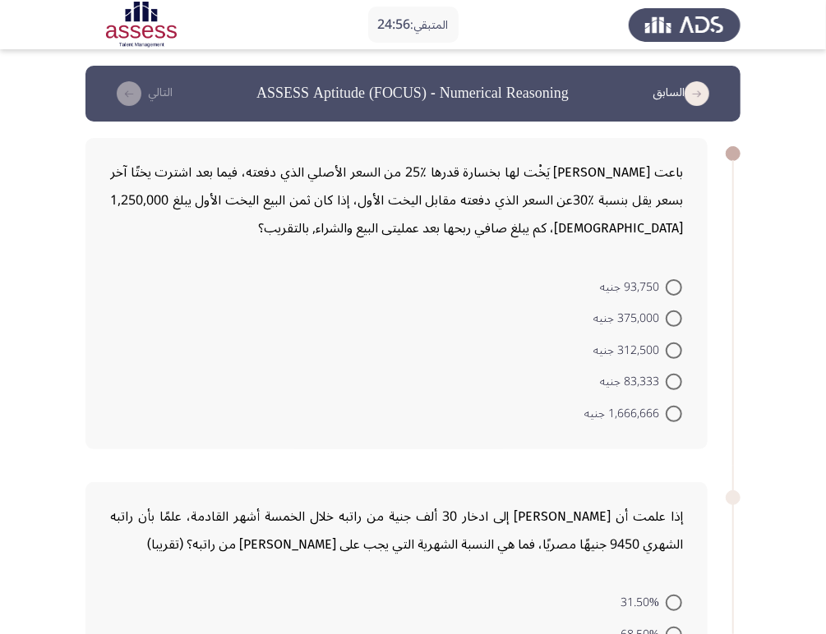
click at [666, 352] on span at bounding box center [674, 351] width 16 height 16
click at [666, 352] on input "312,500 جنيه" at bounding box center [674, 351] width 16 height 16
radio input "true"
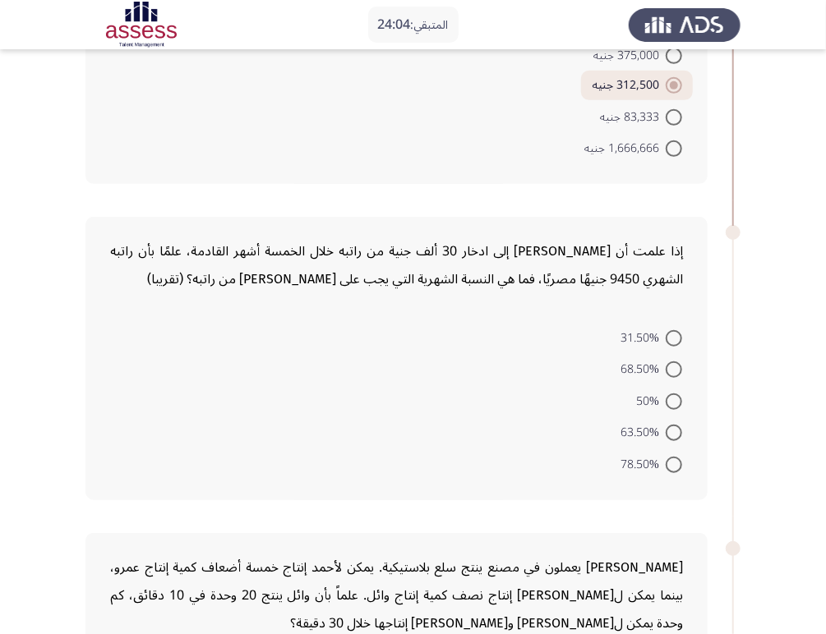
scroll to position [274, 0]
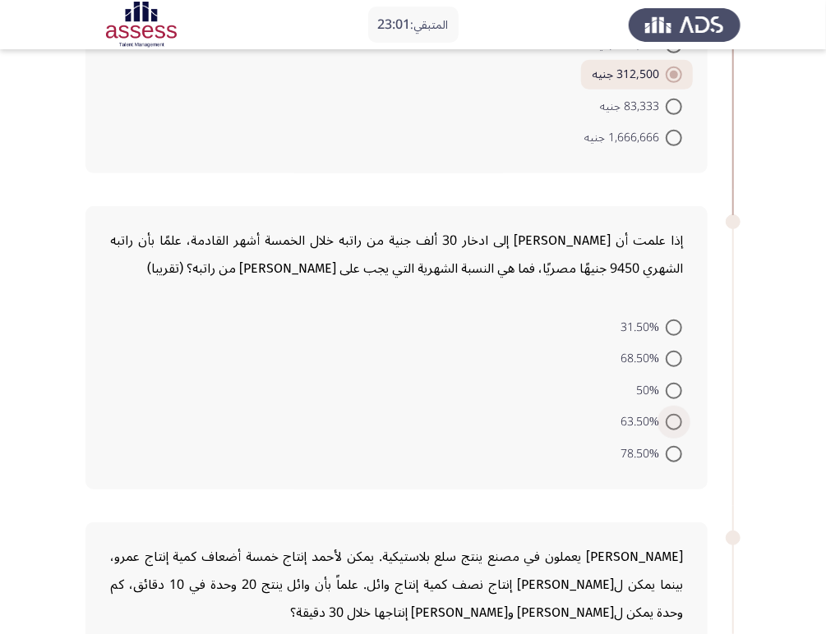
click at [651, 419] on span "63.50%" at bounding box center [642, 422] width 45 height 20
click at [666, 419] on input "63.50%" at bounding box center [674, 422] width 16 height 16
radio input "true"
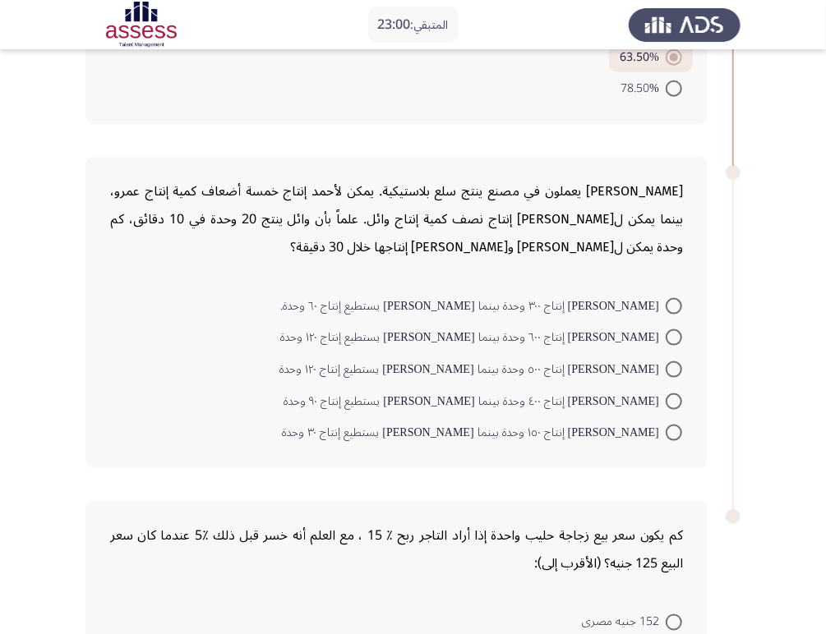
scroll to position [638, 0]
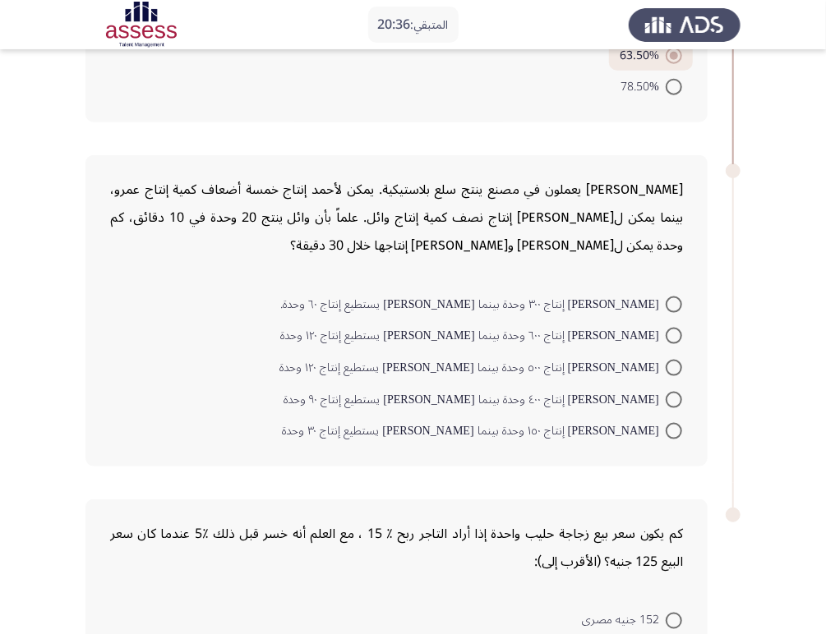
click at [668, 424] on span at bounding box center [674, 431] width 16 height 16
click at [668, 424] on input "[PERSON_NAME] إنتاج ١٥٠ وحدة بينما [PERSON_NAME] يستطيع إنتاج ٣٠ وحدة" at bounding box center [674, 431] width 16 height 16
radio input "true"
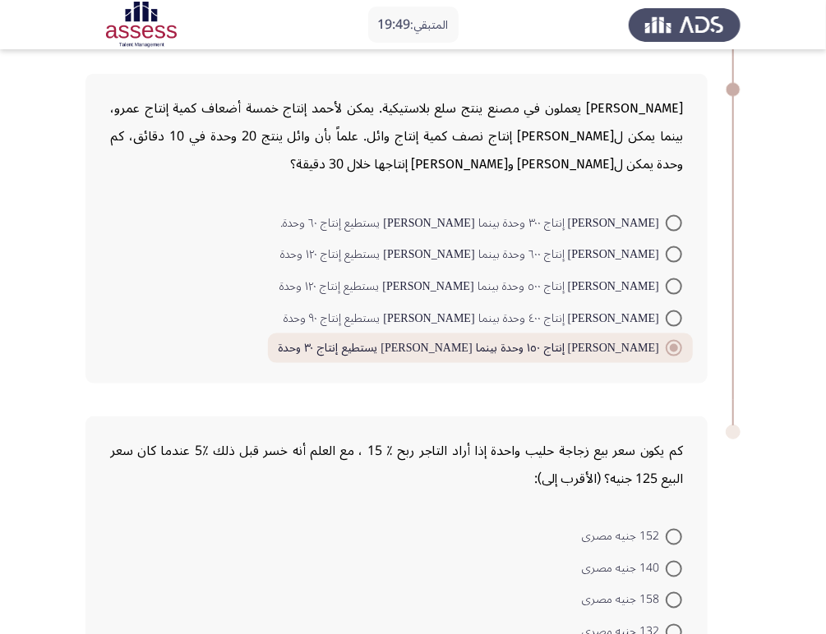
scroll to position [862, 0]
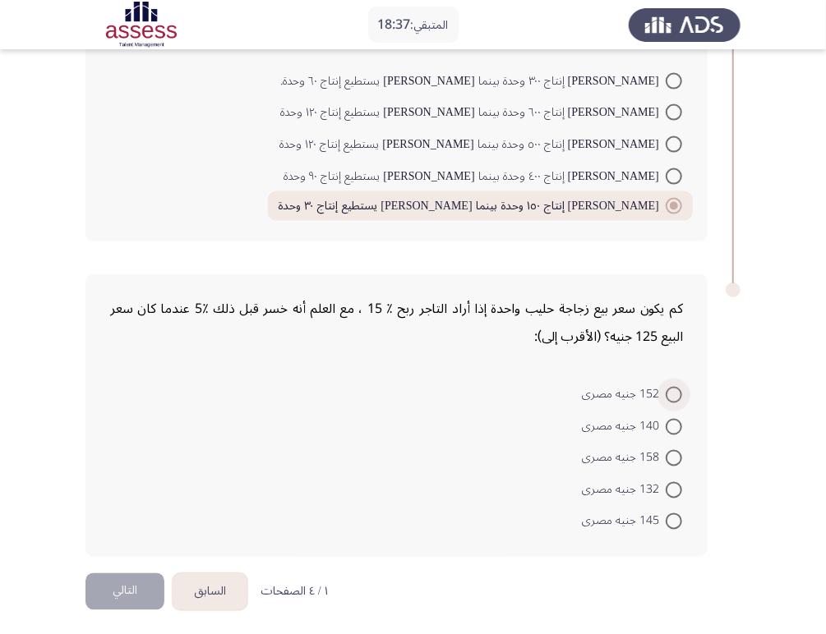
click at [680, 393] on span at bounding box center [674, 395] width 16 height 16
click at [680, 393] on input "152 جنيه مصرى" at bounding box center [674, 395] width 16 height 16
radio input "true"
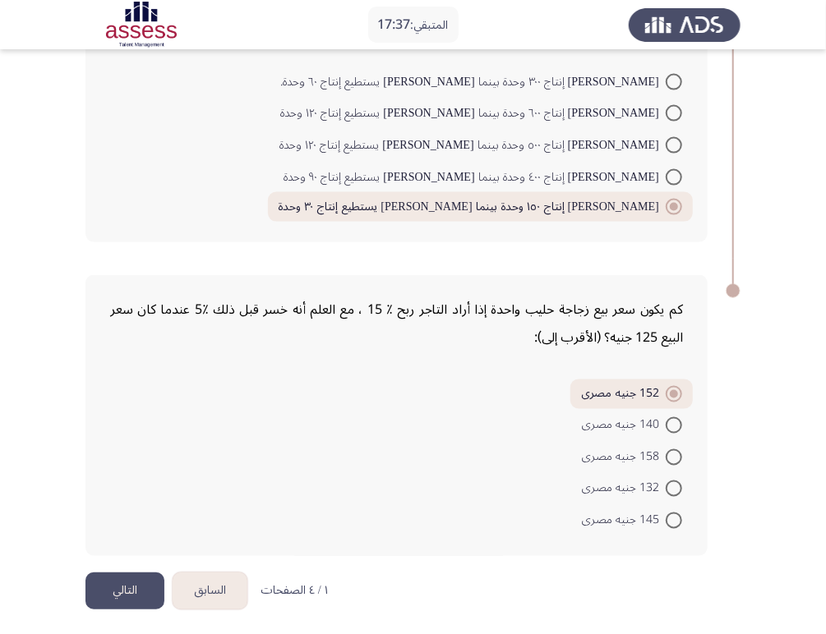
click at [125, 597] on button "التالي" at bounding box center [124, 591] width 79 height 37
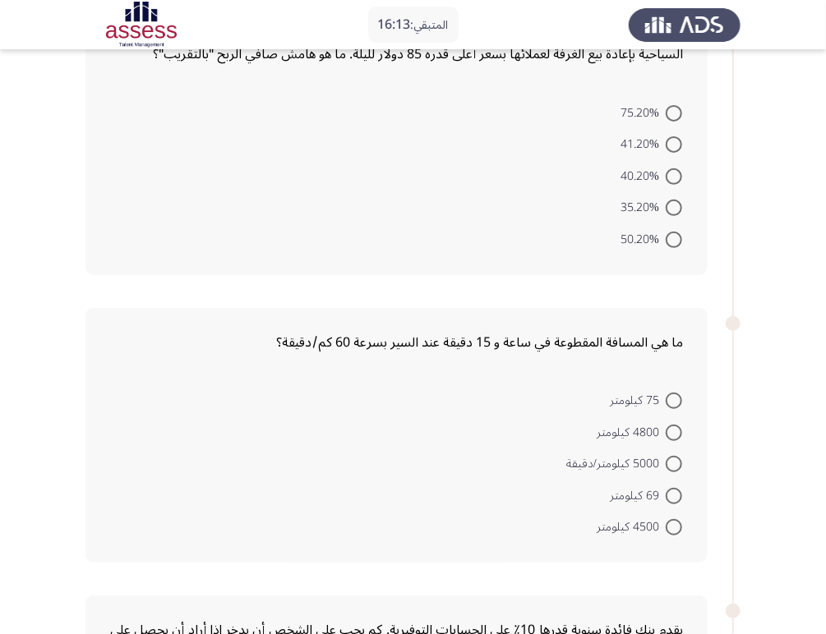
scroll to position [0, 0]
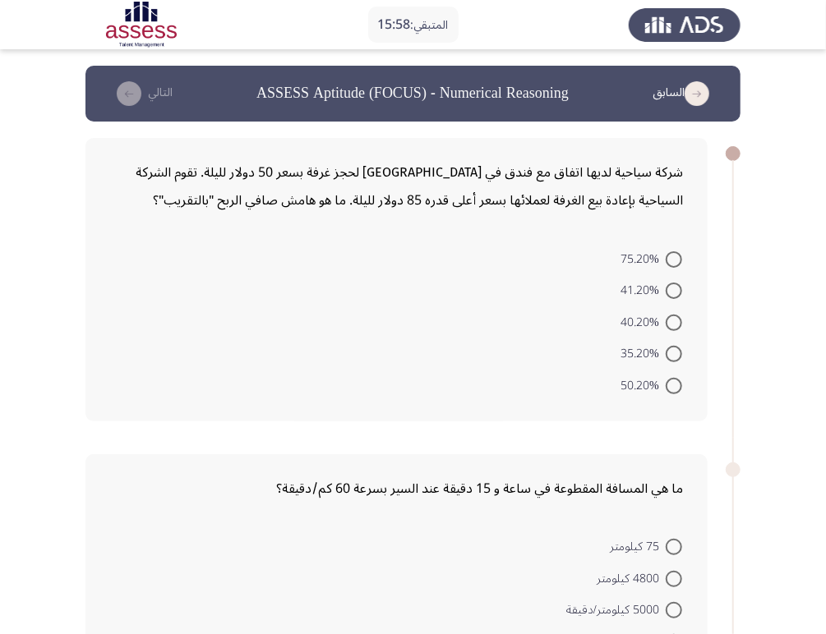
click at [671, 254] on span at bounding box center [674, 259] width 16 height 16
click at [671, 254] on input "75.20%" at bounding box center [674, 259] width 16 height 16
radio input "true"
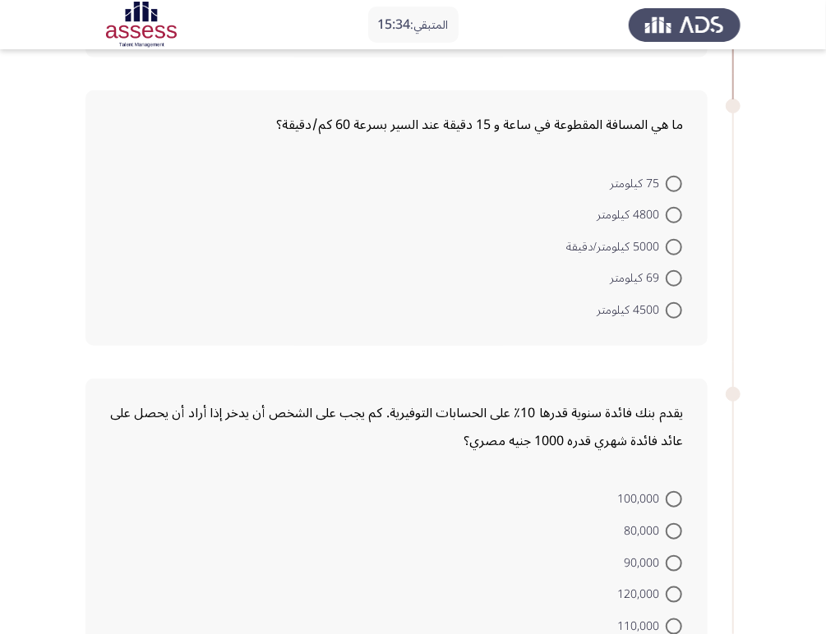
scroll to position [365, 0]
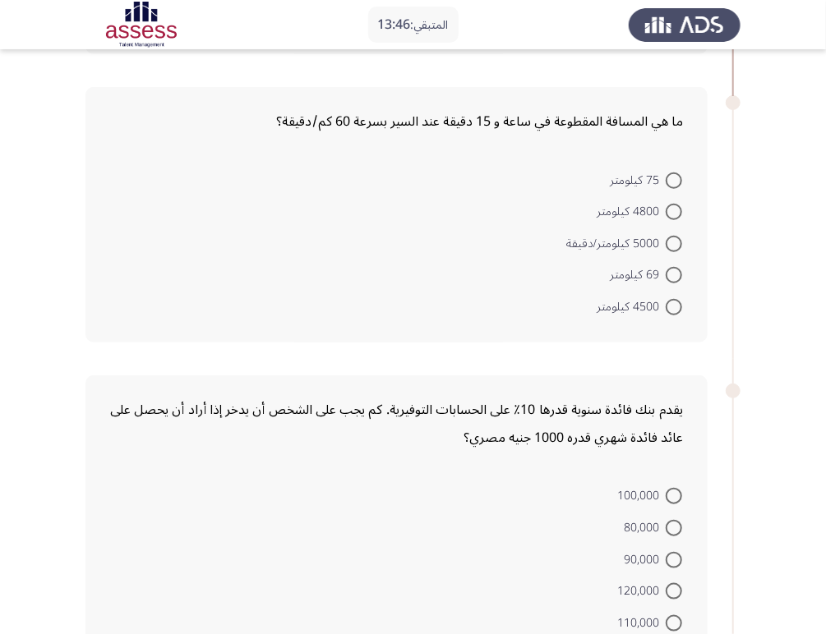
click at [649, 172] on span "75 كيلومتر" at bounding box center [638, 181] width 56 height 20
click at [666, 173] on input "75 كيلومتر" at bounding box center [674, 181] width 16 height 16
radio input "true"
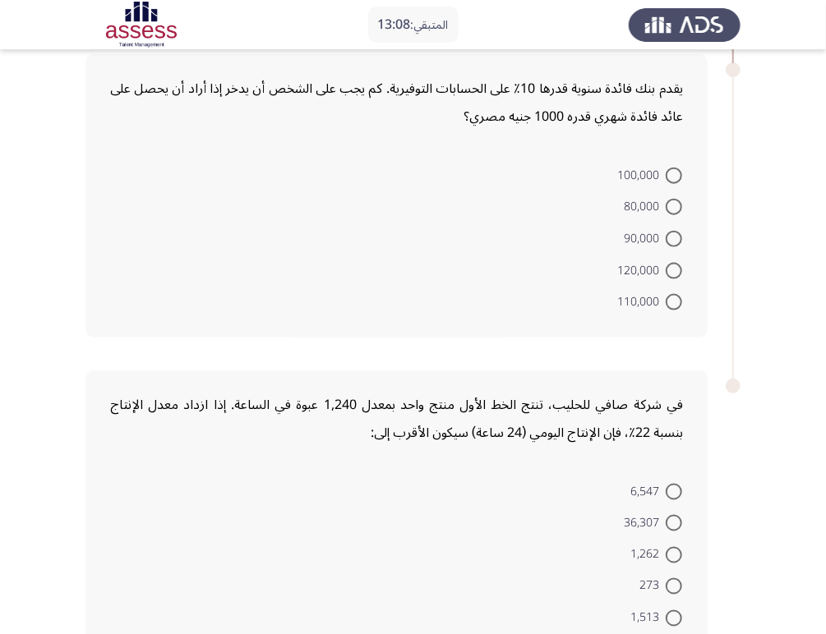
scroll to position [690, 0]
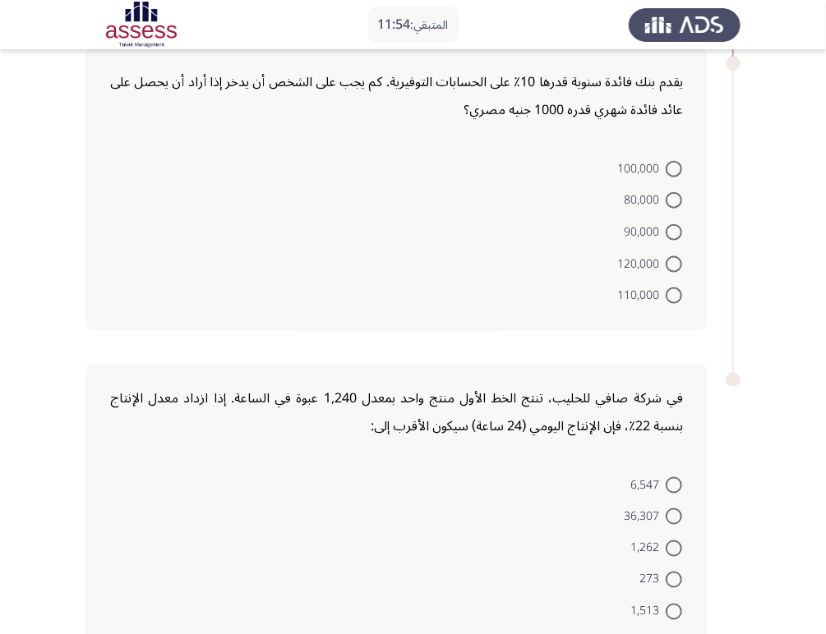
click at [651, 265] on span "120,000" at bounding box center [641, 265] width 48 height 20
click at [666, 265] on input "120,000" at bounding box center [674, 264] width 16 height 16
radio input "true"
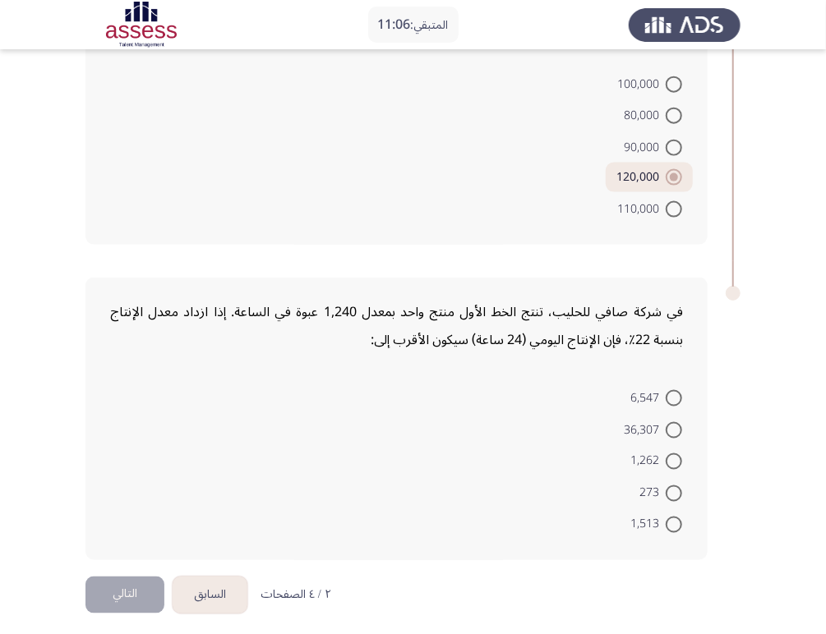
scroll to position [779, 0]
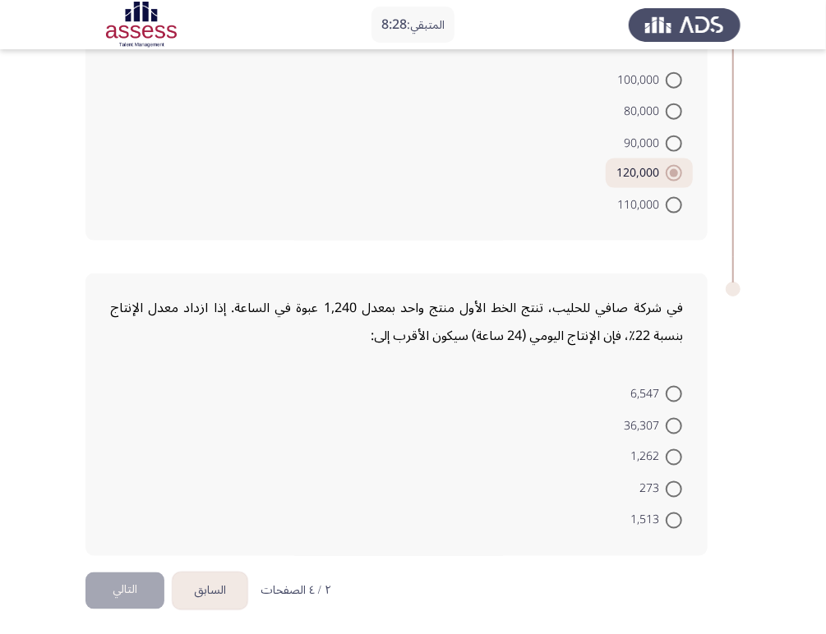
click at [654, 423] on span "36,307" at bounding box center [645, 427] width 42 height 20
click at [666, 423] on input "36,307" at bounding box center [674, 426] width 16 height 16
radio input "true"
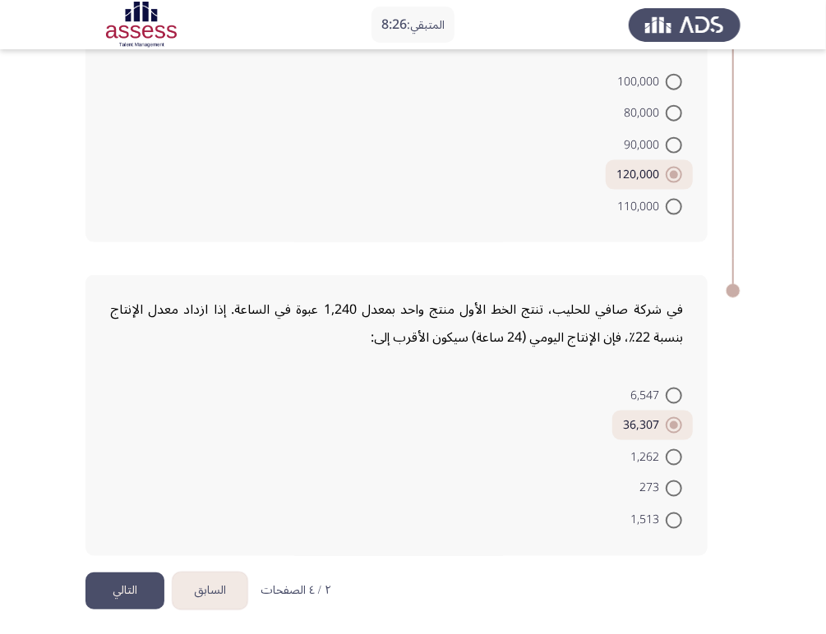
click at [118, 582] on button "التالي" at bounding box center [124, 591] width 79 height 37
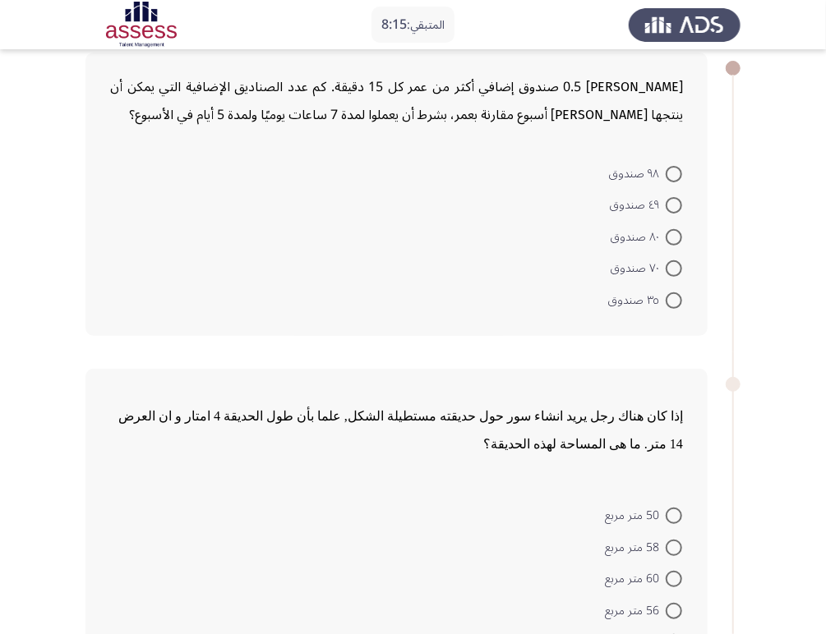
scroll to position [89, 0]
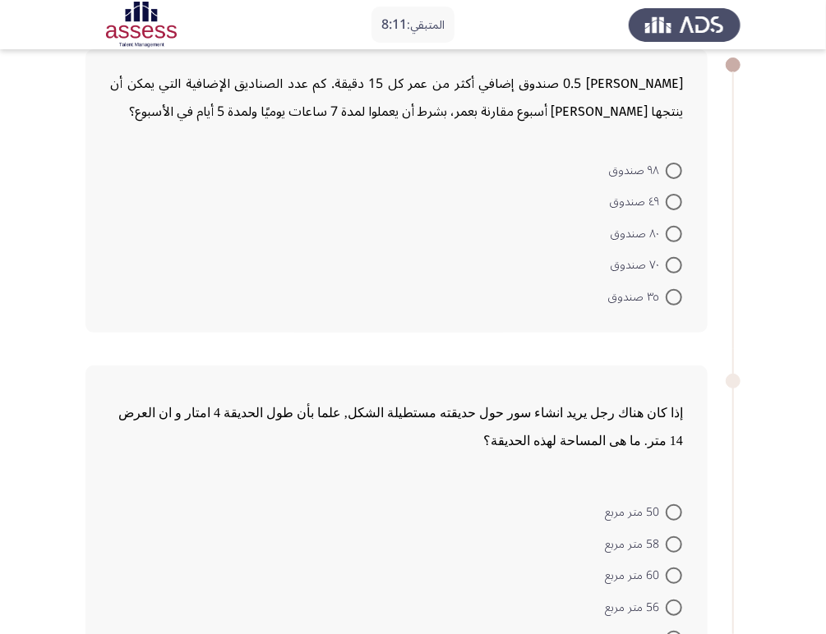
drag, startPoint x: 825, startPoint y: 108, endPoint x: 827, endPoint y: 118, distance: 10.2
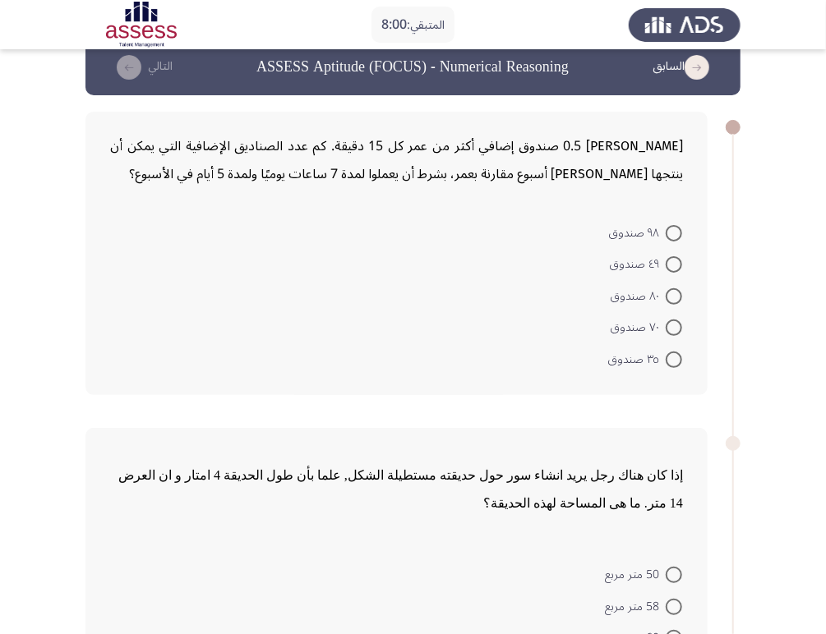
scroll to position [16, 0]
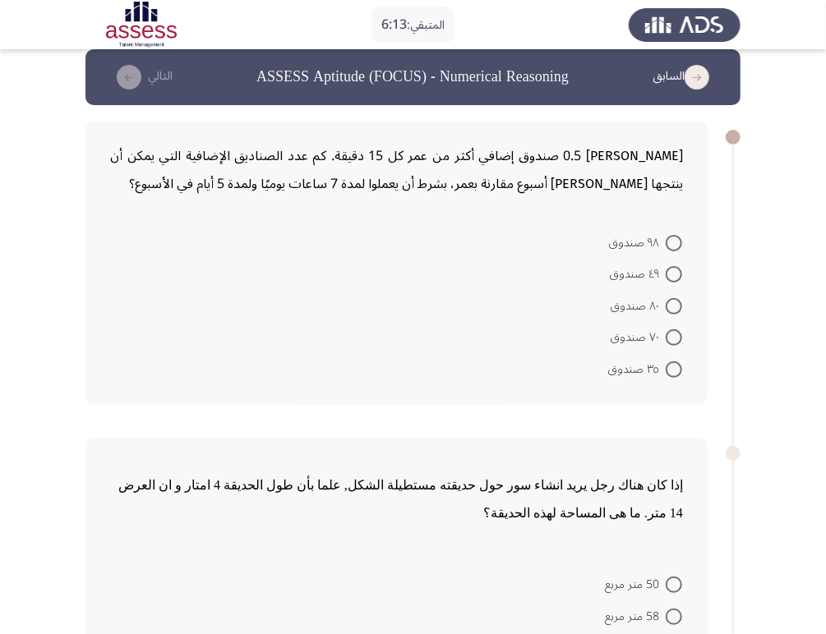
click at [421, 334] on form "٩٨ صندوق ٤٩ صندوق ٨٠ صندوق ٧٠ صندوق ٣٥ صندوق" at bounding box center [396, 305] width 573 height 159
click at [668, 341] on span at bounding box center [674, 337] width 16 height 16
click at [668, 341] on input "٧٠ صندوق" at bounding box center [674, 337] width 16 height 16
radio input "true"
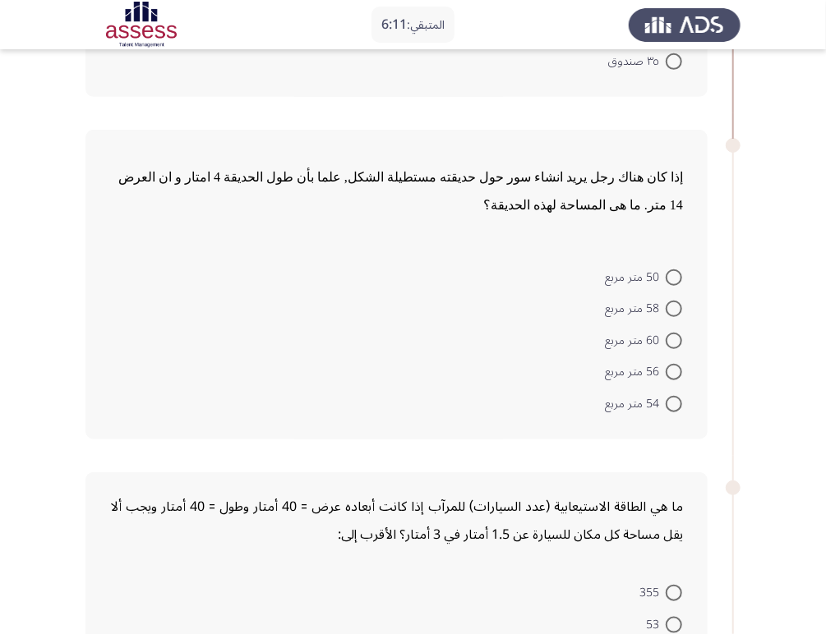
scroll to position [365, 0]
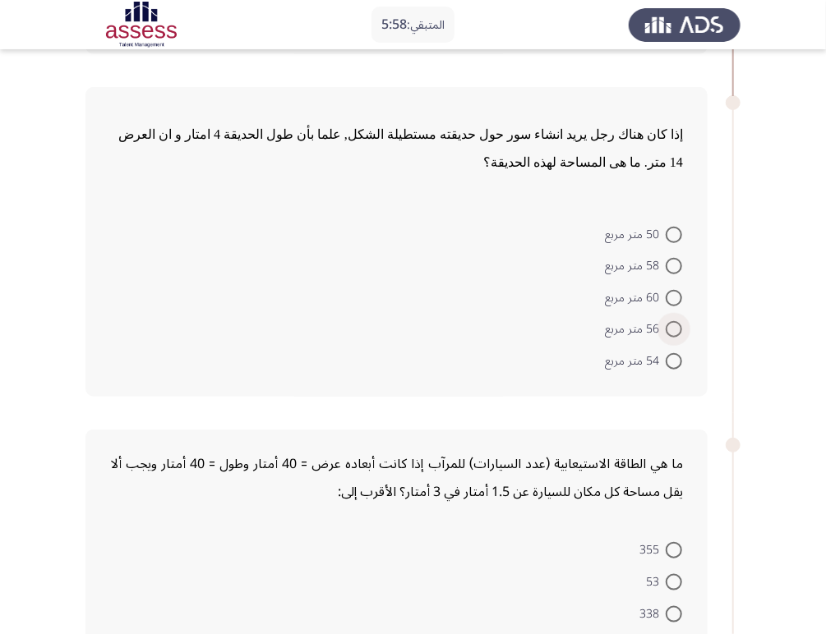
click at [671, 320] on label "56 متر مربع" at bounding box center [643, 330] width 77 height 20
click at [671, 321] on input "56 متر مربع" at bounding box center [674, 329] width 16 height 16
radio input "true"
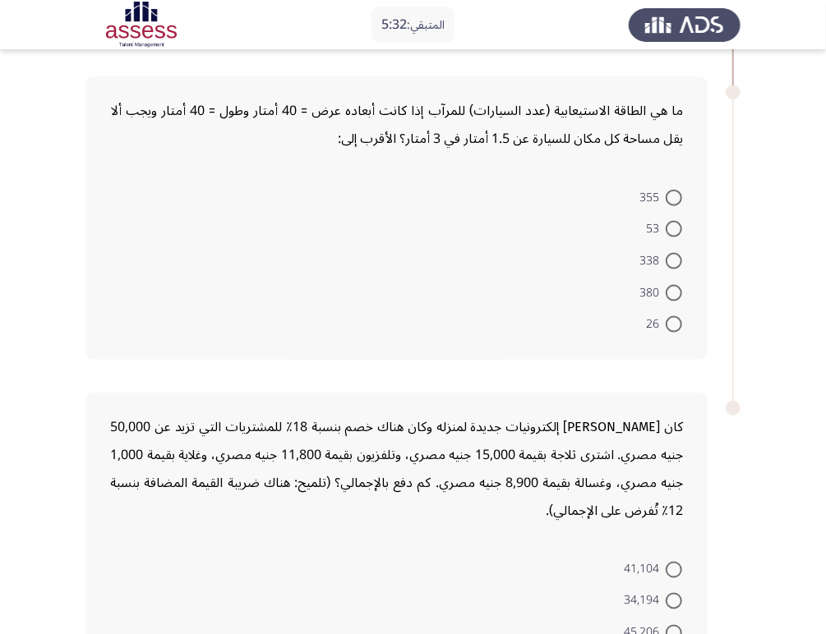
scroll to position [708, 0]
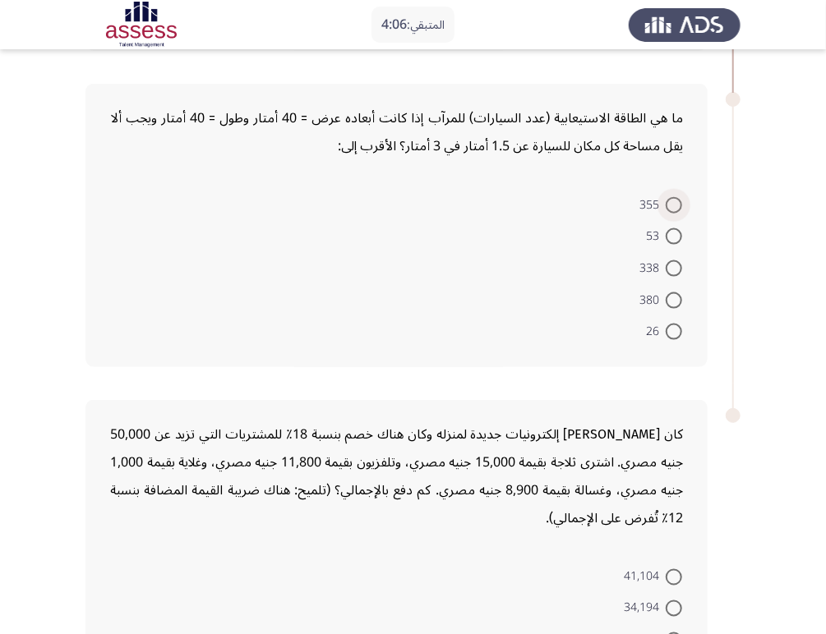
click at [663, 202] on span "355" at bounding box center [652, 206] width 26 height 20
click at [666, 202] on input "355" at bounding box center [674, 205] width 16 height 16
radio input "true"
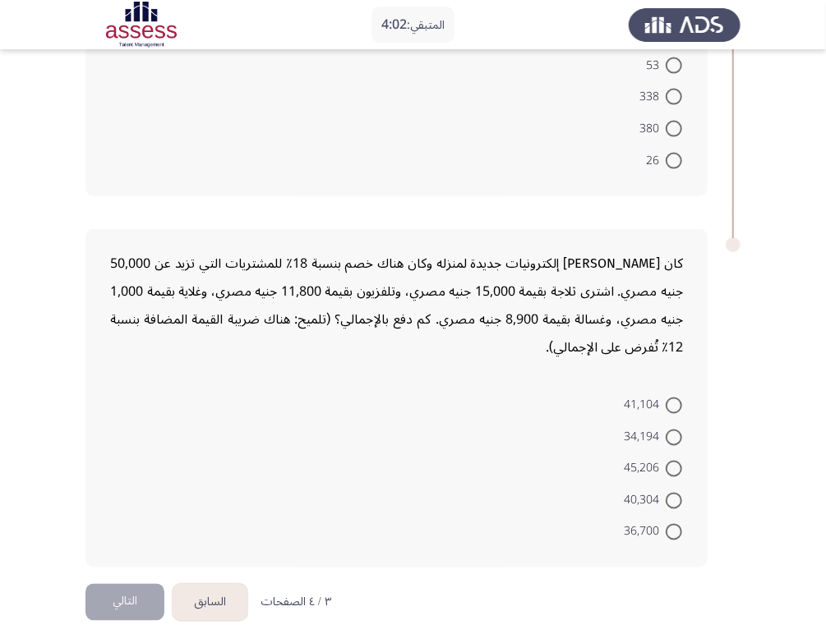
scroll to position [888, 0]
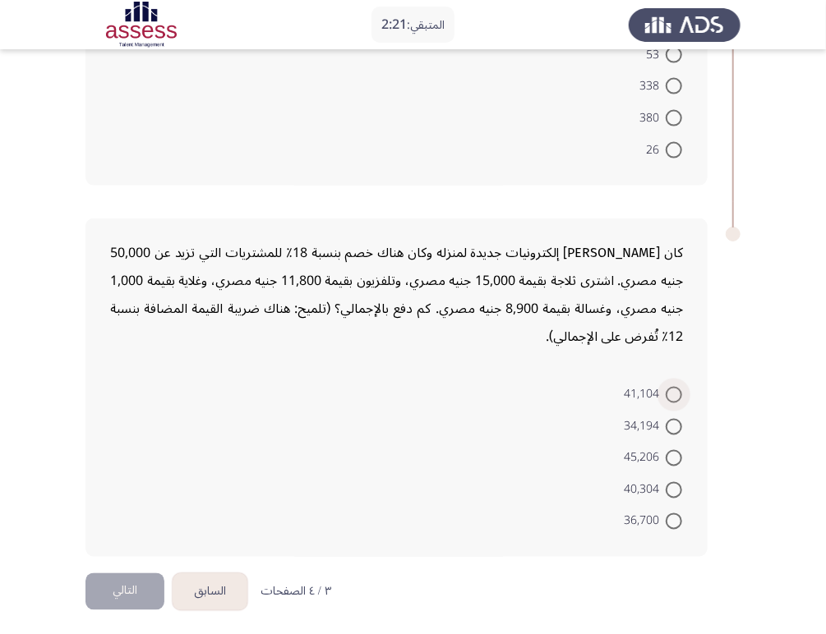
click at [661, 397] on span "41,104" at bounding box center [645, 395] width 42 height 20
click at [666, 397] on input "41,104" at bounding box center [674, 395] width 16 height 16
radio input "true"
click at [136, 578] on button "التالي" at bounding box center [124, 591] width 79 height 37
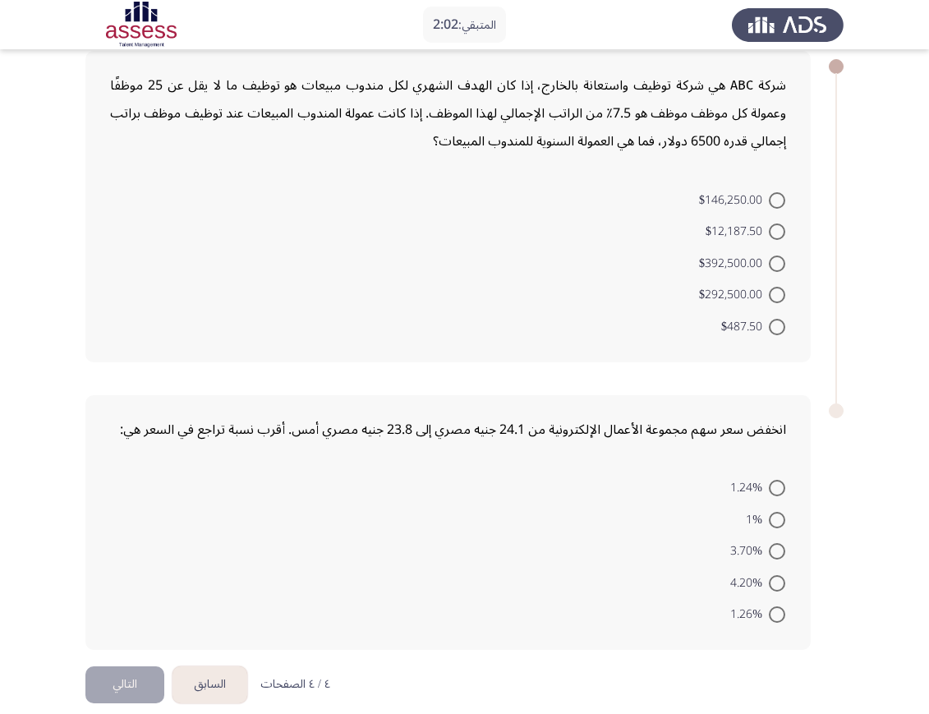
scroll to position [82, 0]
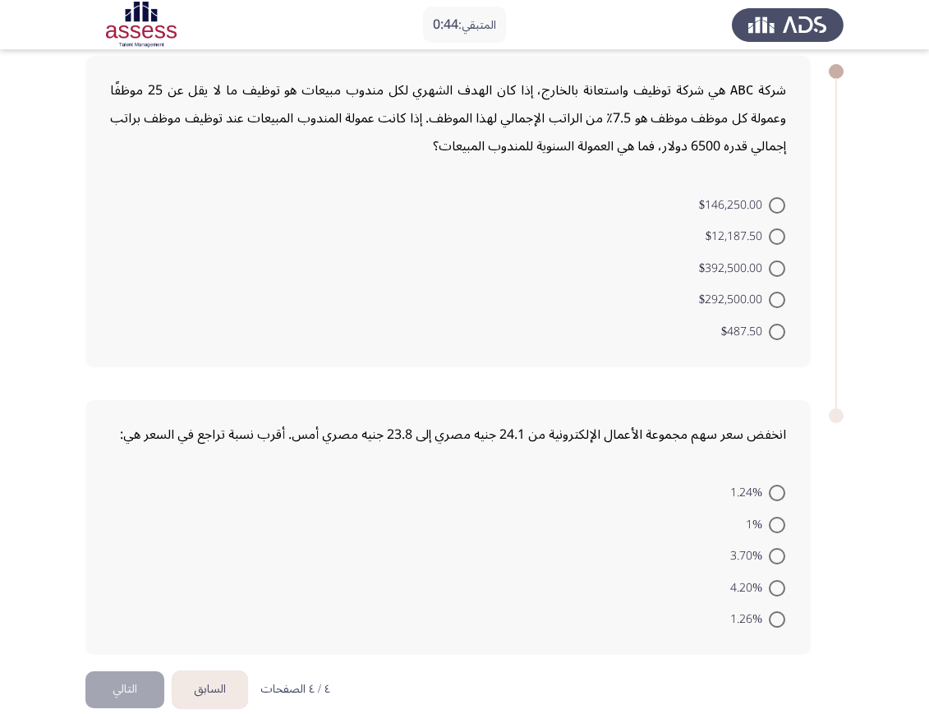
click at [779, 202] on span at bounding box center [777, 205] width 16 height 16
click at [779, 202] on input "$146,250.00" at bounding box center [777, 205] width 16 height 16
radio input "true"
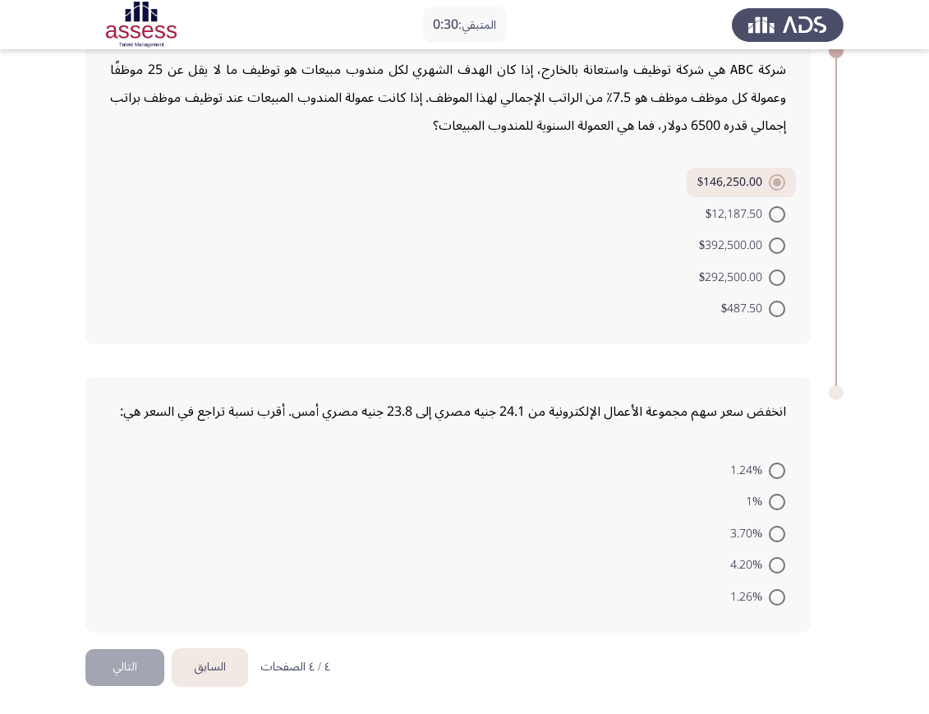
scroll to position [104, 0]
click at [779, 468] on span at bounding box center [777, 470] width 16 height 16
click at [779, 468] on input "1.24%" at bounding box center [777, 470] width 16 height 16
radio input "true"
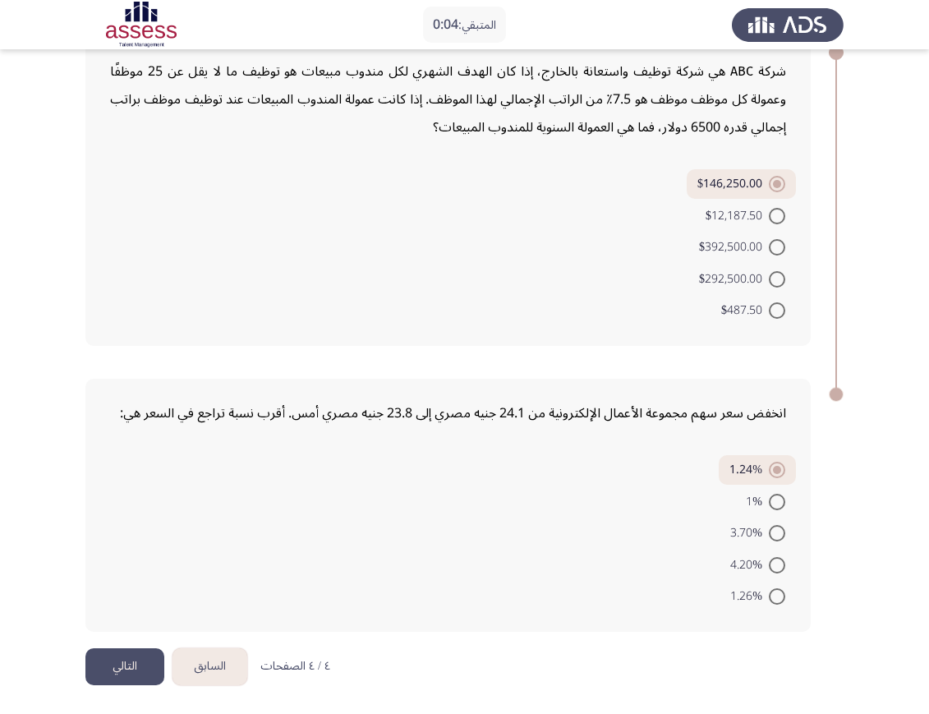
click at [133, 634] on button "التالي" at bounding box center [124, 666] width 79 height 37
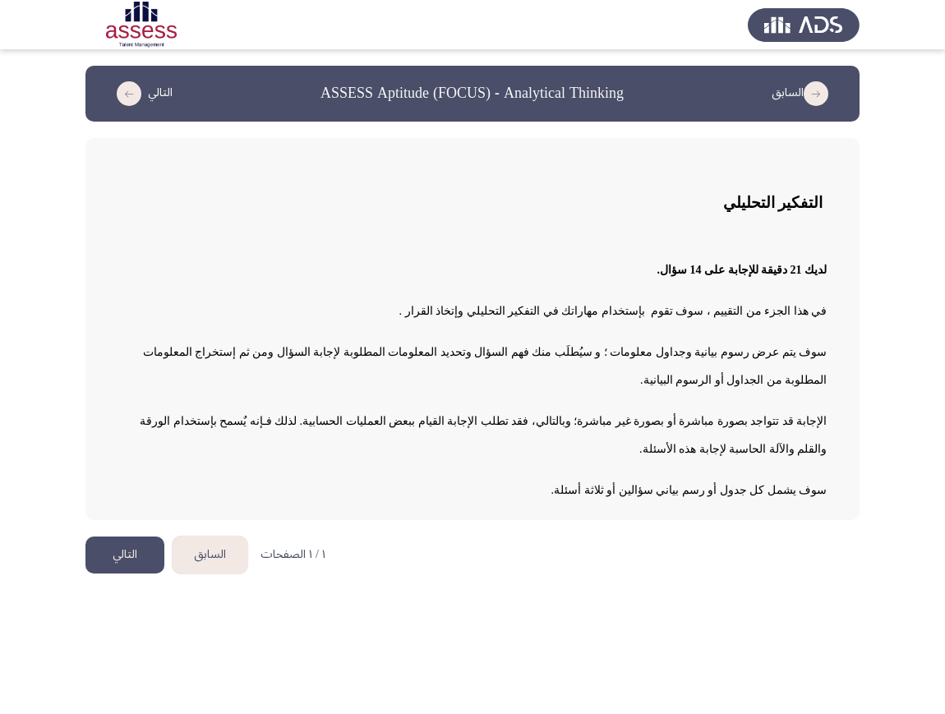
click at [124, 537] on button "التالي" at bounding box center [124, 555] width 79 height 37
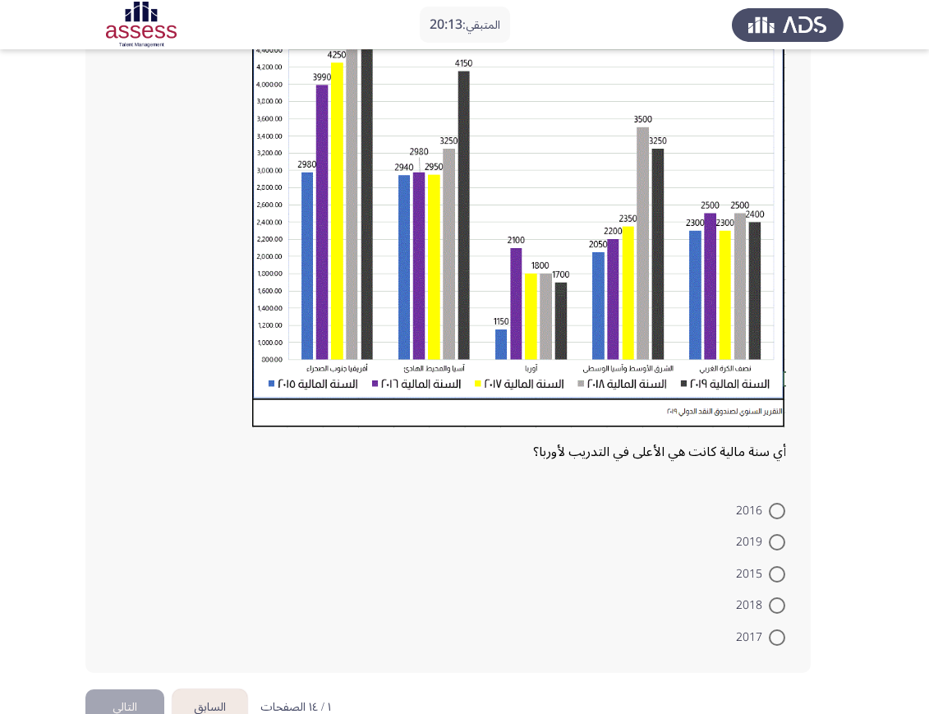
scroll to position [205, 0]
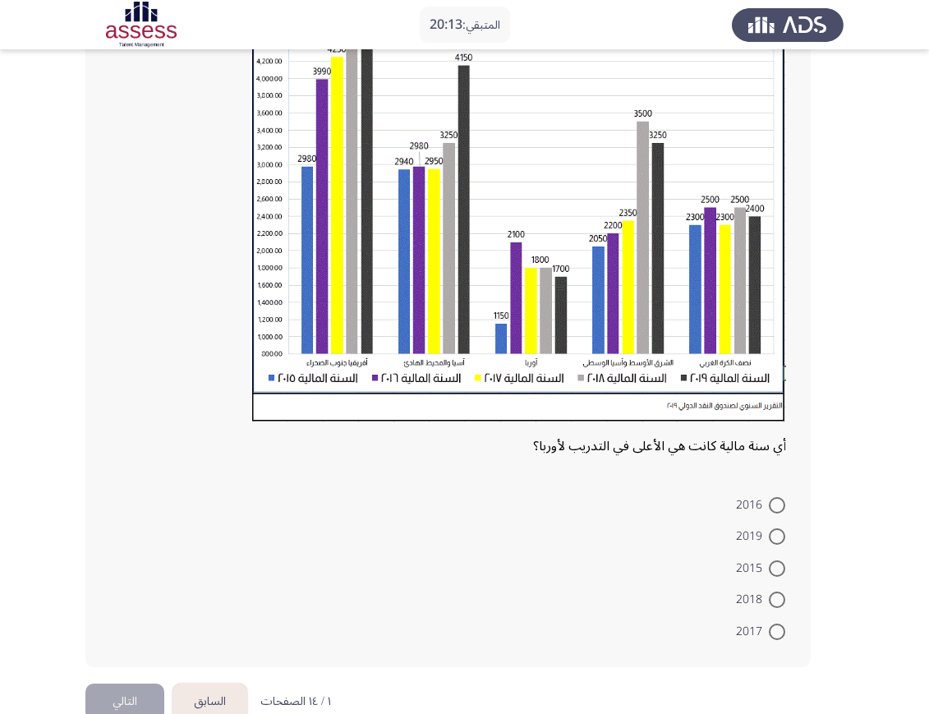
click at [780, 633] on span at bounding box center [777, 632] width 16 height 16
click at [780, 633] on input "2017" at bounding box center [777, 632] width 16 height 16
radio input "true"
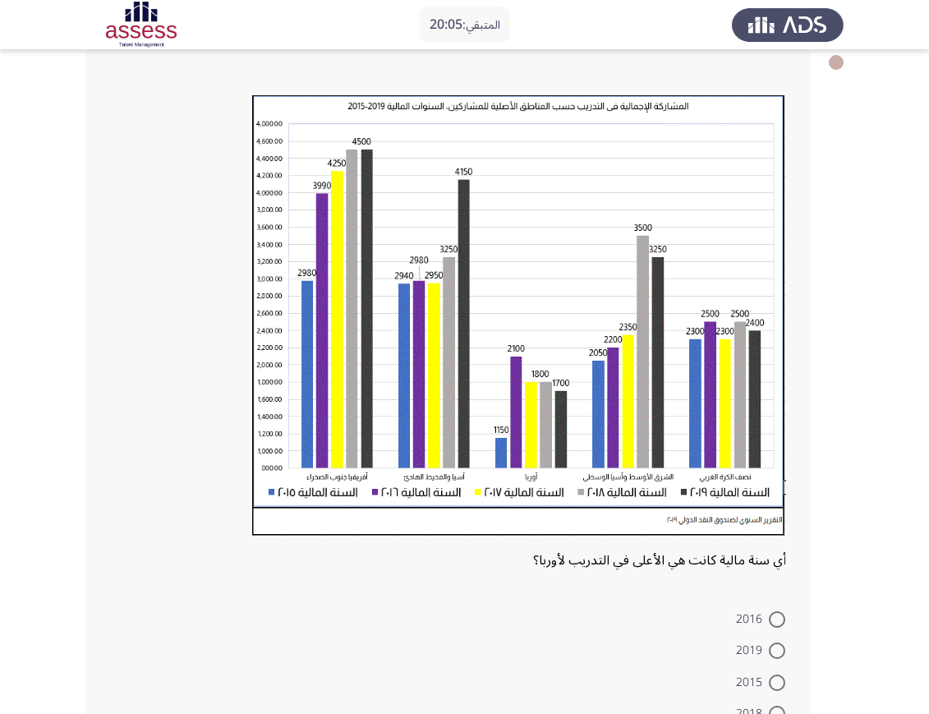
scroll to position [238, 0]
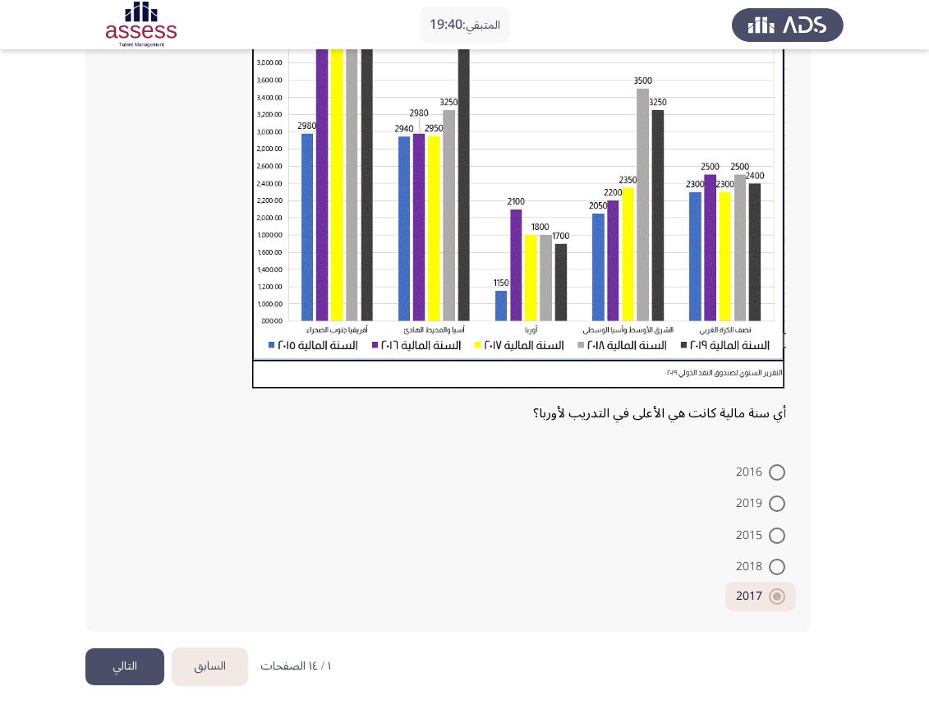
click at [145, 634] on button "التالي" at bounding box center [124, 666] width 79 height 37
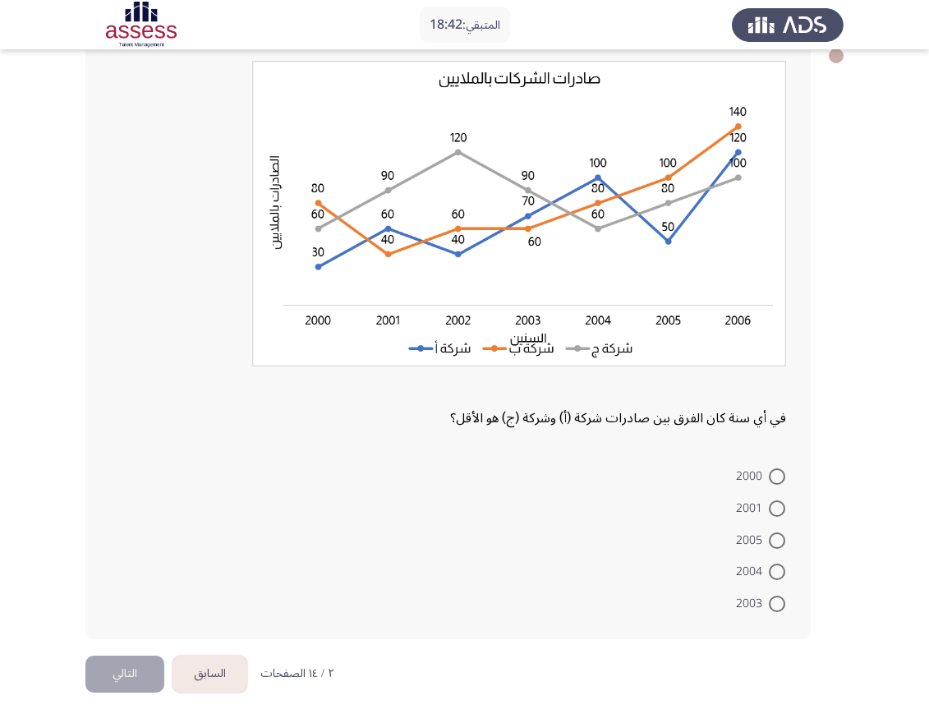
scroll to position [105, 0]
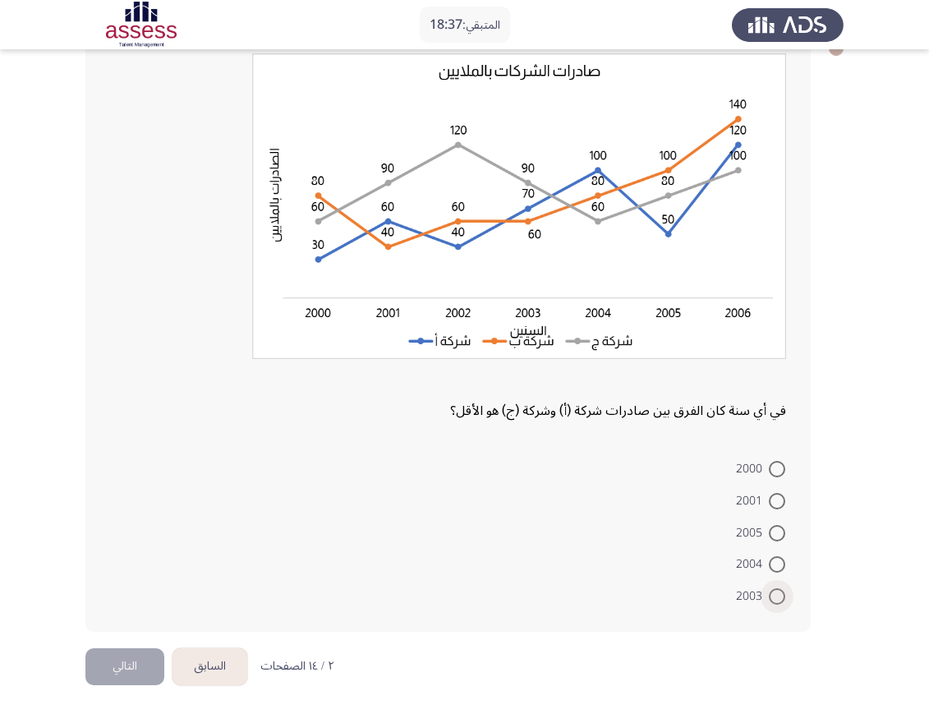
click at [775, 595] on span at bounding box center [777, 596] width 16 height 16
click at [775, 595] on input "2003" at bounding box center [777, 596] width 16 height 16
radio input "true"
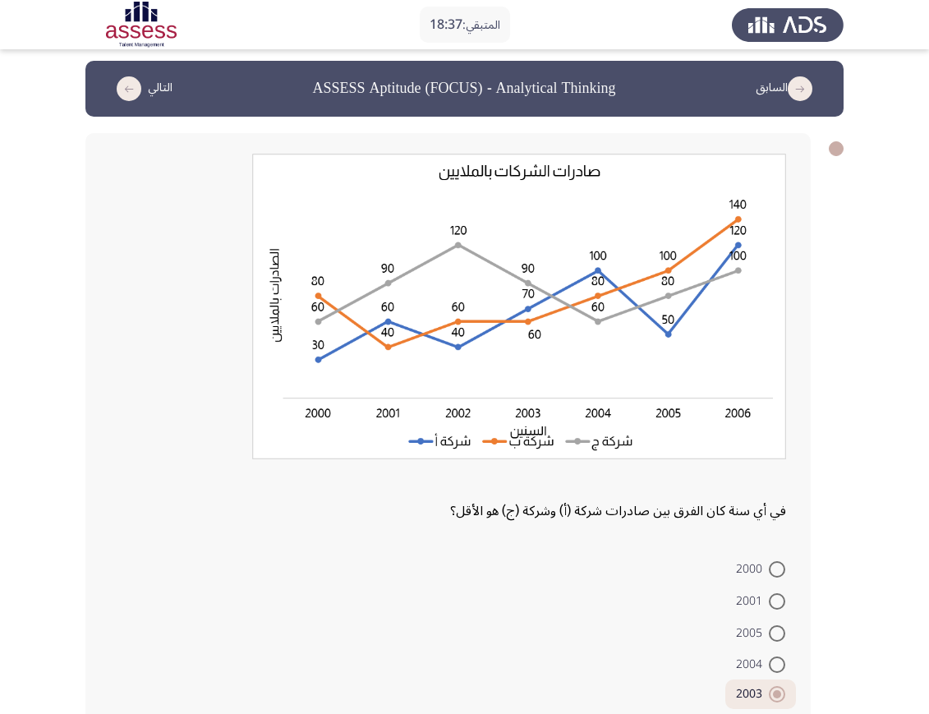
scroll to position [0, 0]
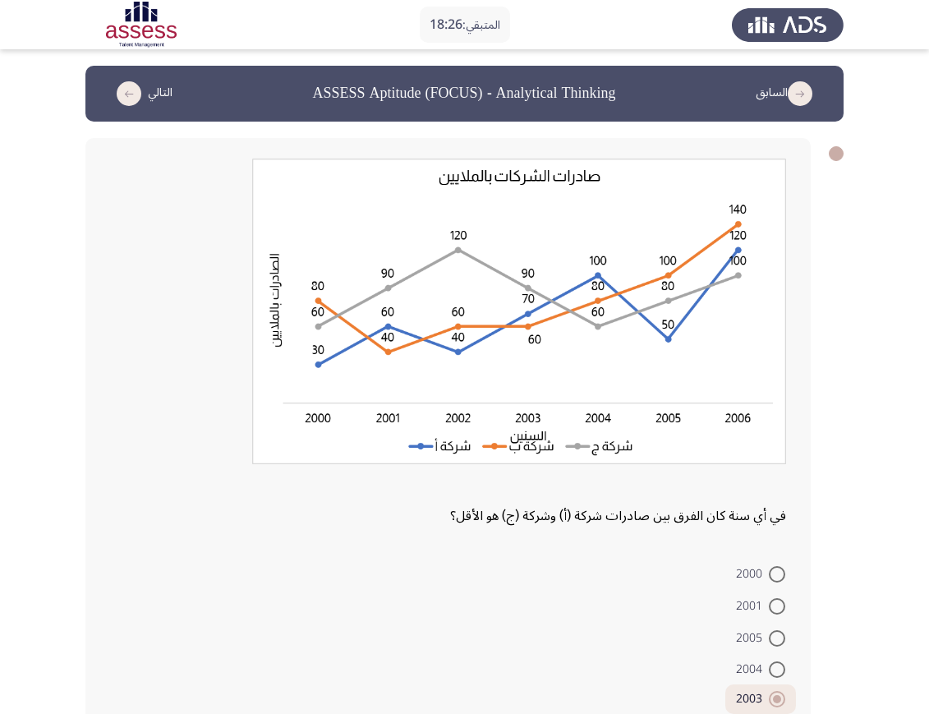
drag, startPoint x: 754, startPoint y: 514, endPoint x: 554, endPoint y: 523, distance: 200.7
click at [554, 523] on div "في أي سنة كان الفرق بين صادرات شركة (أ) وشركة (ج) هو الأقل؟ 2000 2001 2005 2004…" at bounding box center [448, 436] width 726 height 597
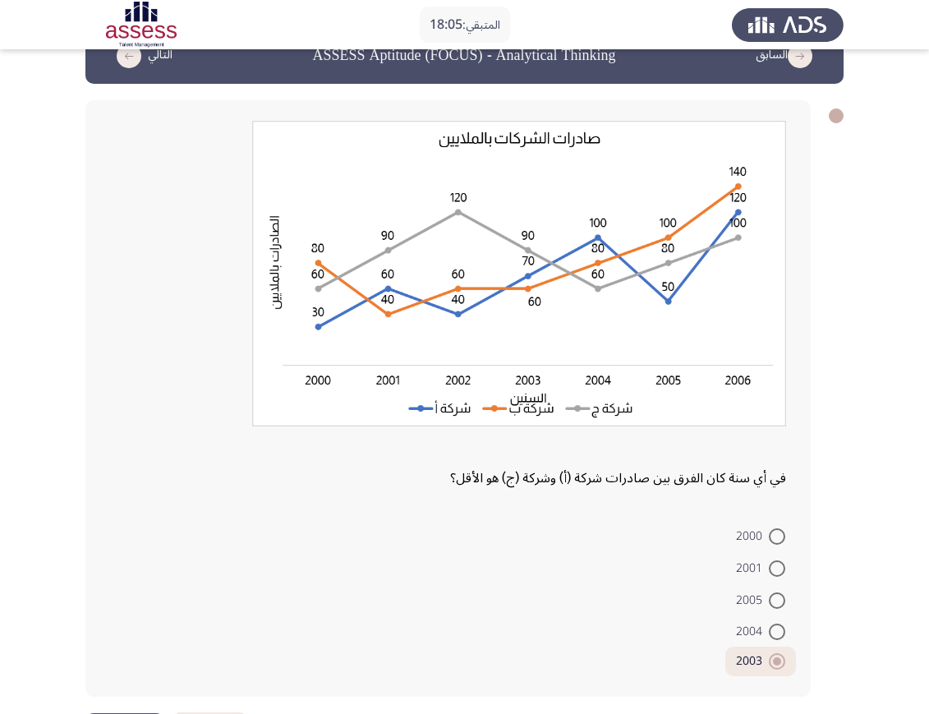
scroll to position [103, 0]
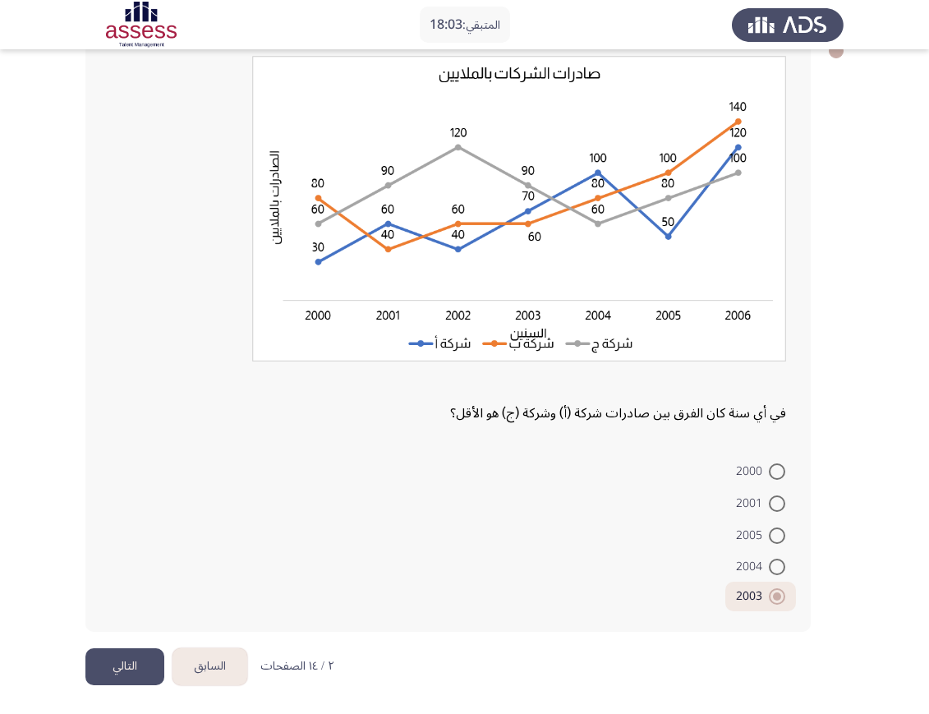
click at [123, 634] on button "التالي" at bounding box center [124, 666] width 79 height 37
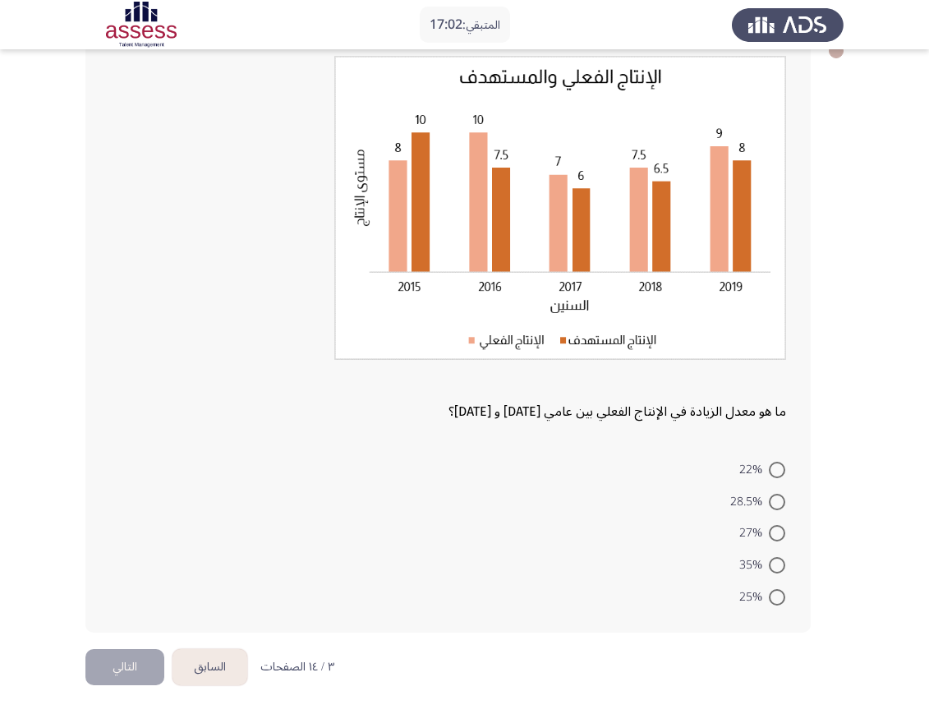
click at [759, 508] on span "28.5%" at bounding box center [749, 502] width 39 height 20
click at [769, 508] on input "28.5%" at bounding box center [777, 502] width 16 height 16
radio input "true"
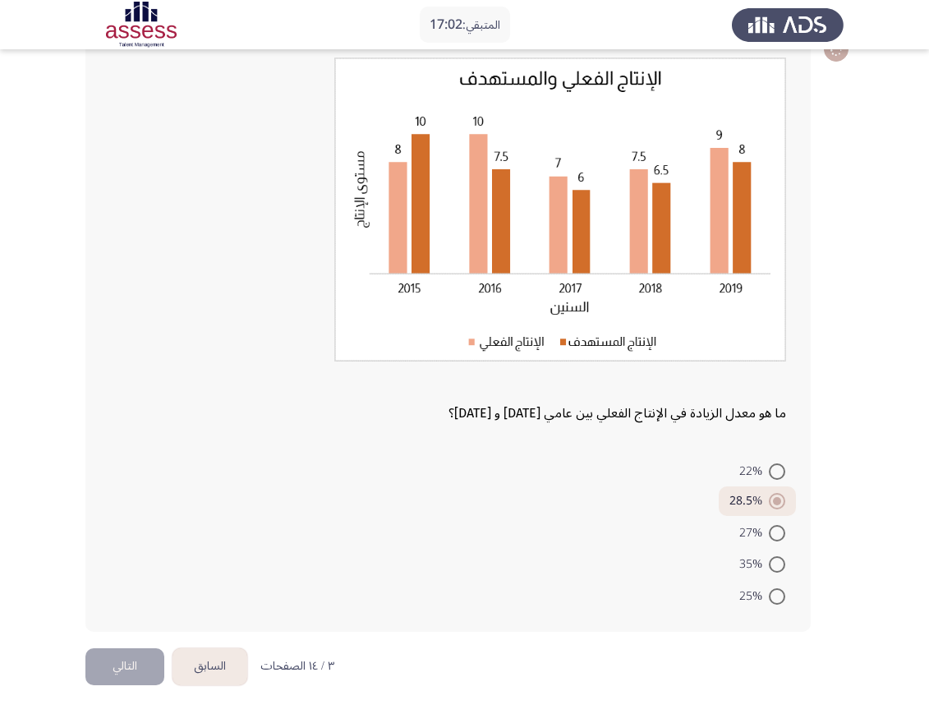
scroll to position [101, 0]
click at [115, 634] on button "التالي" at bounding box center [124, 666] width 79 height 37
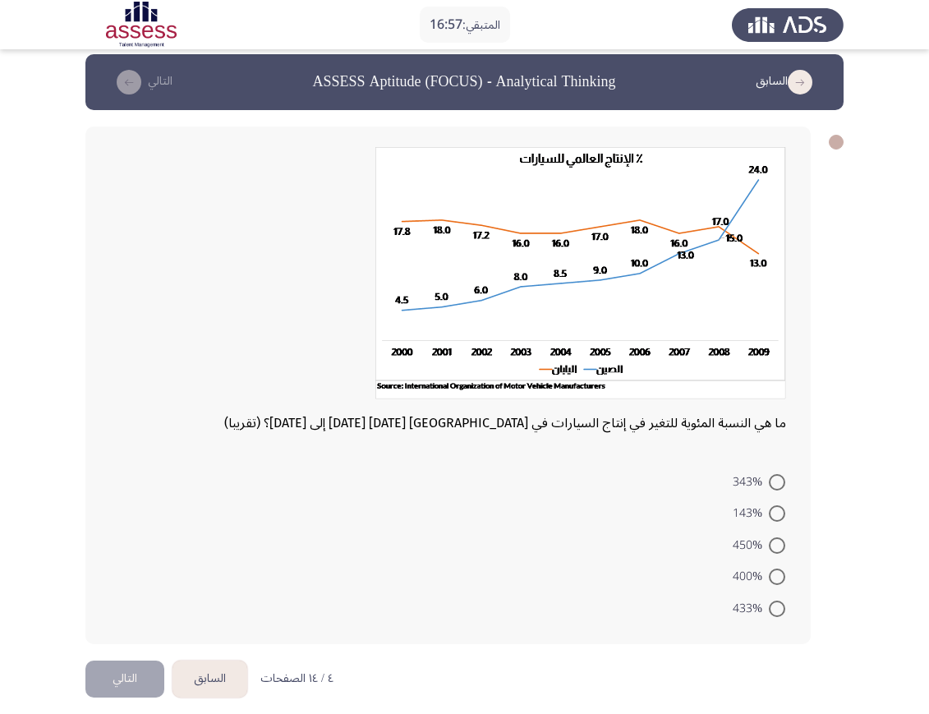
scroll to position [24, 0]
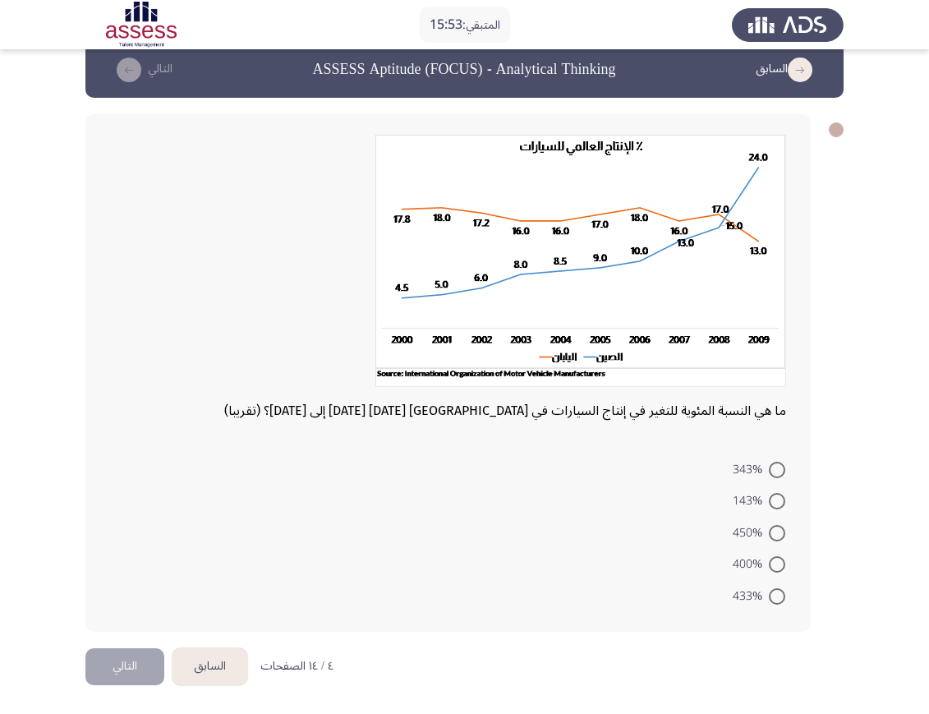
click at [773, 589] on span at bounding box center [777, 596] width 16 height 16
click at [773, 589] on input "433%" at bounding box center [777, 596] width 16 height 16
radio input "true"
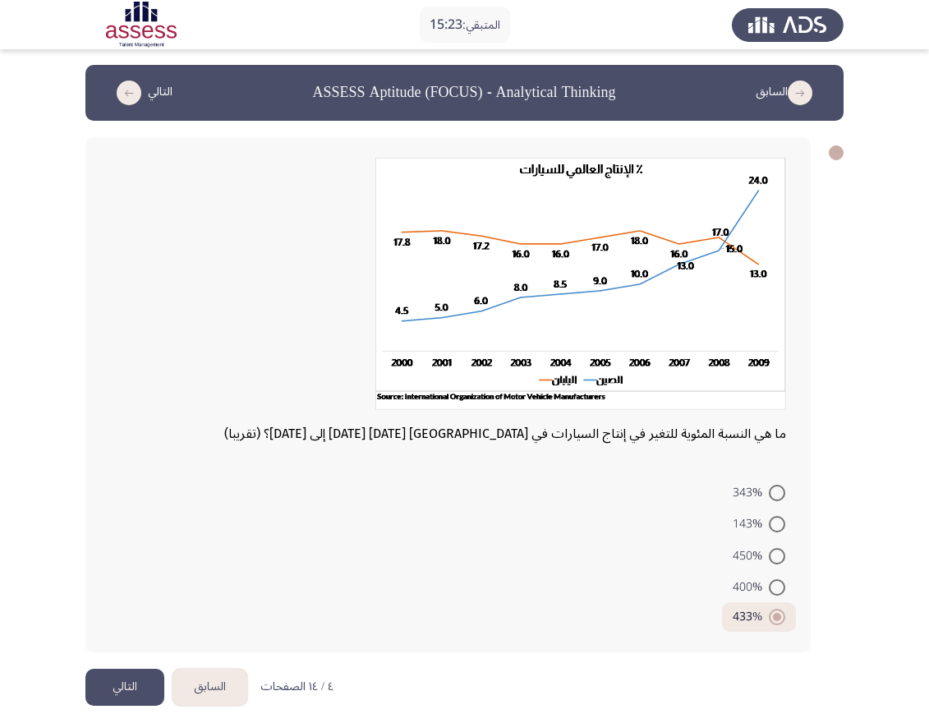
scroll to position [21, 0]
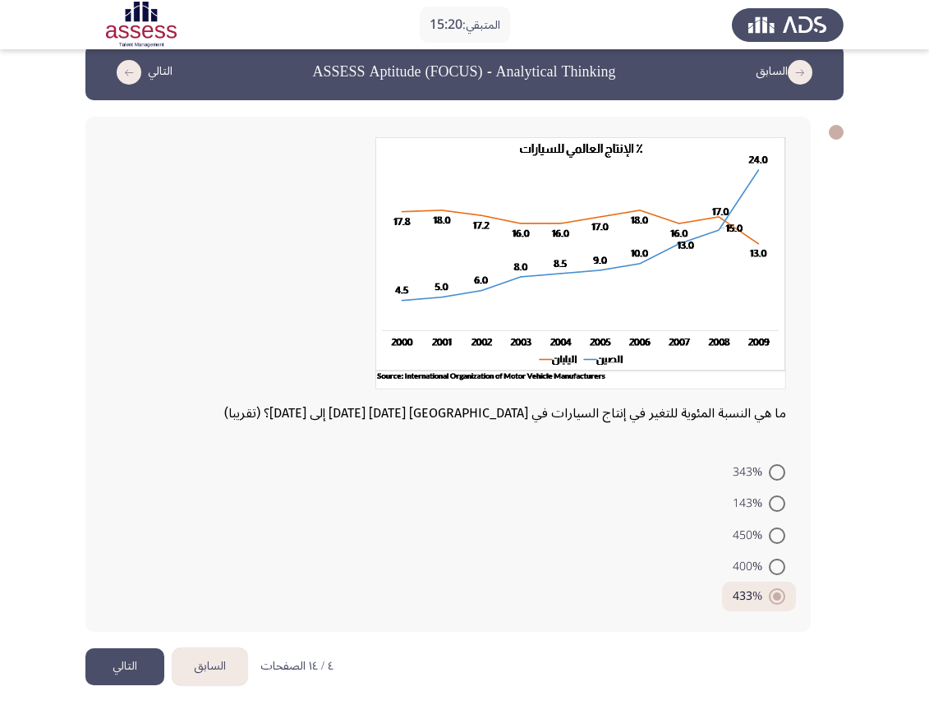
click at [144, 634] on button "التالي" at bounding box center [124, 666] width 79 height 37
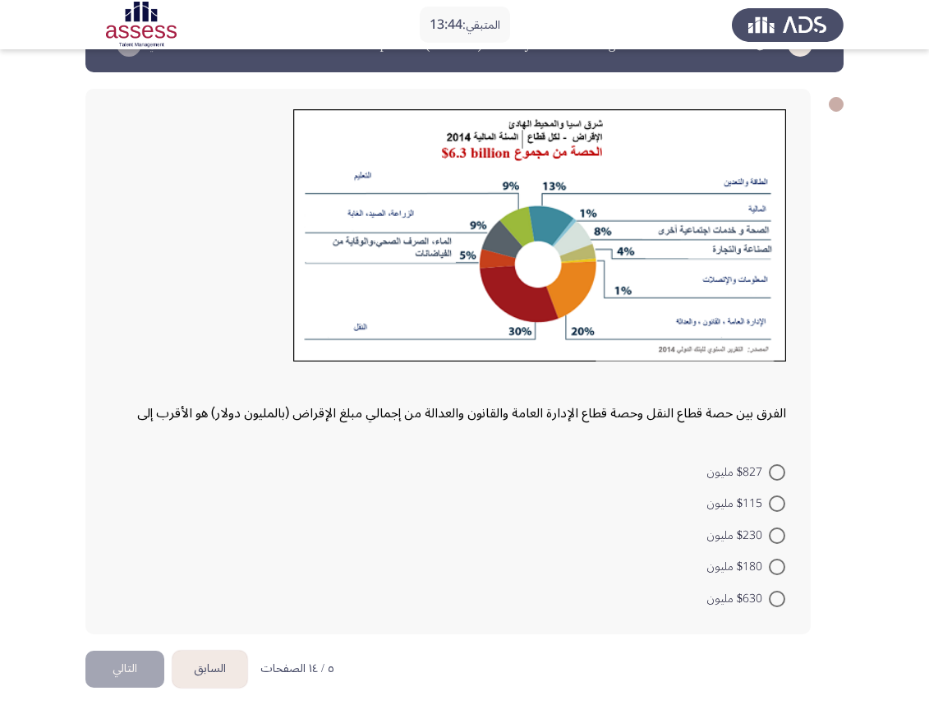
scroll to position [52, 0]
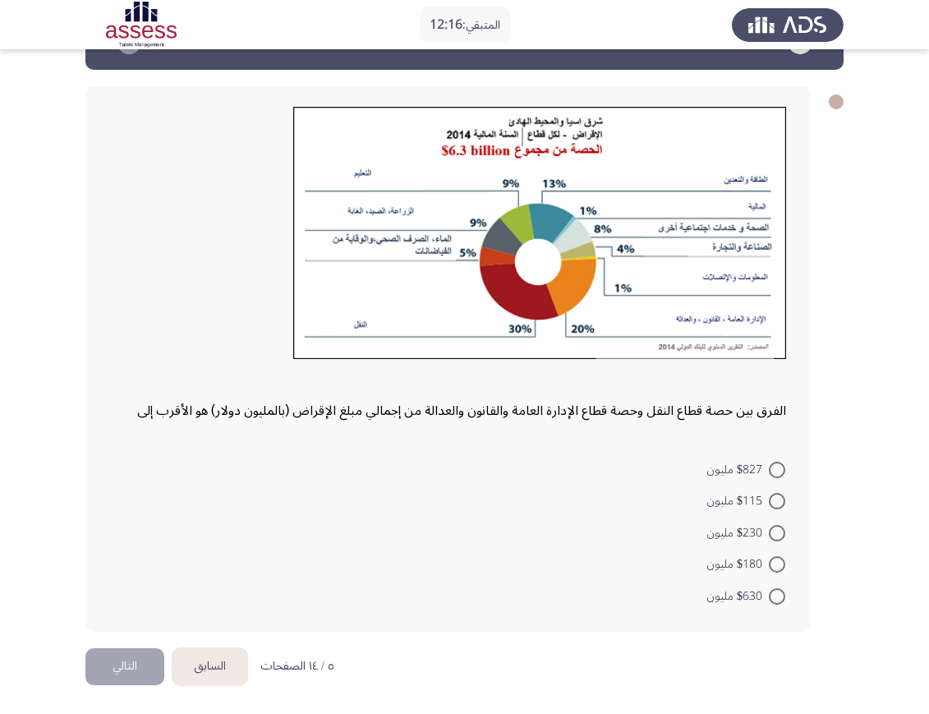
click at [776, 604] on span at bounding box center [777, 596] width 16 height 16
click at [776, 604] on input "$630 مليون" at bounding box center [777, 596] width 16 height 16
radio input "true"
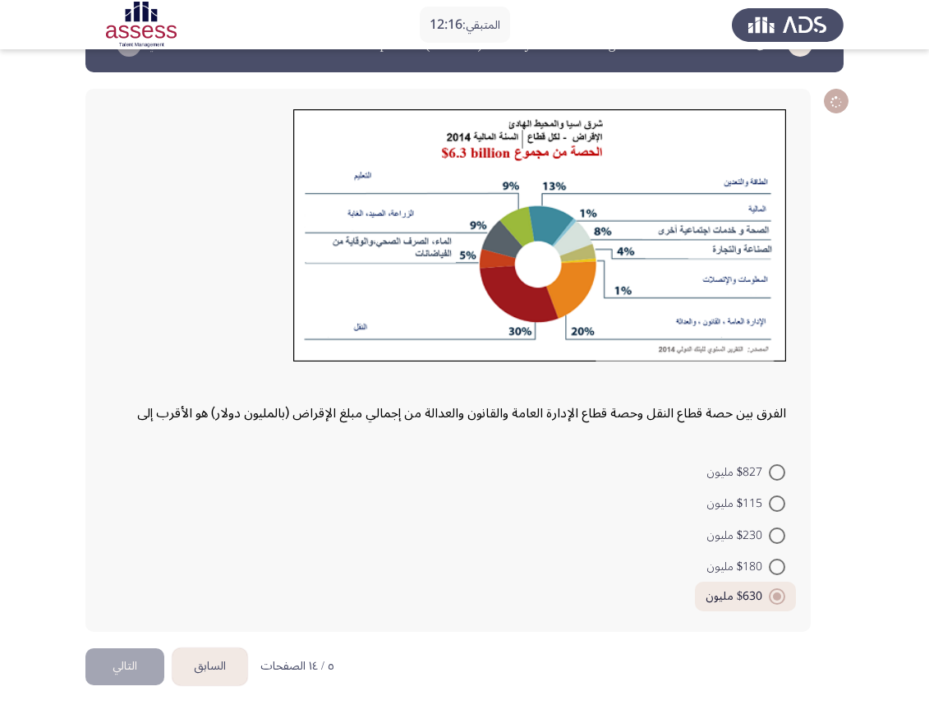
scroll to position [49, 0]
click at [131, 634] on button "التالي" at bounding box center [124, 666] width 79 height 37
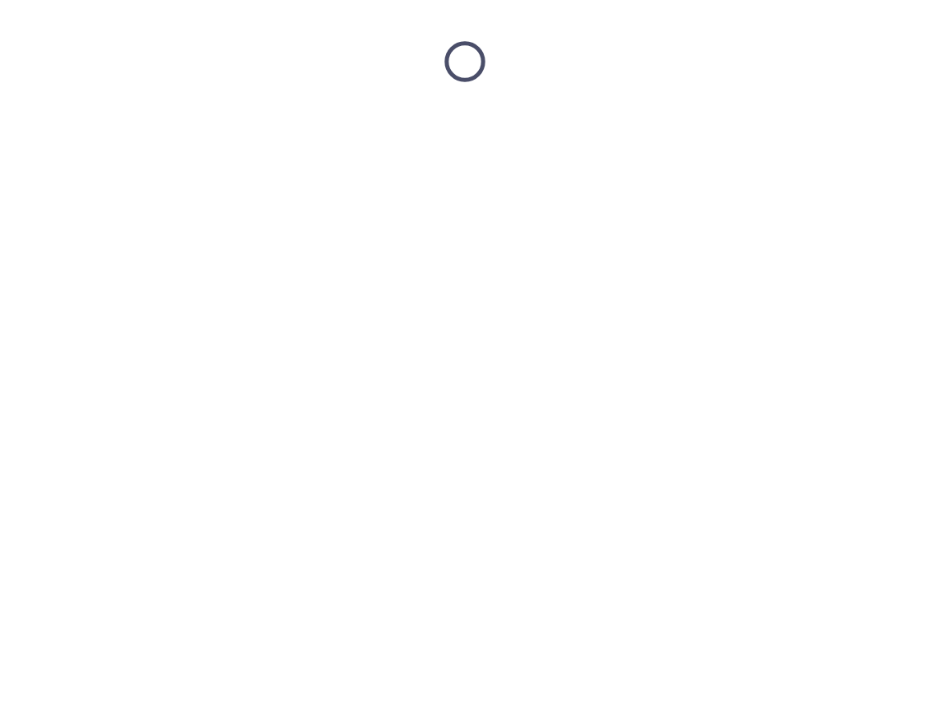
scroll to position [0, 0]
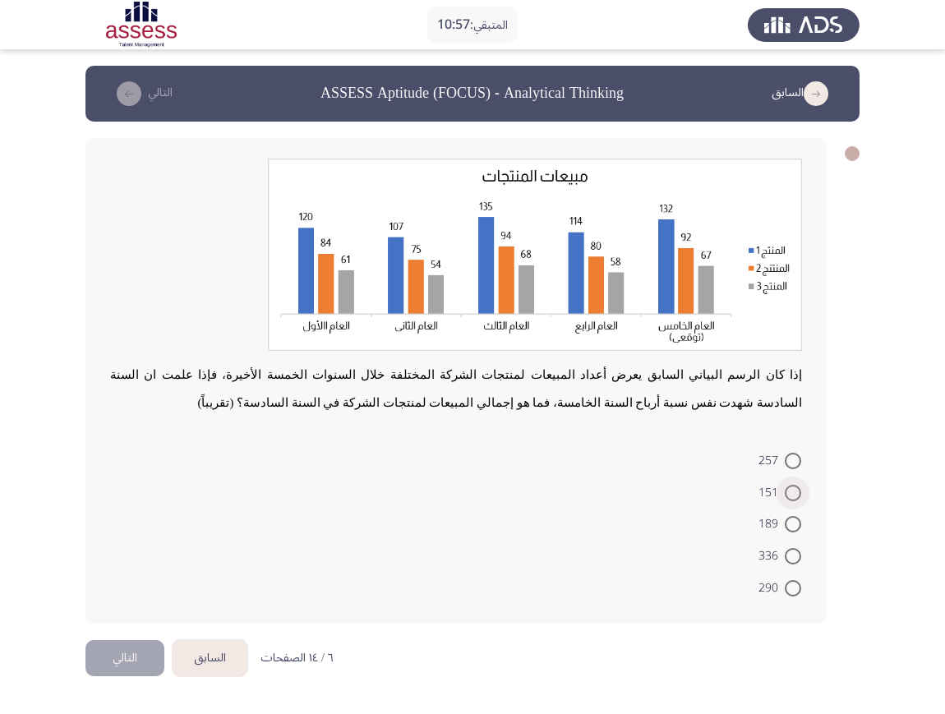
click at [789, 491] on span at bounding box center [793, 493] width 16 height 16
click at [789, 491] on input "151" at bounding box center [793, 493] width 16 height 16
radio input "true"
click at [790, 578] on span at bounding box center [793, 586] width 16 height 16
click at [790, 578] on input "290" at bounding box center [793, 586] width 16 height 16
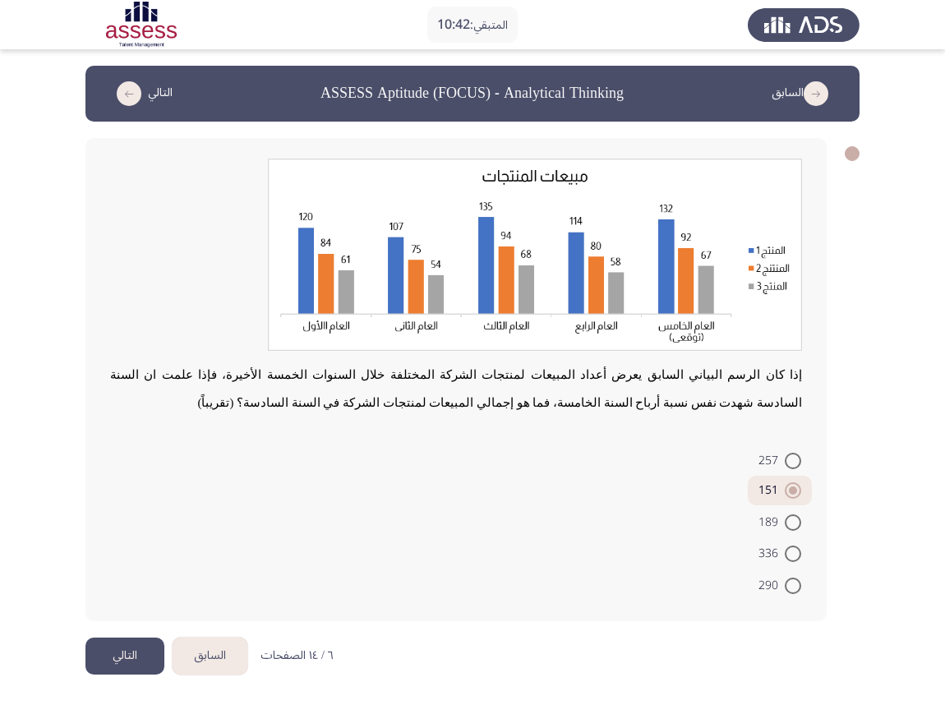
radio input "true"
click at [136, 634] on button "التالي" at bounding box center [124, 656] width 79 height 37
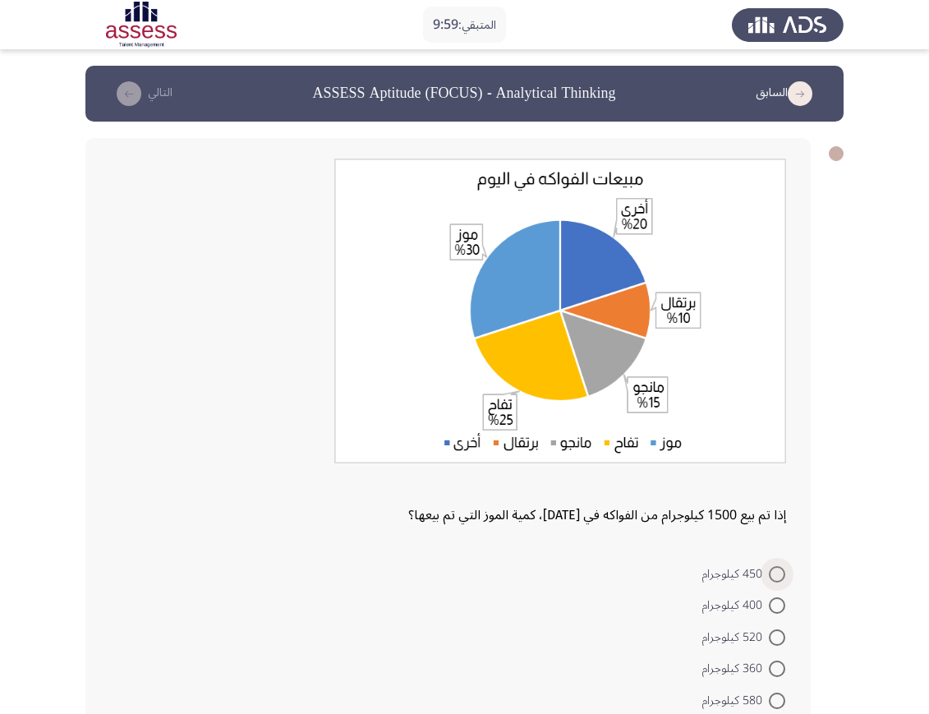
click at [770, 575] on span at bounding box center [777, 574] width 16 height 16
click at [770, 575] on input "450 كيلوجرام" at bounding box center [777, 574] width 16 height 16
radio input "true"
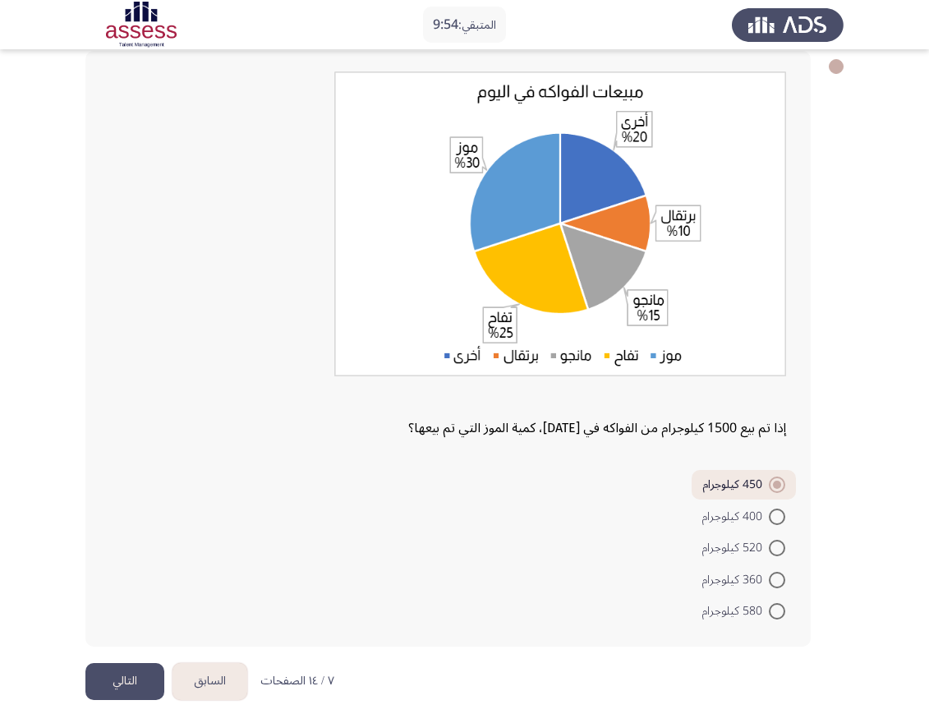
scroll to position [102, 0]
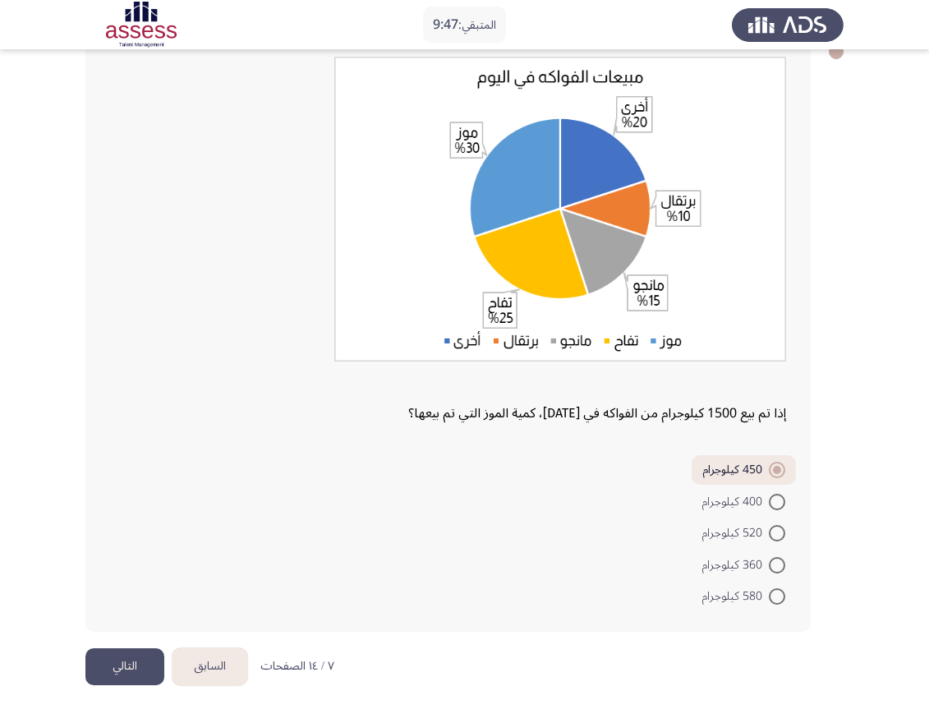
click at [115, 634] on button "التالي" at bounding box center [124, 666] width 79 height 37
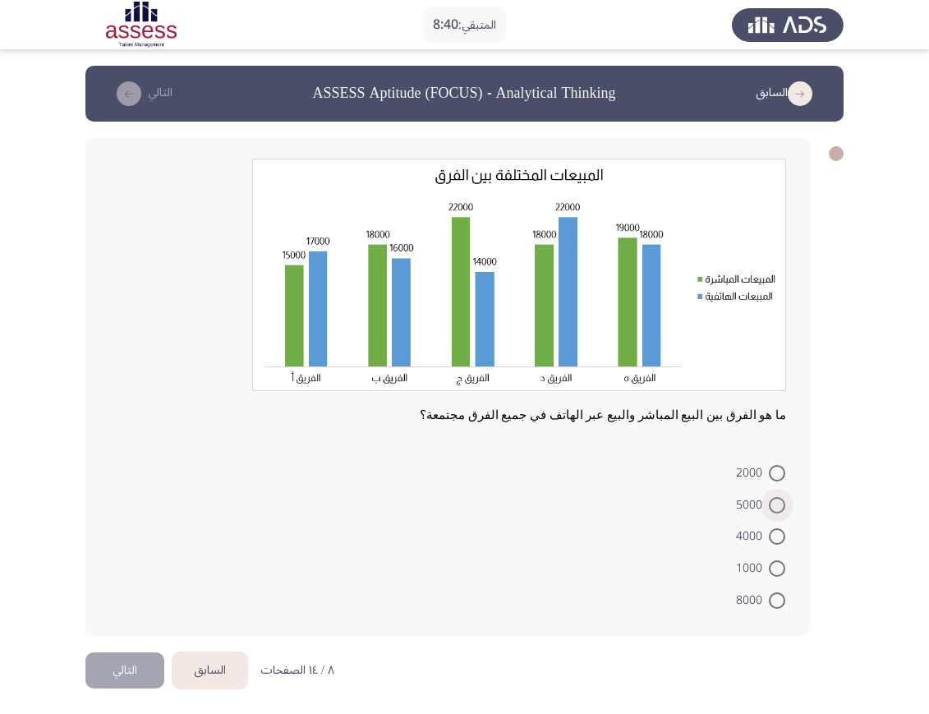
click at [781, 500] on span at bounding box center [777, 505] width 16 height 16
click at [781, 500] on input "5000" at bounding box center [777, 505] width 16 height 16
radio input "true"
click at [137, 634] on button "التالي" at bounding box center [124, 668] width 79 height 37
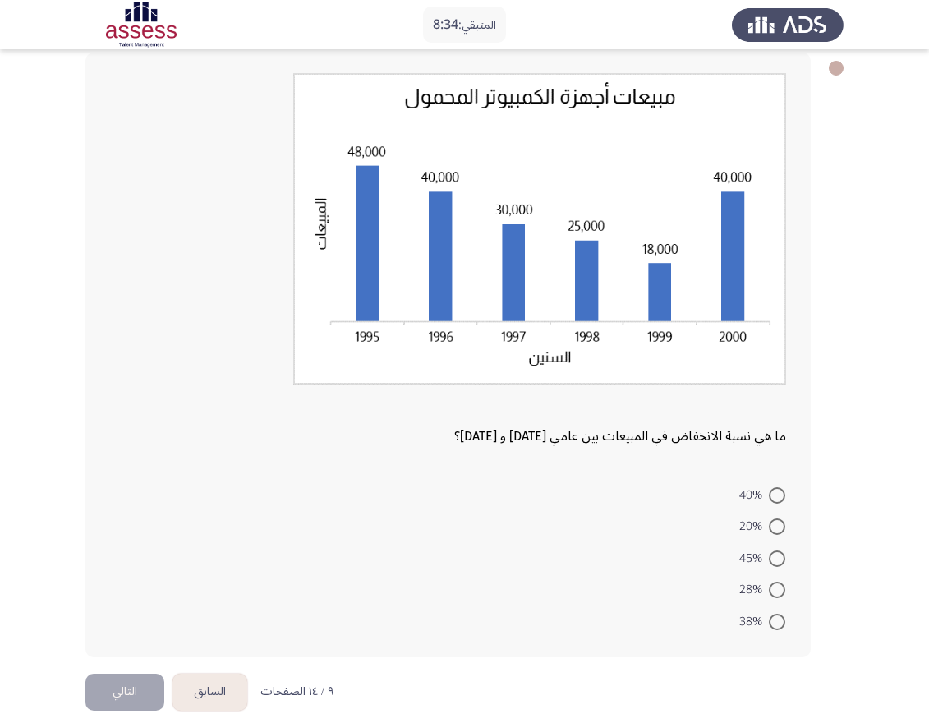
scroll to position [111, 0]
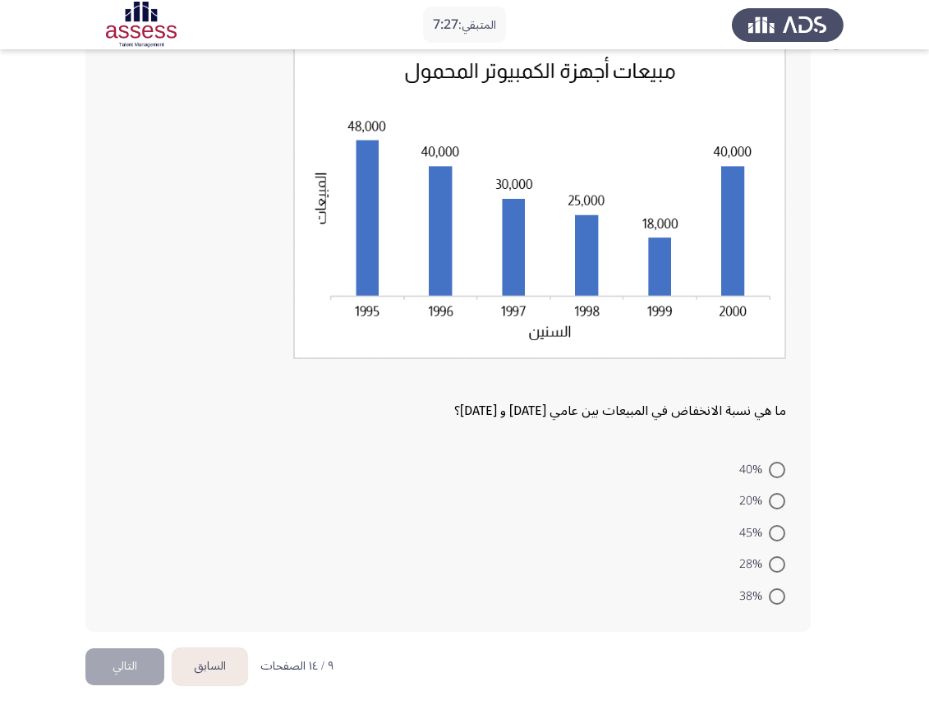
click at [592, 549] on form "40% 20% 45% 28% 38%" at bounding box center [448, 532] width 676 height 159
drag, startPoint x: 772, startPoint y: 555, endPoint x: 816, endPoint y: 502, distance: 68.9
click at [772, 556] on span at bounding box center [777, 564] width 16 height 16
click at [772, 556] on input "28%" at bounding box center [777, 564] width 16 height 16
radio input "true"
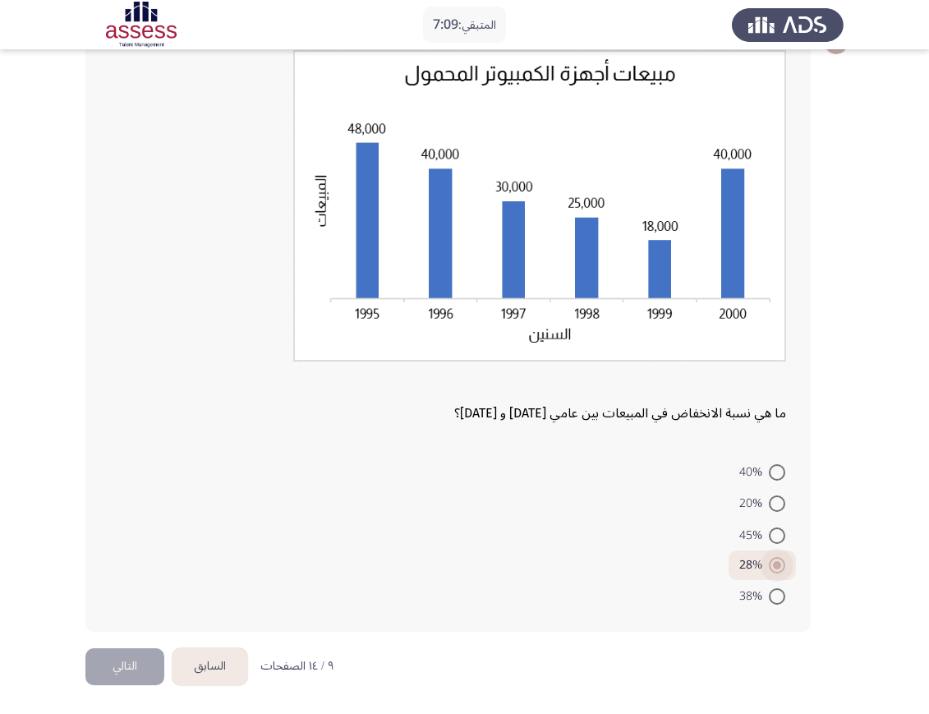
scroll to position [108, 0]
click at [776, 471] on span at bounding box center [777, 472] width 16 height 16
click at [776, 471] on input "40%" at bounding box center [777, 472] width 16 height 16
radio input "true"
click at [133, 634] on button "التالي" at bounding box center [124, 666] width 79 height 37
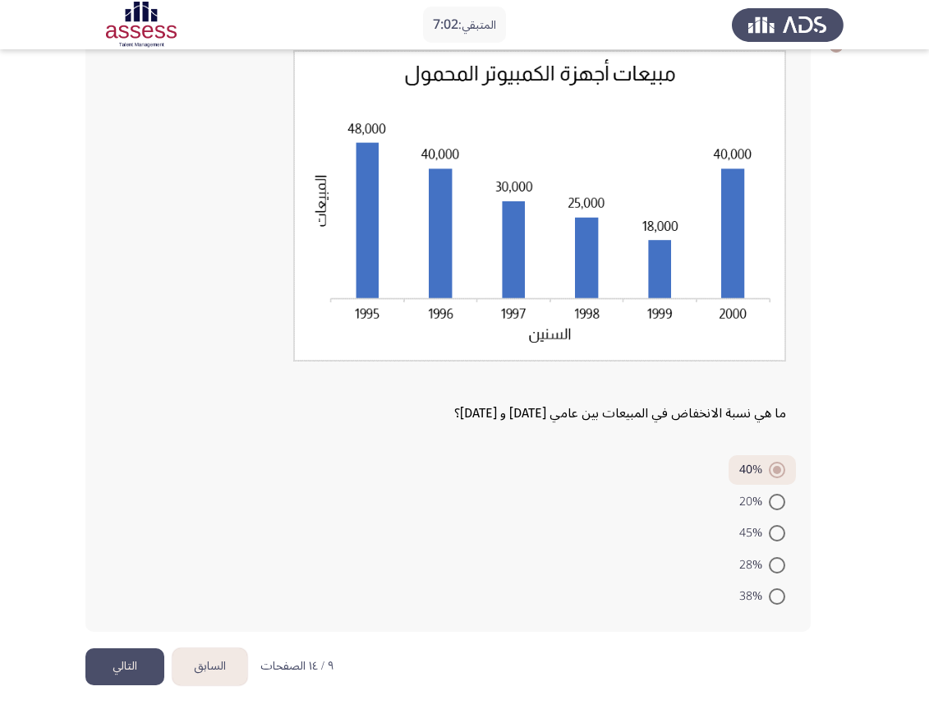
scroll to position [0, 0]
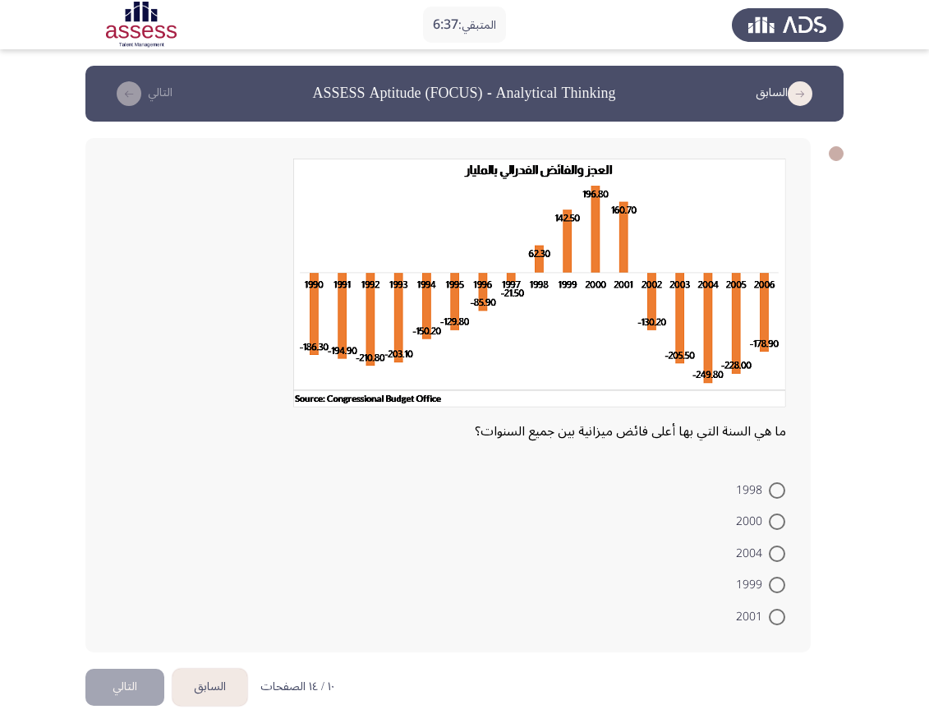
click at [773, 512] on label "2000" at bounding box center [760, 522] width 49 height 20
click at [773, 514] on input "2000" at bounding box center [777, 522] width 16 height 16
radio input "true"
click at [124, 634] on button "التالي" at bounding box center [124, 684] width 79 height 37
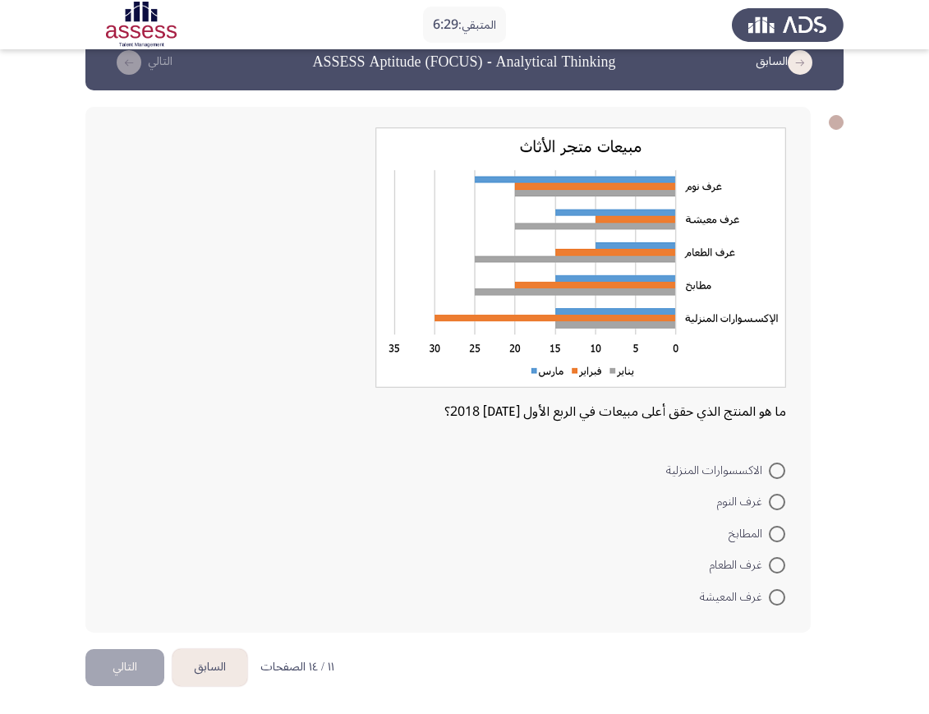
scroll to position [32, 0]
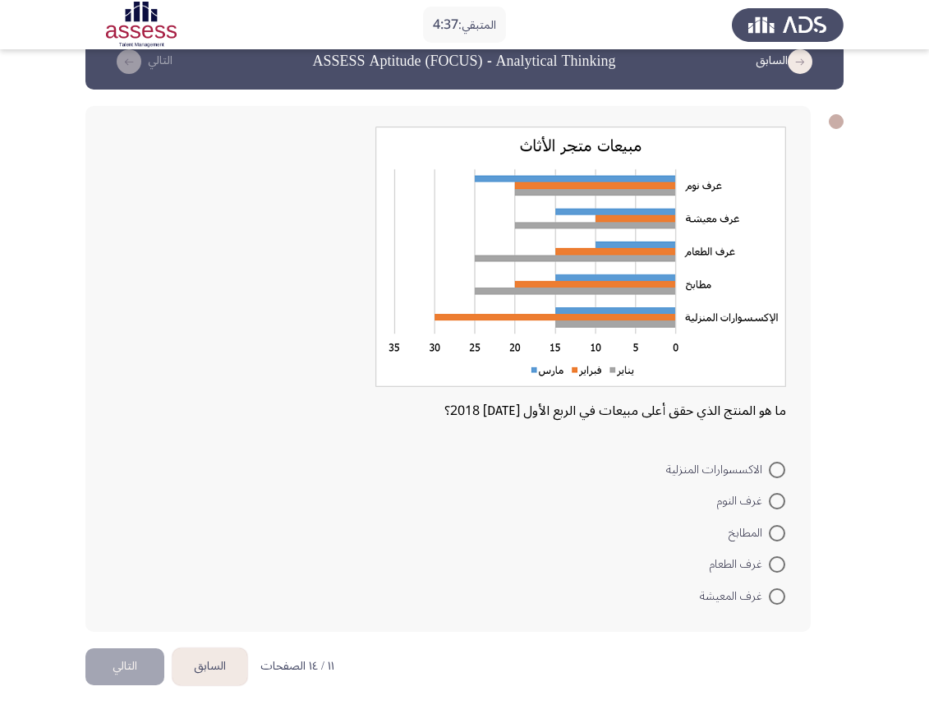
click at [772, 500] on span at bounding box center [777, 501] width 16 height 16
click at [772, 500] on input "غرف النوم" at bounding box center [777, 501] width 16 height 16
radio input "true"
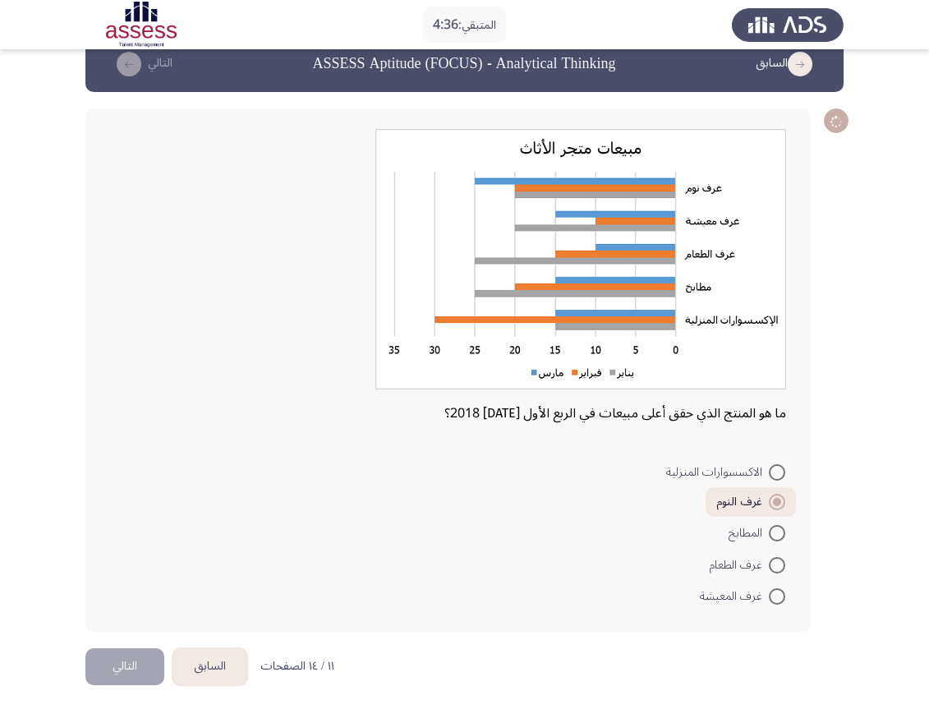
scroll to position [30, 0]
click at [122, 634] on button "التالي" at bounding box center [124, 666] width 79 height 37
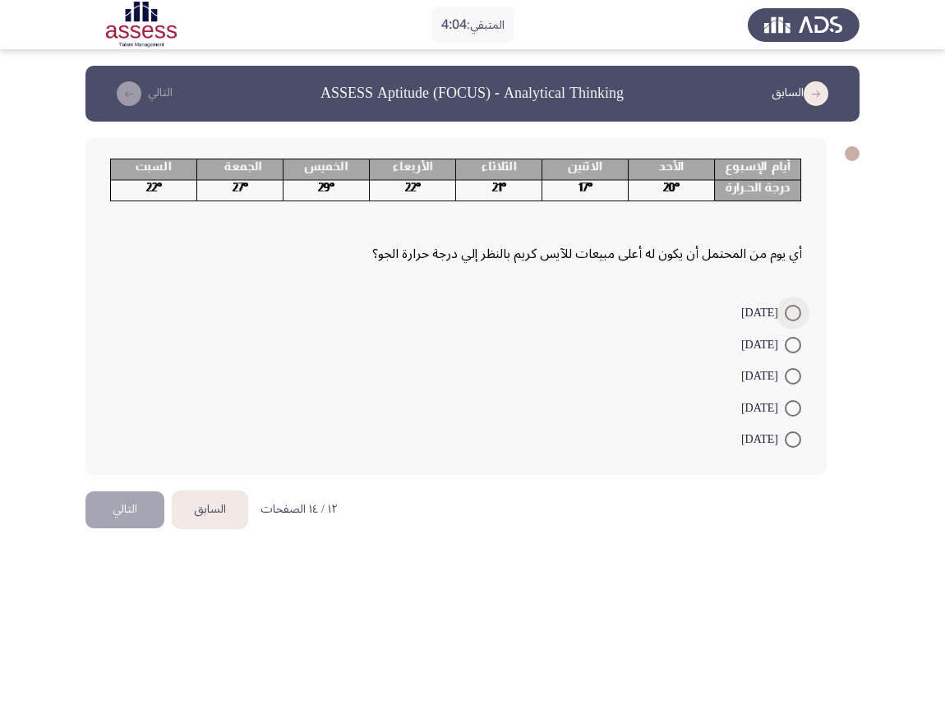
click at [787, 315] on span at bounding box center [793, 313] width 16 height 16
click at [787, 315] on input "[DATE]" at bounding box center [793, 313] width 16 height 16
radio input "true"
click at [141, 515] on button "التالي" at bounding box center [124, 508] width 79 height 37
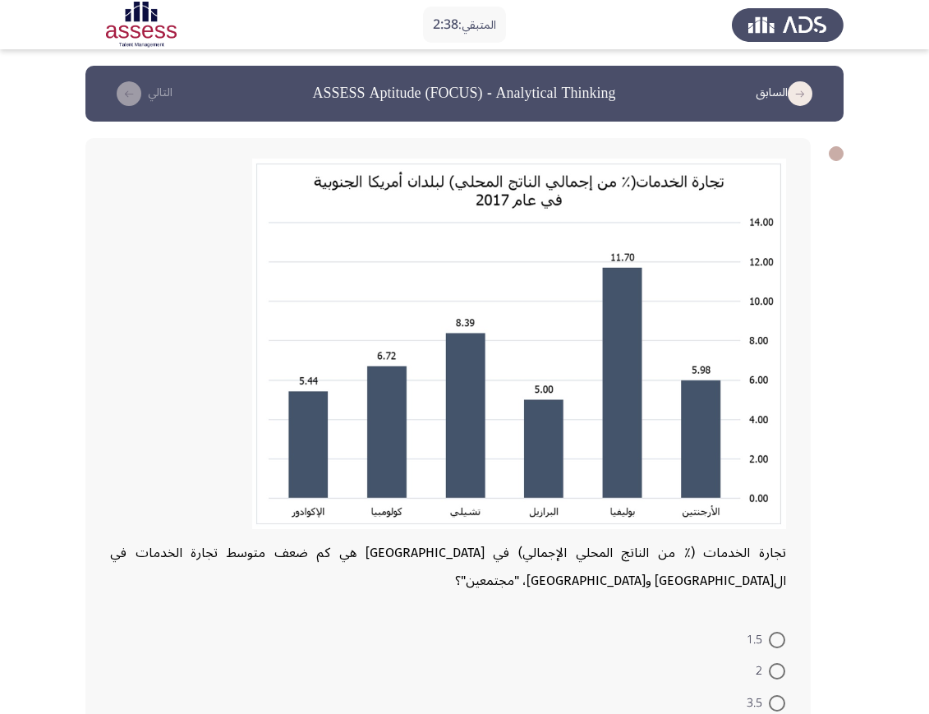
click at [759, 634] on span "2" at bounding box center [762, 671] width 13 height 20
click at [769, 634] on input "2" at bounding box center [777, 671] width 16 height 16
radio input "true"
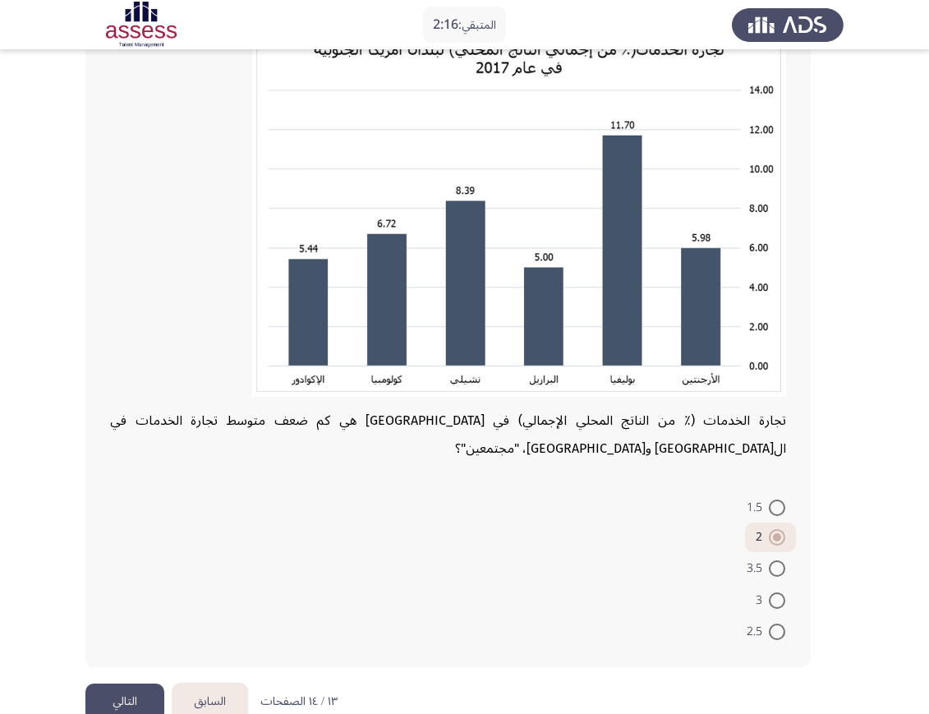
scroll to position [140, 0]
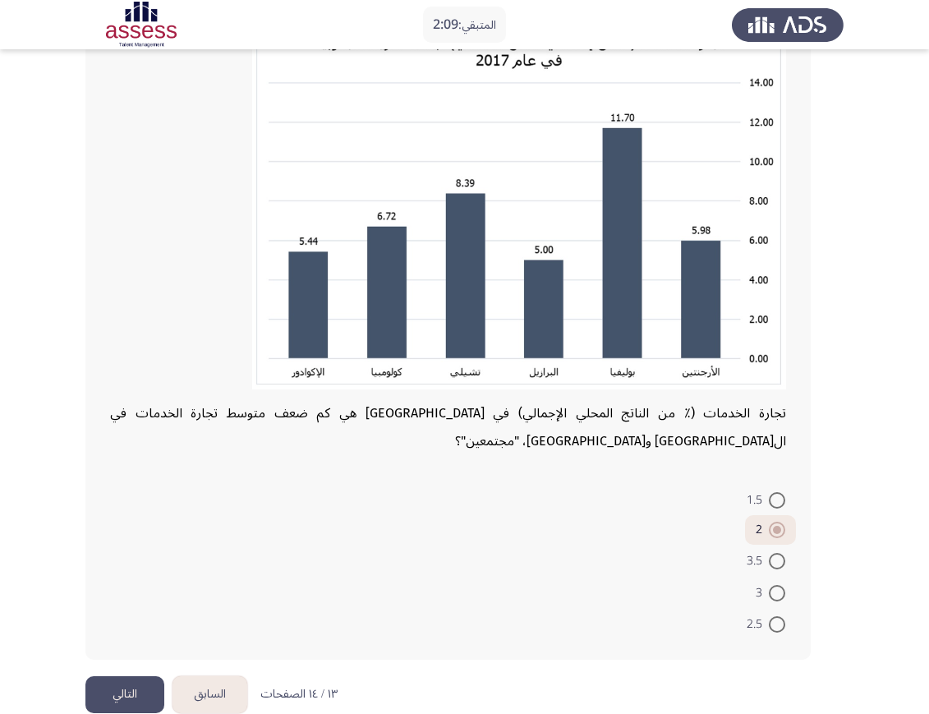
click at [92, 634] on button "التالي" at bounding box center [124, 694] width 79 height 37
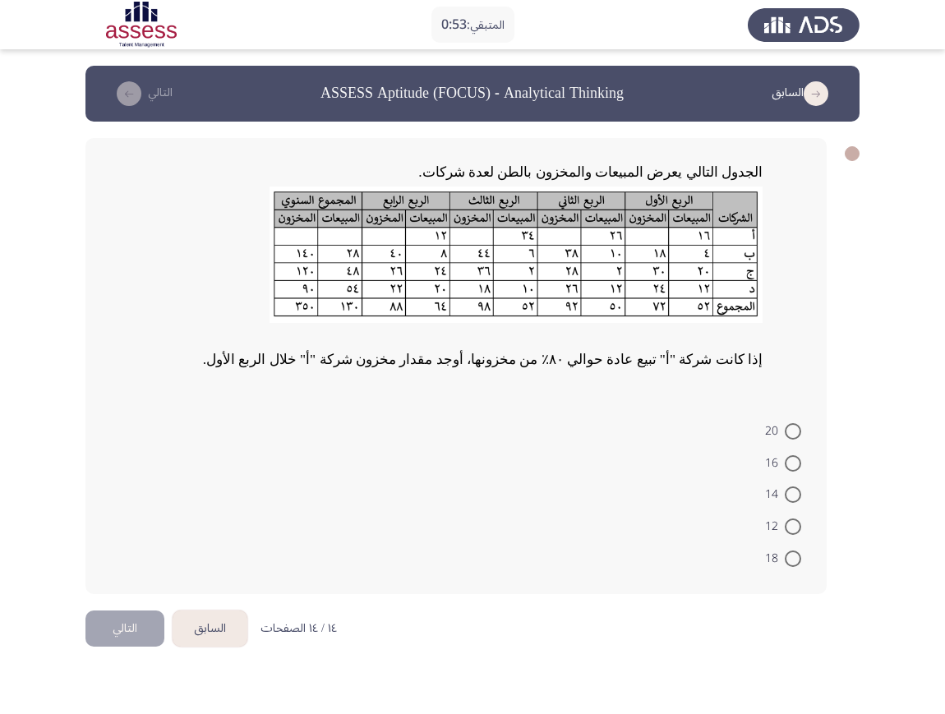
click at [781, 440] on span "20" at bounding box center [775, 432] width 20 height 20
click at [785, 440] on input "20" at bounding box center [793, 431] width 16 height 16
radio input "true"
click at [777, 432] on span "20" at bounding box center [775, 430] width 20 height 20
click at [785, 432] on input "20" at bounding box center [793, 430] width 16 height 16
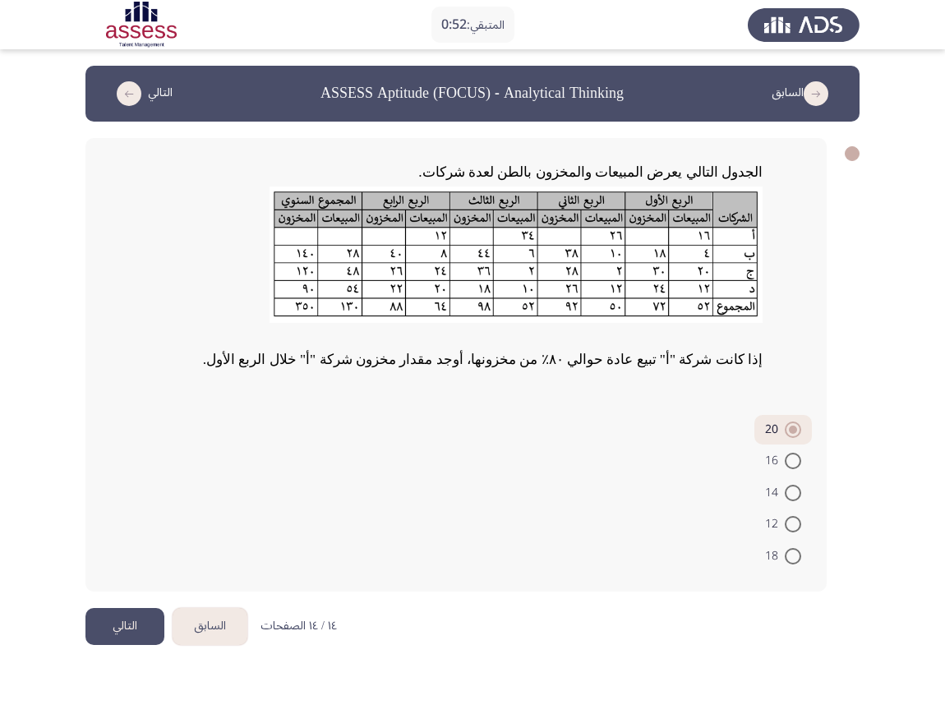
click at [114, 634] on button "التالي" at bounding box center [124, 626] width 79 height 37
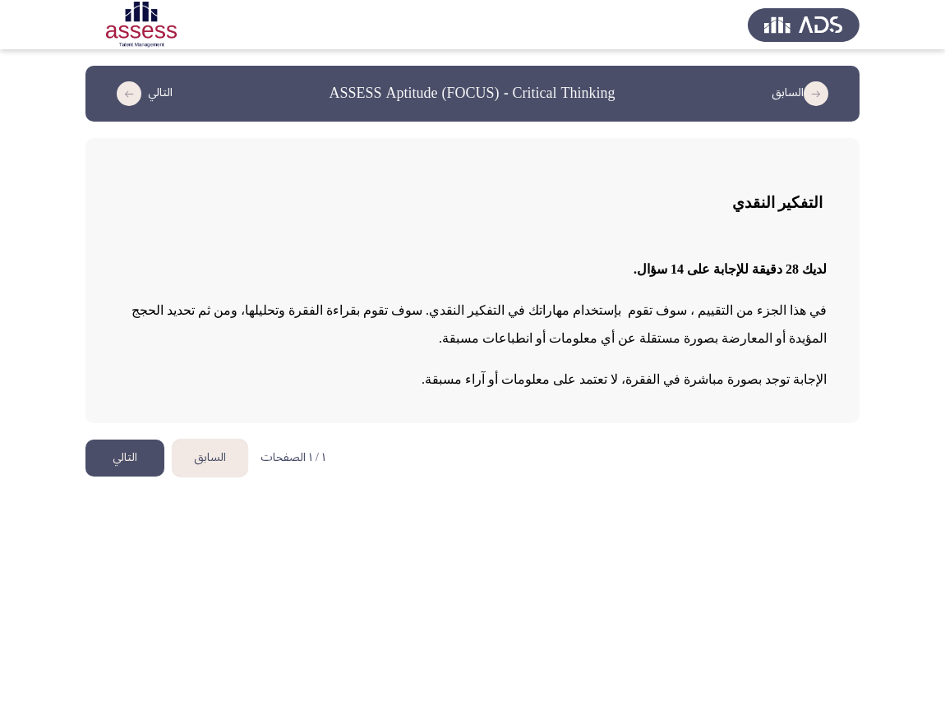
click at [115, 449] on button "التالي" at bounding box center [124, 458] width 79 height 37
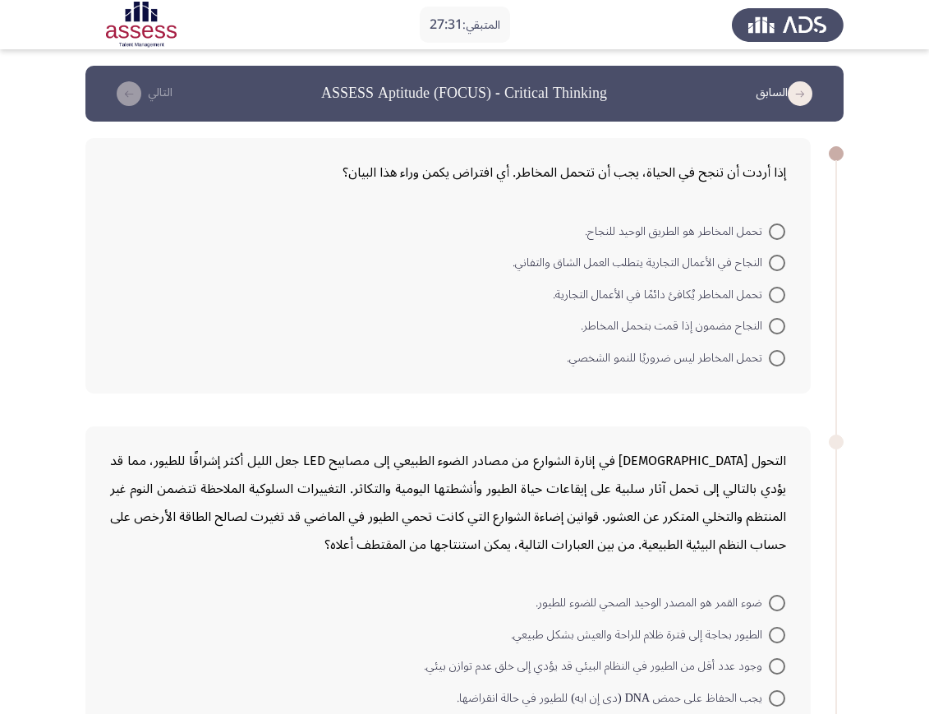
click at [774, 263] on span at bounding box center [777, 263] width 16 height 16
click at [774, 263] on input "النجاح في الأعمال التجارية يتطلب العمل الشاق والتفاني." at bounding box center [777, 263] width 16 height 16
radio input "true"
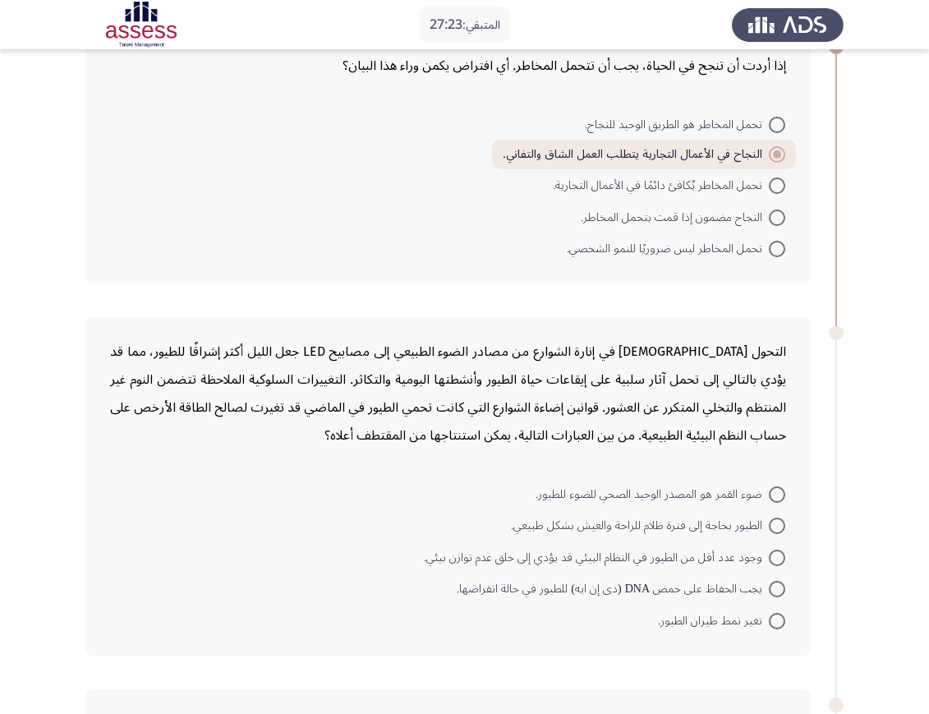
scroll to position [103, 0]
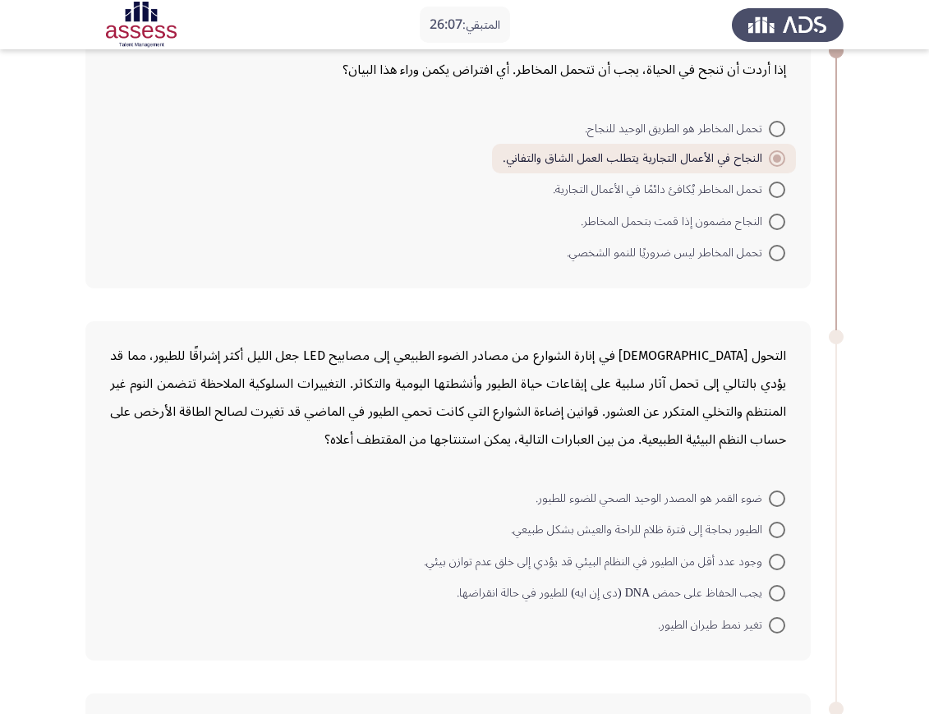
click at [770, 528] on span at bounding box center [777, 530] width 16 height 16
click at [770, 528] on input "الطيور بحاجة إلى فترة ظلام للراحة والعيش بشكل طبيعي." at bounding box center [777, 530] width 16 height 16
radio input "true"
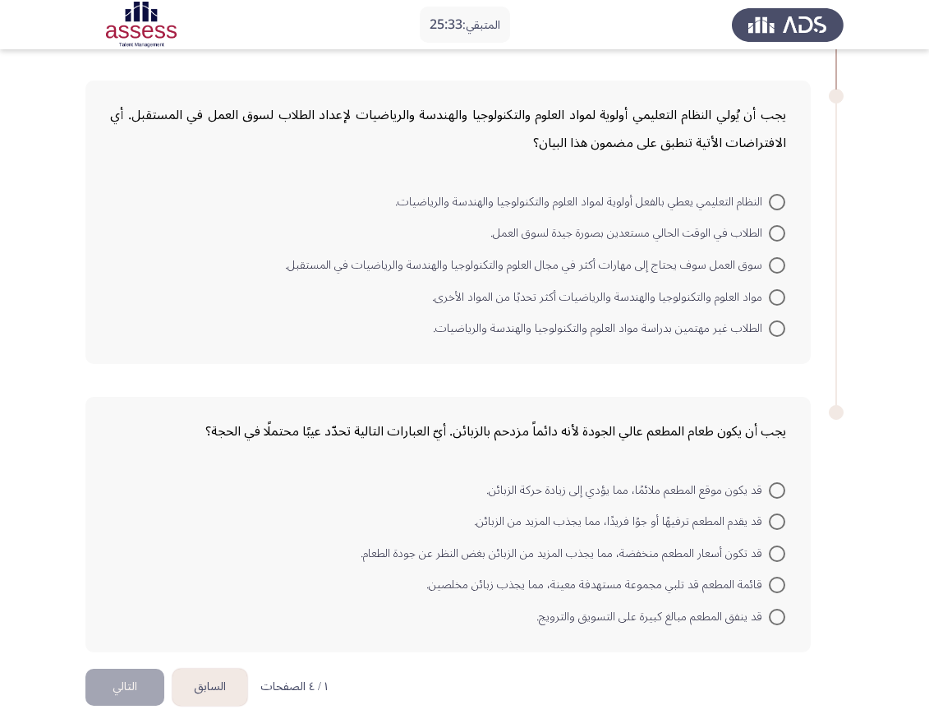
scroll to position [719, 0]
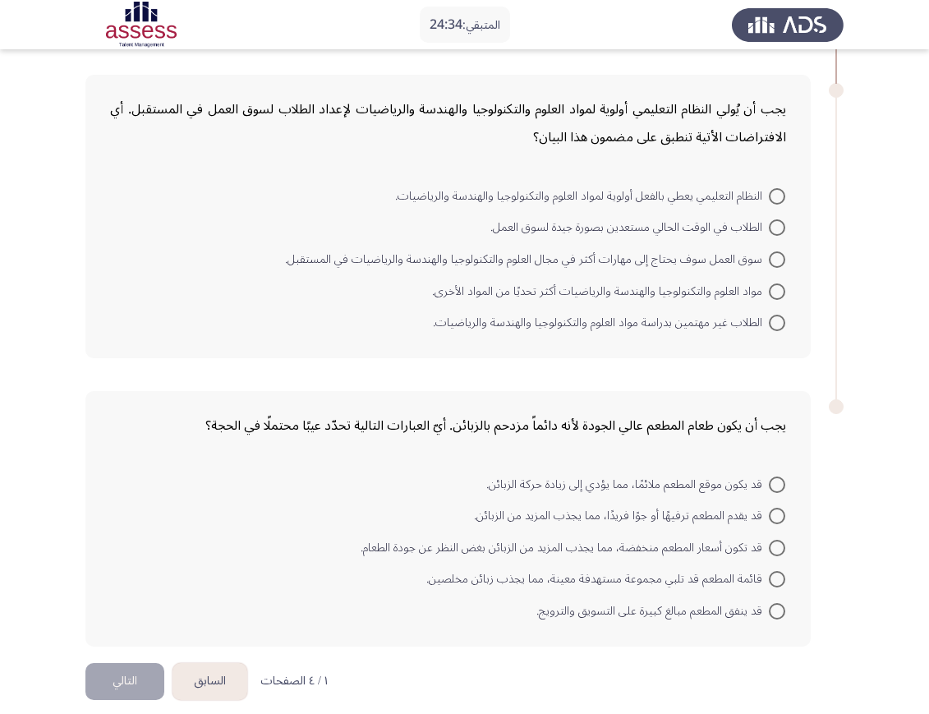
click at [772, 547] on span at bounding box center [777, 548] width 16 height 16
click at [772, 547] on input "قد تكون أسعار المطعم منخفضة، مما يجذب المزيد من الزبائن بغض النظر عن جودة الطعا…" at bounding box center [777, 548] width 16 height 16
radio input "true"
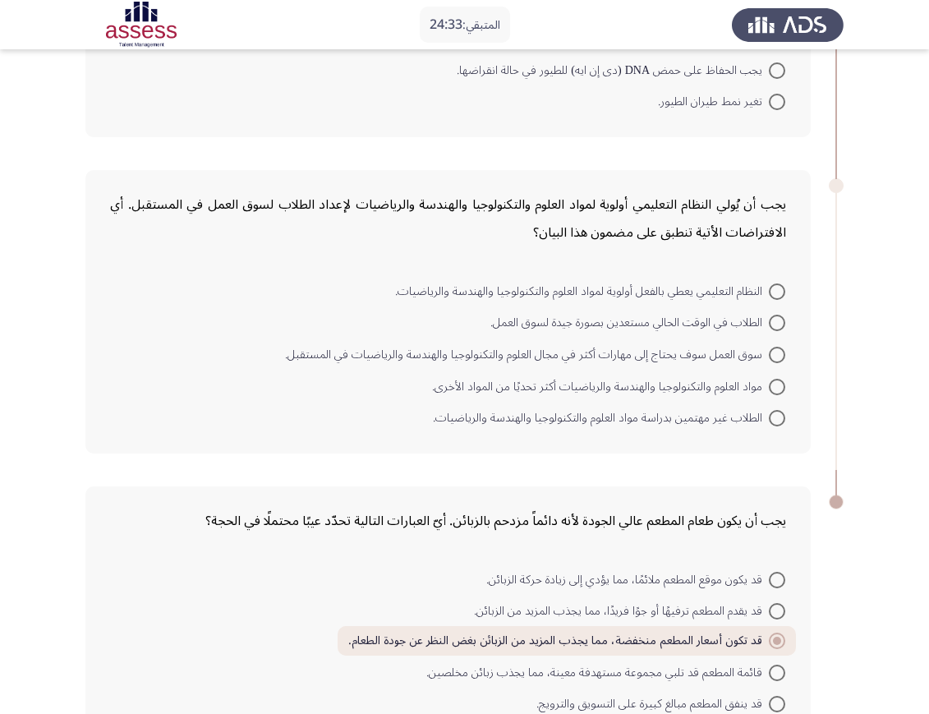
scroll to position [616, 0]
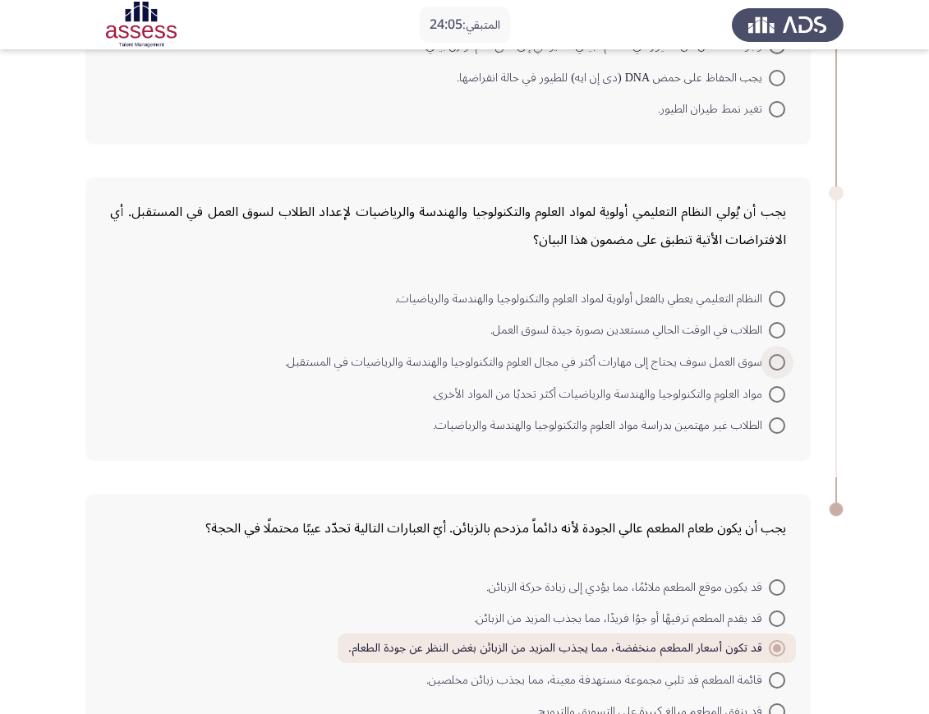
click at [765, 359] on span "سوق العمل سوف يحتاج إلى مهارات أكثر في مجال العلوم والتكنولوجيا والهندسة والريا…" at bounding box center [527, 363] width 484 height 20
click at [769, 359] on input "سوق العمل سوف يحتاج إلى مهارات أكثر في مجال العلوم والتكنولوجيا والهندسة والريا…" at bounding box center [777, 362] width 16 height 16
radio input "true"
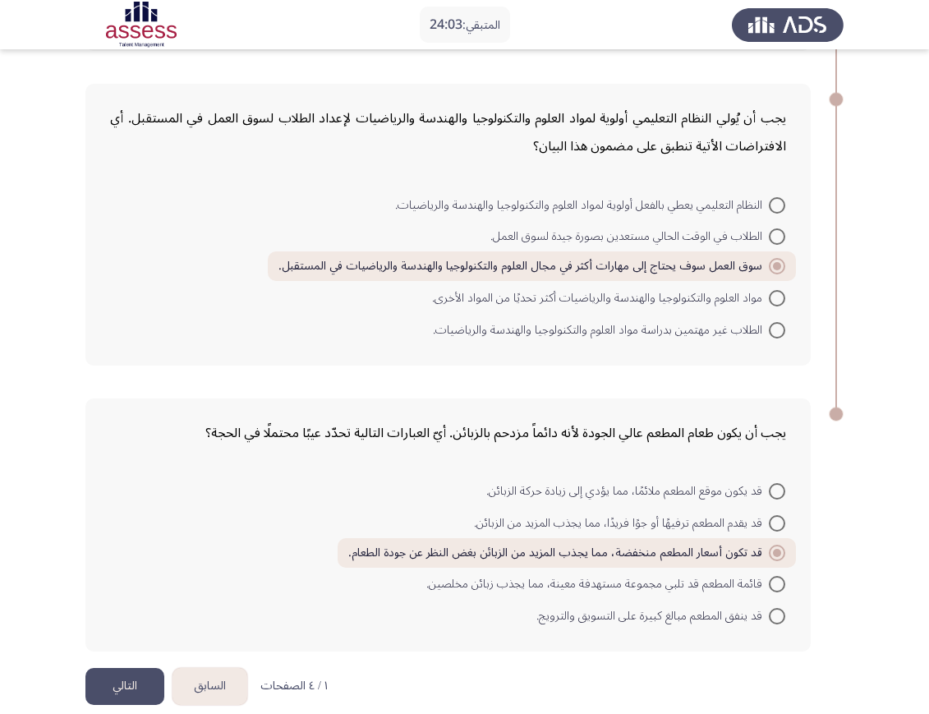
scroll to position [730, 0]
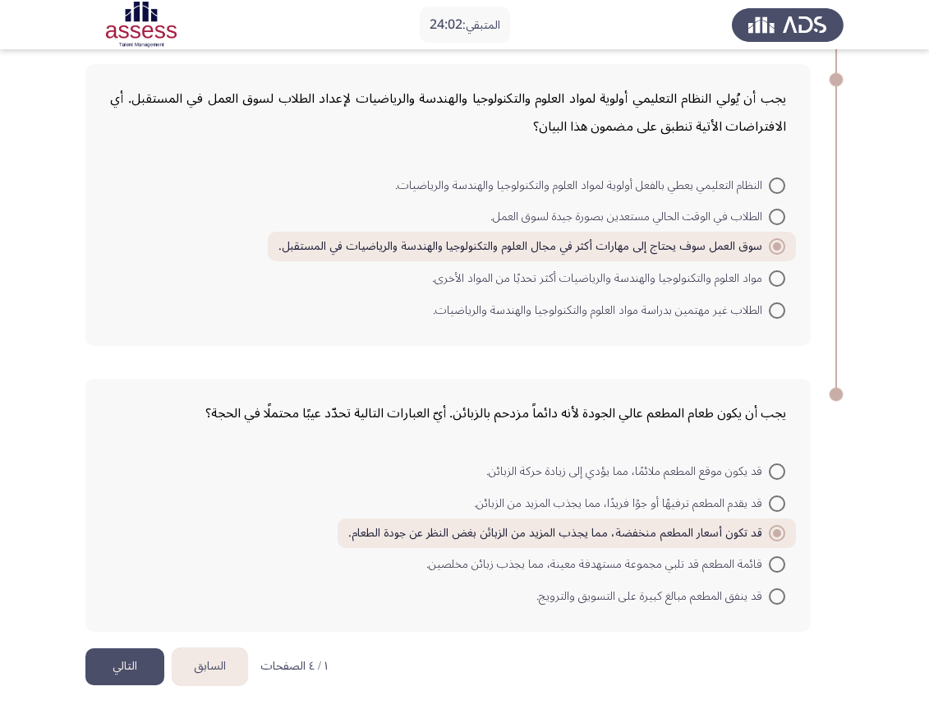
click at [116, 634] on button "التالي" at bounding box center [124, 666] width 79 height 37
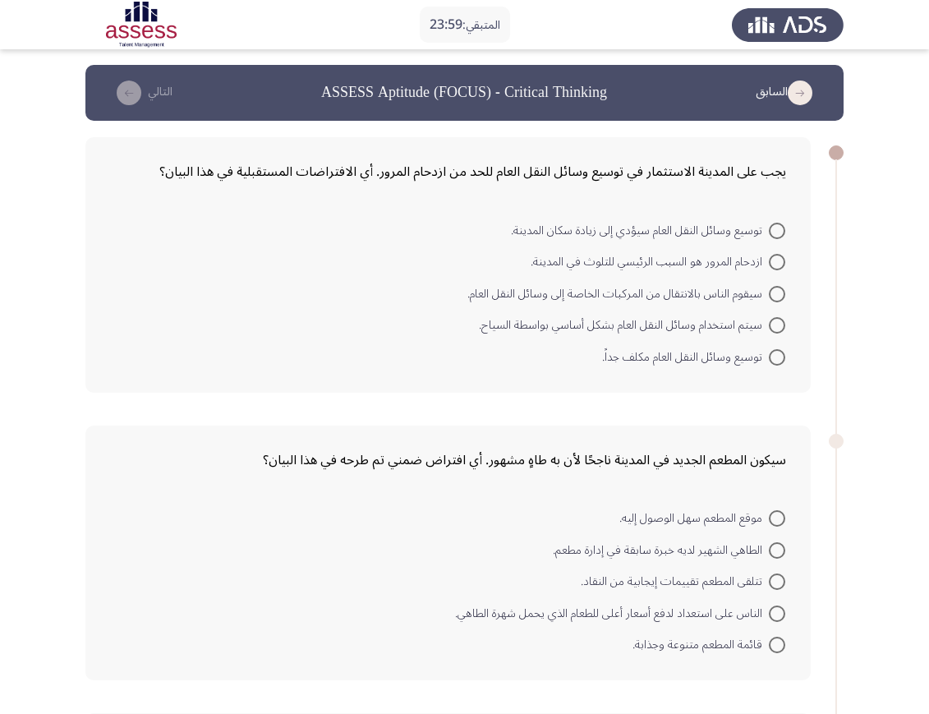
scroll to position [0, 0]
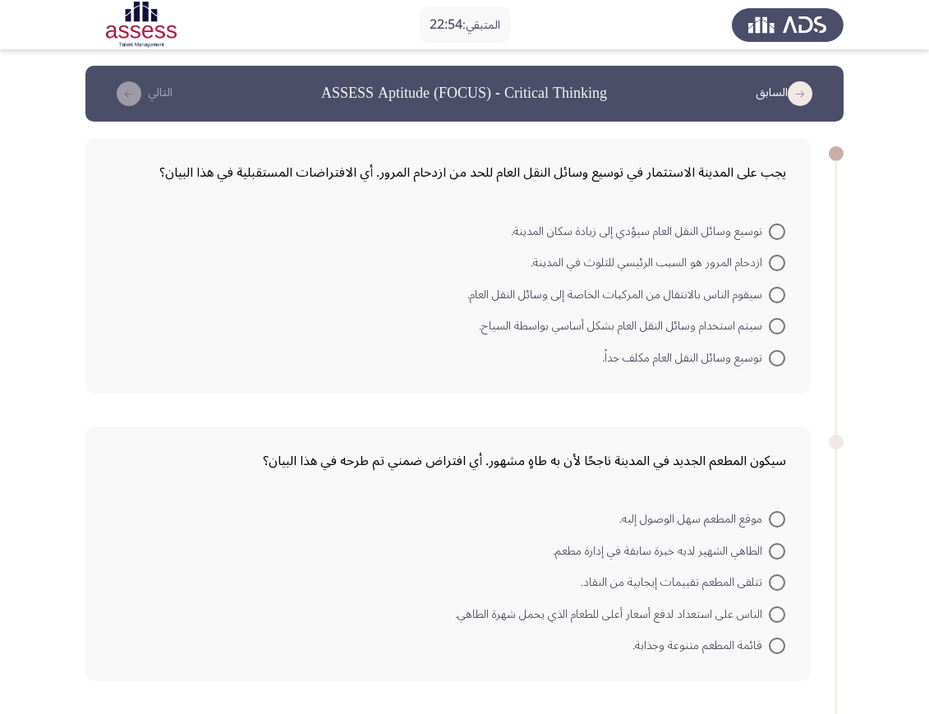
click at [777, 299] on span at bounding box center [777, 295] width 16 height 16
click at [777, 299] on input "سيقوم الناس بالانتقال من المركبات الخاصة إلى وسائل النقل العام." at bounding box center [777, 295] width 16 height 16
radio input "true"
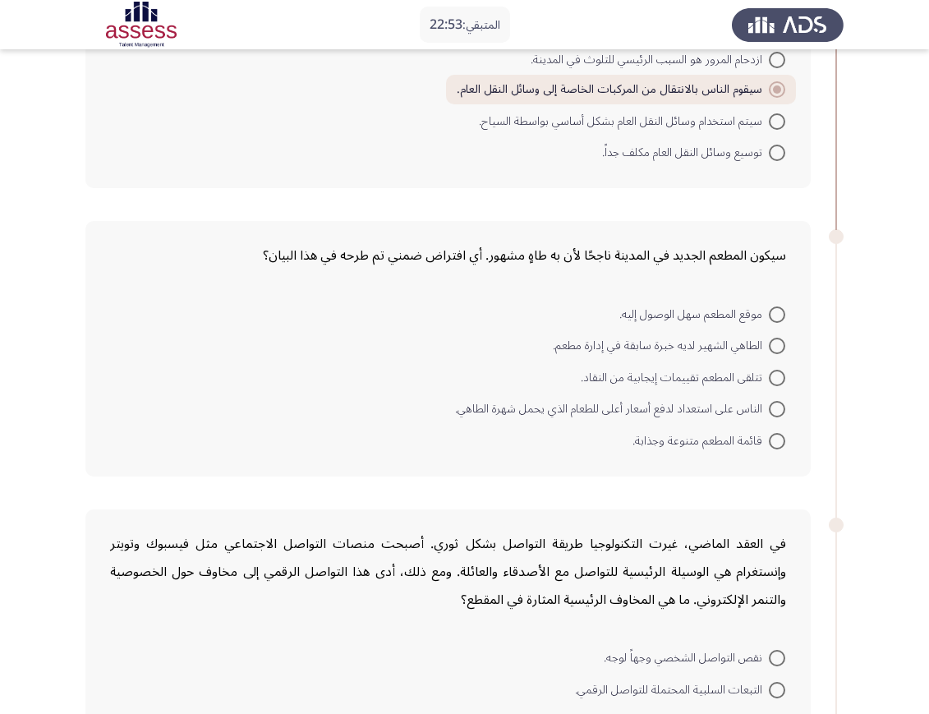
scroll to position [205, 0]
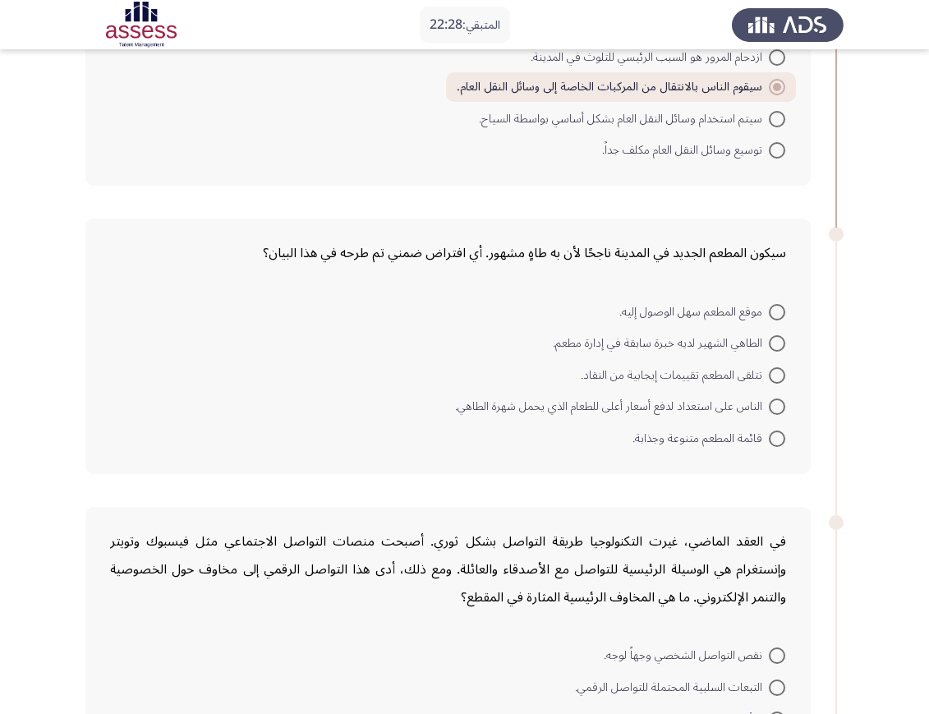
click at [774, 400] on span at bounding box center [777, 407] width 16 height 16
click at [774, 400] on input "الناس على استعداد لدفع أسعار أعلى للطعام الذي يحمل شهرة الطاهي." at bounding box center [777, 407] width 16 height 16
radio input "true"
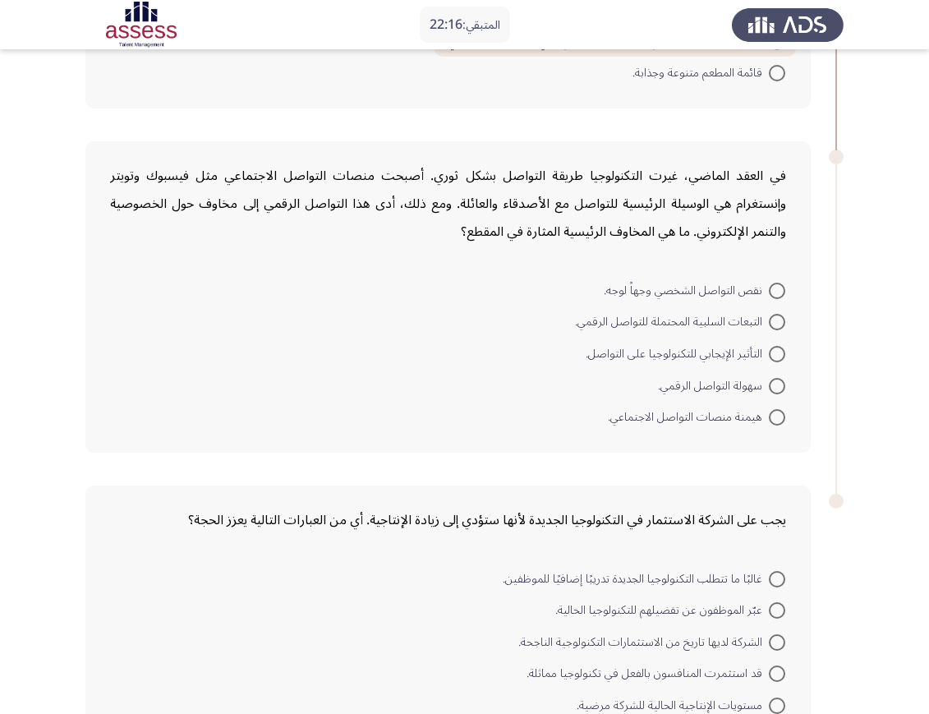
scroll to position [616, 0]
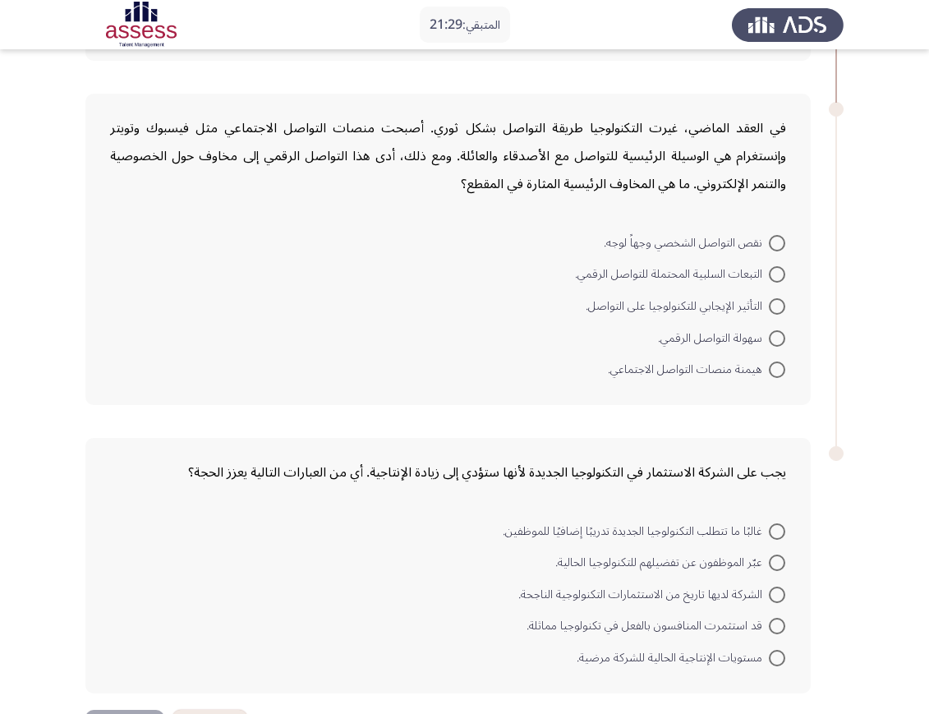
click at [777, 528] on span at bounding box center [777, 531] width 16 height 16
click at [777, 528] on input "غالبًا ما تتطلب التكنولوجيا الجديدة تدريبًا إضافيًا للموظفين." at bounding box center [777, 531] width 16 height 16
radio input "true"
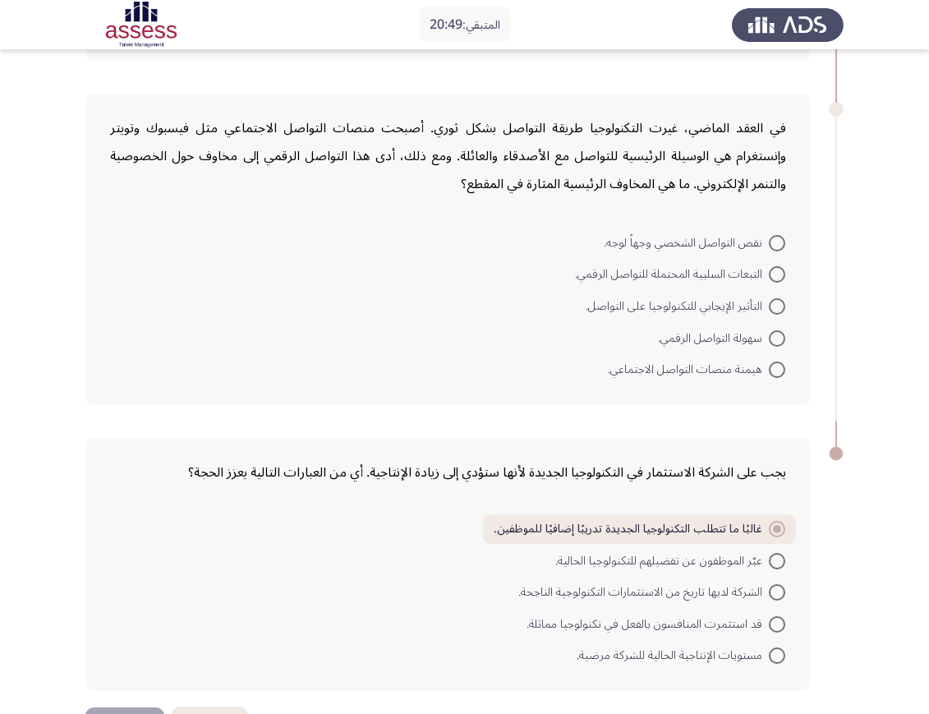
click at [730, 591] on span "الشركة لديها تاريخ من الاستثمارات التكنولوجية الناجحة." at bounding box center [643, 593] width 251 height 20
click at [769, 591] on input "الشركة لديها تاريخ من الاستثمارات التكنولوجية الناجحة." at bounding box center [777, 592] width 16 height 16
radio input "true"
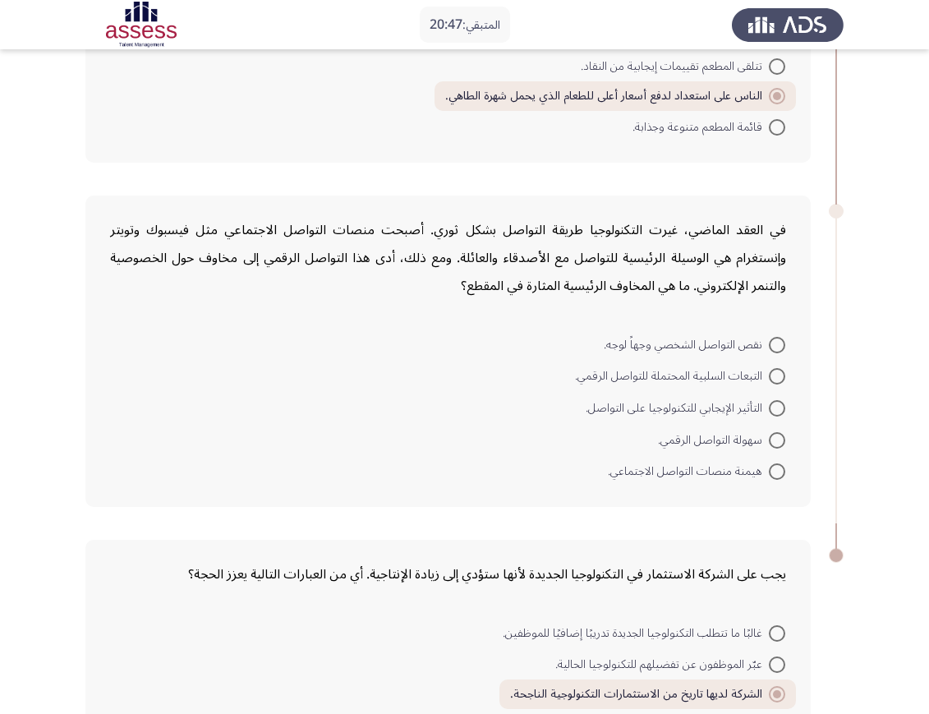
scroll to position [514, 0]
click at [775, 371] on span at bounding box center [777, 377] width 16 height 16
click at [775, 371] on input "التبعات السلبية المحتملة للتواصل الرقمي." at bounding box center [777, 377] width 16 height 16
radio input "true"
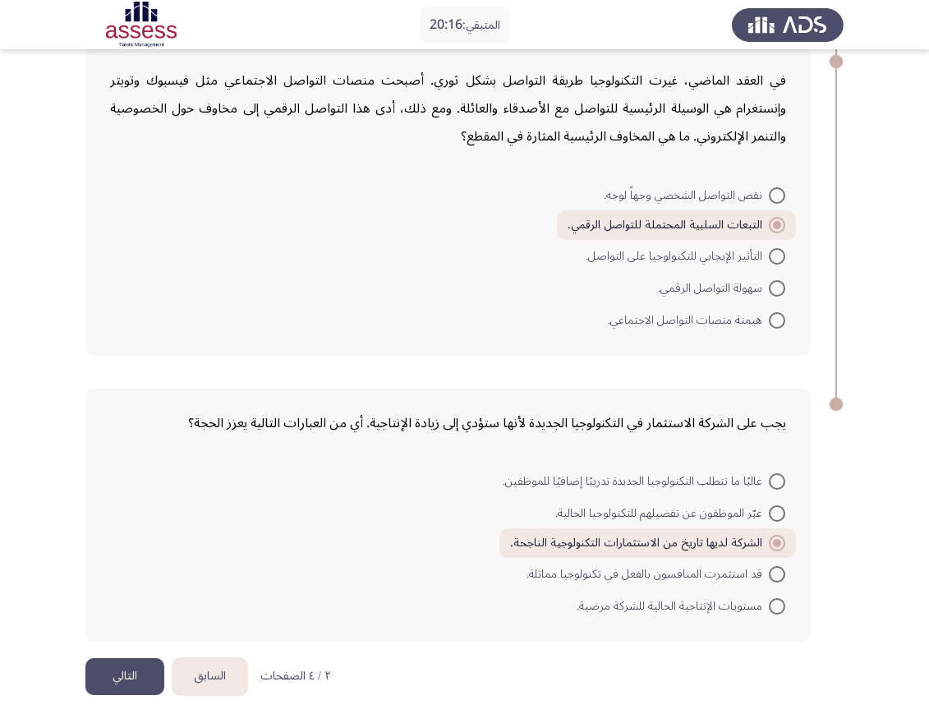
scroll to position [674, 0]
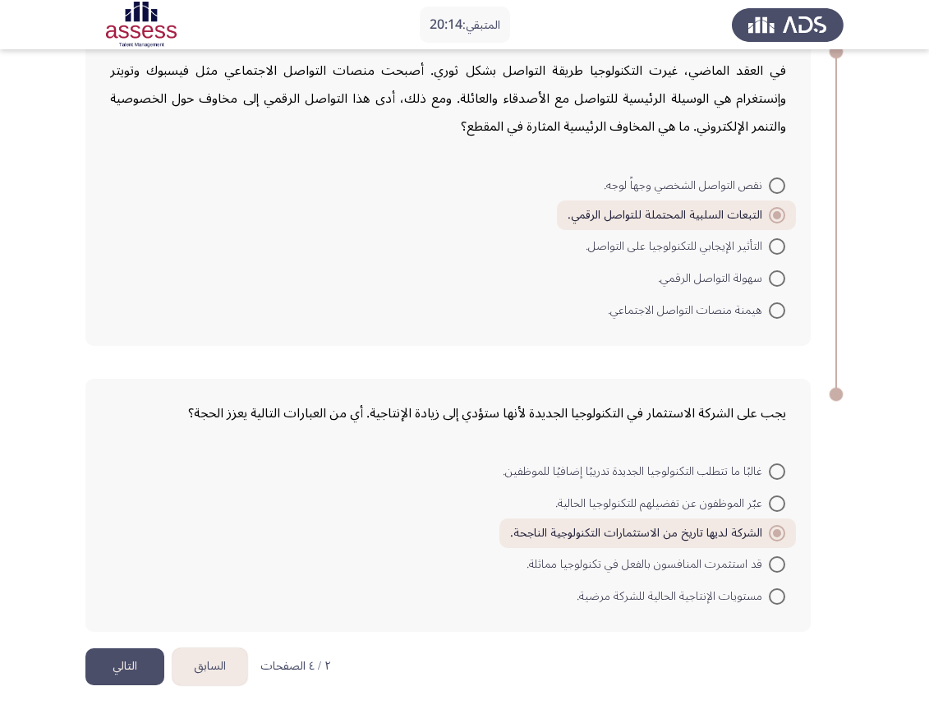
click at [119, 634] on button "التالي" at bounding box center [124, 666] width 79 height 37
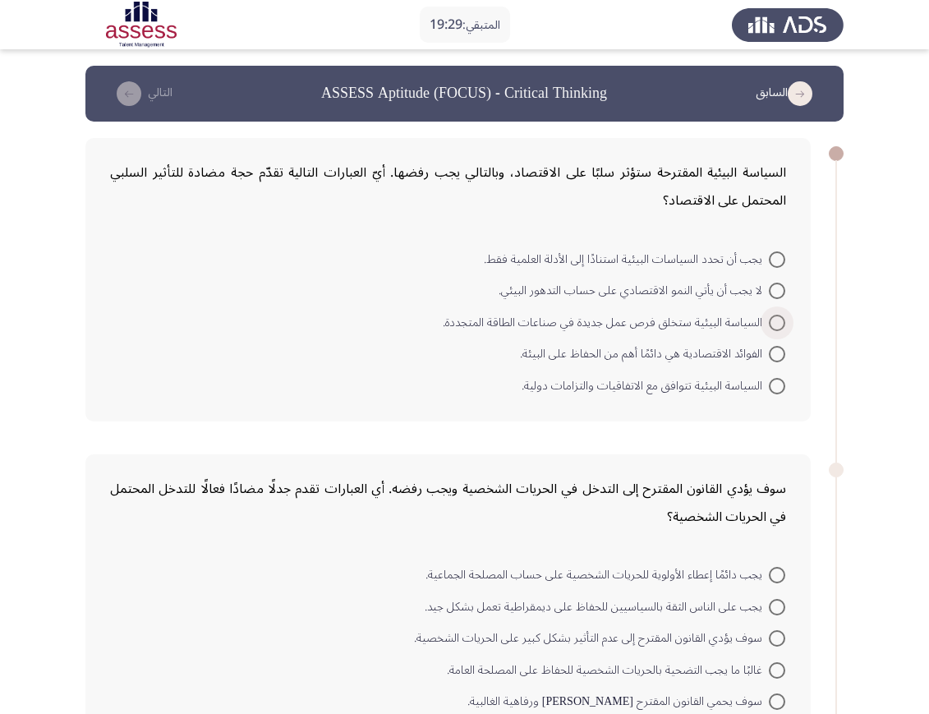
click at [777, 321] on span at bounding box center [777, 323] width 16 height 16
click at [777, 321] on input "السياسة البيئية ستخلق فرص عمل جديدة في صناعات الطاقة المتجددة." at bounding box center [777, 323] width 16 height 16
radio input "true"
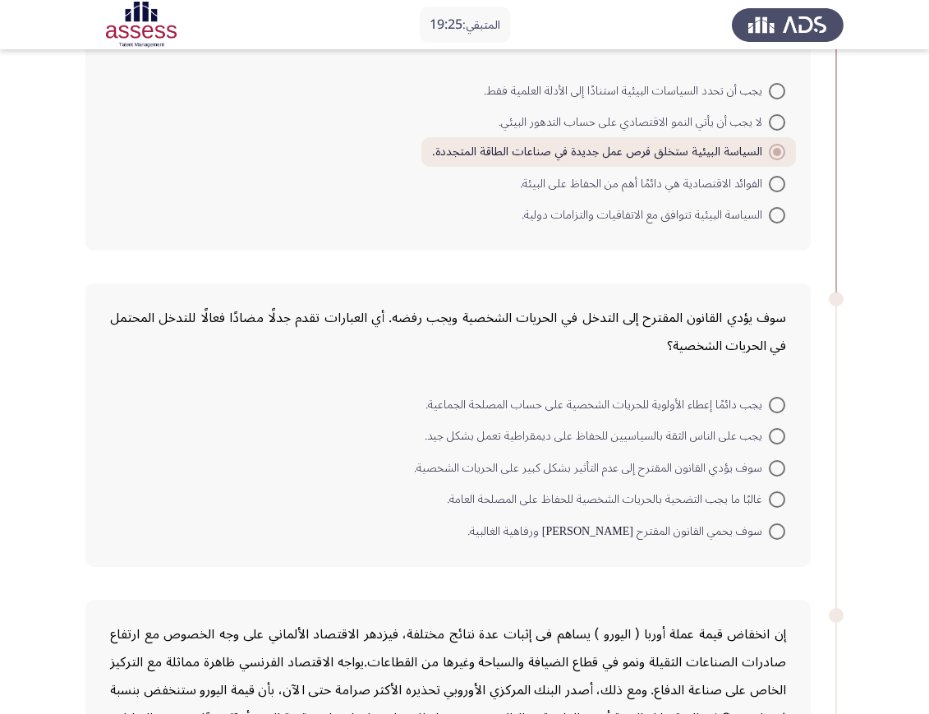
scroll to position [205, 0]
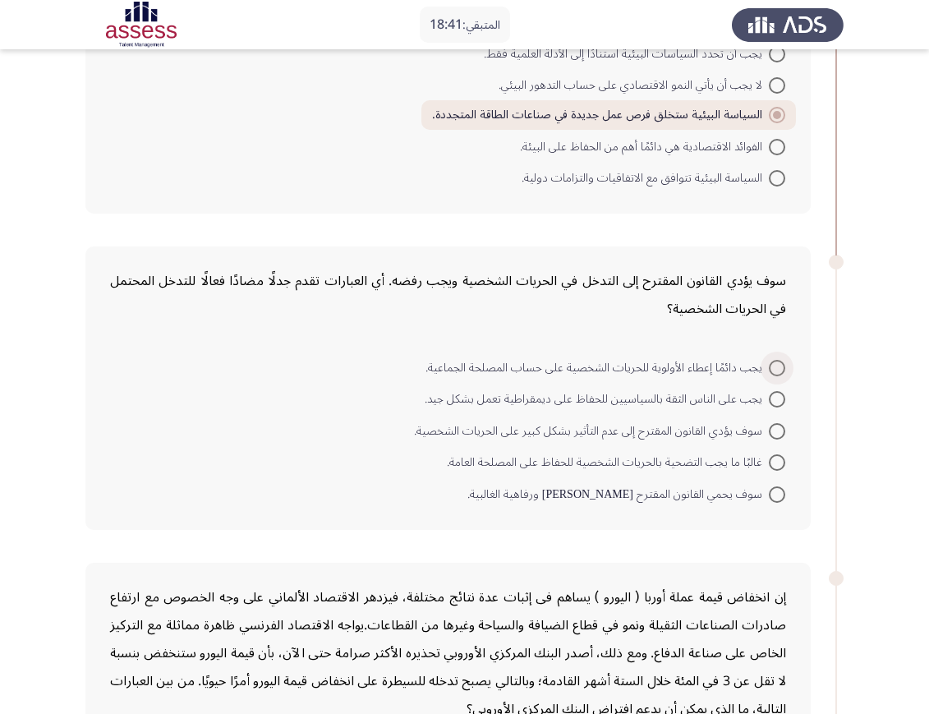
click at [769, 365] on span at bounding box center [777, 368] width 16 height 16
click at [769, 365] on input "يجب دائمًا إعطاء الأولوية للحريات الشخصية على حساب المصلحة الجماعية." at bounding box center [777, 368] width 16 height 16
radio input "true"
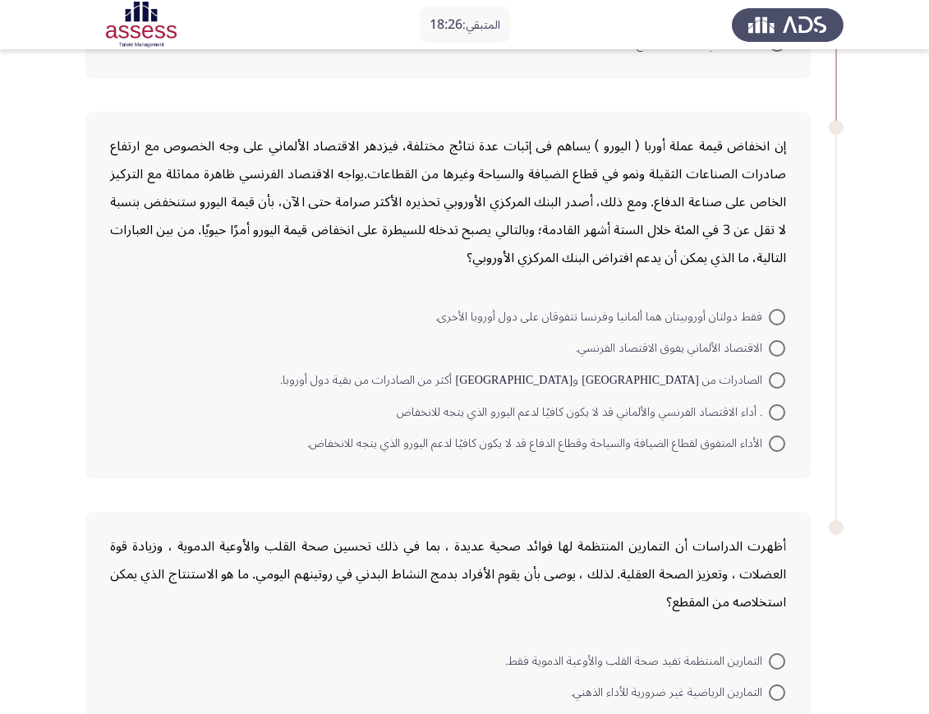
scroll to position [640, 0]
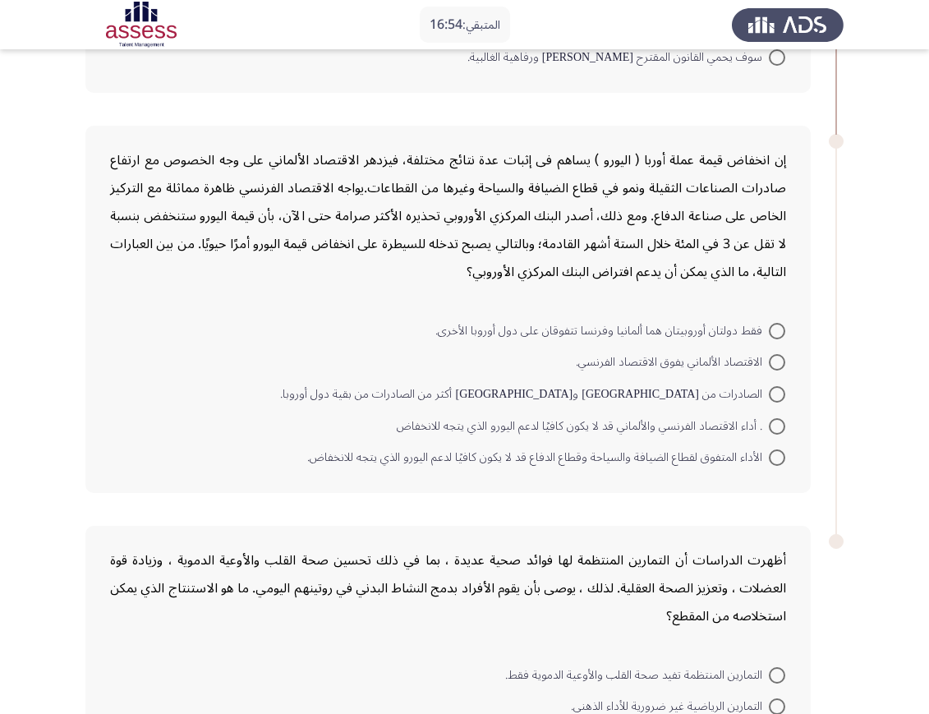
click at [648, 422] on span ". أداء الاقتصاد الفرنسي والألماني قد لا يكون كافيًا لدعم اليورو الذي يتجه للانخ…" at bounding box center [583, 427] width 372 height 20
click at [769, 422] on input ". أداء الاقتصاد الفرنسي والألماني قد لا يكون كافيًا لدعم اليورو الذي يتجه للانخ…" at bounding box center [777, 426] width 16 height 16
radio input "true"
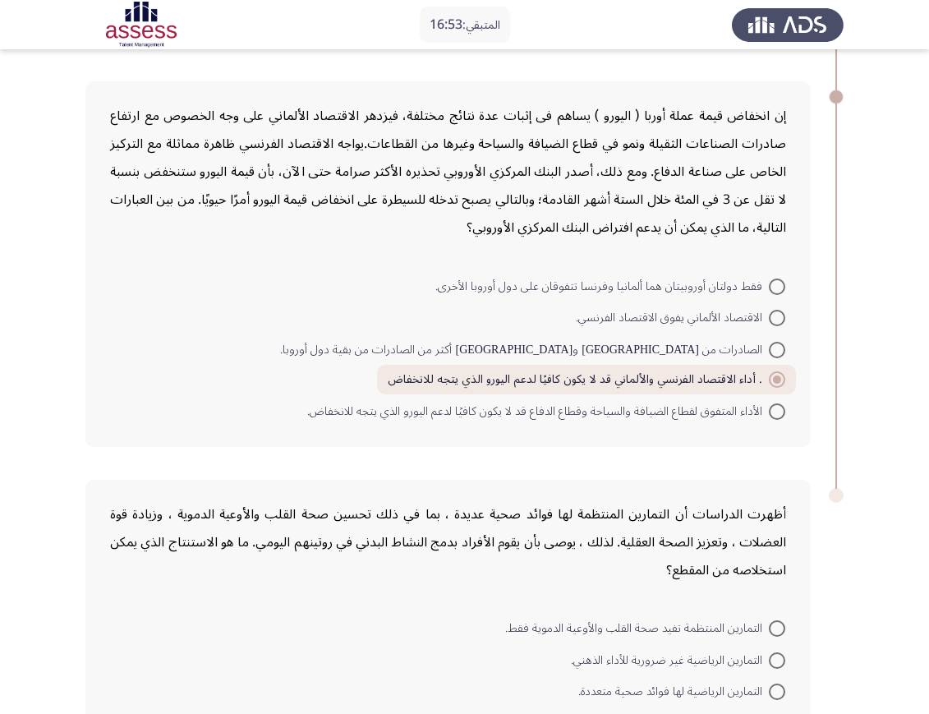
scroll to position [843, 0]
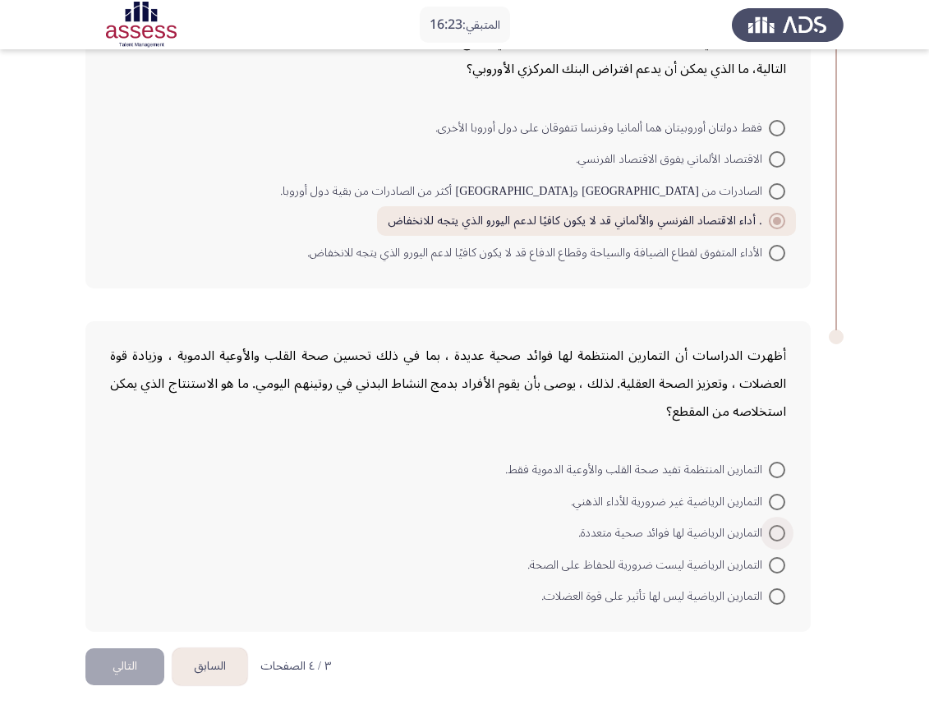
click at [776, 532] on span at bounding box center [777, 533] width 16 height 16
click at [776, 532] on input "التمارين الرياضية لها فوائد صحية متعددة." at bounding box center [777, 533] width 16 height 16
radio input "true"
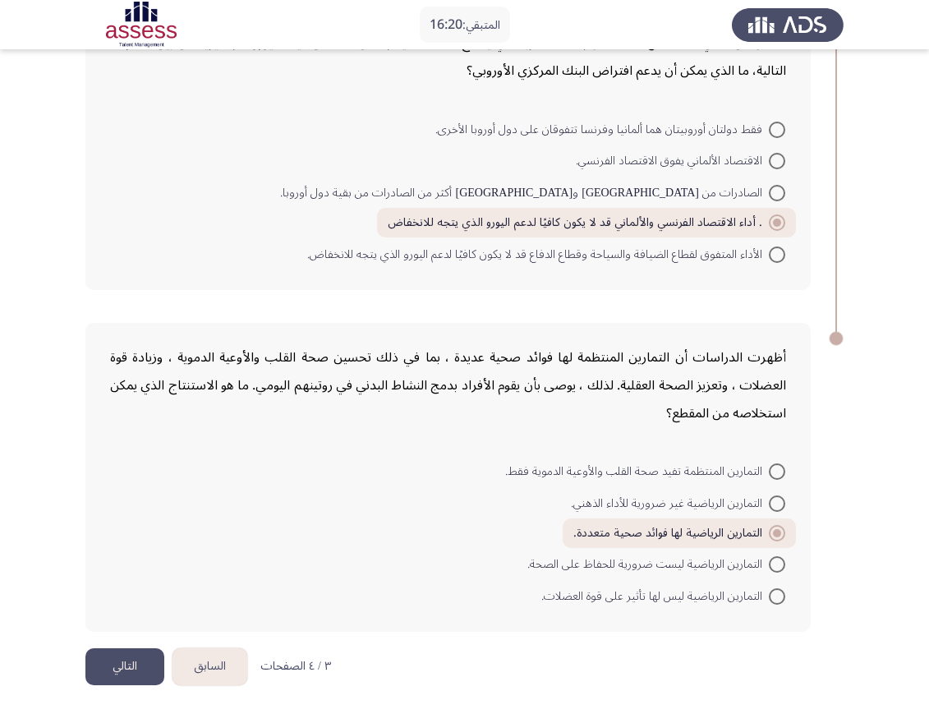
click at [148, 634] on button "التالي" at bounding box center [124, 666] width 79 height 37
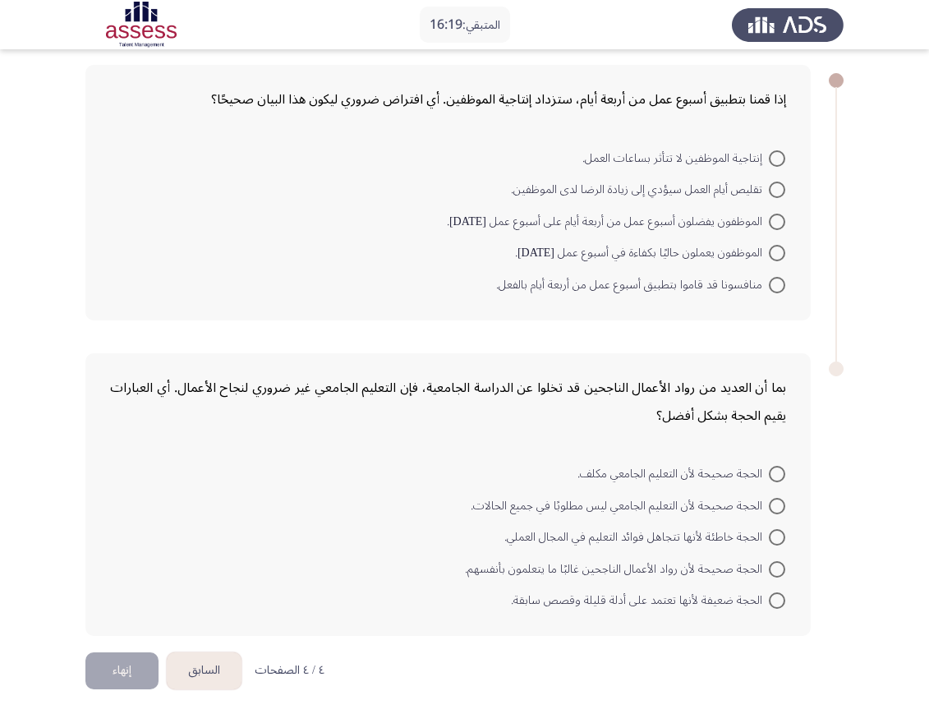
scroll to position [77, 0]
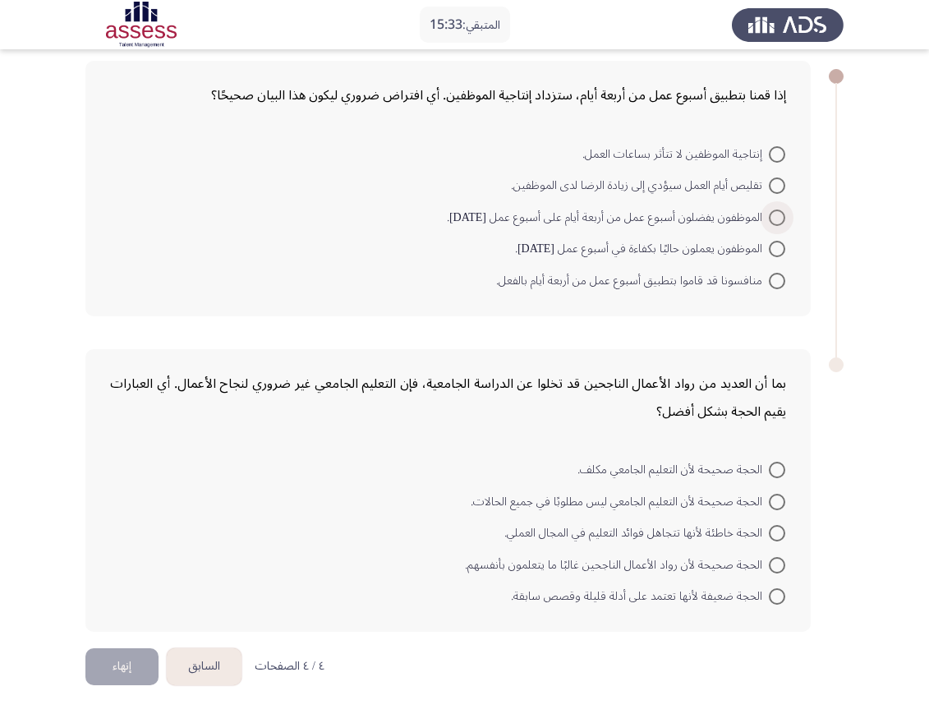
click at [780, 214] on span at bounding box center [777, 218] width 16 height 16
click at [780, 214] on input "الموظفون يفضلون أسبوع عمل من أربعة أيام على أسبوع عمل [DATE]." at bounding box center [777, 218] width 16 height 16
radio input "true"
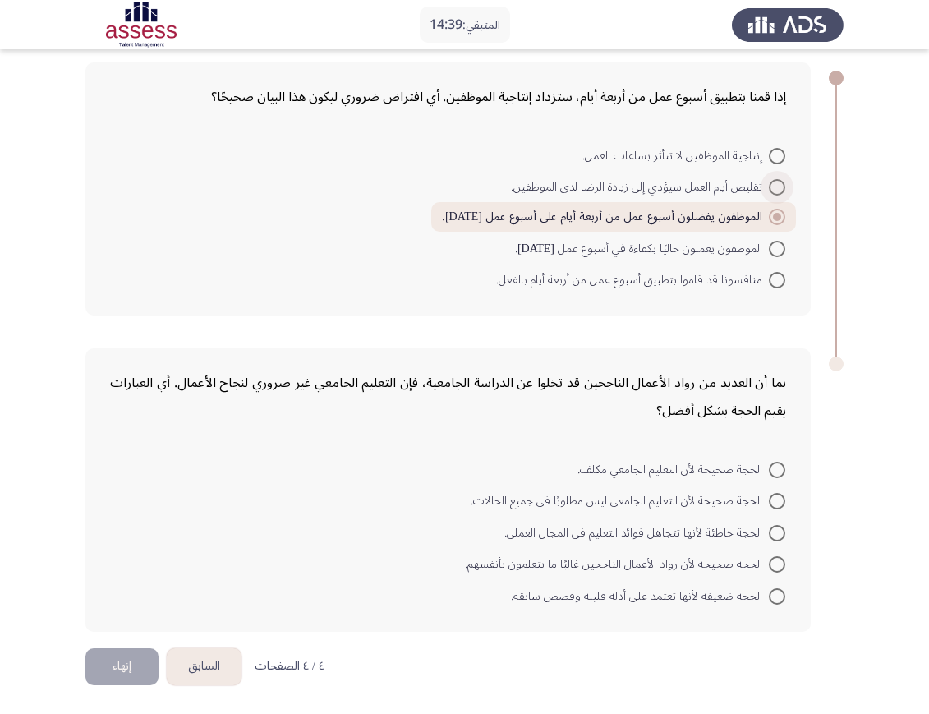
click at [763, 183] on span "تقليص أيام العمل سيؤدي إلى زيادة الرضا لدى الموظفين." at bounding box center [640, 187] width 258 height 20
click at [769, 183] on input "تقليص أيام العمل سيؤدي إلى زيادة الرضا لدى الموظفين." at bounding box center [777, 187] width 16 height 16
radio input "true"
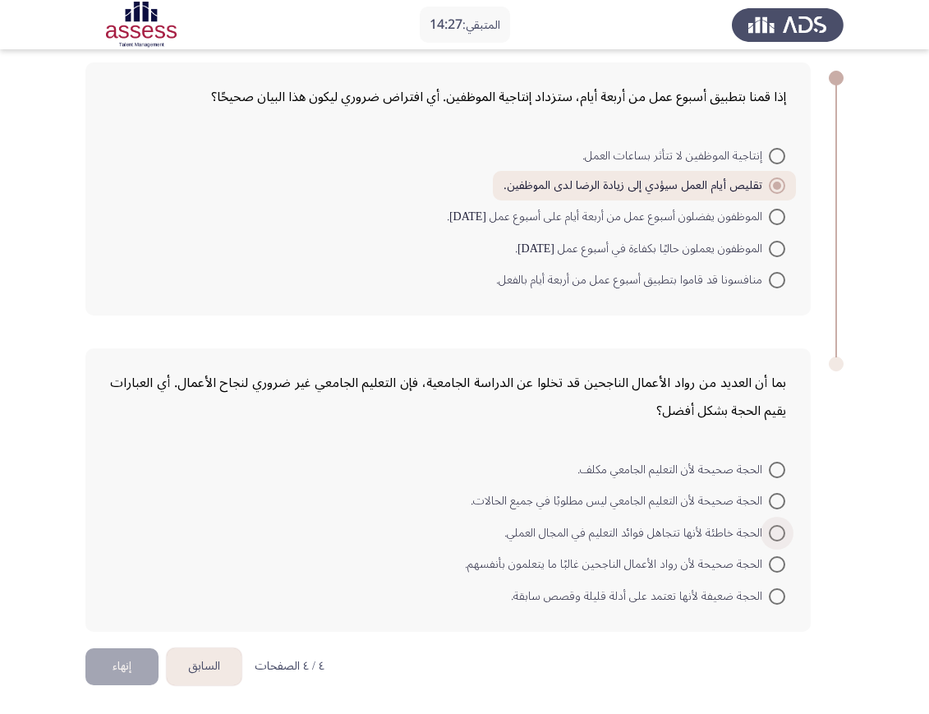
click at [774, 534] on span at bounding box center [777, 533] width 16 height 16
click at [774, 534] on input "الحجة خاطئة لأنها تتجاهل فوائد التعليم في المجال العملي." at bounding box center [777, 533] width 16 height 16
radio input "true"
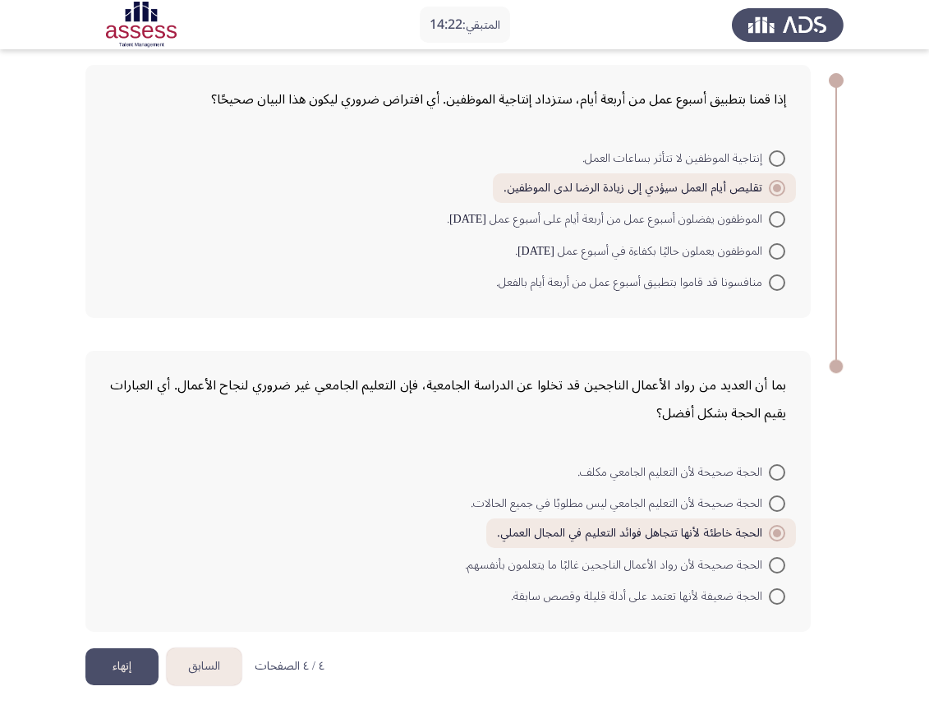
click at [145, 634] on button "إنهاء" at bounding box center [121, 666] width 73 height 37
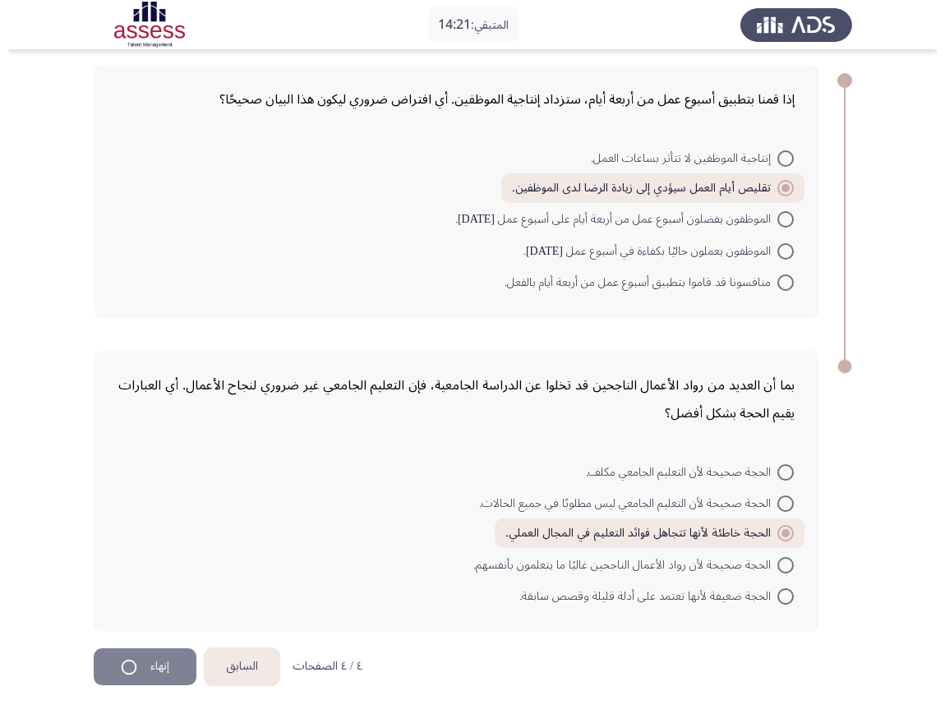
scroll to position [0, 0]
